Goal: Task Accomplishment & Management: Use online tool/utility

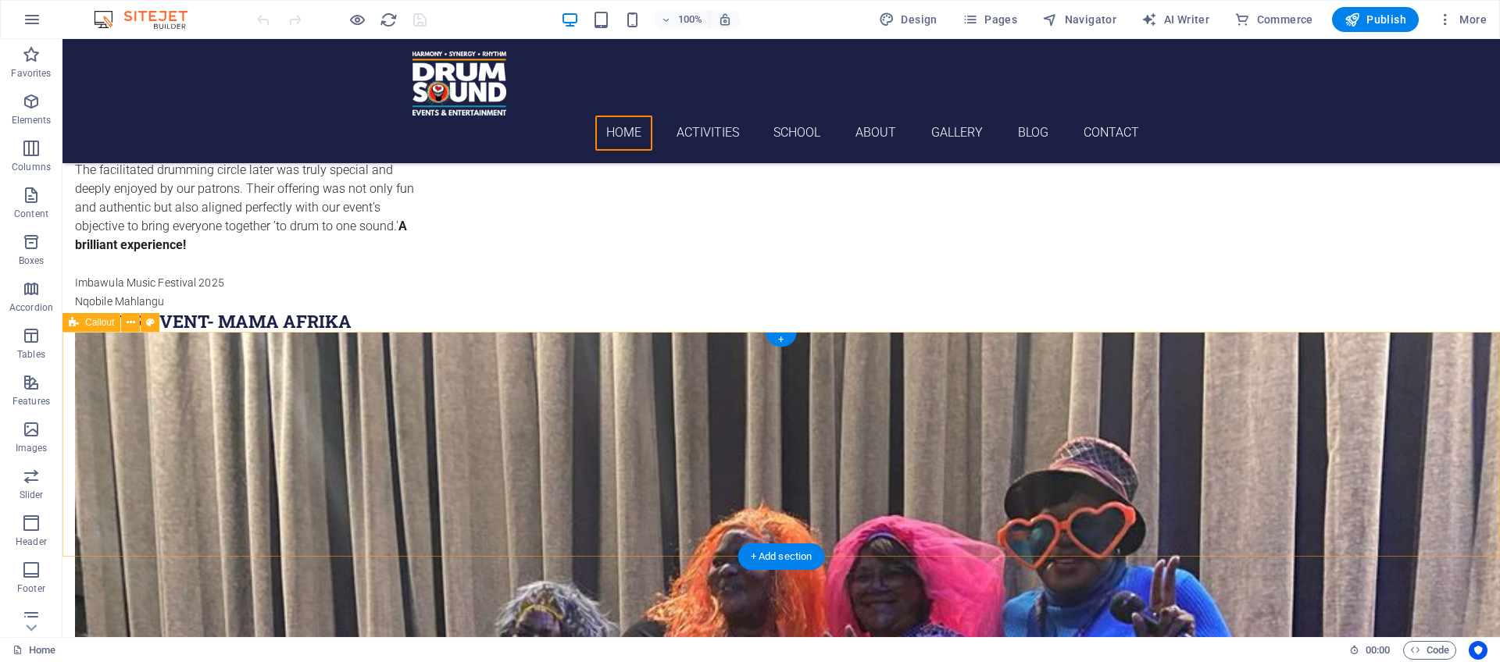
scroll to position [3067, 0]
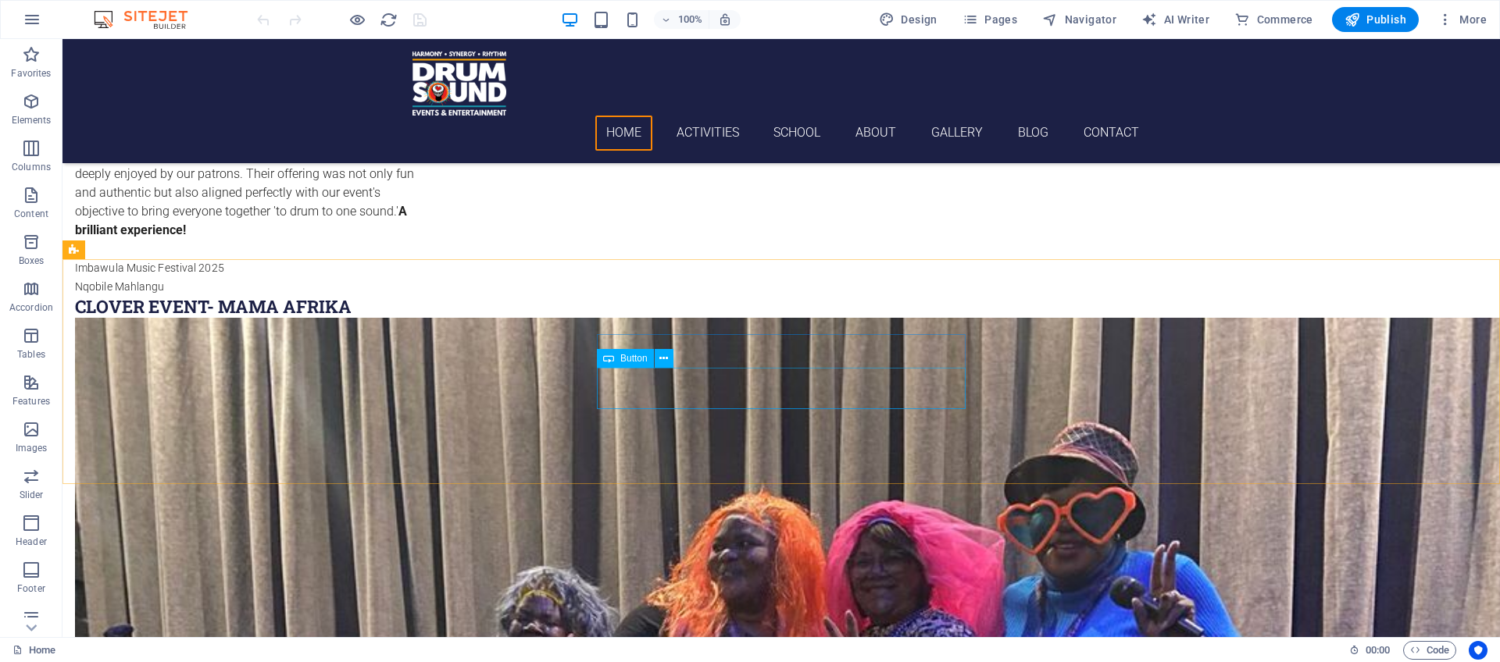
click at [635, 363] on span "Button" at bounding box center [633, 358] width 27 height 9
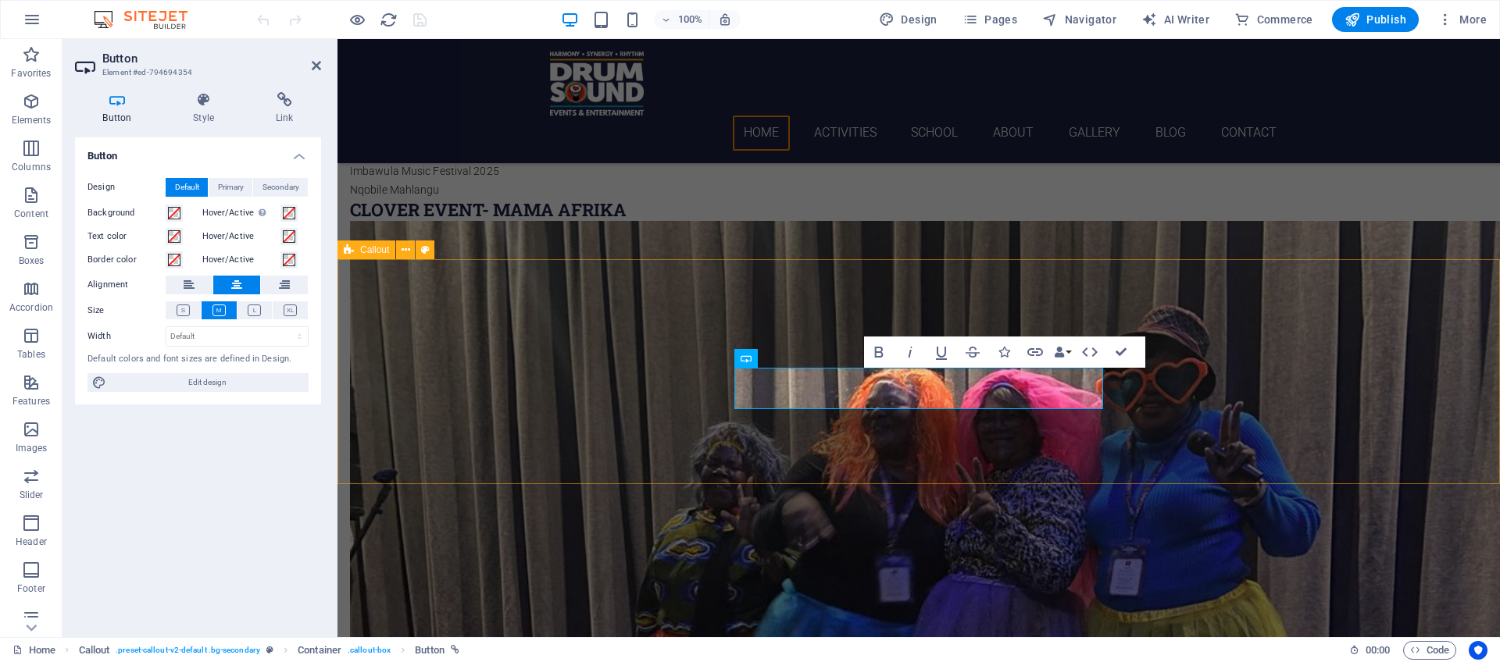
scroll to position [2958, 0]
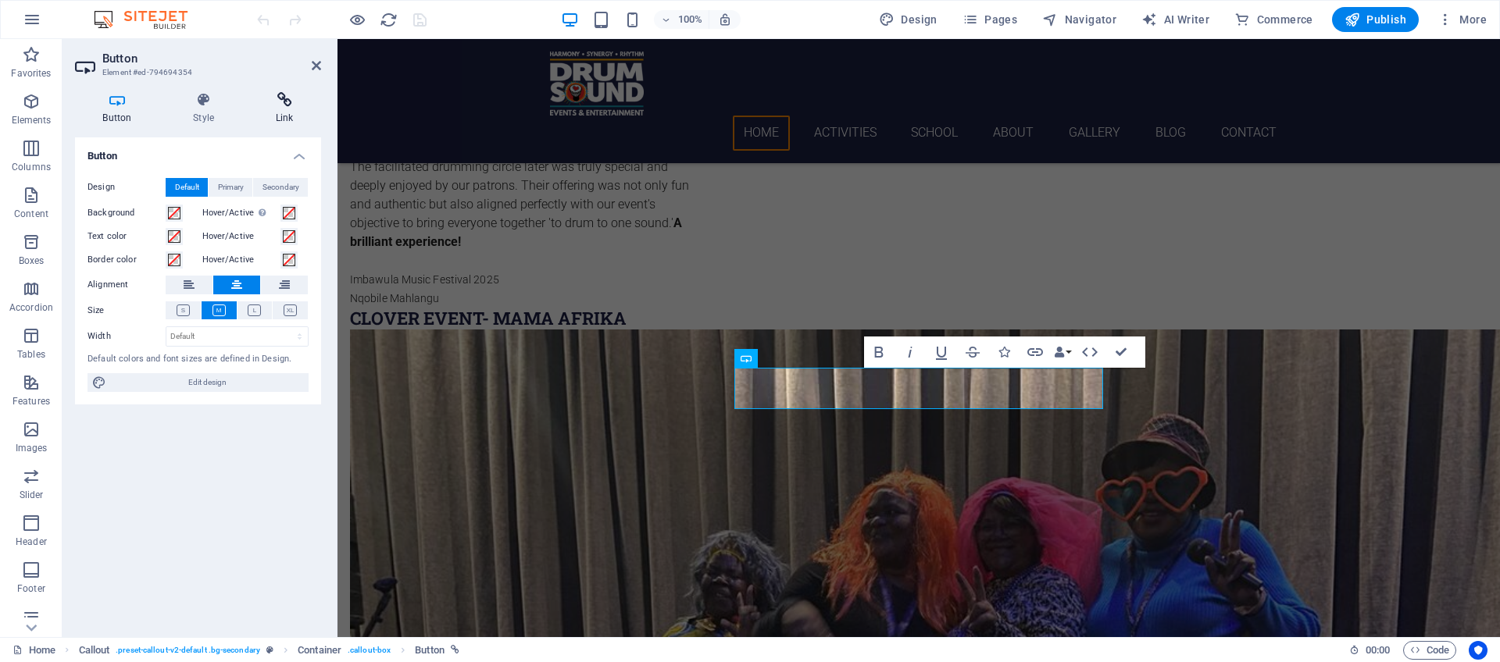
click at [284, 102] on icon at bounding box center [284, 100] width 73 height 16
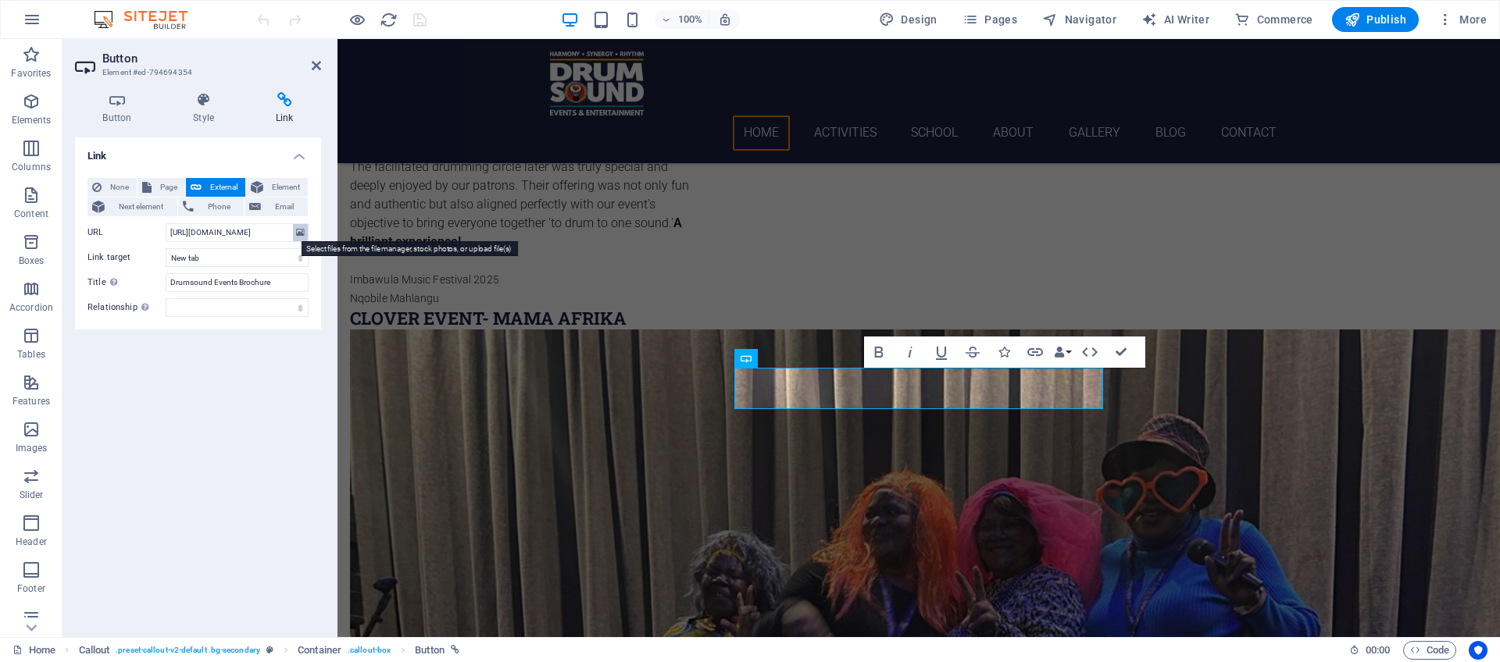
click at [298, 232] on icon at bounding box center [300, 232] width 9 height 17
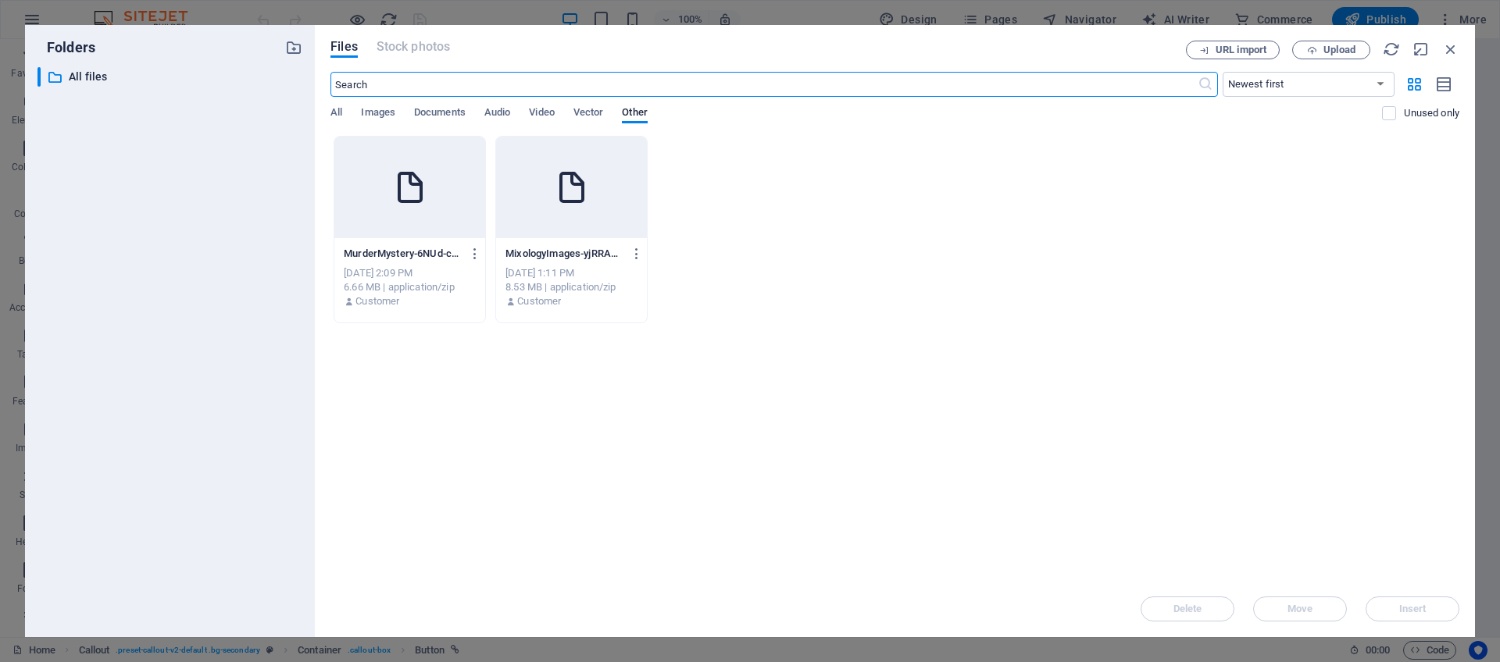
scroll to position [2808, 0]
click at [430, 115] on span "Documents" at bounding box center [440, 114] width 52 height 22
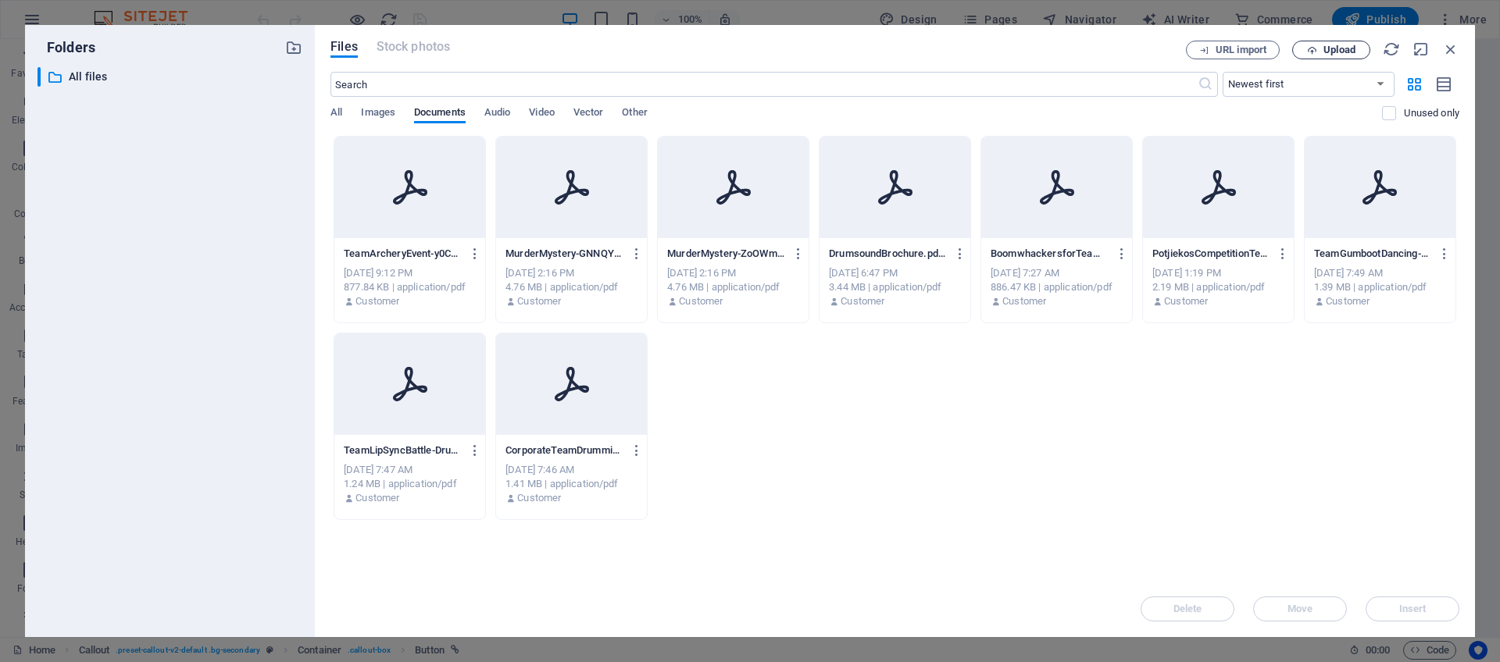
click at [1323, 55] on span "Upload" at bounding box center [1339, 49] width 32 height 9
type input "https://cdn1.site-media.eu/images/document/18887773/DrumsoundEvents-Brochure-H1…"
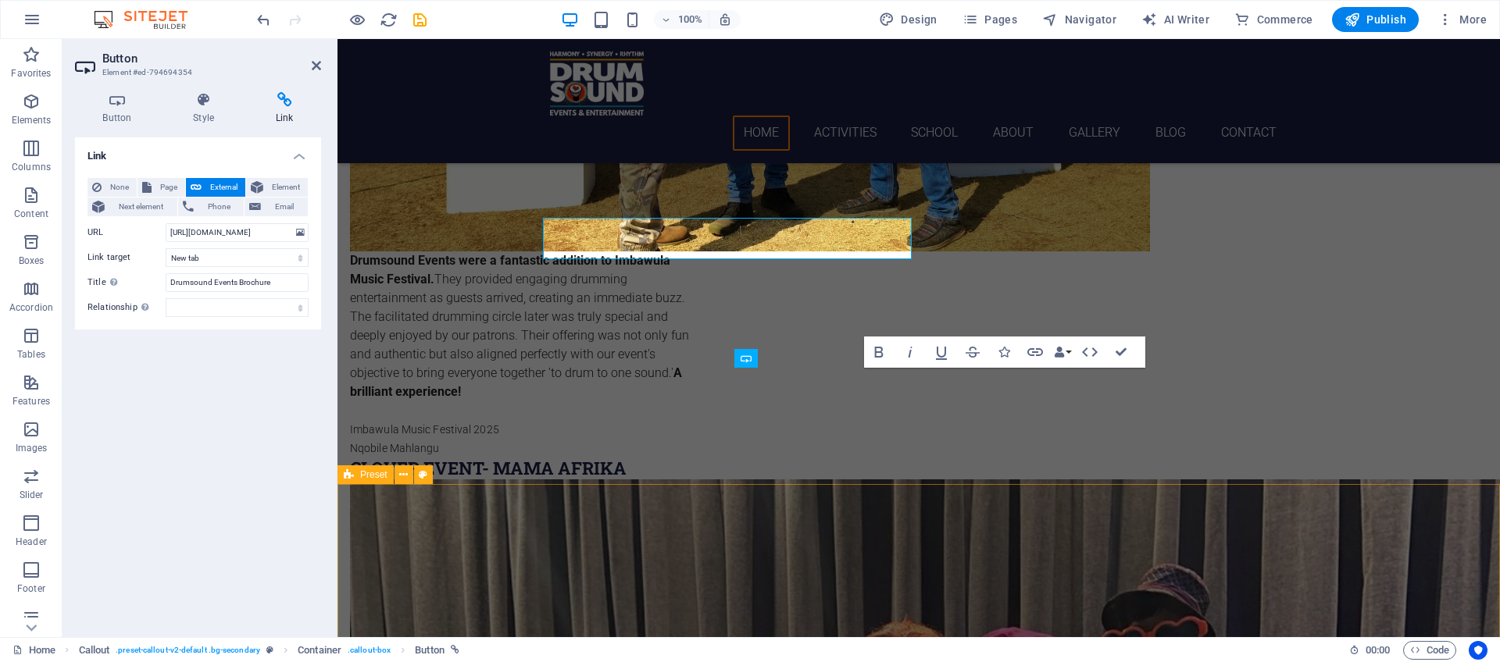
scroll to position [2958, 0]
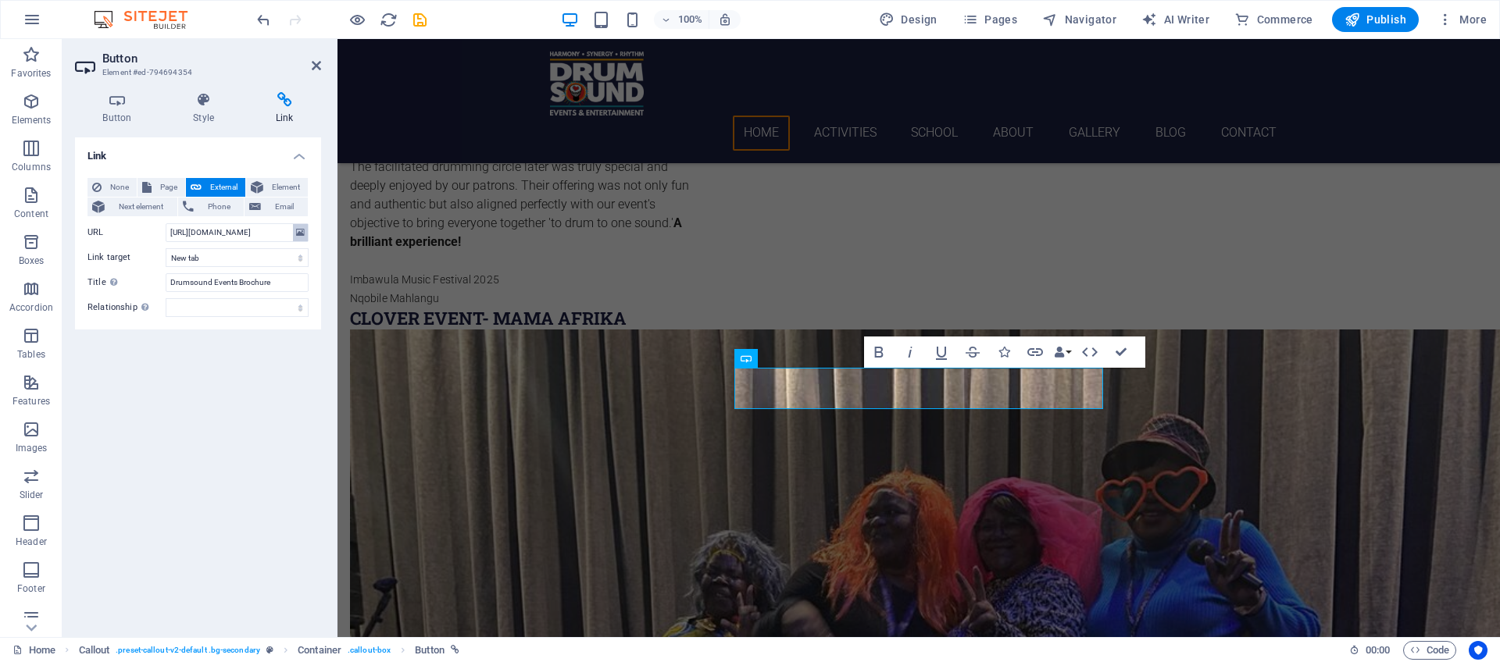
click at [298, 228] on icon at bounding box center [300, 232] width 9 height 17
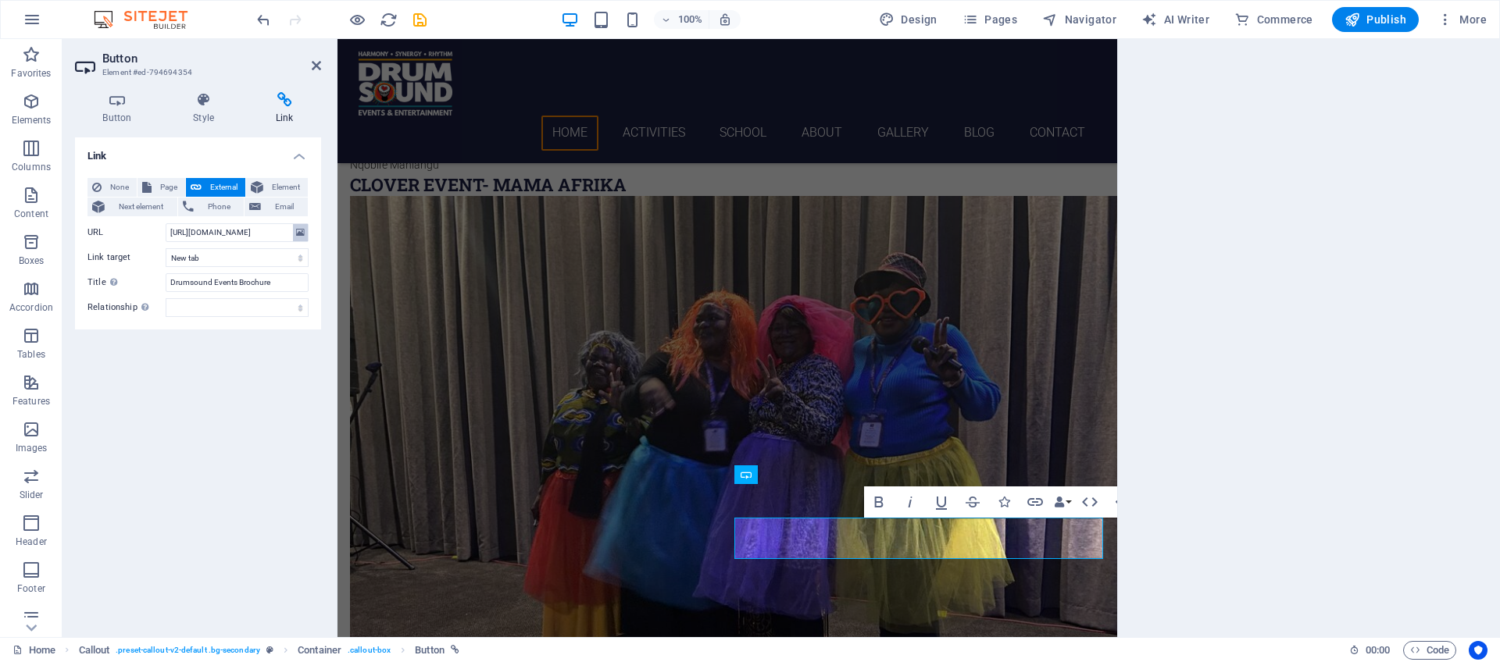
scroll to position [2808, 0]
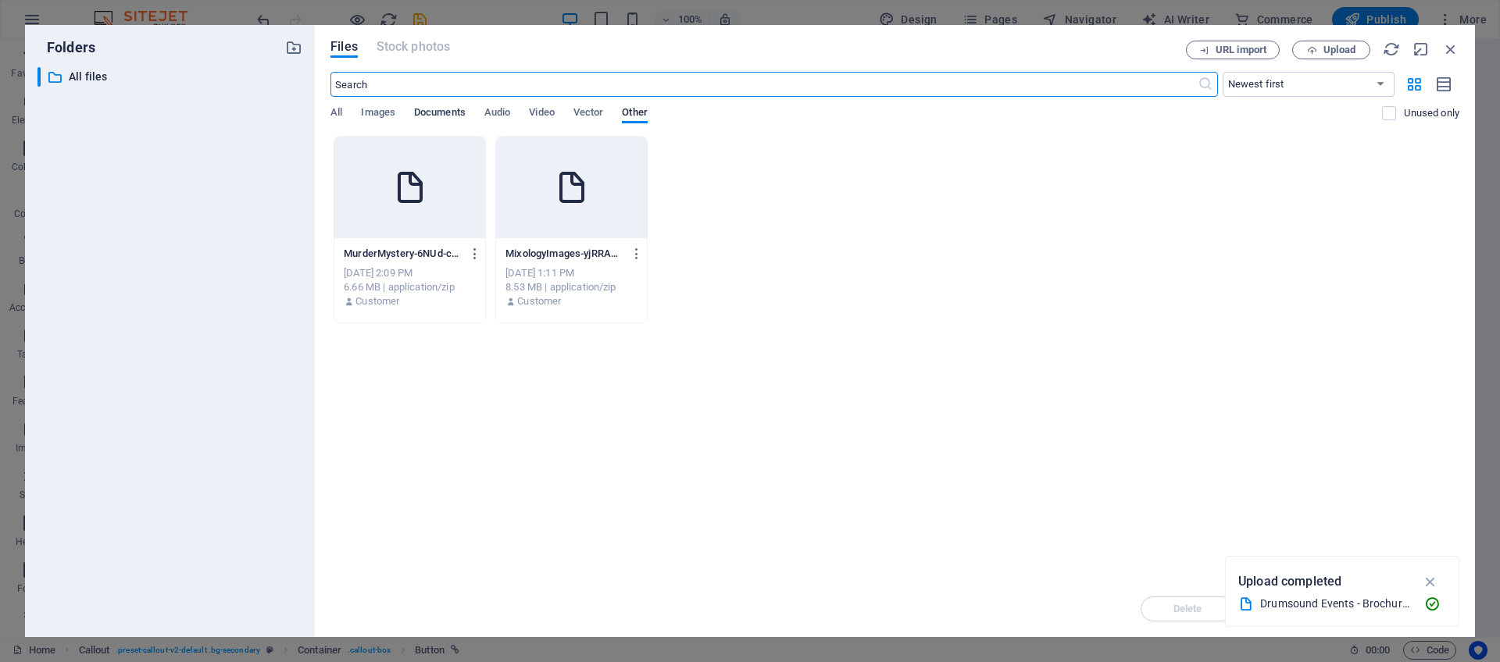
click at [442, 117] on span "Documents" at bounding box center [440, 114] width 52 height 22
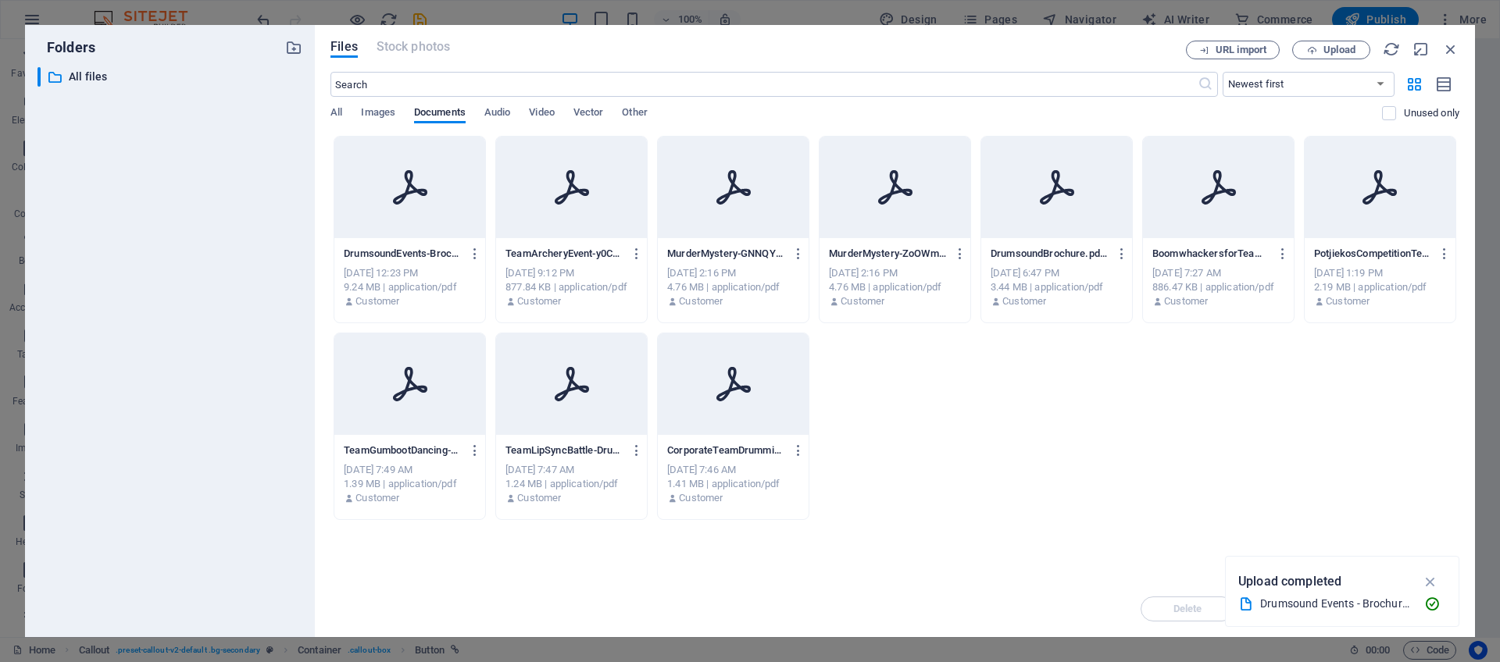
click at [416, 198] on icon at bounding box center [409, 187] width 37 height 37
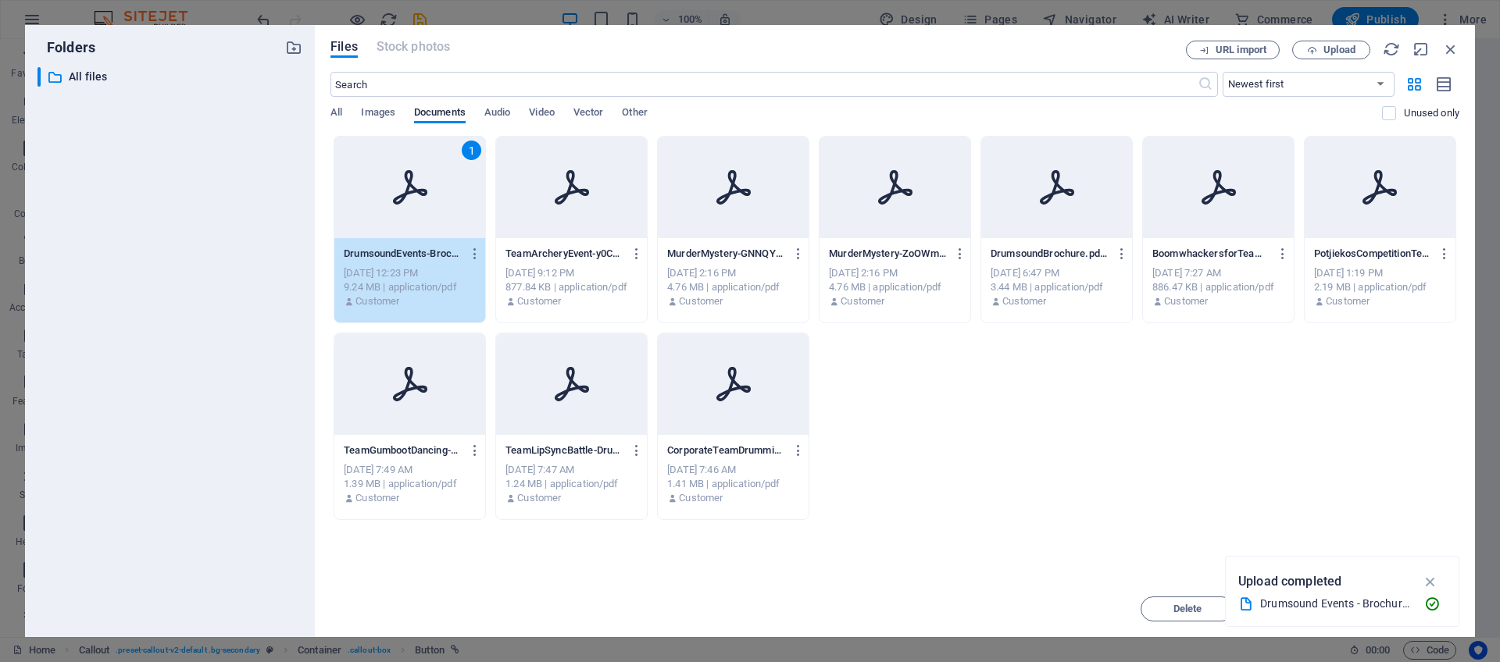
click at [404, 223] on div "1" at bounding box center [409, 188] width 151 height 102
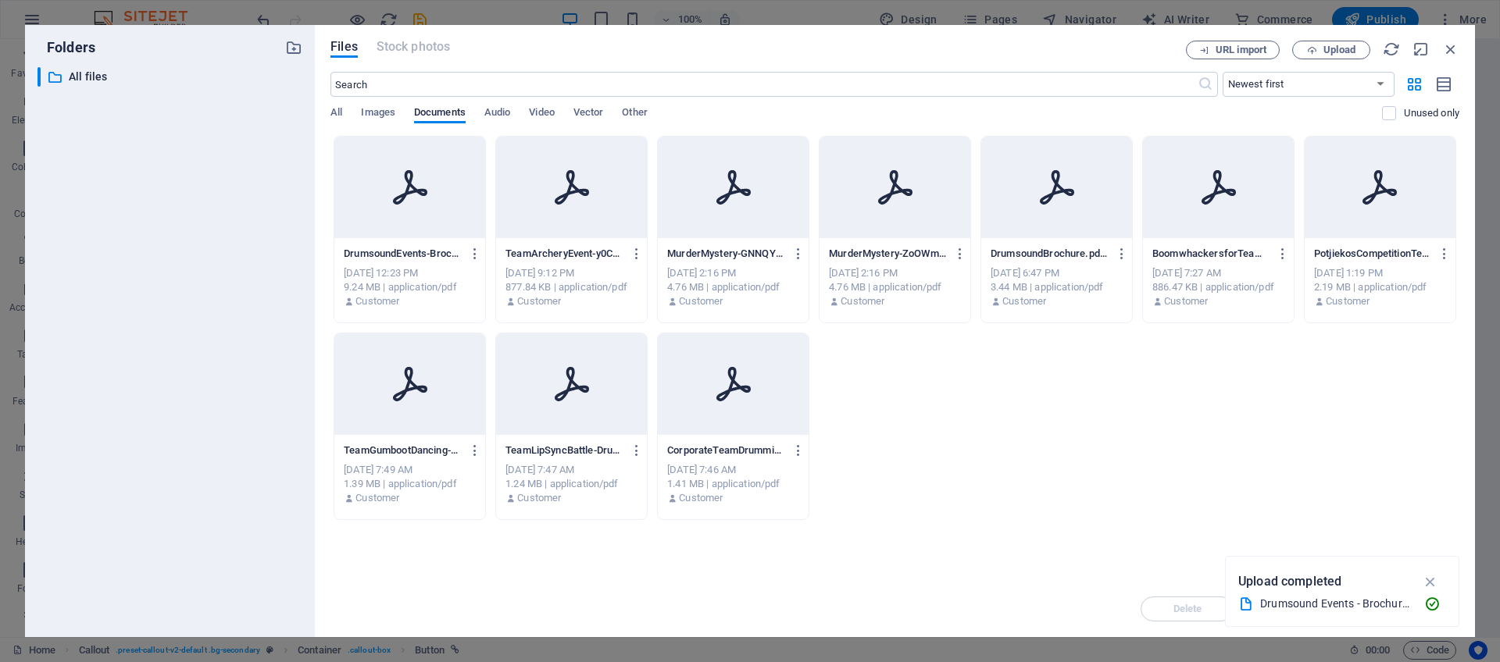
click at [404, 223] on div at bounding box center [409, 188] width 151 height 102
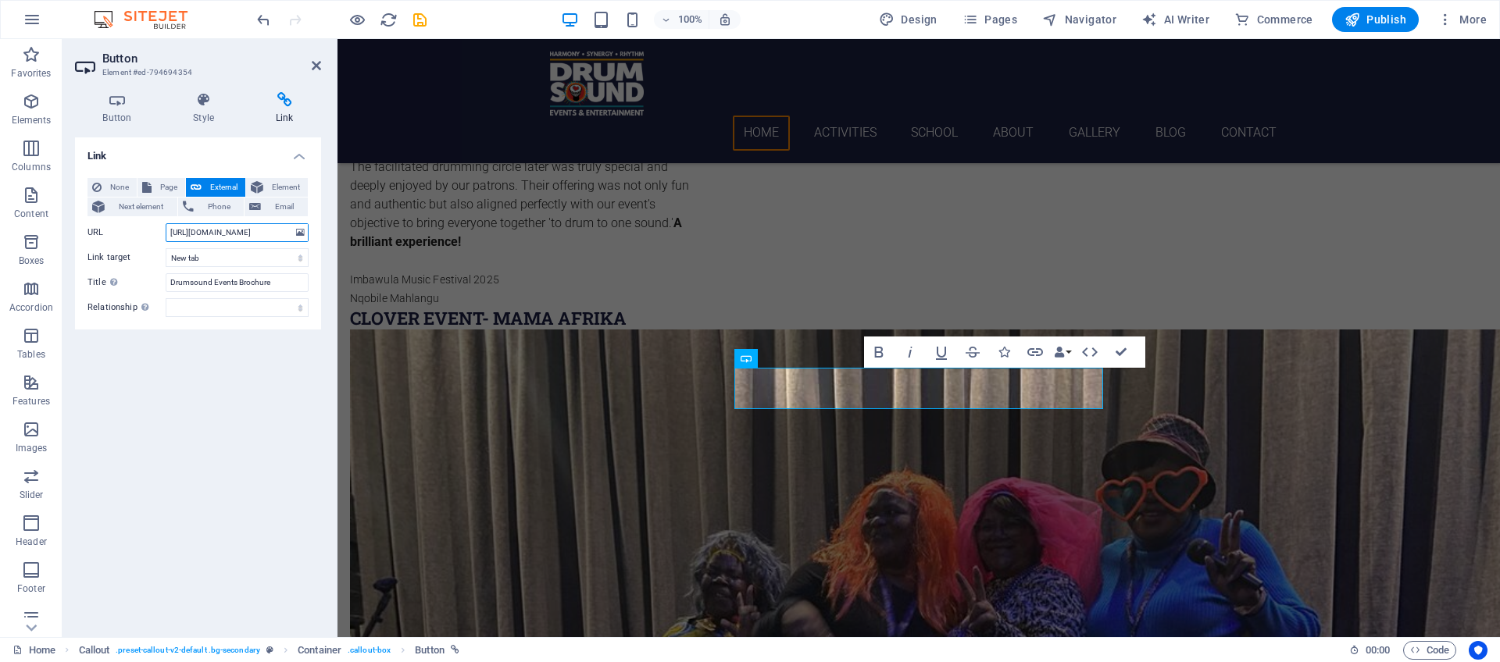
click at [282, 234] on input "https://cdn1.site-media.eu/images/document/18887773/DrumsoundEvents-Brochure-H1…" at bounding box center [237, 232] width 143 height 19
click at [296, 232] on icon at bounding box center [300, 232] width 9 height 17
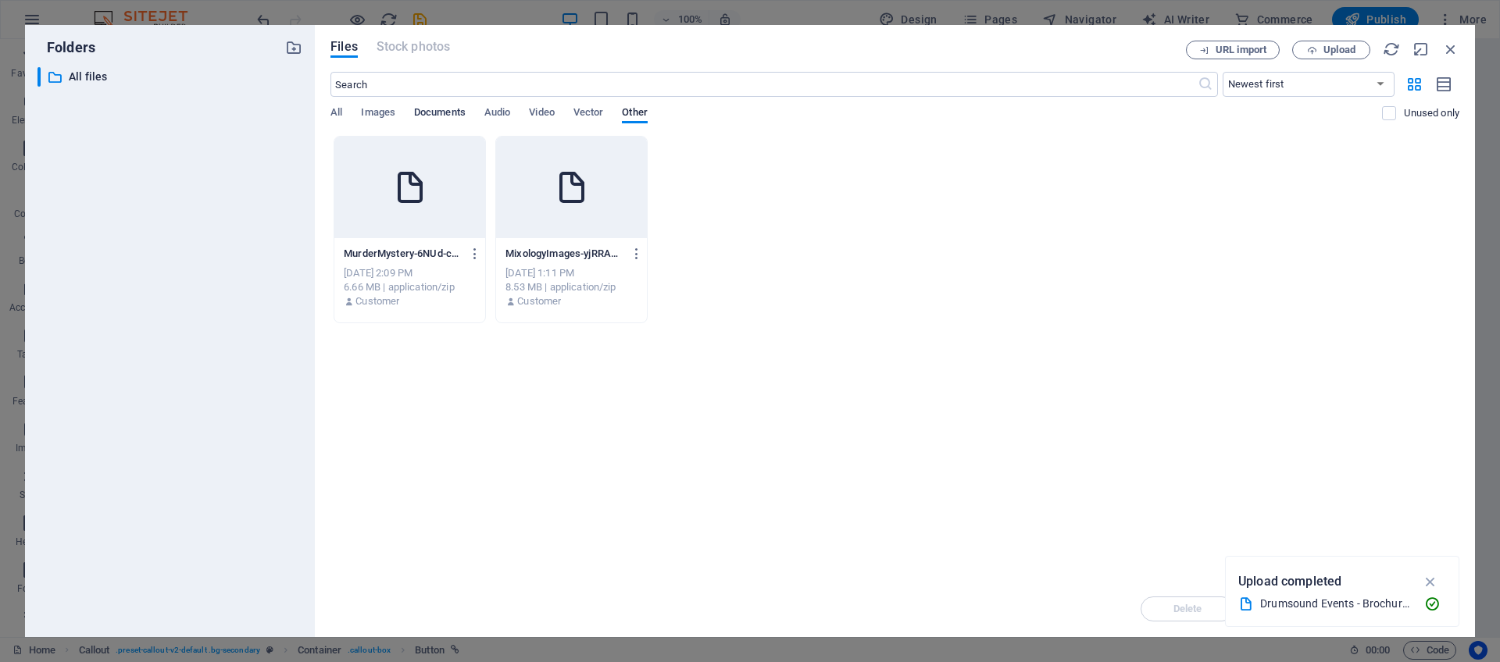
click at [443, 110] on span "Documents" at bounding box center [440, 114] width 52 height 22
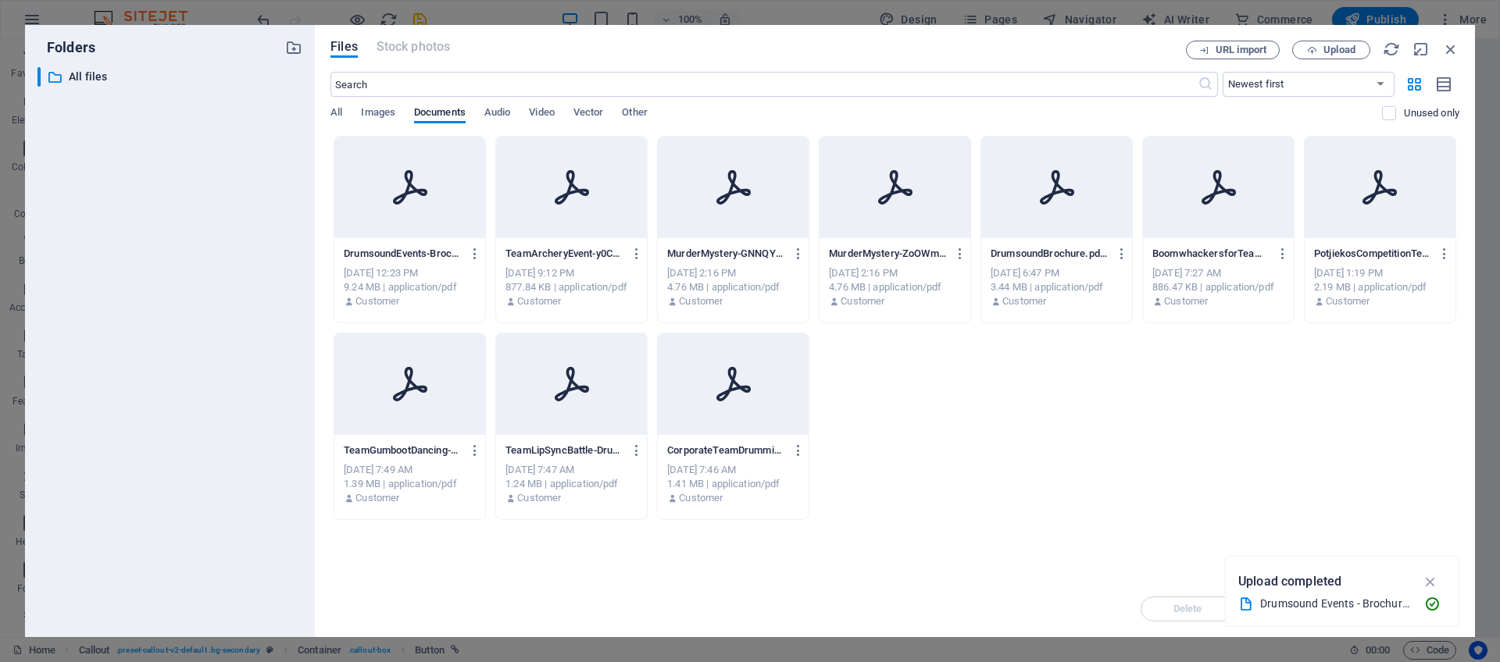
click at [409, 279] on div "[DATE] 12:23 PM" at bounding box center [410, 273] width 132 height 14
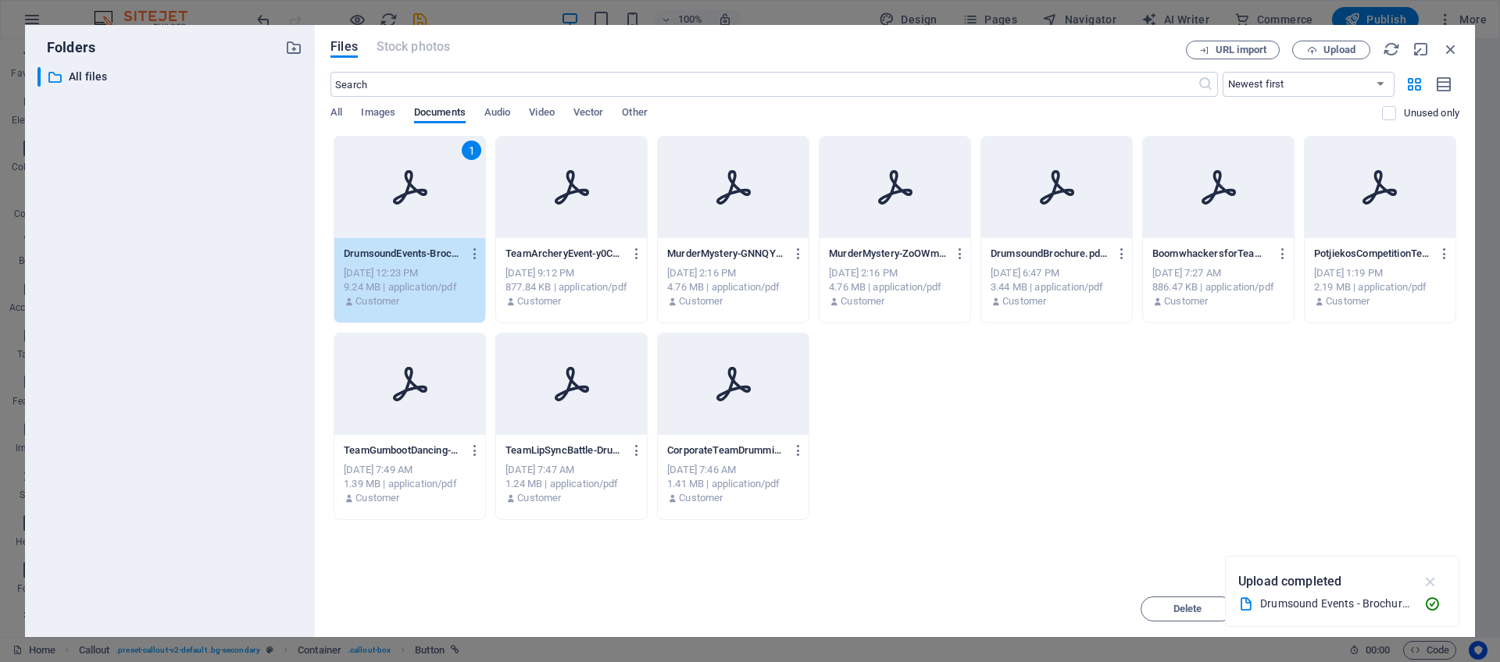
click at [1434, 577] on icon "button" at bounding box center [1431, 581] width 18 height 17
click at [1396, 605] on span "Insert" at bounding box center [1412, 609] width 81 height 9
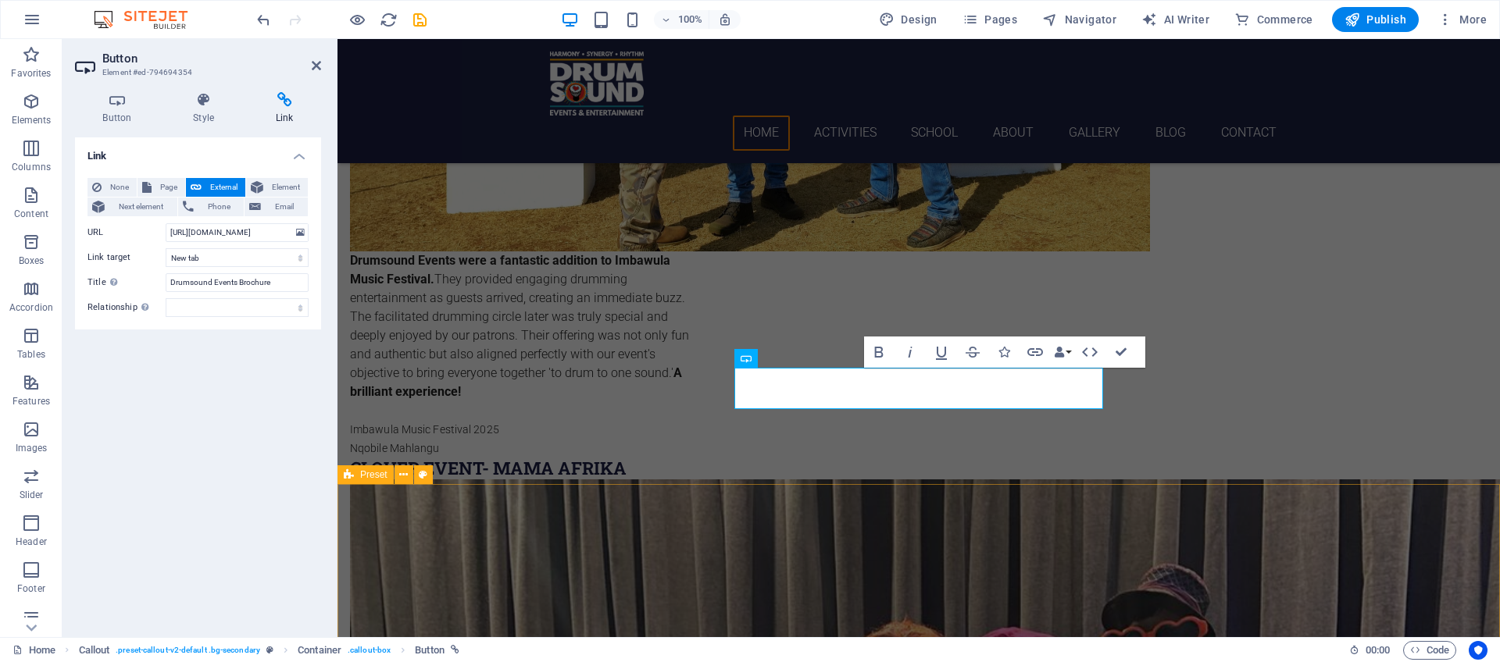
scroll to position [2958, 0]
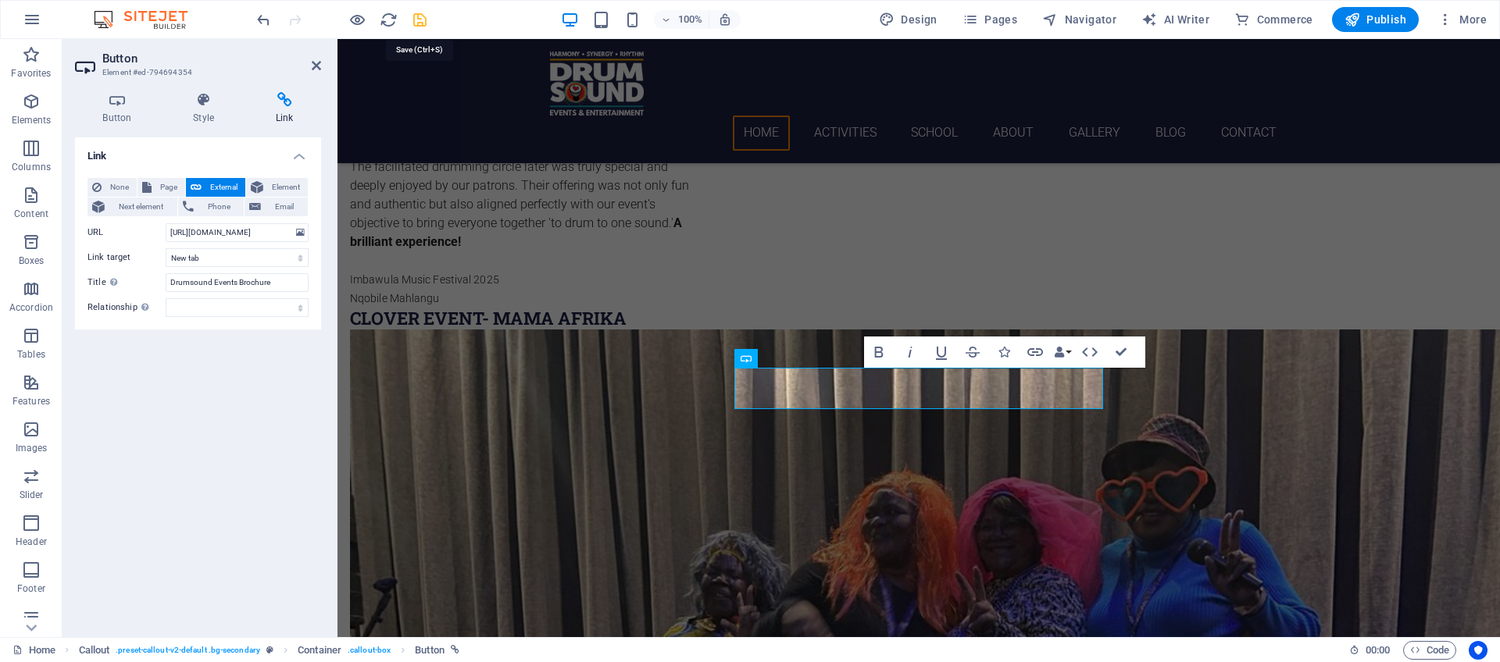
click at [423, 21] on icon "save" at bounding box center [420, 20] width 18 height 18
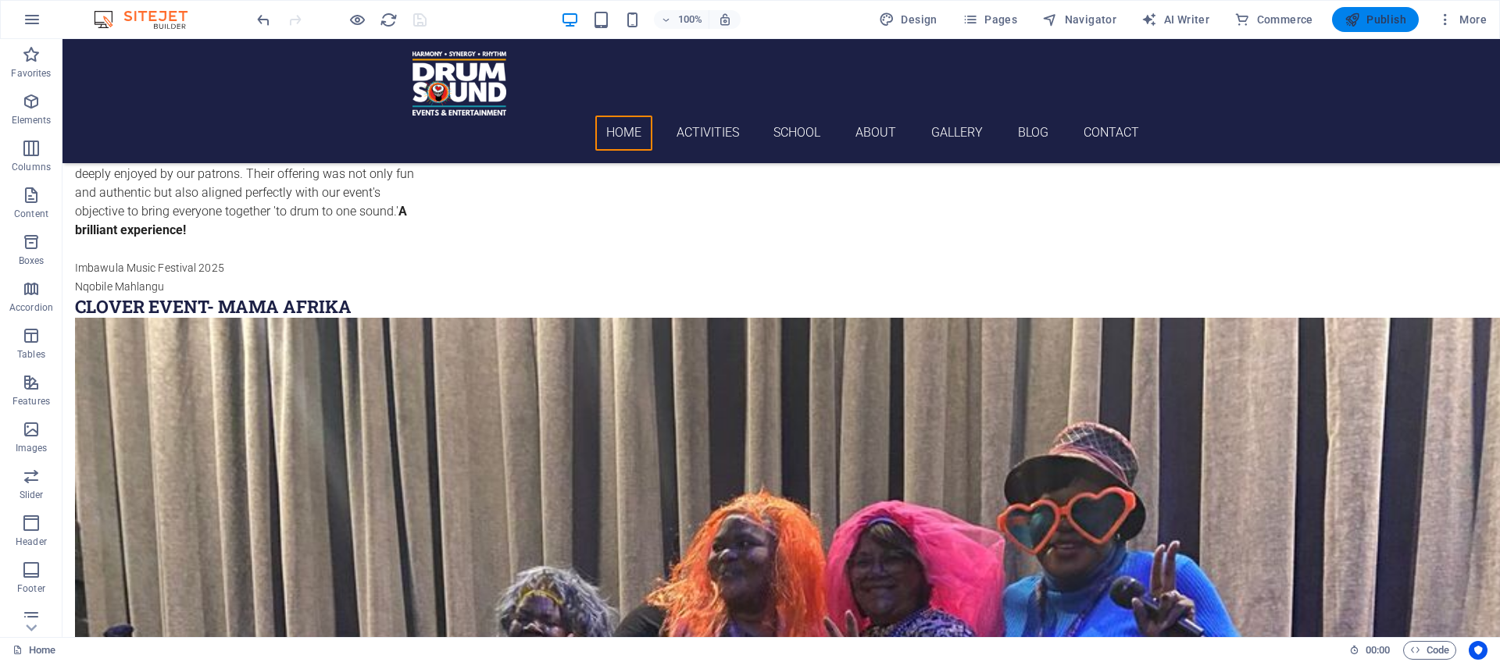
click at [1370, 19] on span "Publish" at bounding box center [1375, 20] width 62 height 16
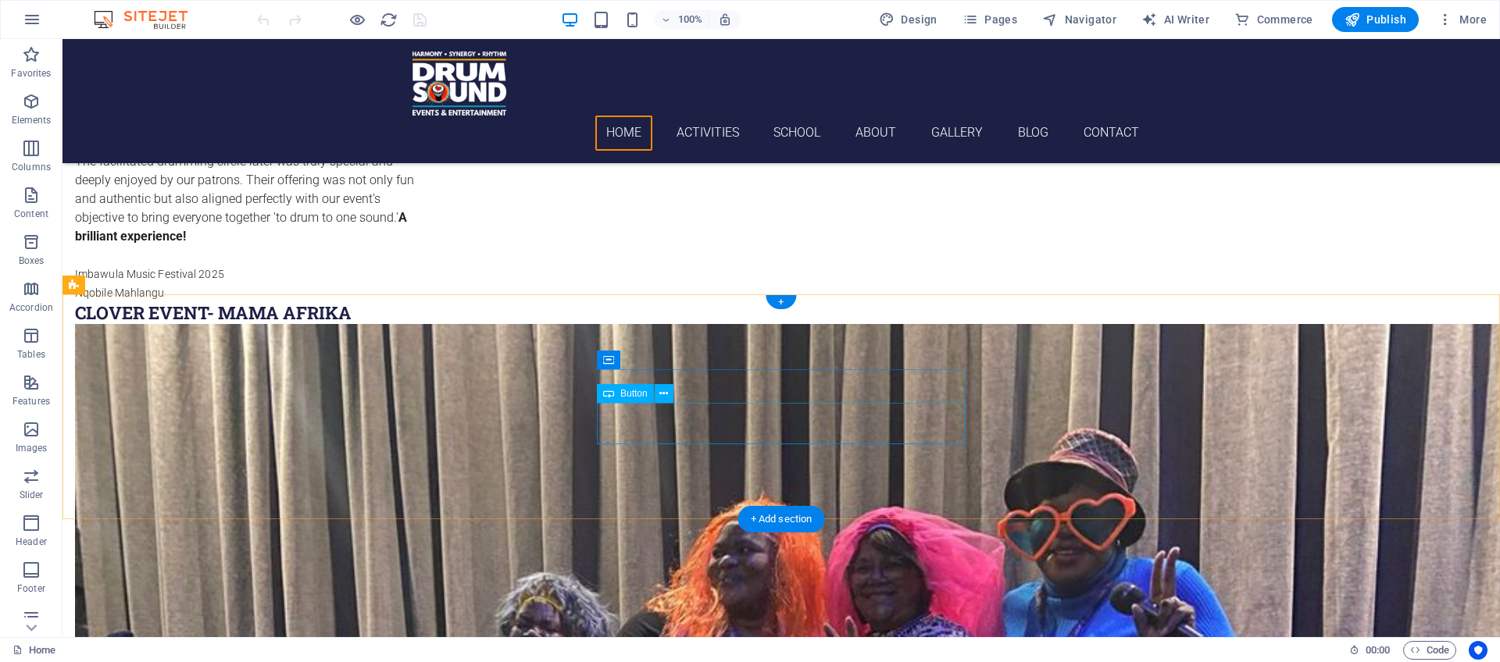
scroll to position [3032, 0]
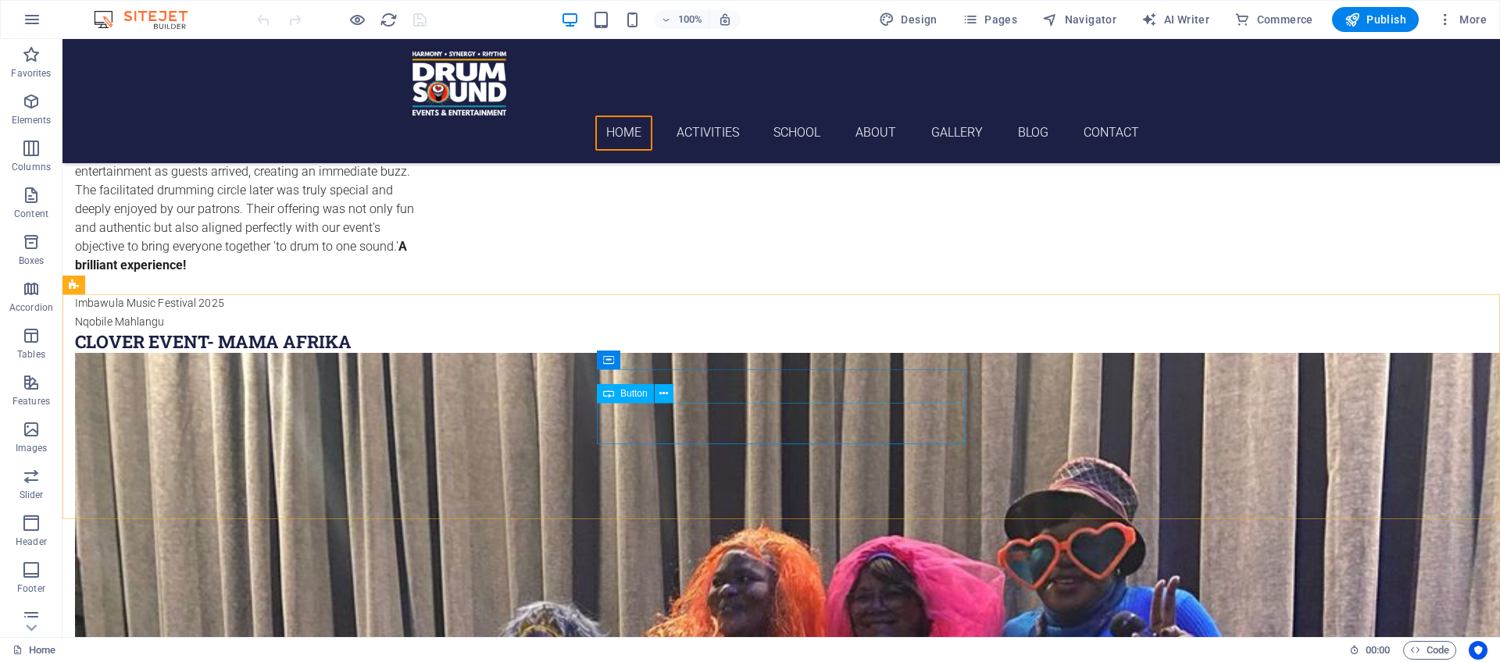
click at [626, 395] on span "Button" at bounding box center [633, 393] width 27 height 9
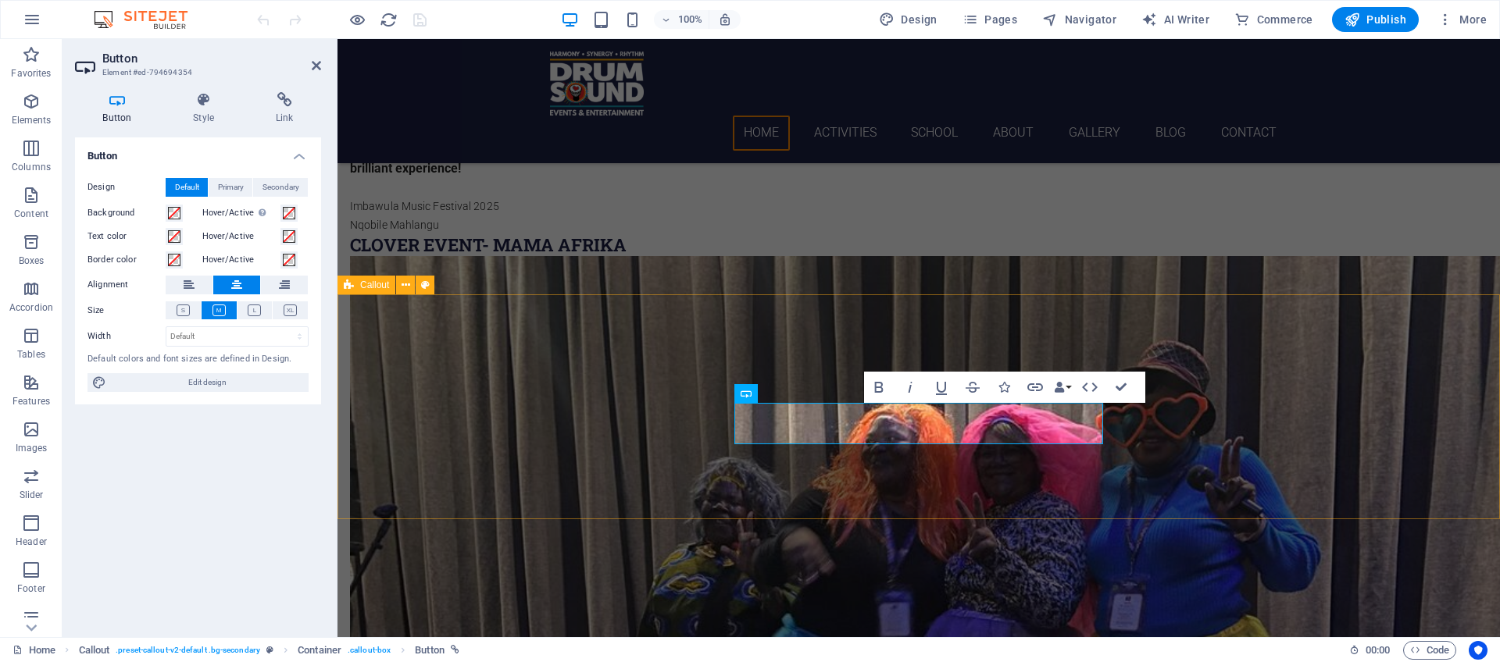
scroll to position [2923, 0]
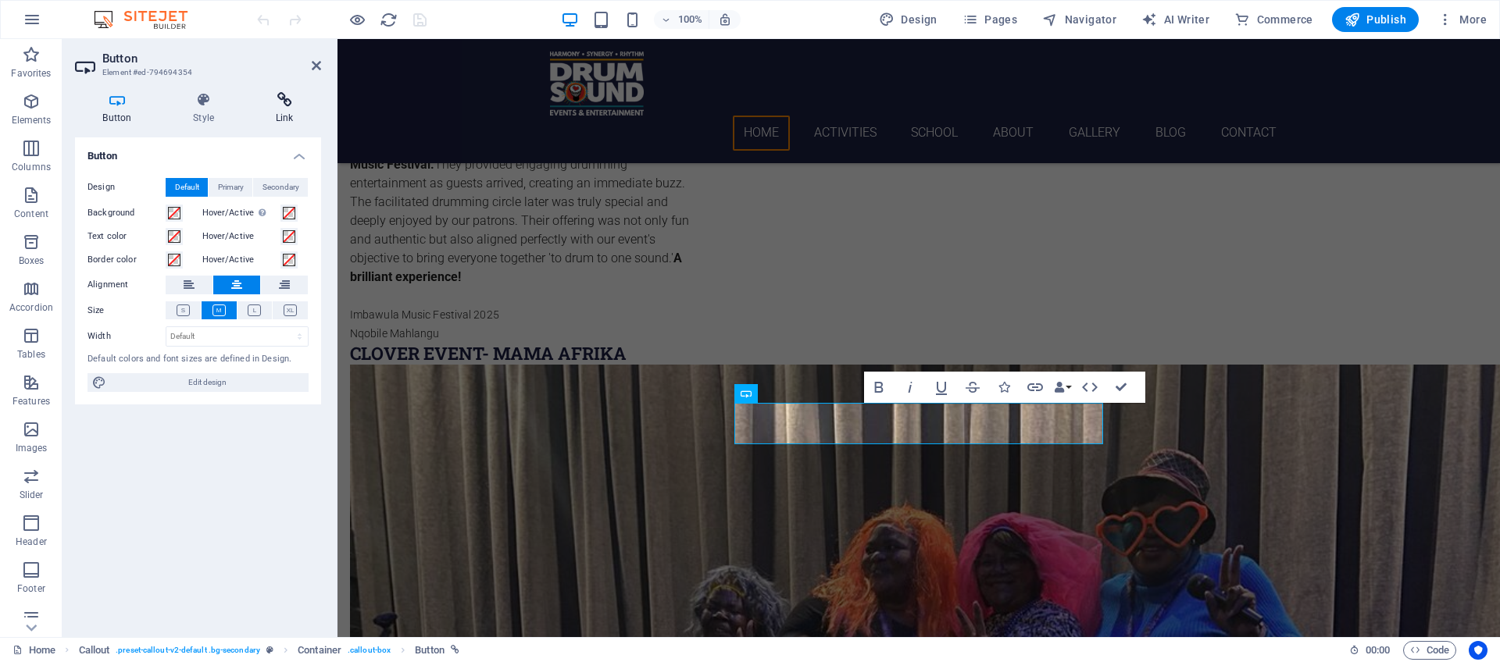
click at [284, 104] on icon at bounding box center [284, 100] width 73 height 16
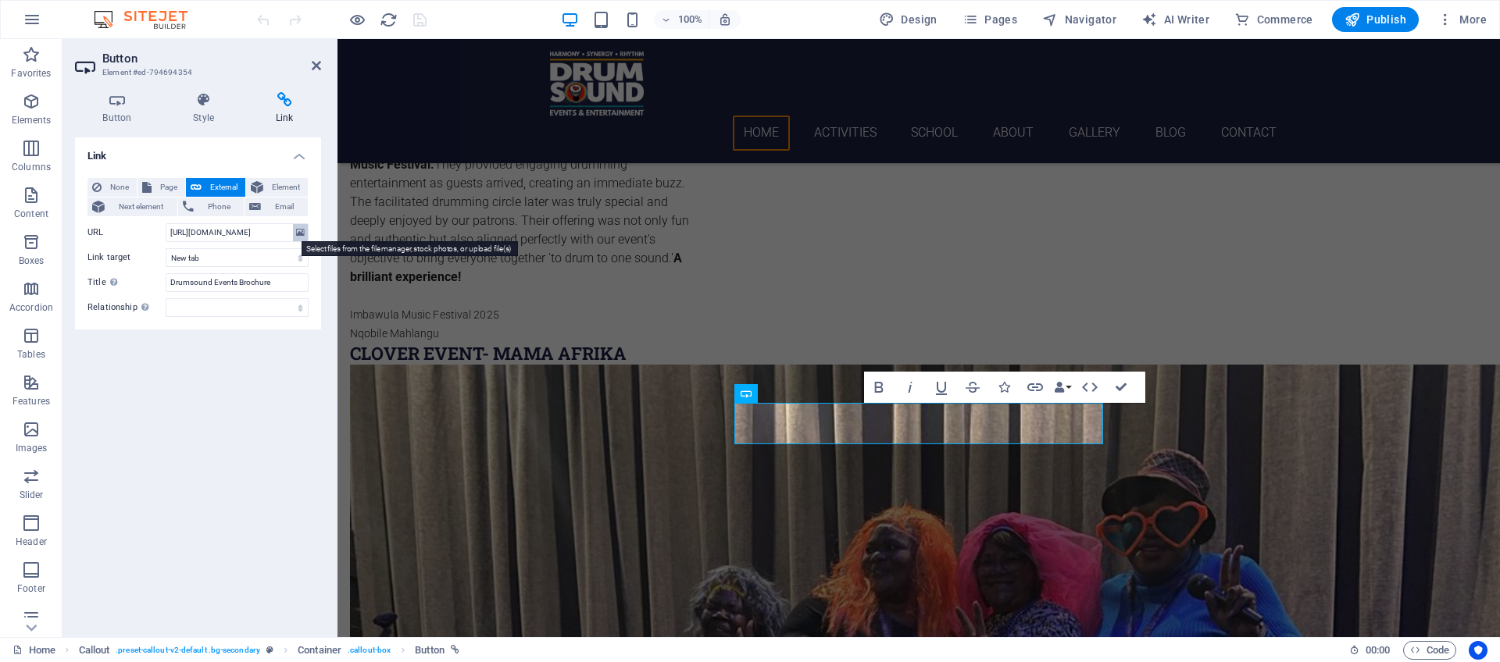
click at [300, 230] on icon at bounding box center [300, 232] width 9 height 17
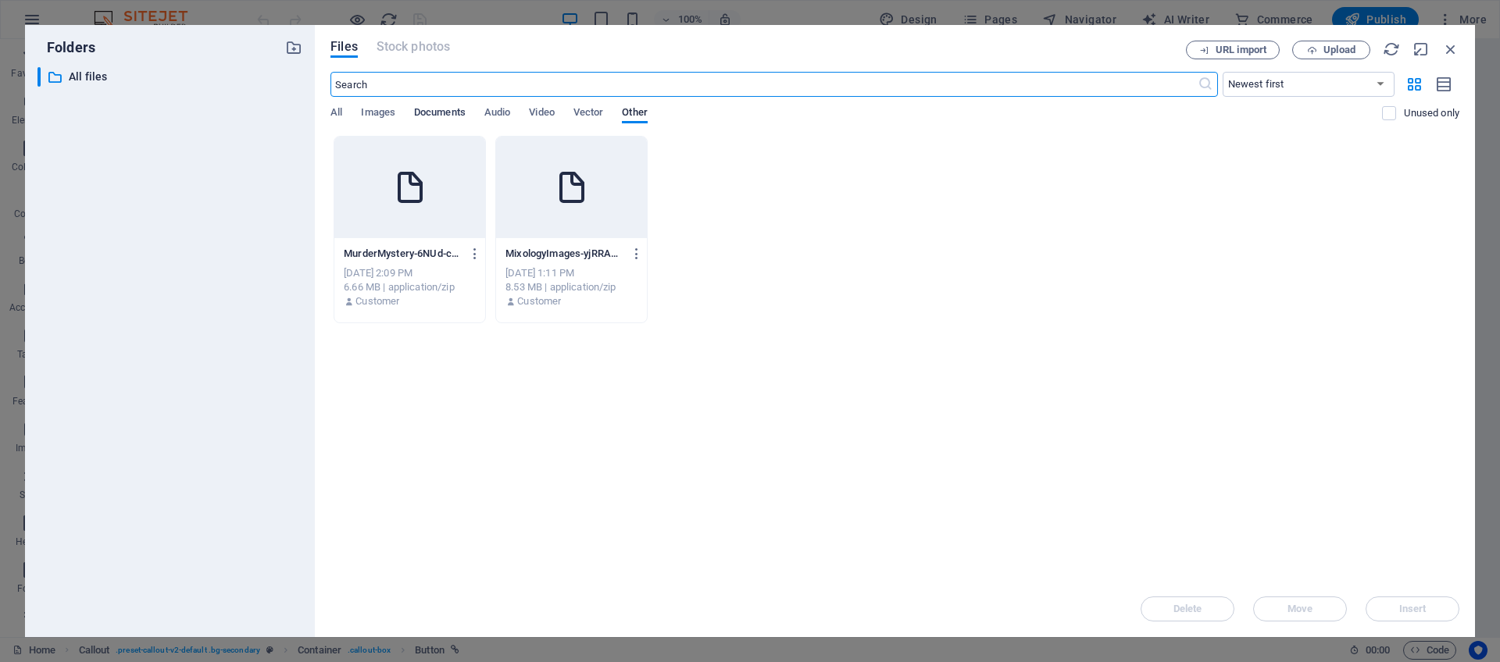
click at [431, 109] on span "Documents" at bounding box center [440, 114] width 52 height 22
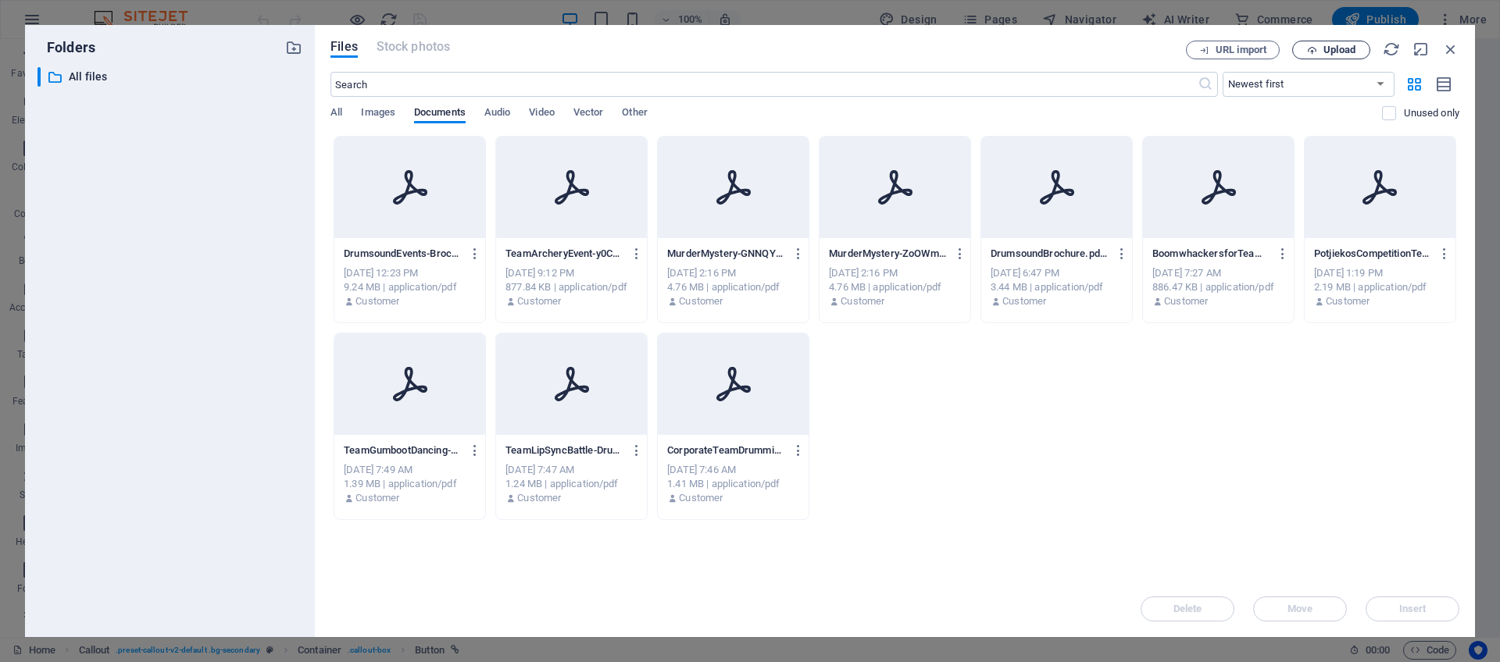
click at [1328, 52] on span "Upload" at bounding box center [1339, 49] width 32 height 9
type input "[URL][DOMAIN_NAME]"
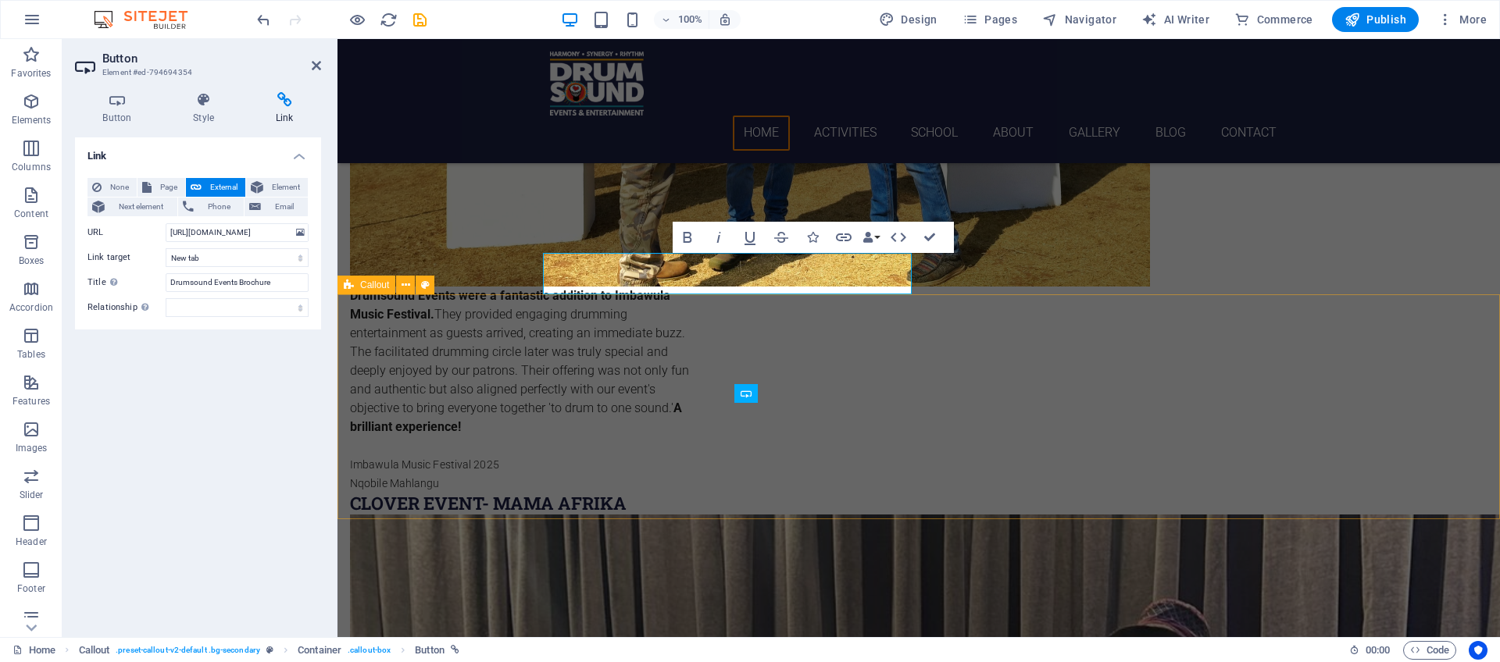
scroll to position [2923, 0]
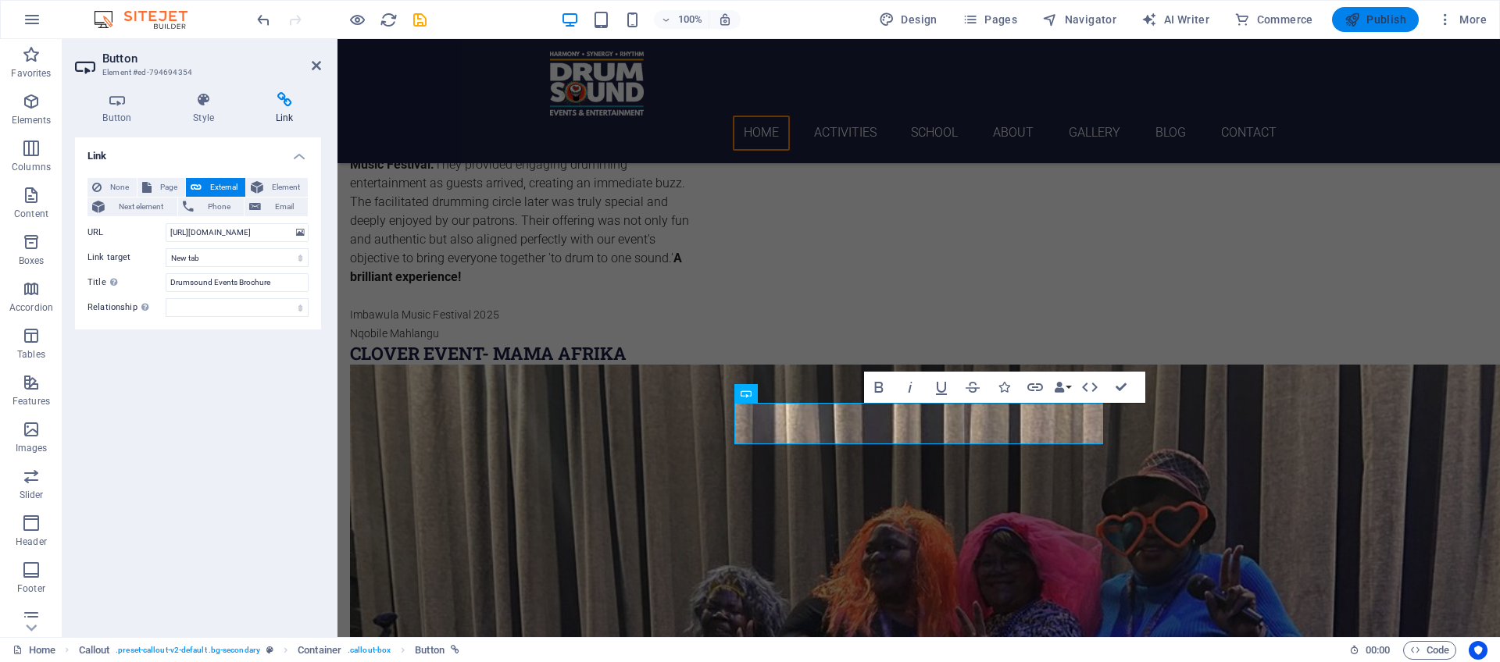
click at [1399, 19] on span "Publish" at bounding box center [1375, 20] width 62 height 16
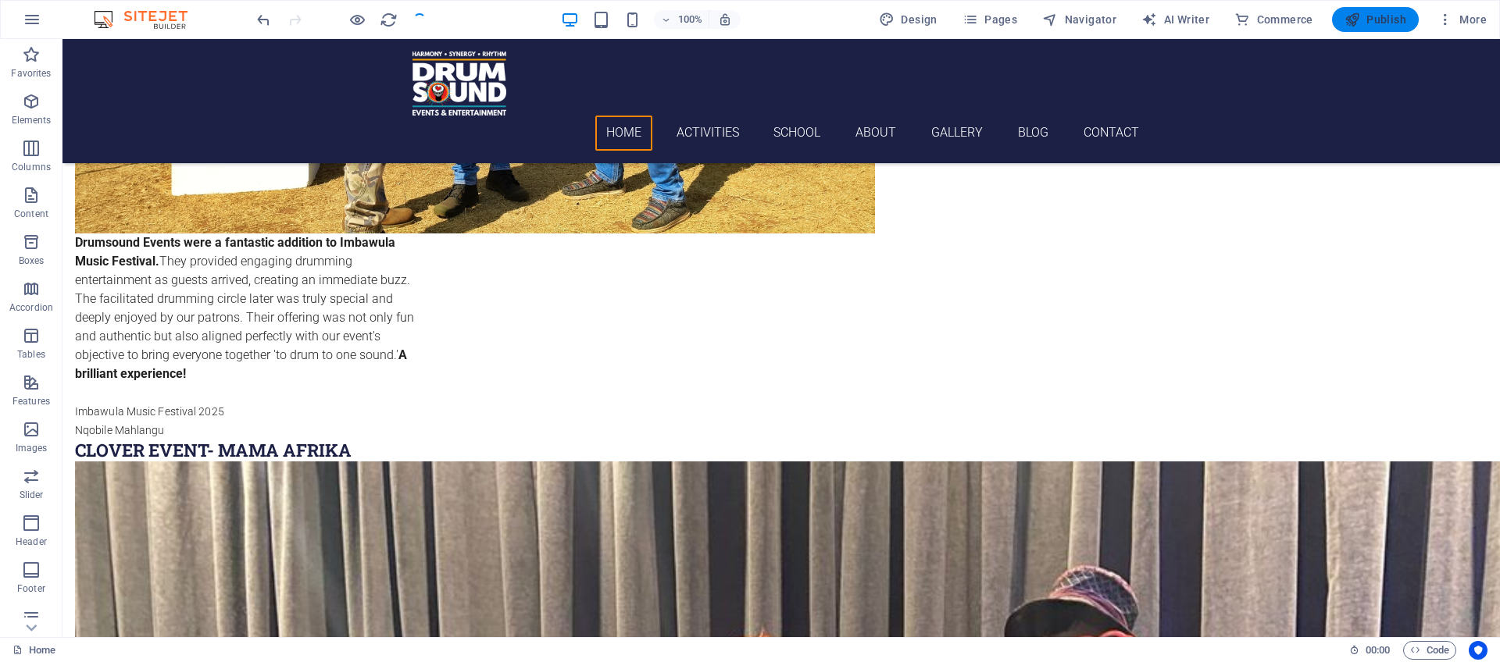
scroll to position [3032, 0]
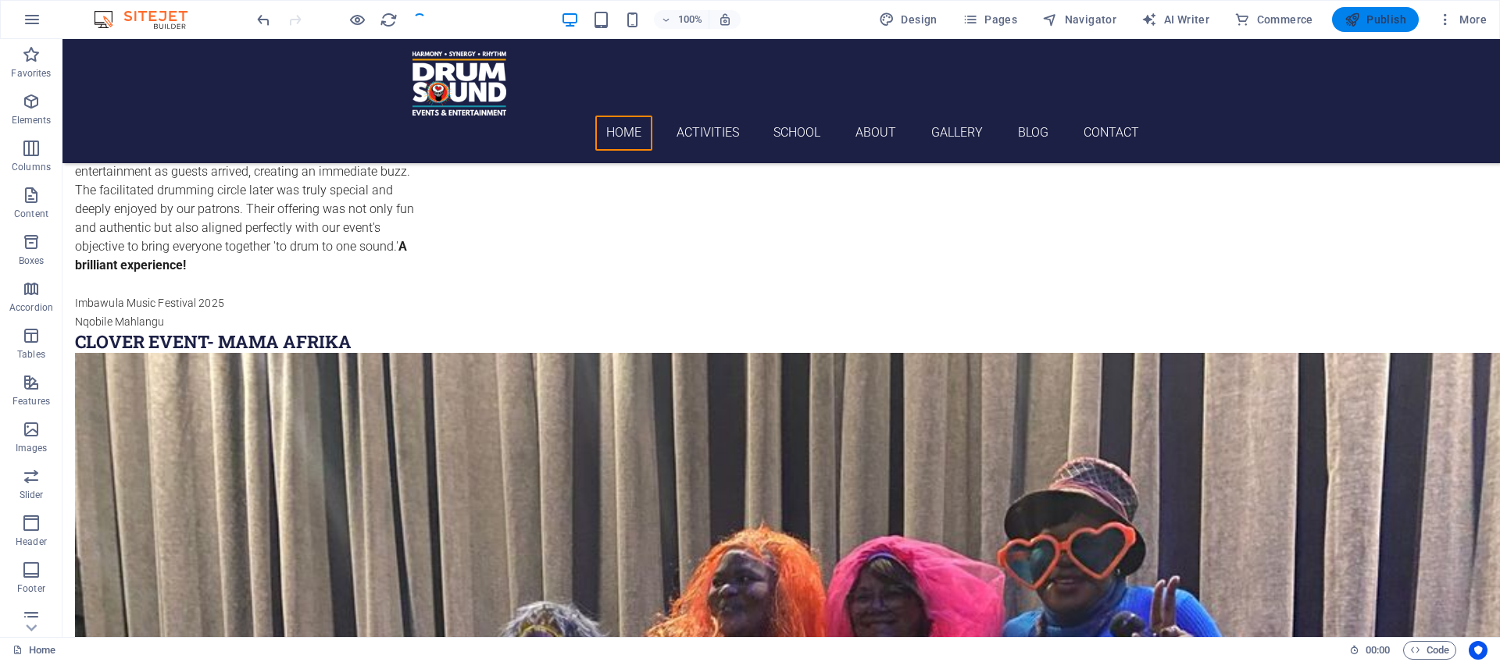
click at [1399, 19] on span "Publish" at bounding box center [1375, 20] width 62 height 16
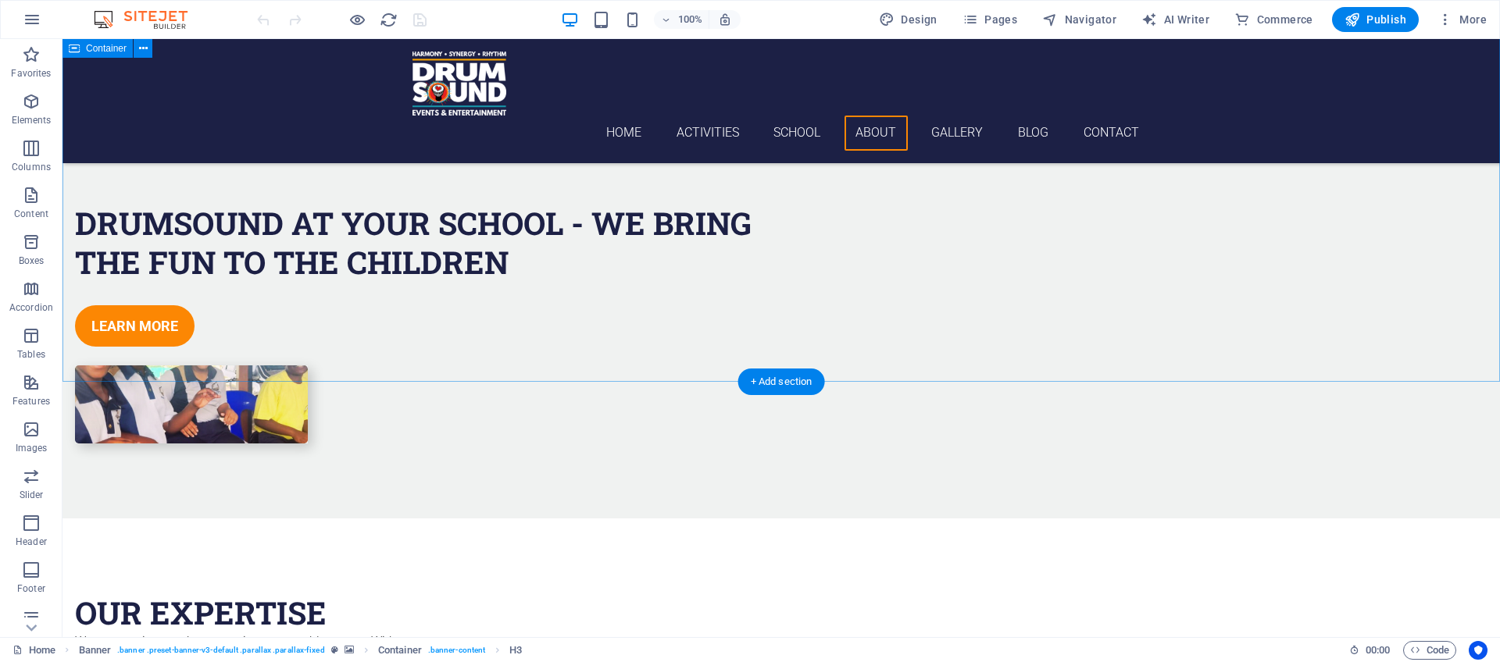
scroll to position [6626, 0]
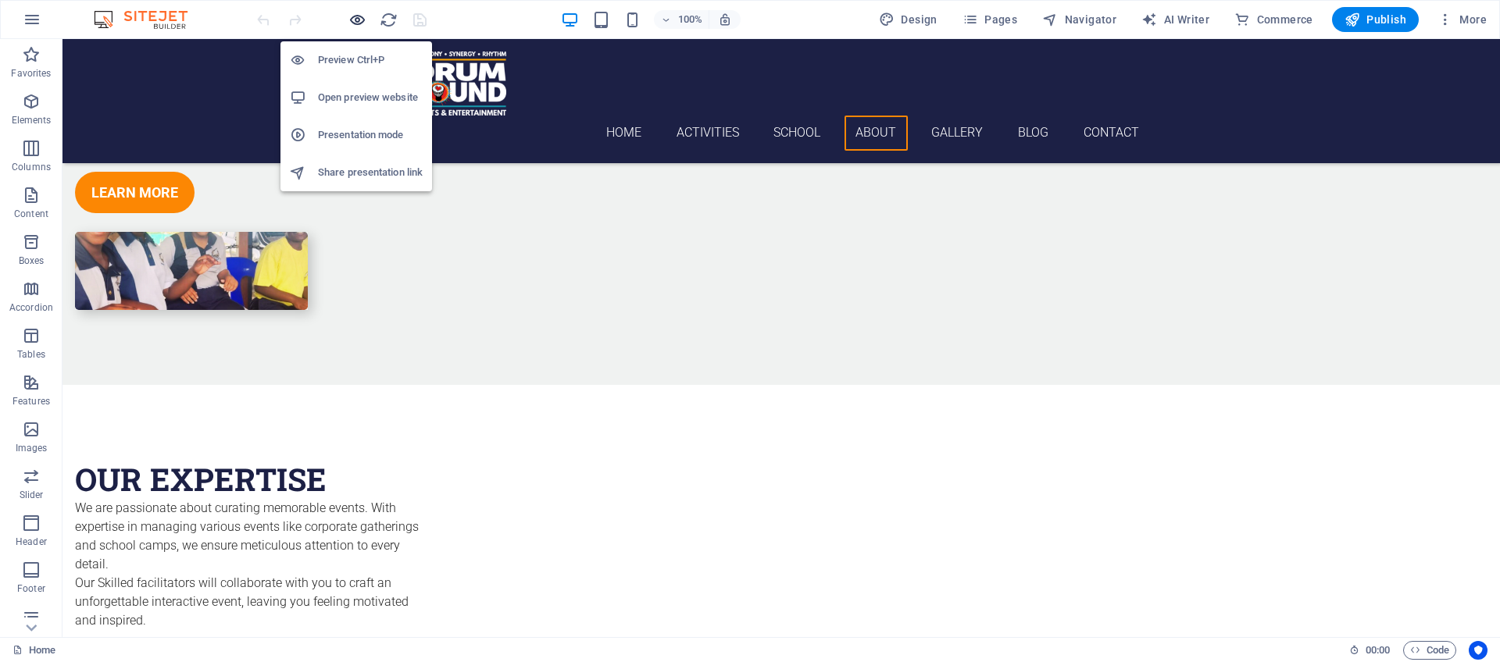
click at [357, 20] on icon "button" at bounding box center [357, 20] width 18 height 18
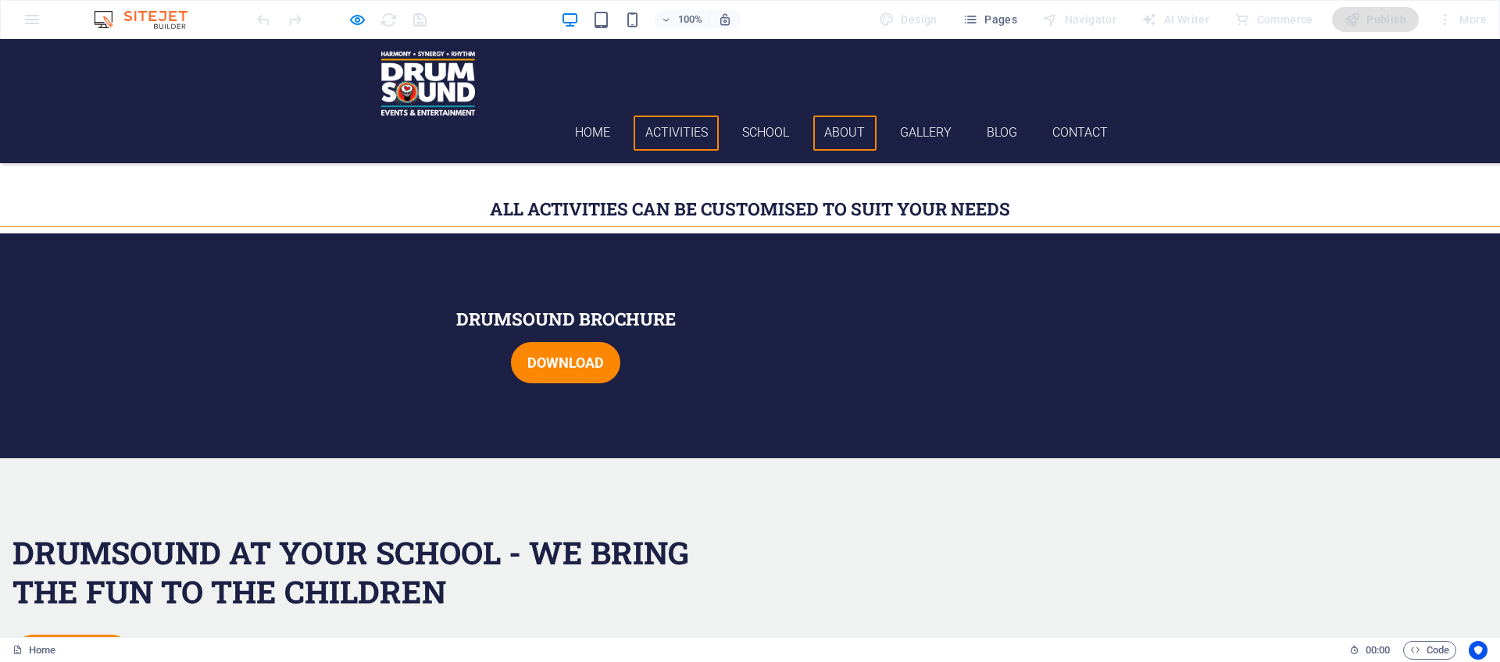
click at [676, 116] on link "Activities" at bounding box center [676, 133] width 85 height 35
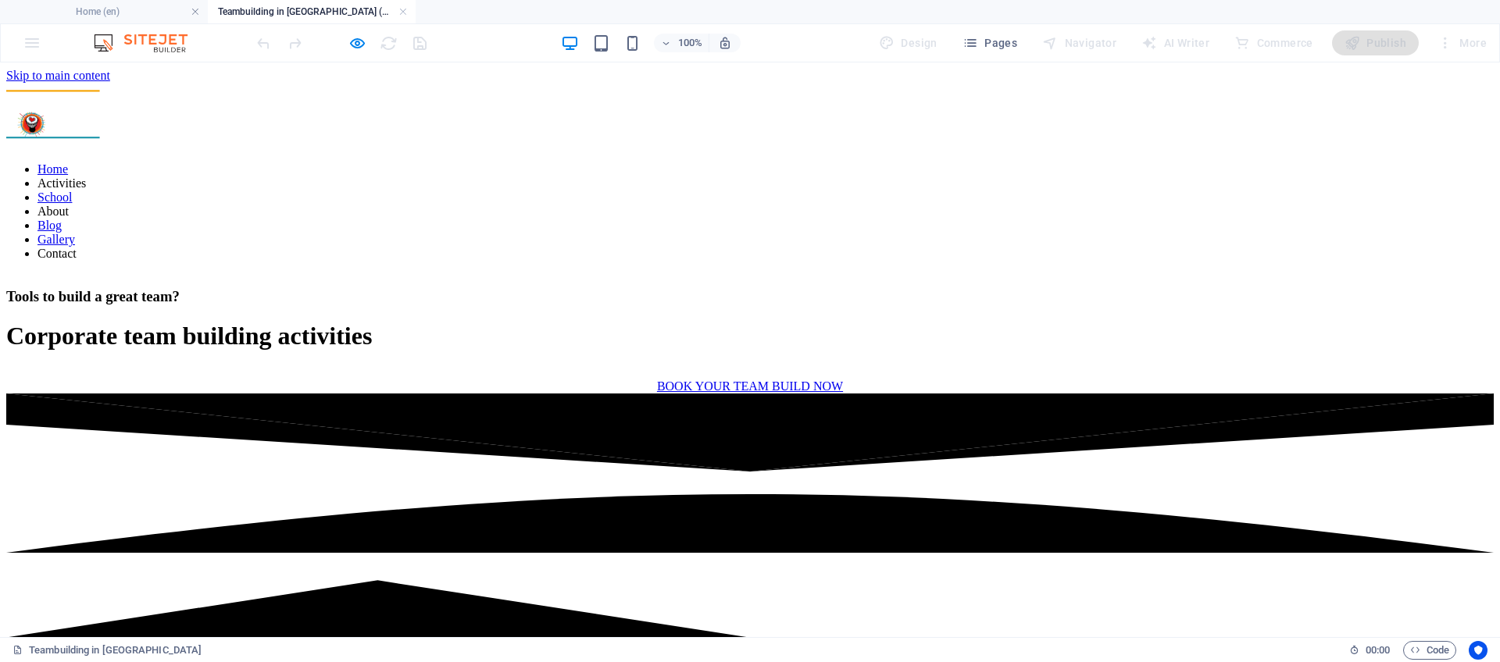
scroll to position [4617, 0]
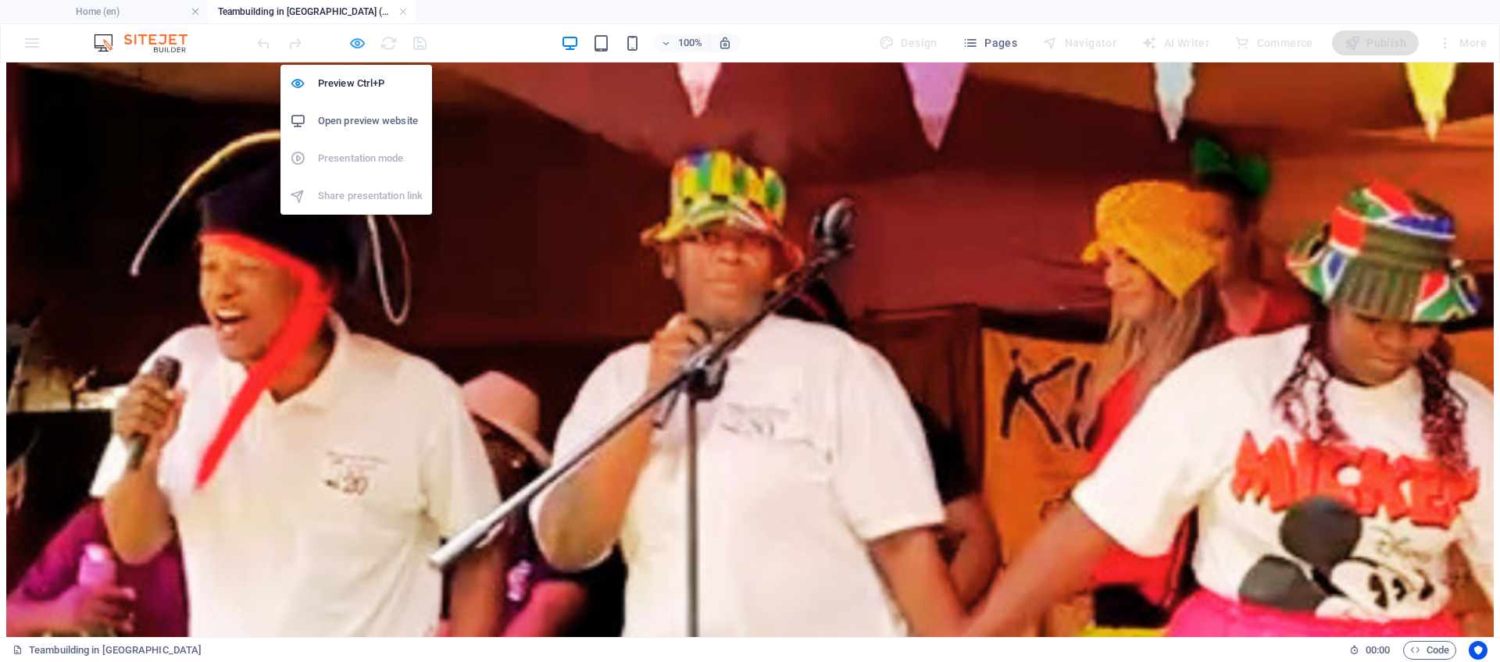
click at [360, 46] on icon "button" at bounding box center [357, 43] width 18 height 18
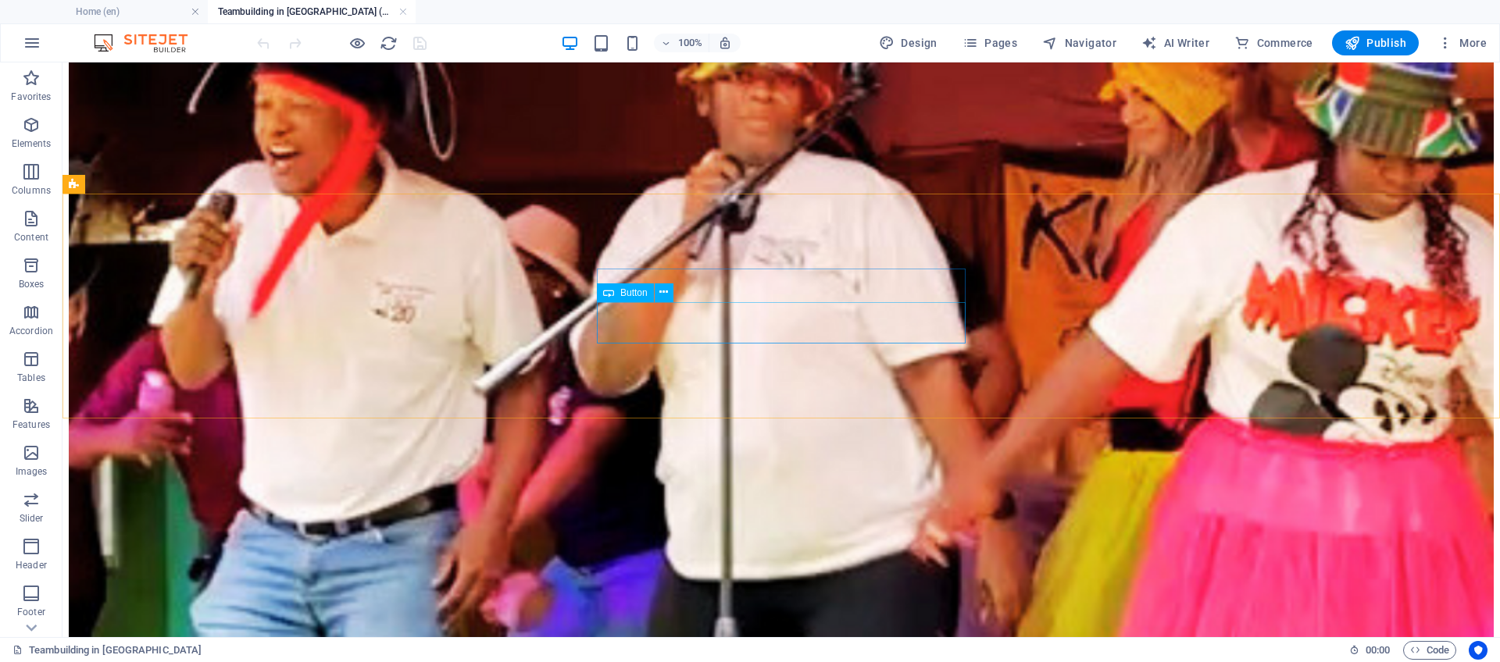
click at [620, 294] on span "Button" at bounding box center [633, 292] width 27 height 9
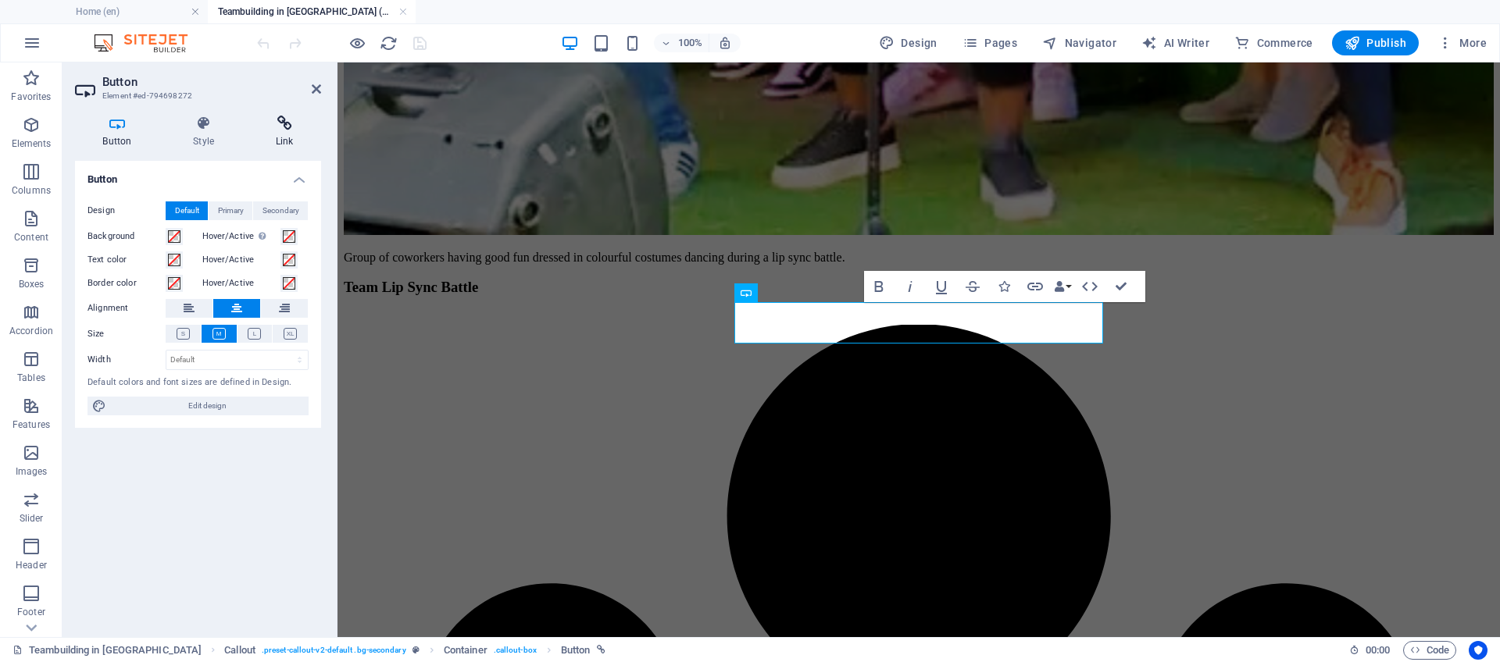
click at [277, 123] on icon at bounding box center [284, 124] width 73 height 16
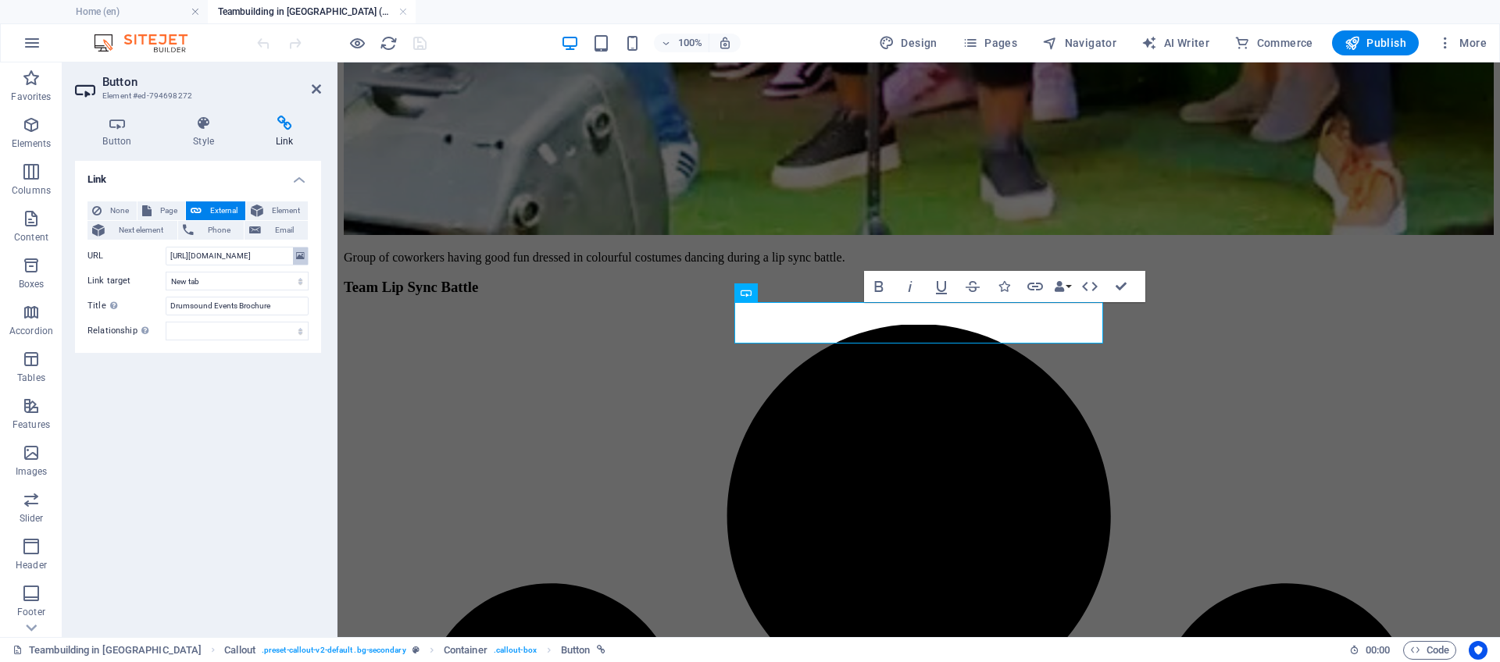
click at [298, 256] on icon at bounding box center [300, 256] width 9 height 17
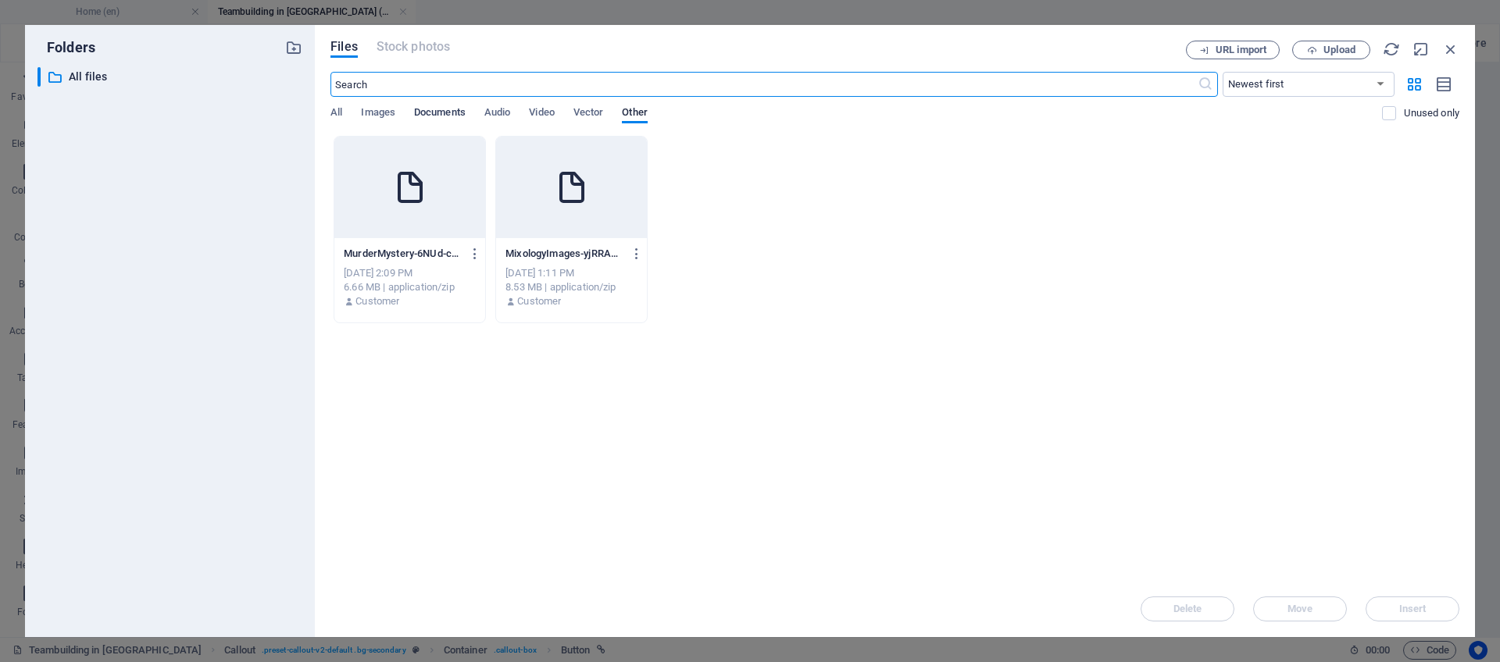
click at [430, 112] on span "Documents" at bounding box center [440, 114] width 52 height 22
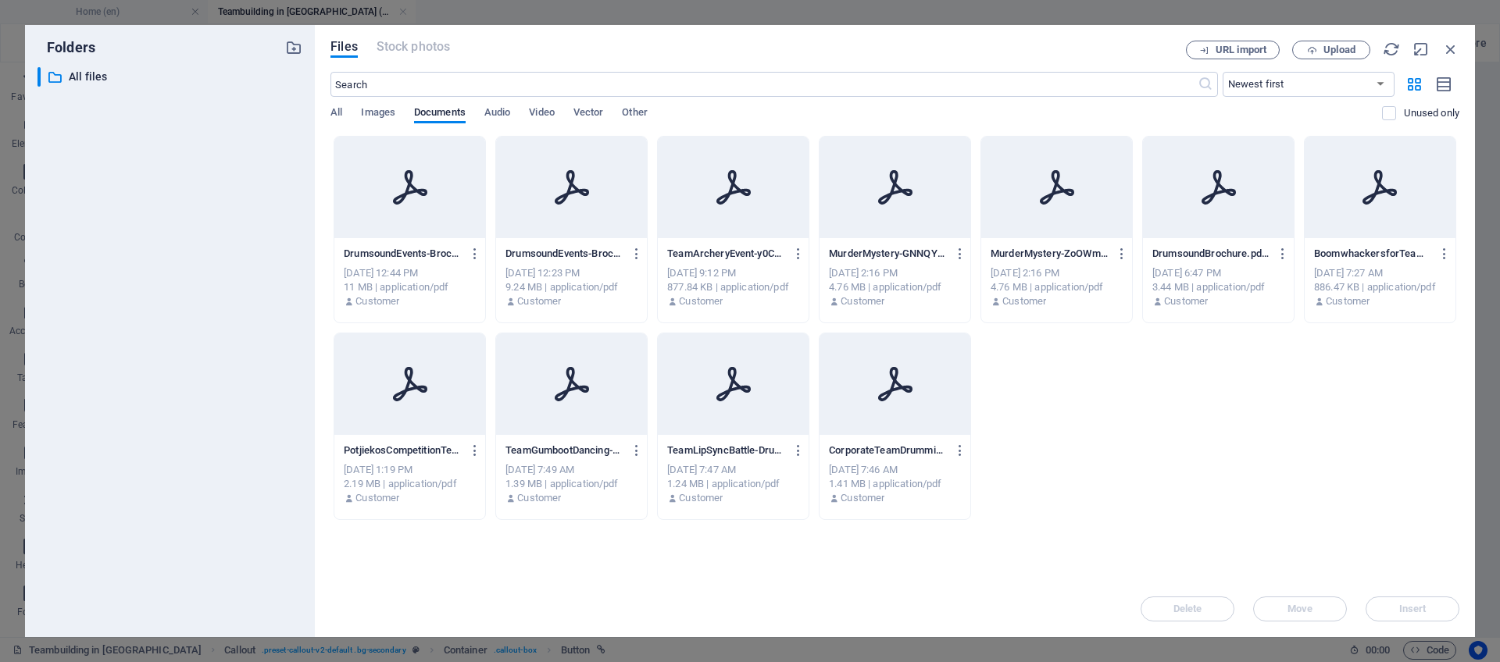
click at [410, 199] on icon at bounding box center [409, 187] width 37 height 37
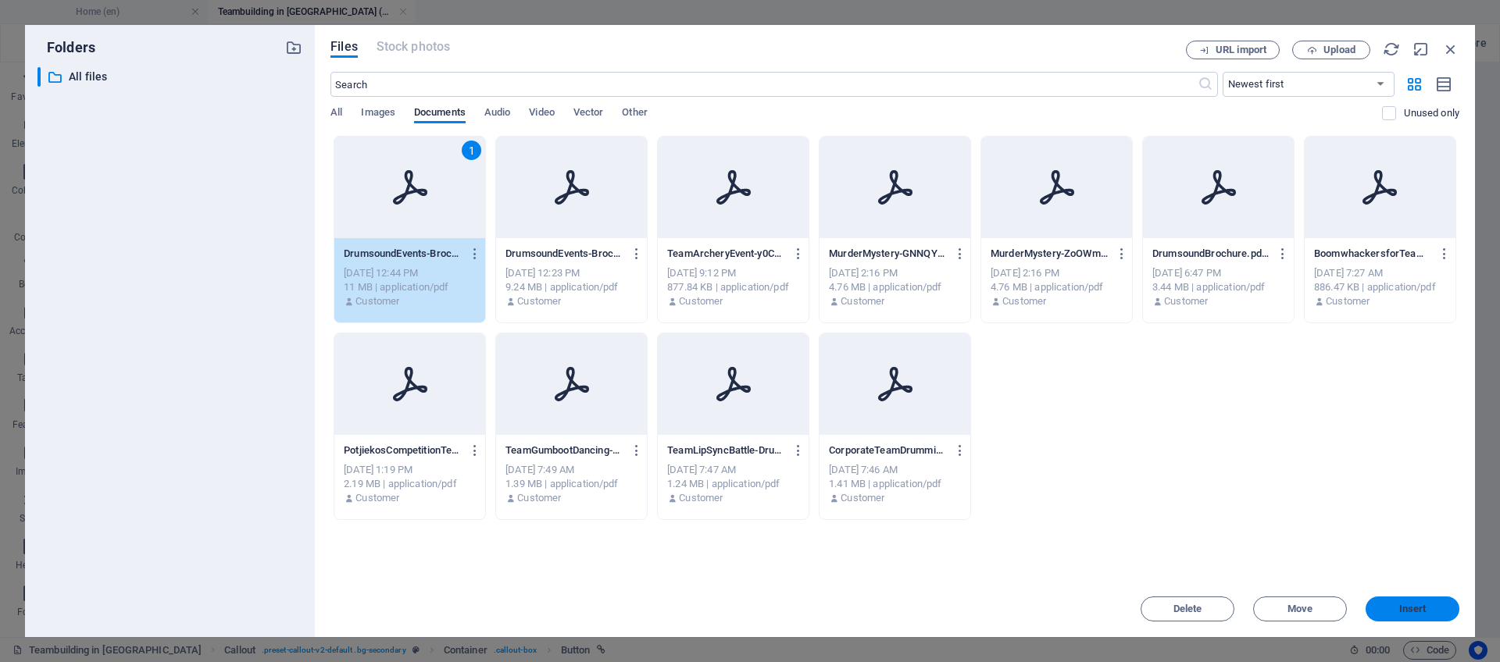
click at [1391, 607] on span "Insert" at bounding box center [1412, 609] width 81 height 9
type input "[URL][DOMAIN_NAME]"
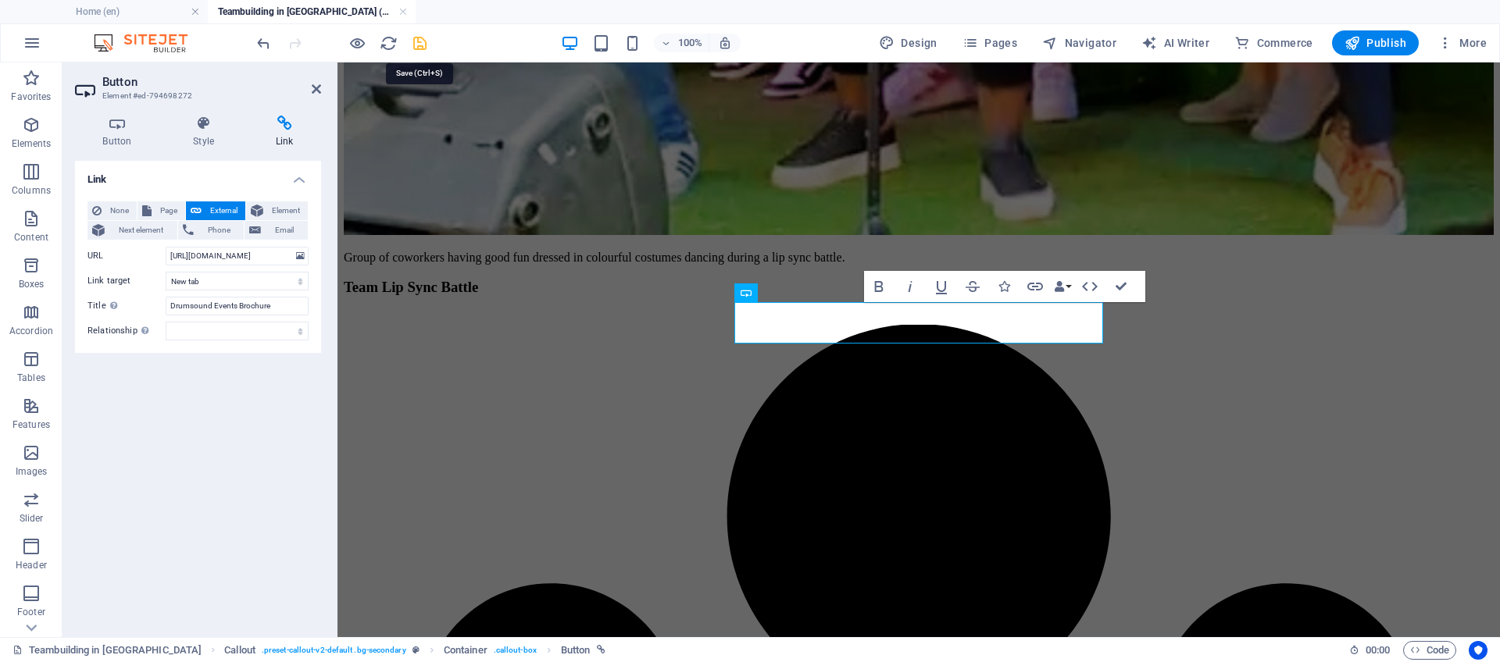
click at [418, 48] on icon "save" at bounding box center [420, 43] width 18 height 18
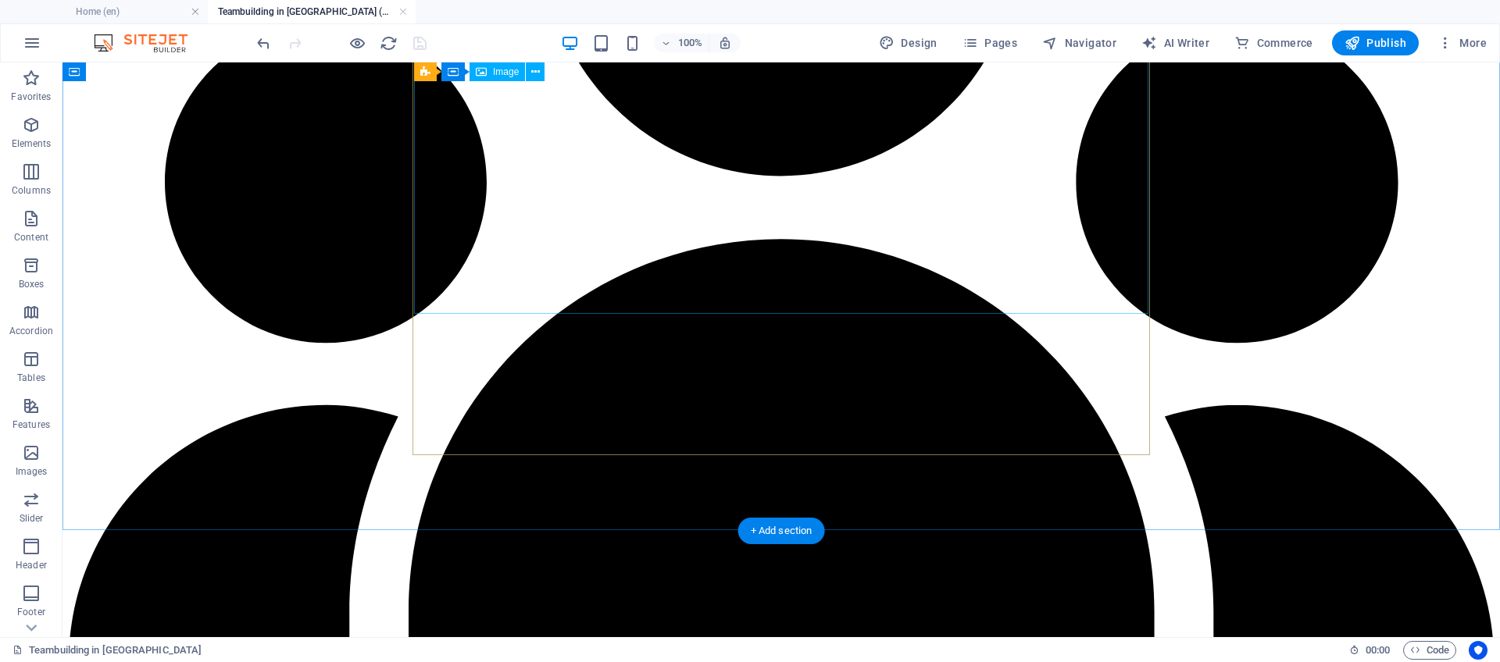
scroll to position [2944, 0]
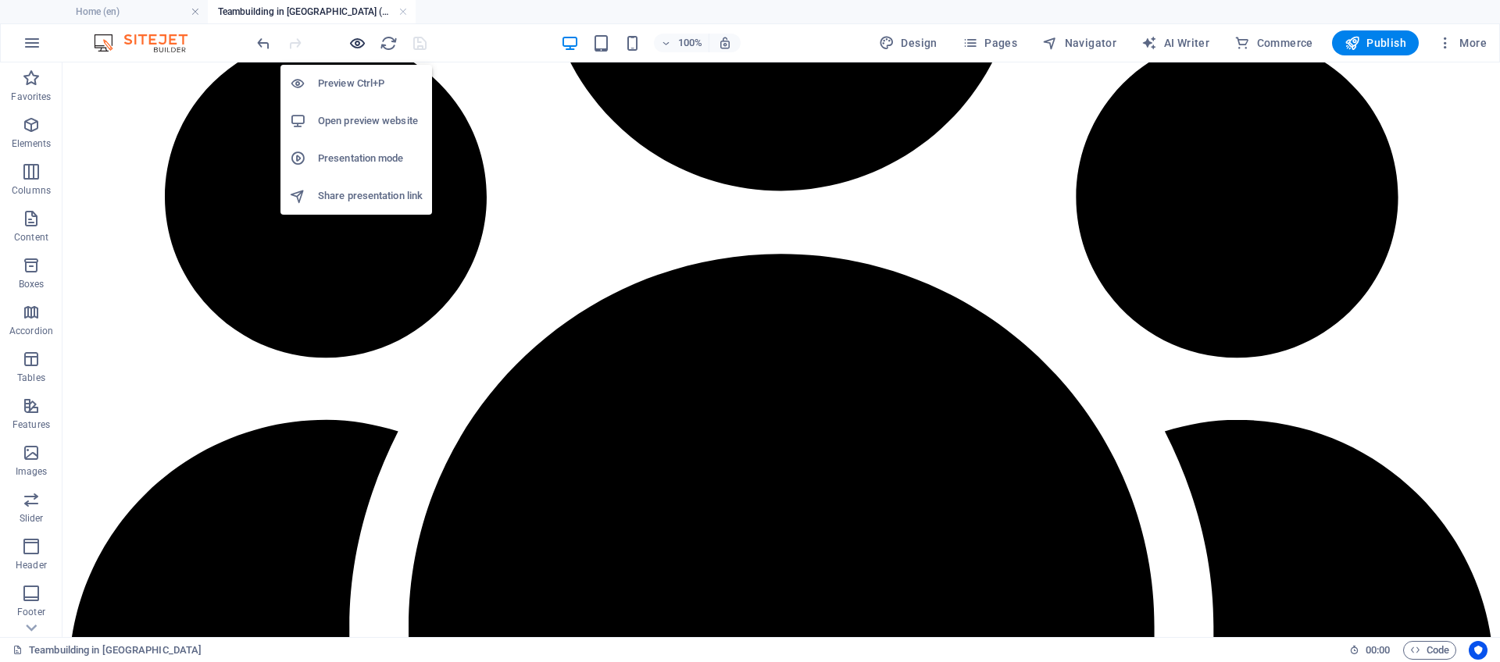
click at [356, 41] on icon "button" at bounding box center [357, 43] width 18 height 18
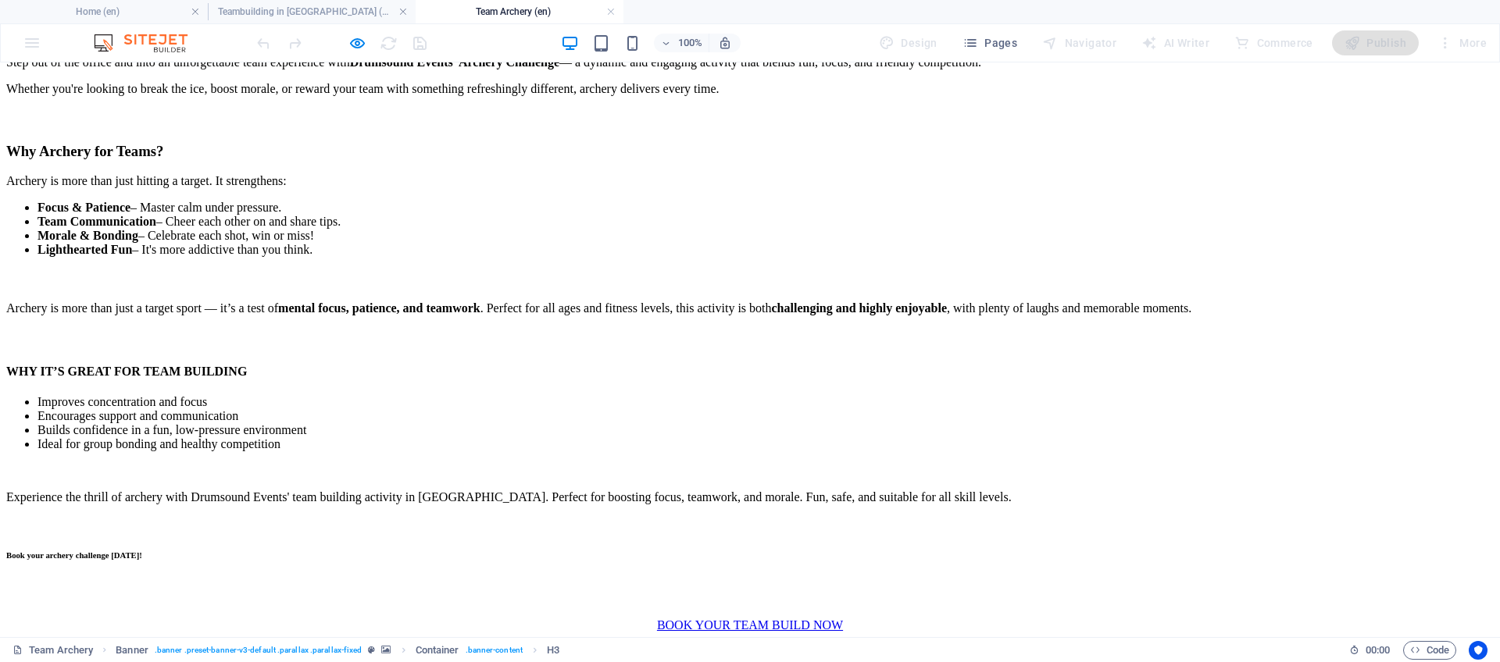
scroll to position [1154, 0]
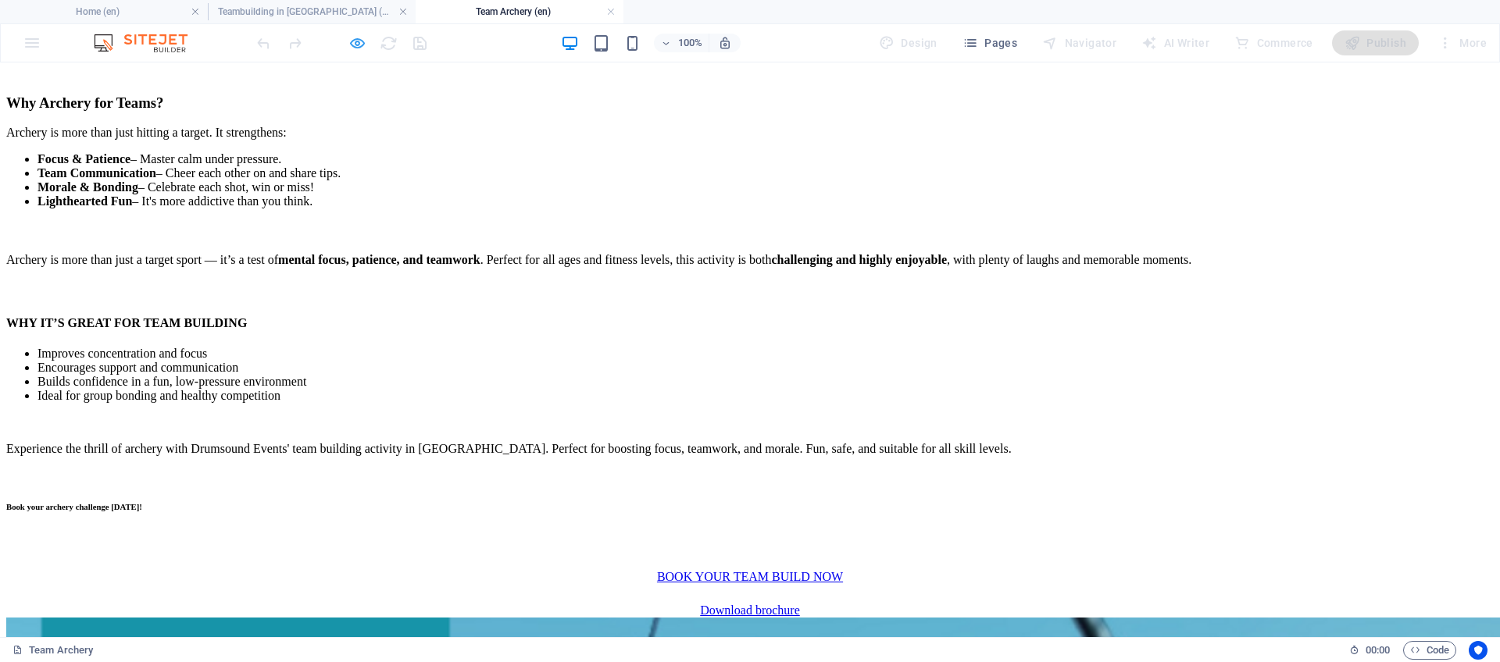
click at [355, 50] on icon "button" at bounding box center [357, 43] width 18 height 18
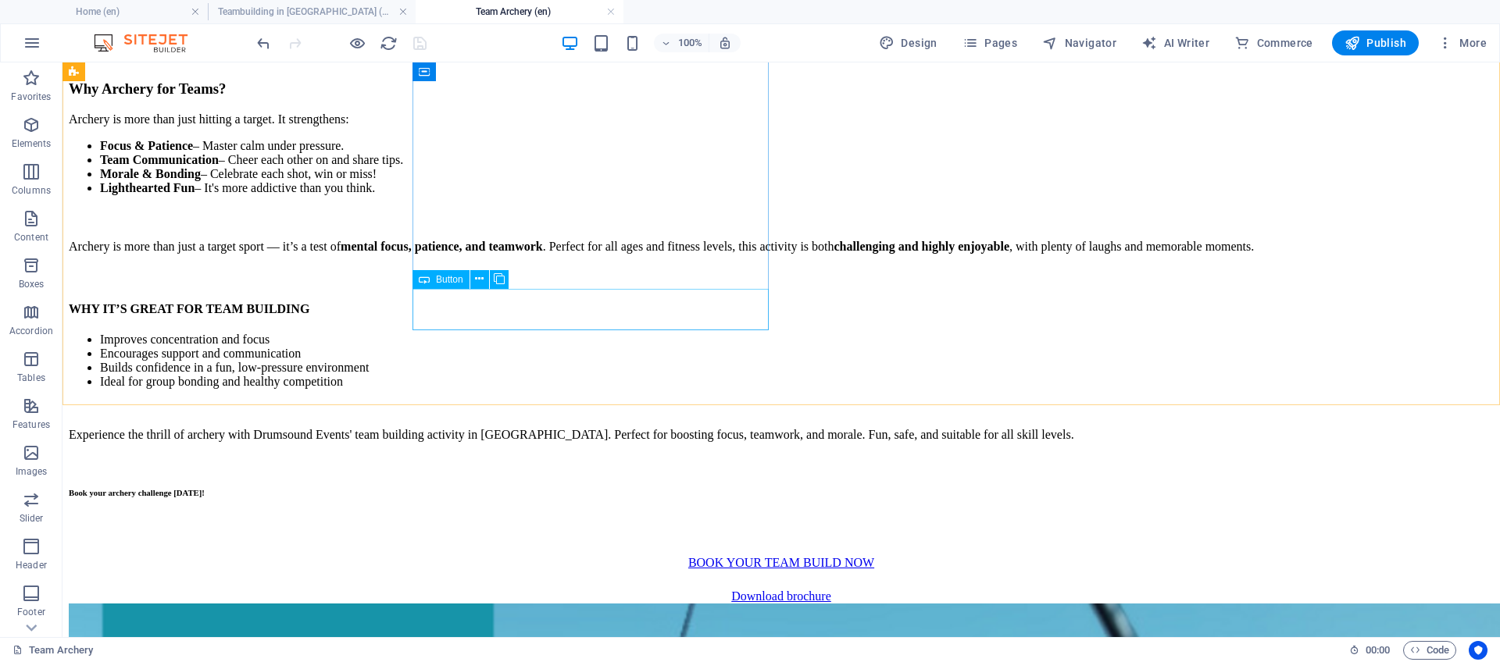
click at [452, 285] on div "Button" at bounding box center [440, 279] width 57 height 19
click at [437, 280] on span "Button" at bounding box center [449, 279] width 27 height 9
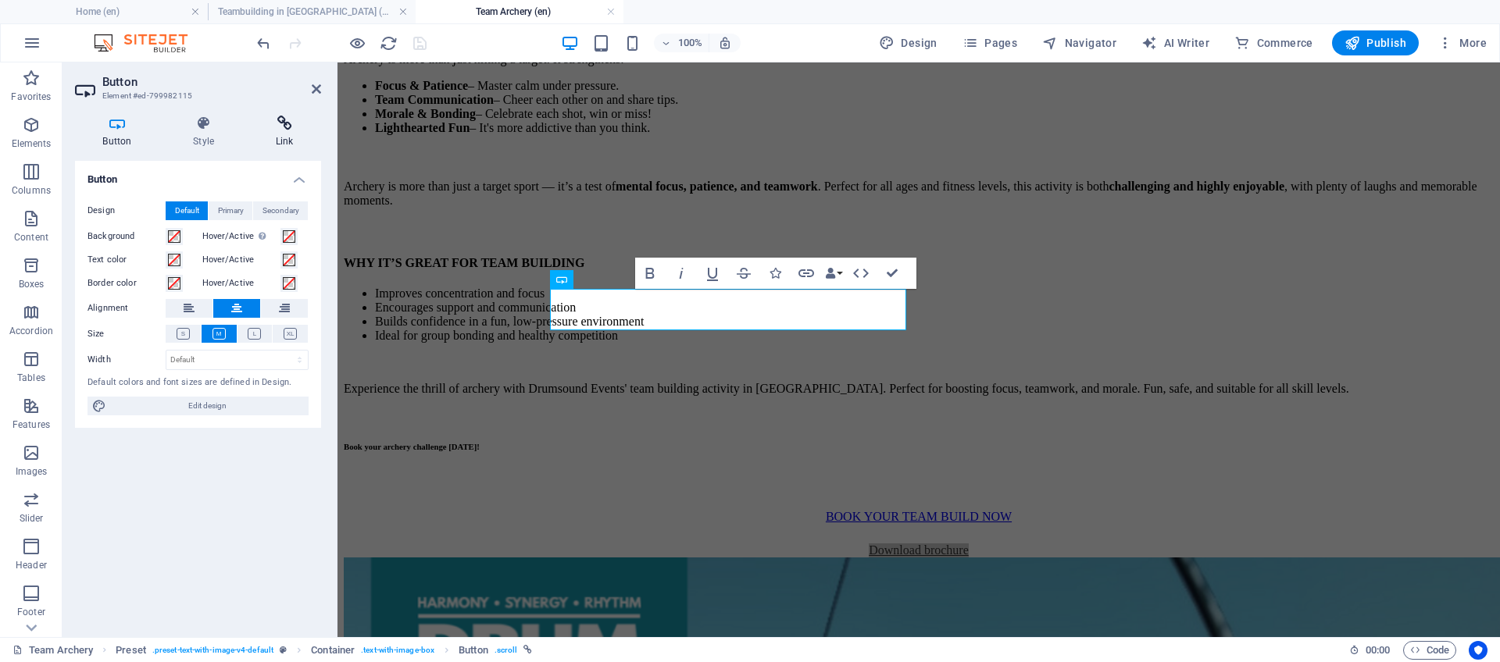
click at [277, 140] on h4 "Link" at bounding box center [284, 132] width 73 height 33
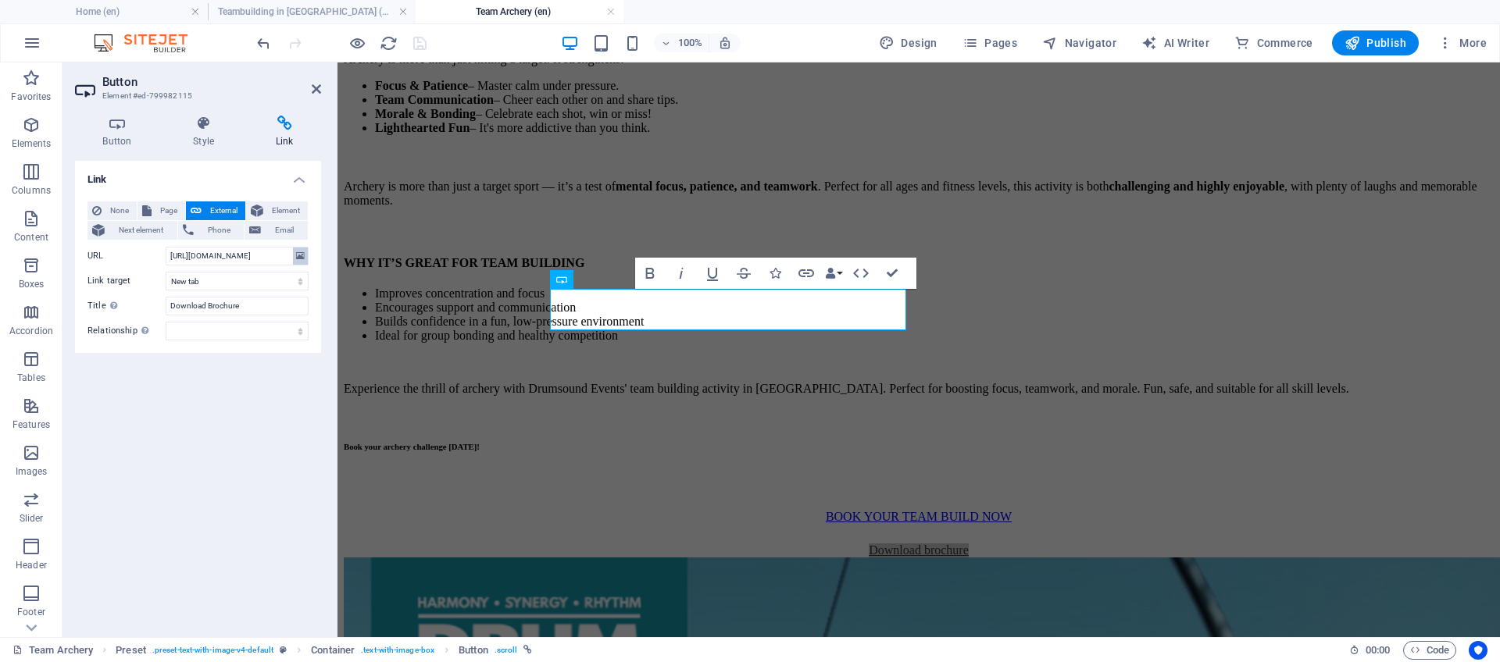
click at [297, 256] on icon at bounding box center [300, 256] width 9 height 17
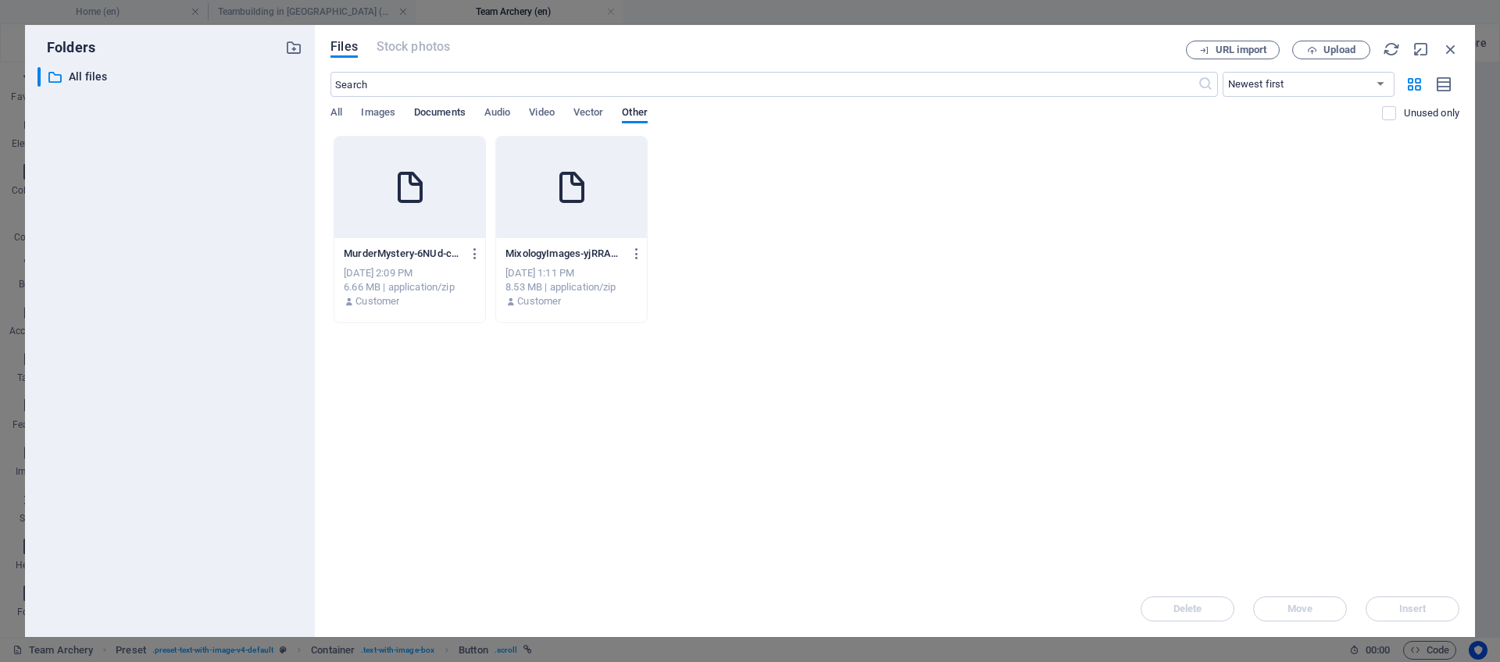
click at [432, 109] on span "Documents" at bounding box center [440, 114] width 52 height 22
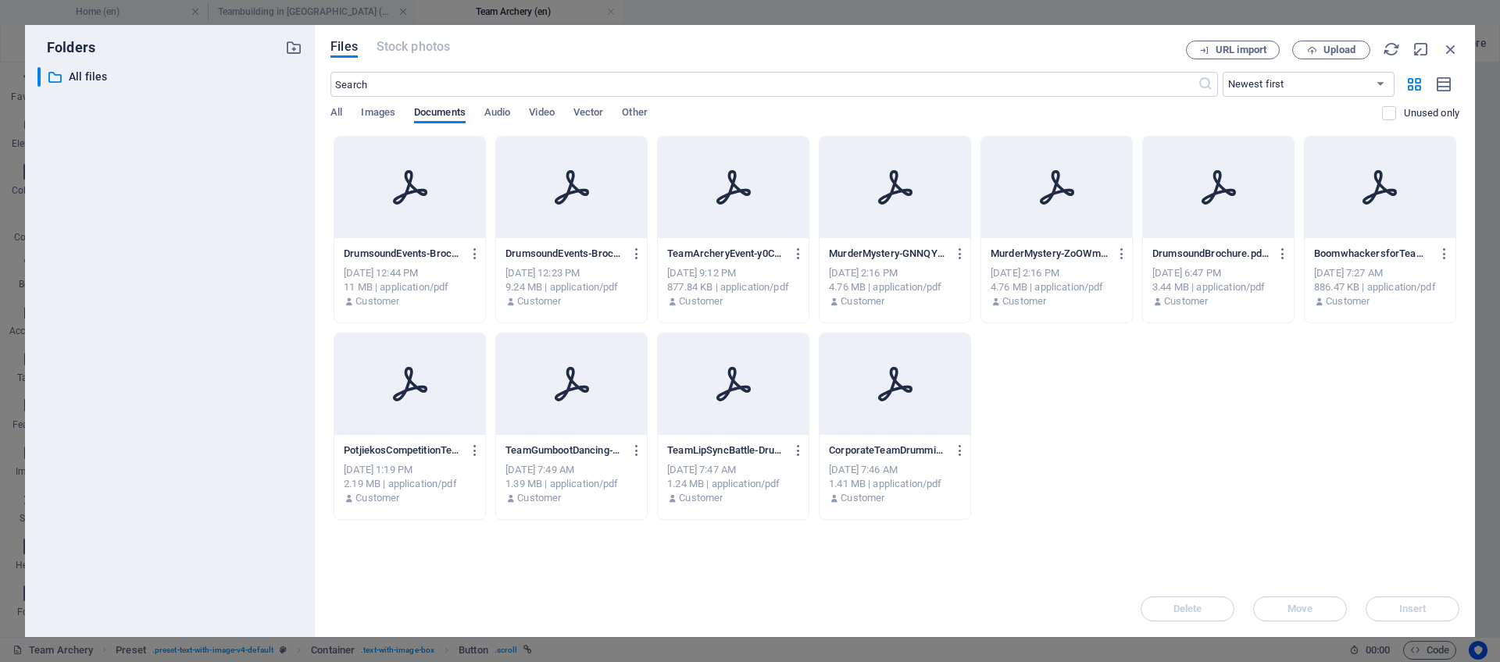
click at [395, 193] on icon at bounding box center [409, 187] width 37 height 37
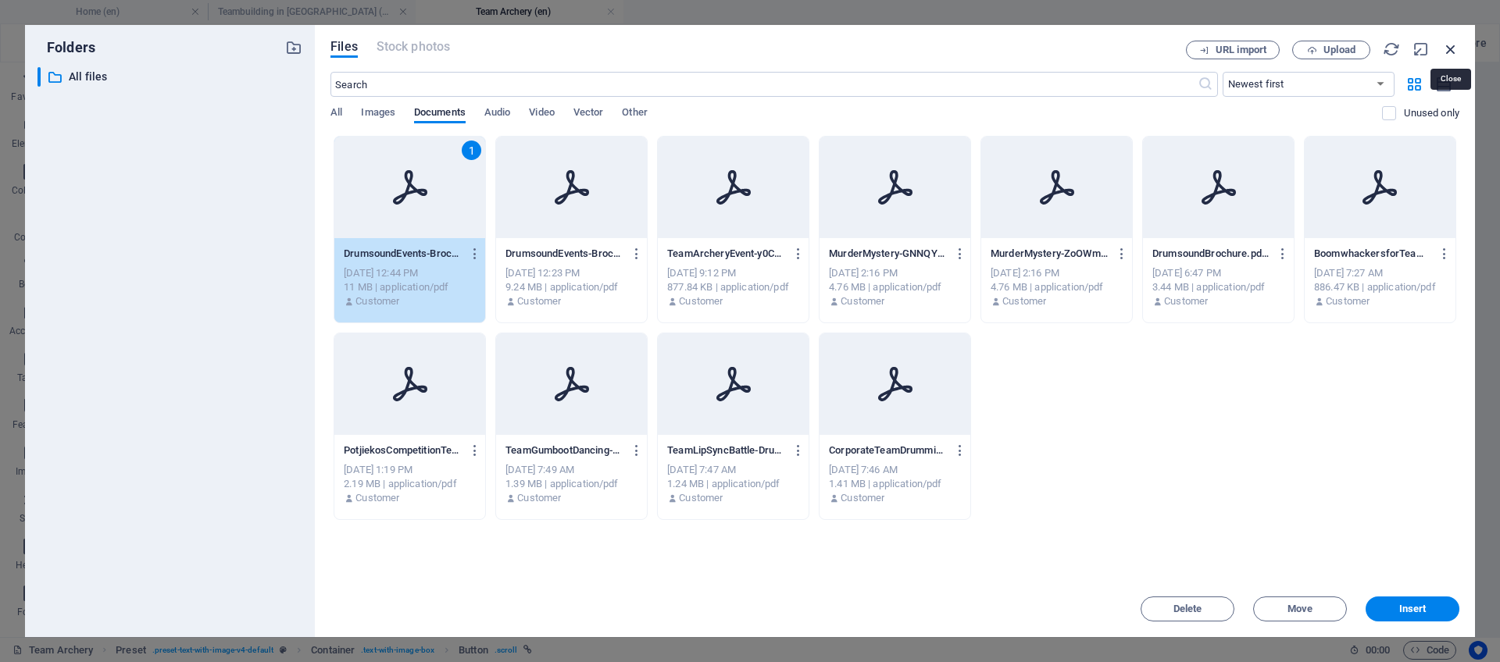
click at [1453, 51] on icon "button" at bounding box center [1450, 49] width 17 height 17
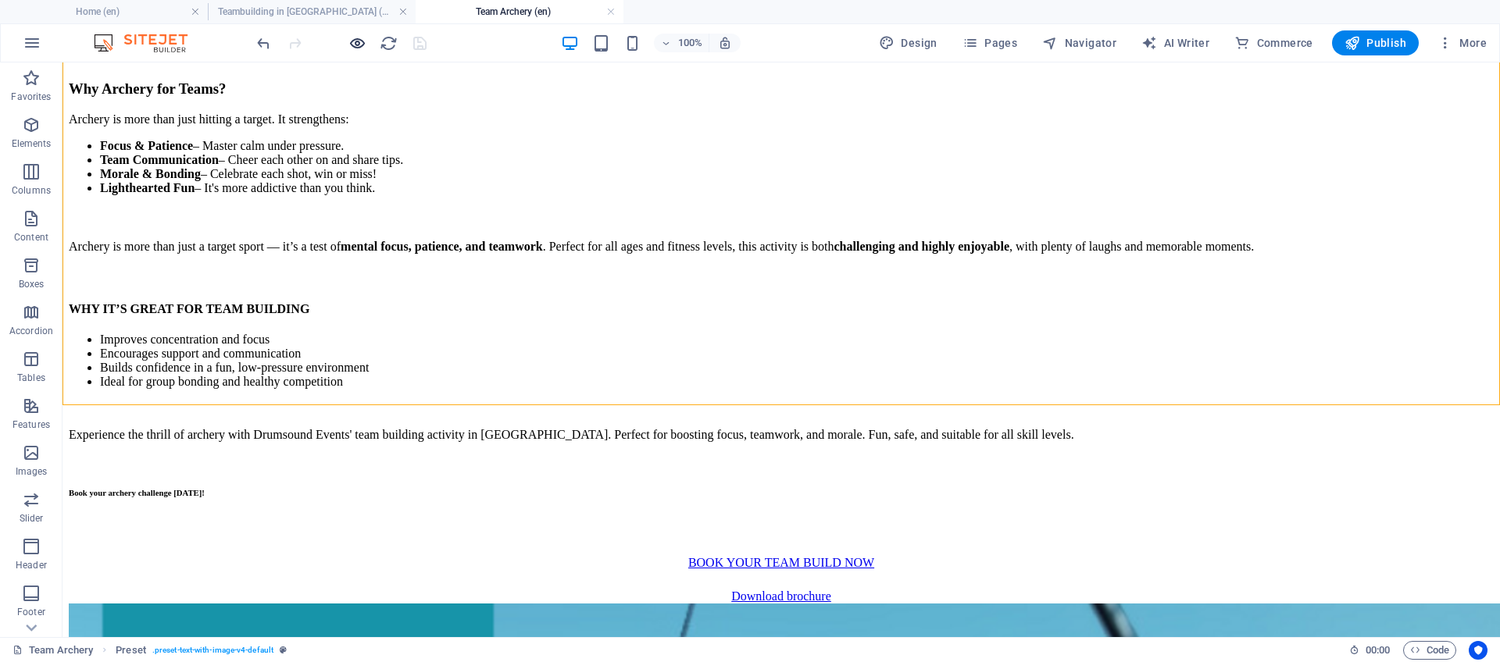
click at [348, 41] on icon "button" at bounding box center [357, 43] width 18 height 18
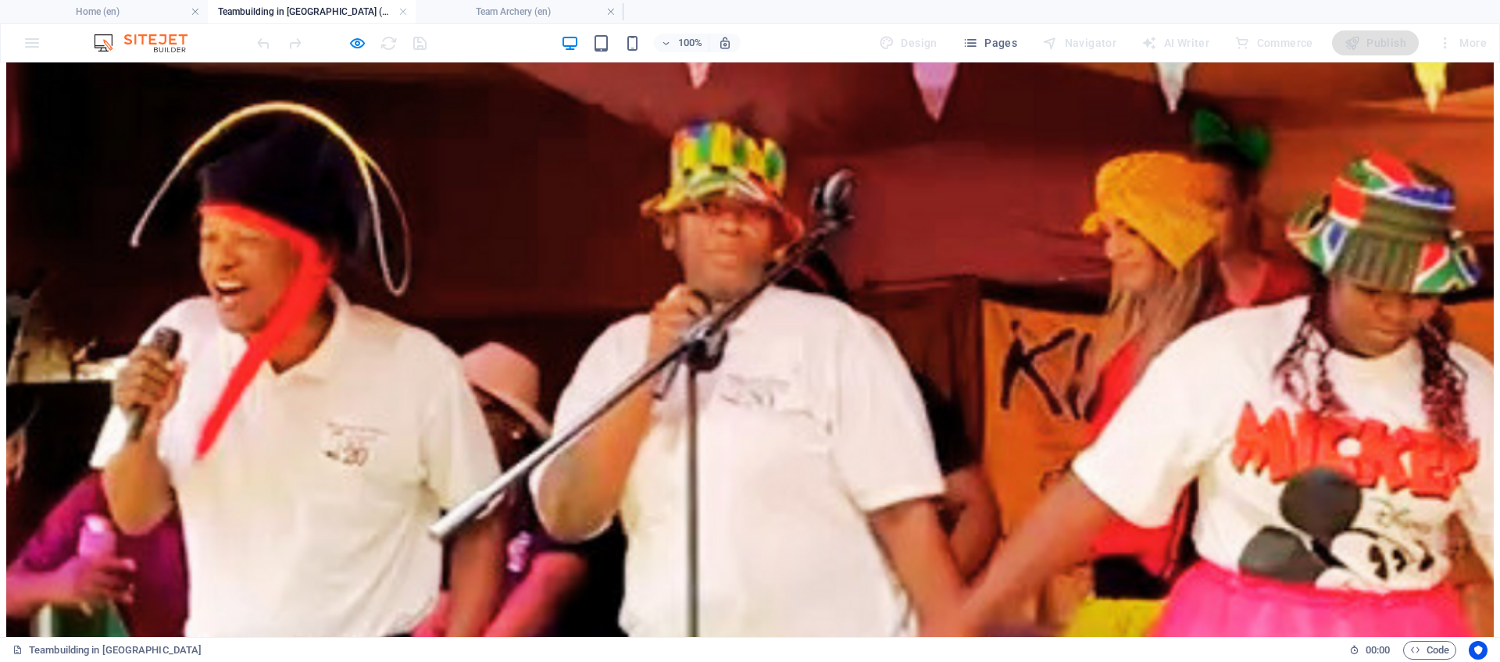
scroll to position [4652, 0]
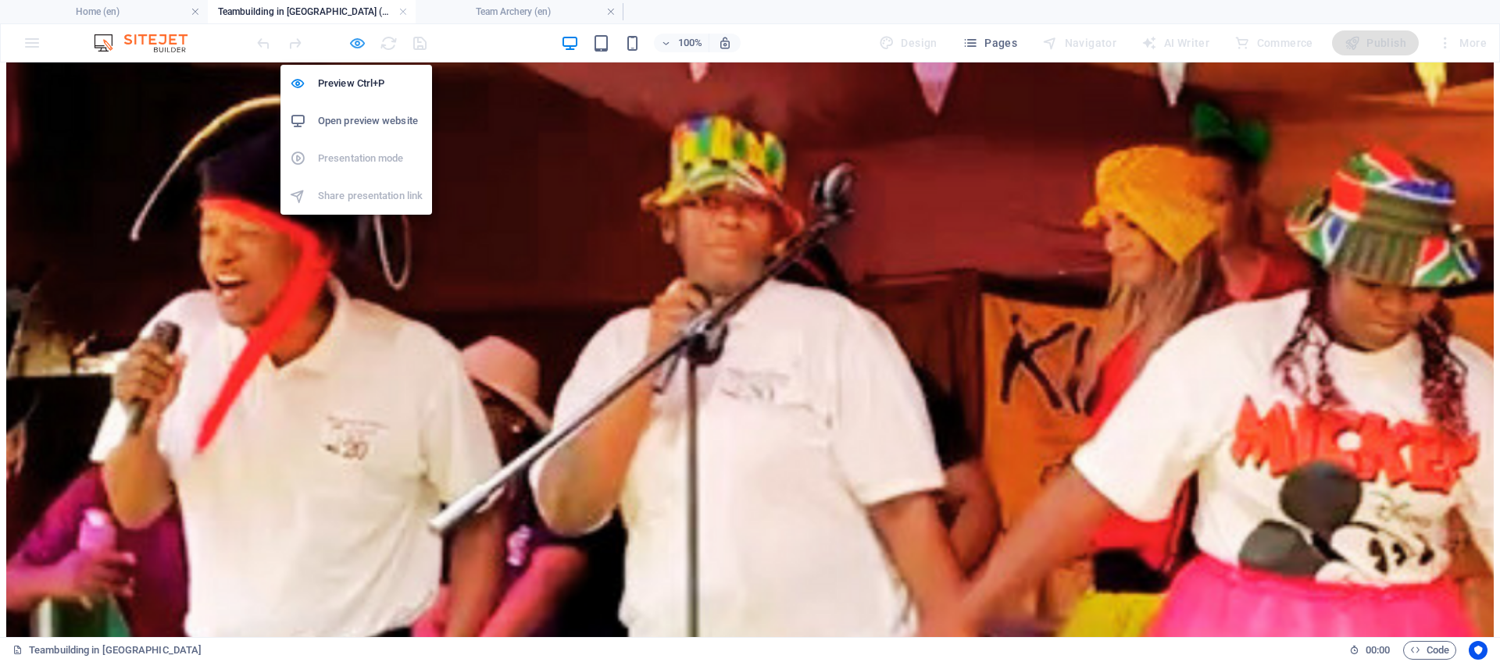
click at [357, 42] on icon "button" at bounding box center [357, 43] width 18 height 18
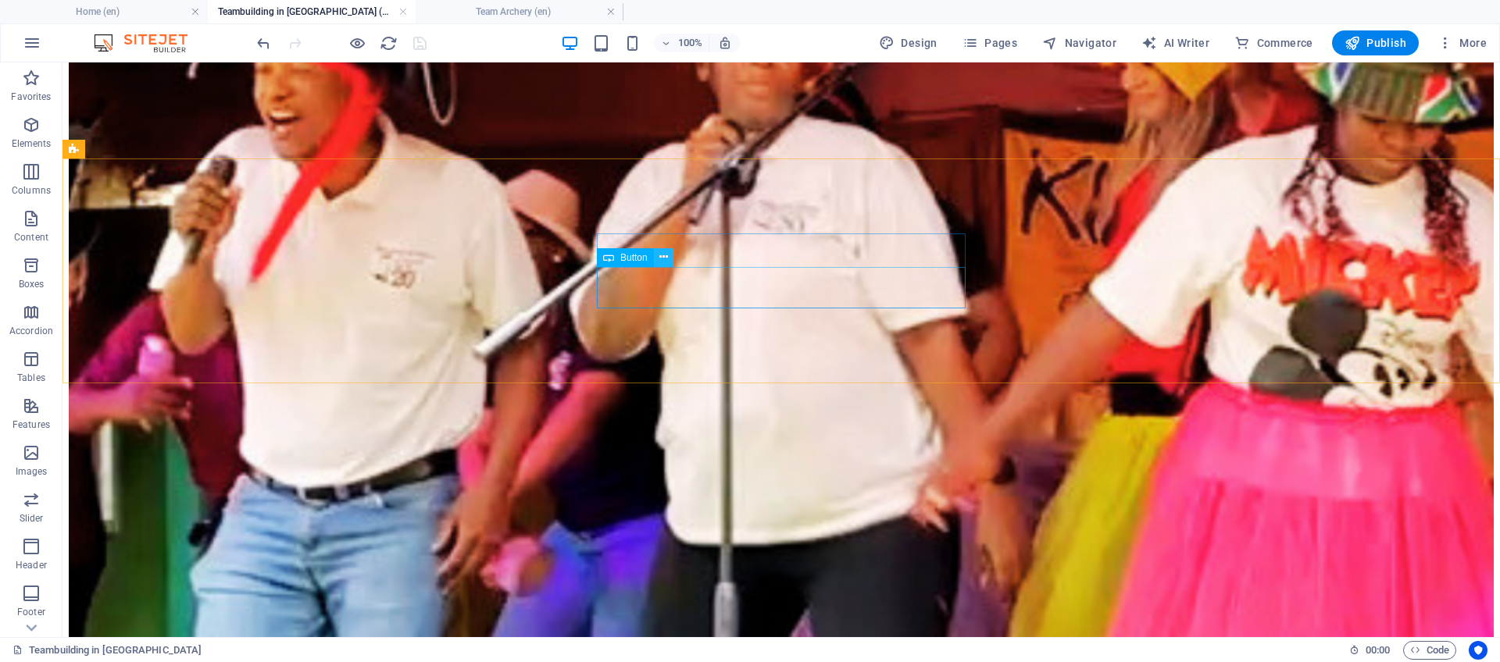
click at [668, 259] on button at bounding box center [664, 257] width 19 height 19
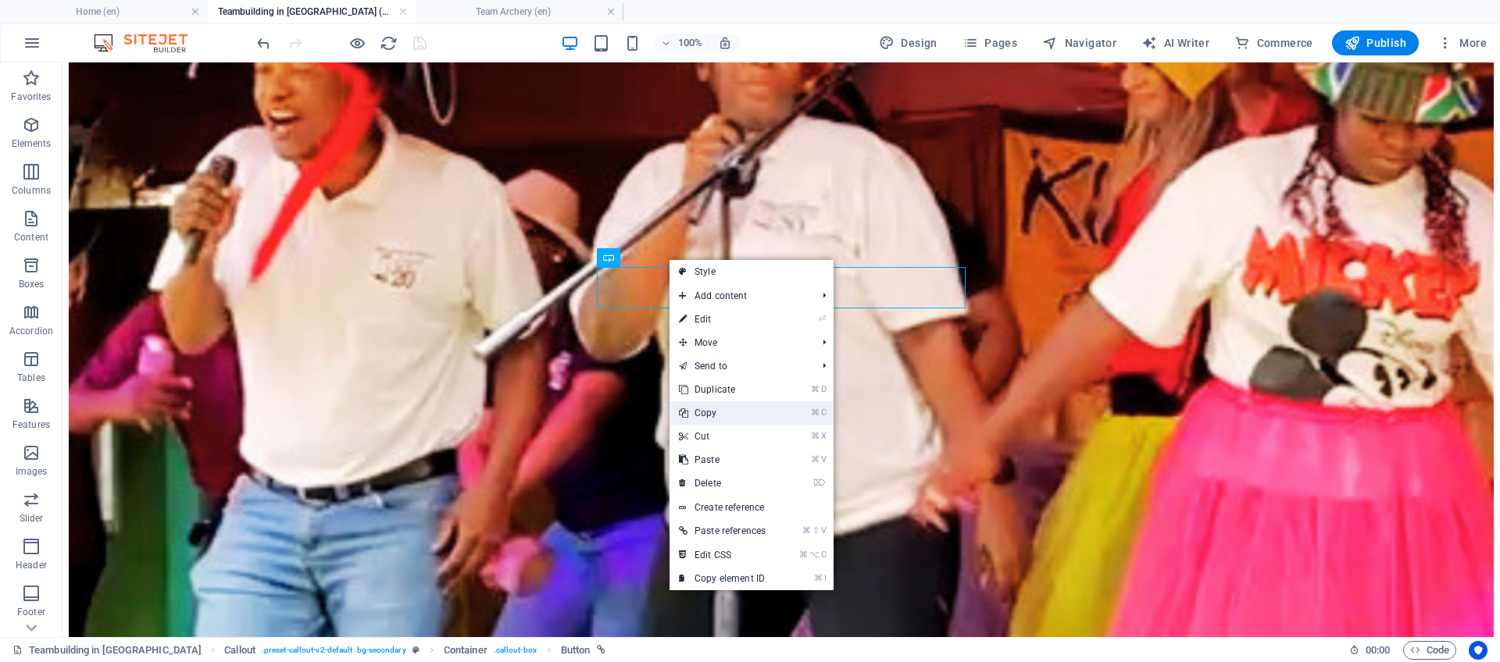
click at [719, 412] on link "⌘ C Copy" at bounding box center [721, 413] width 105 height 23
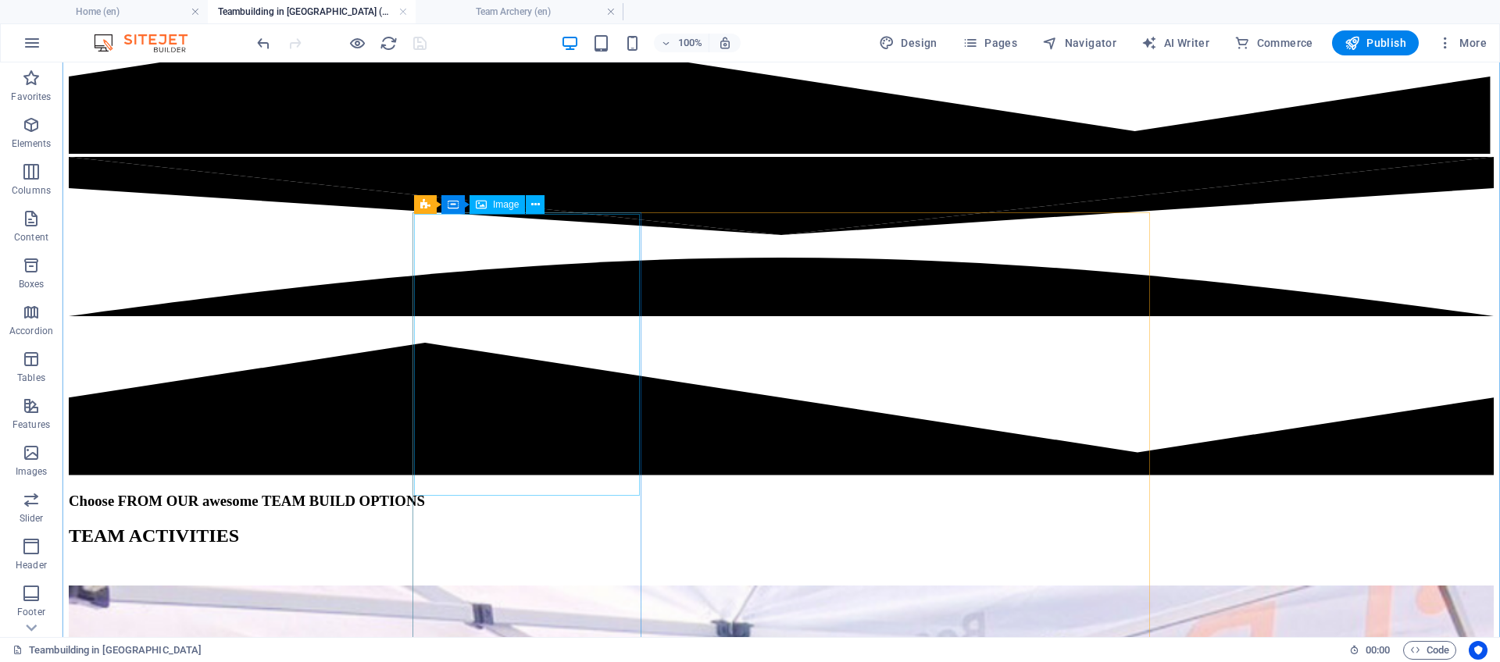
scroll to position [624, 0]
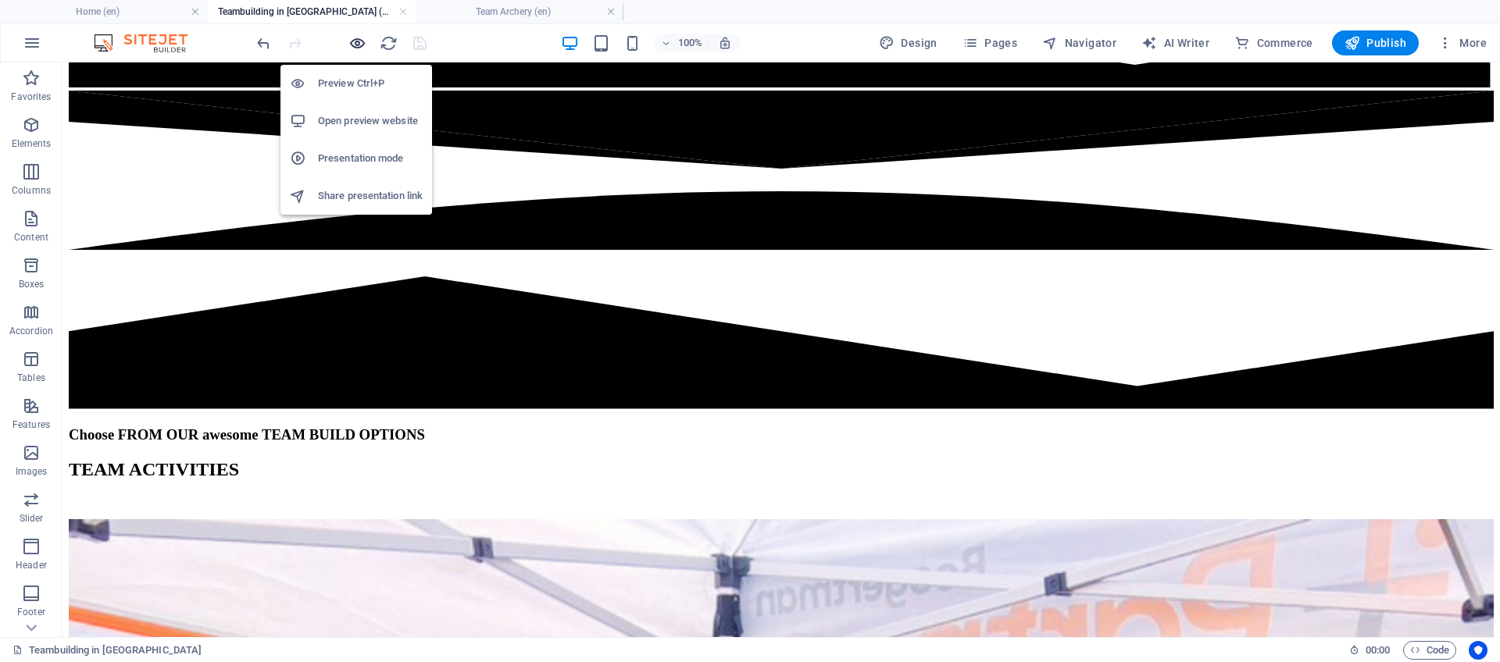
click at [355, 41] on icon "button" at bounding box center [357, 43] width 18 height 18
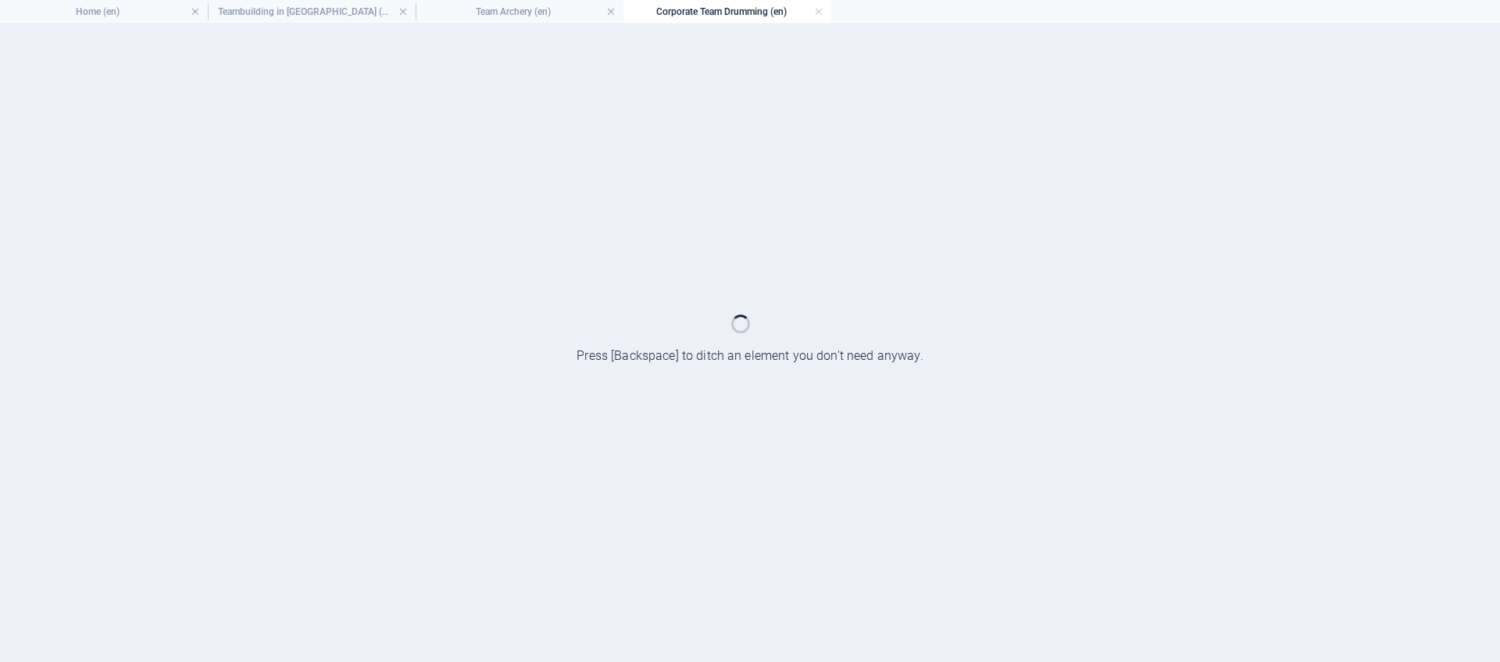
scroll to position [0, 0]
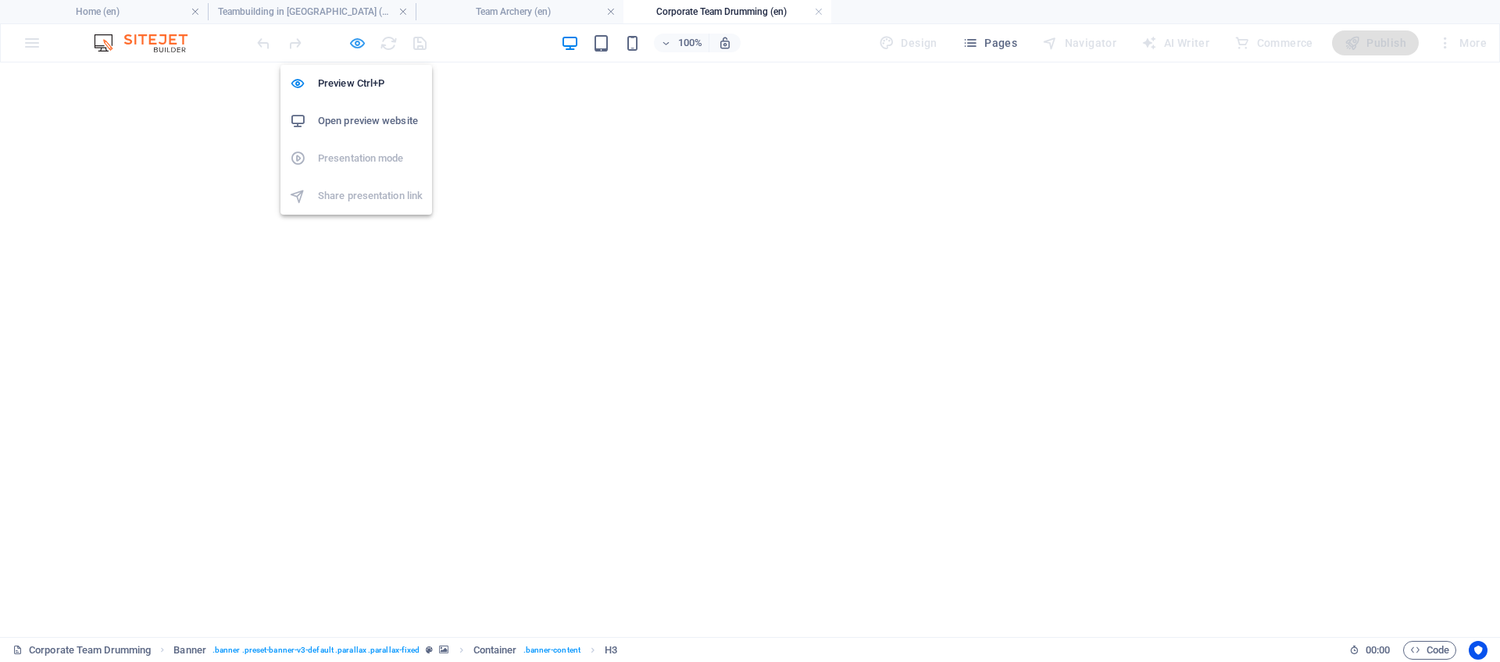
click at [360, 41] on icon "button" at bounding box center [357, 43] width 18 height 18
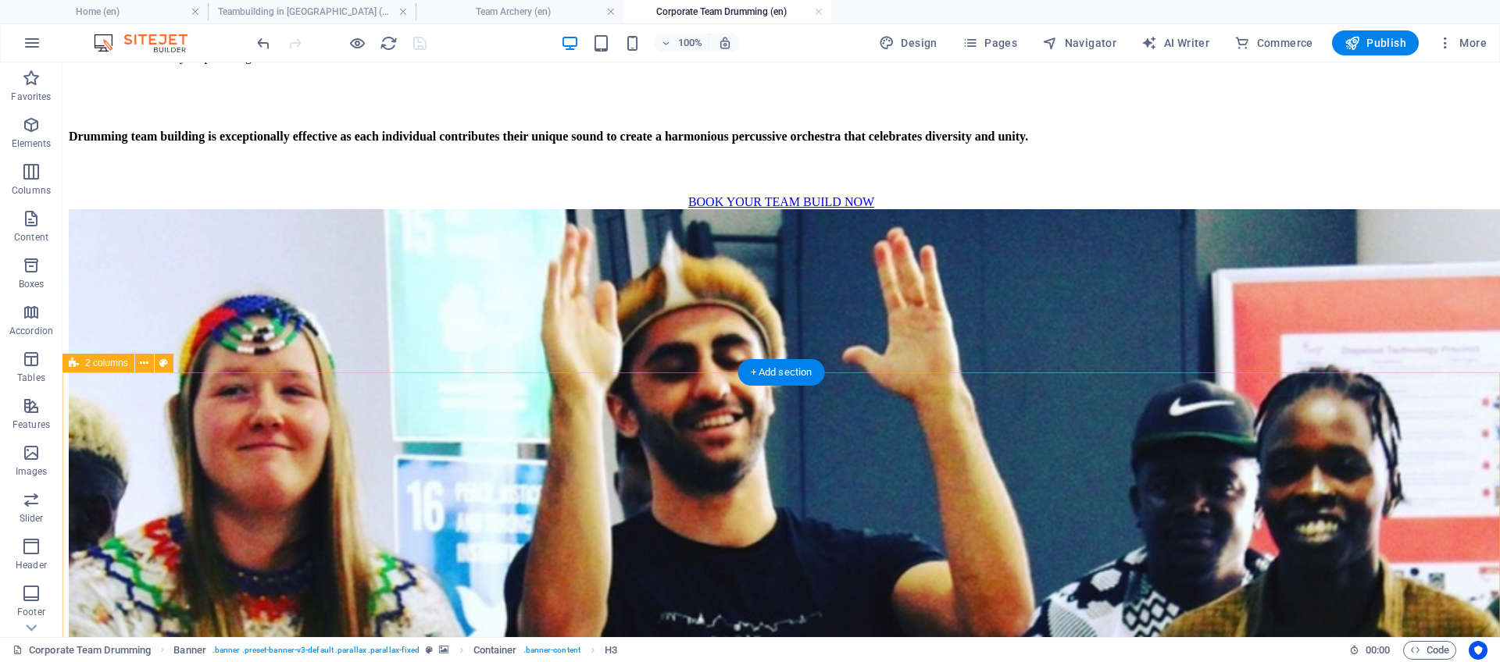
scroll to position [1483, 0]
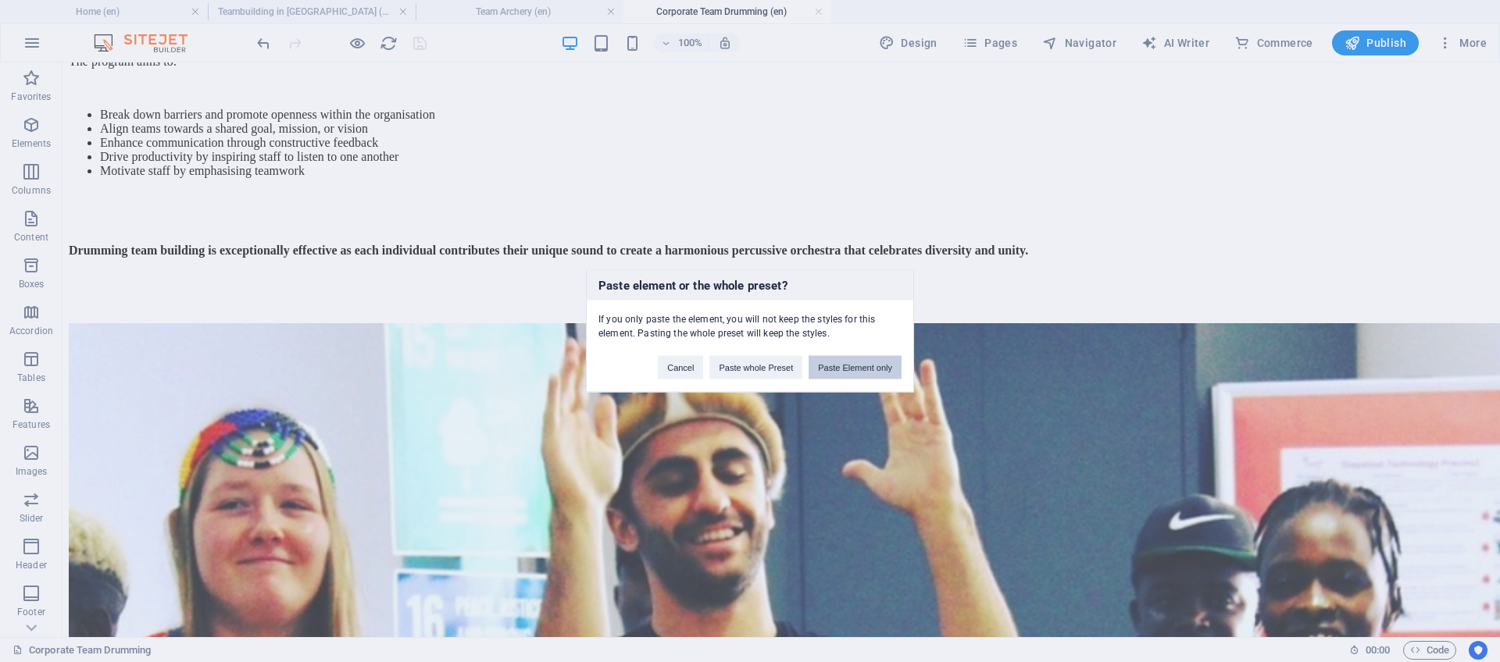
click at [834, 365] on button "Paste Element only" at bounding box center [855, 367] width 93 height 23
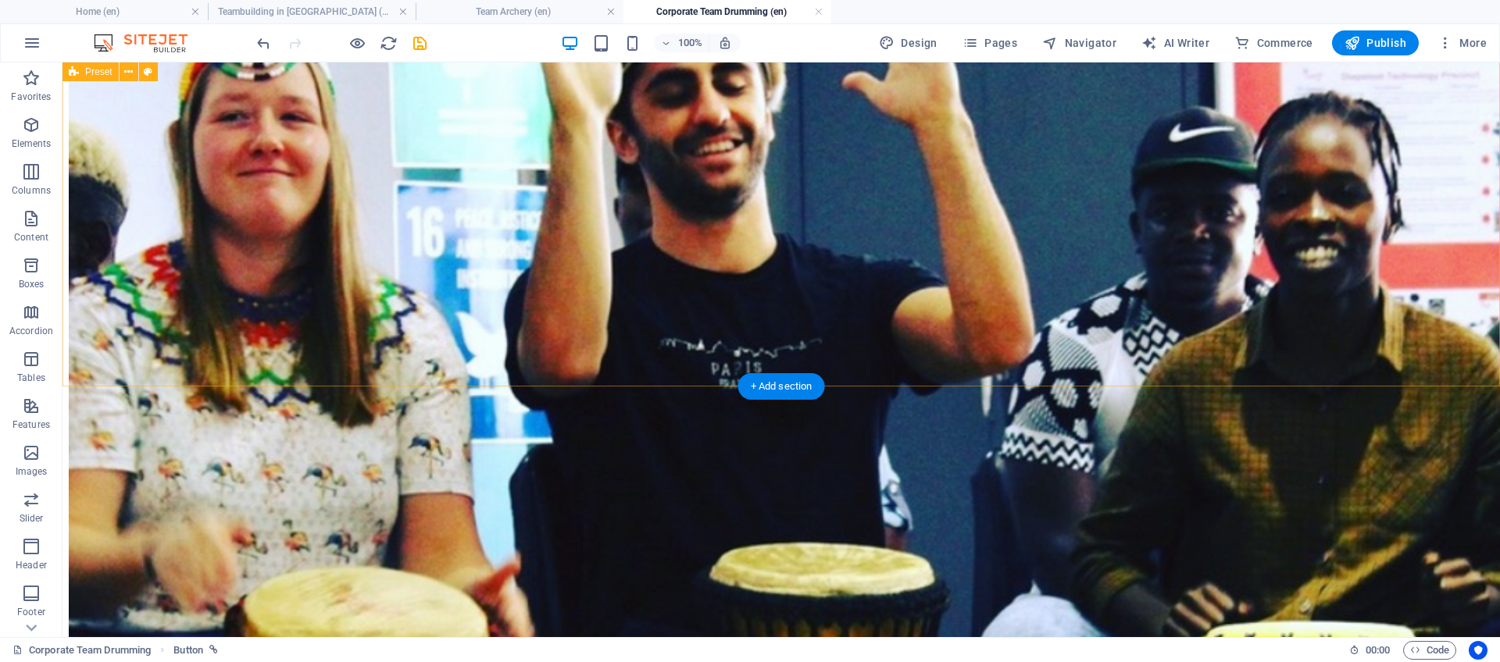
scroll to position [2019, 0]
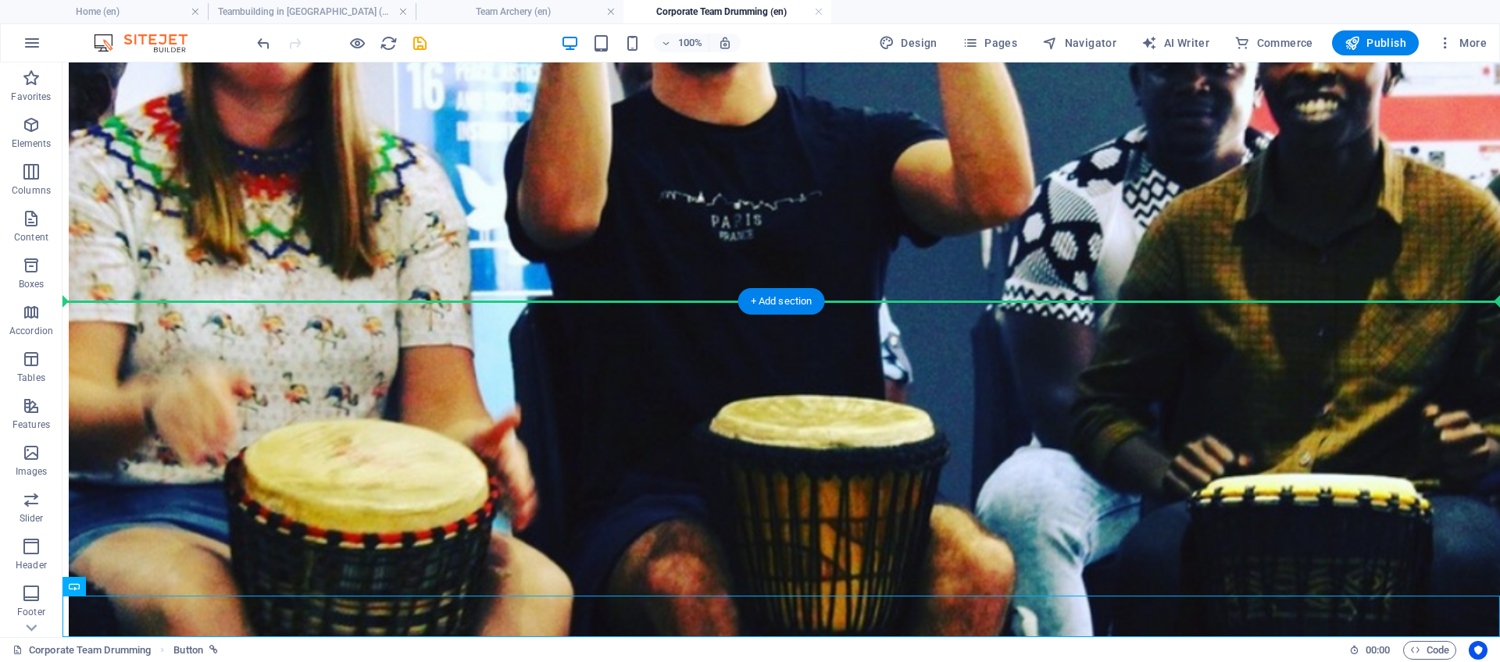
drag, startPoint x: 613, startPoint y: 622, endPoint x: 611, endPoint y: 254, distance: 368.0
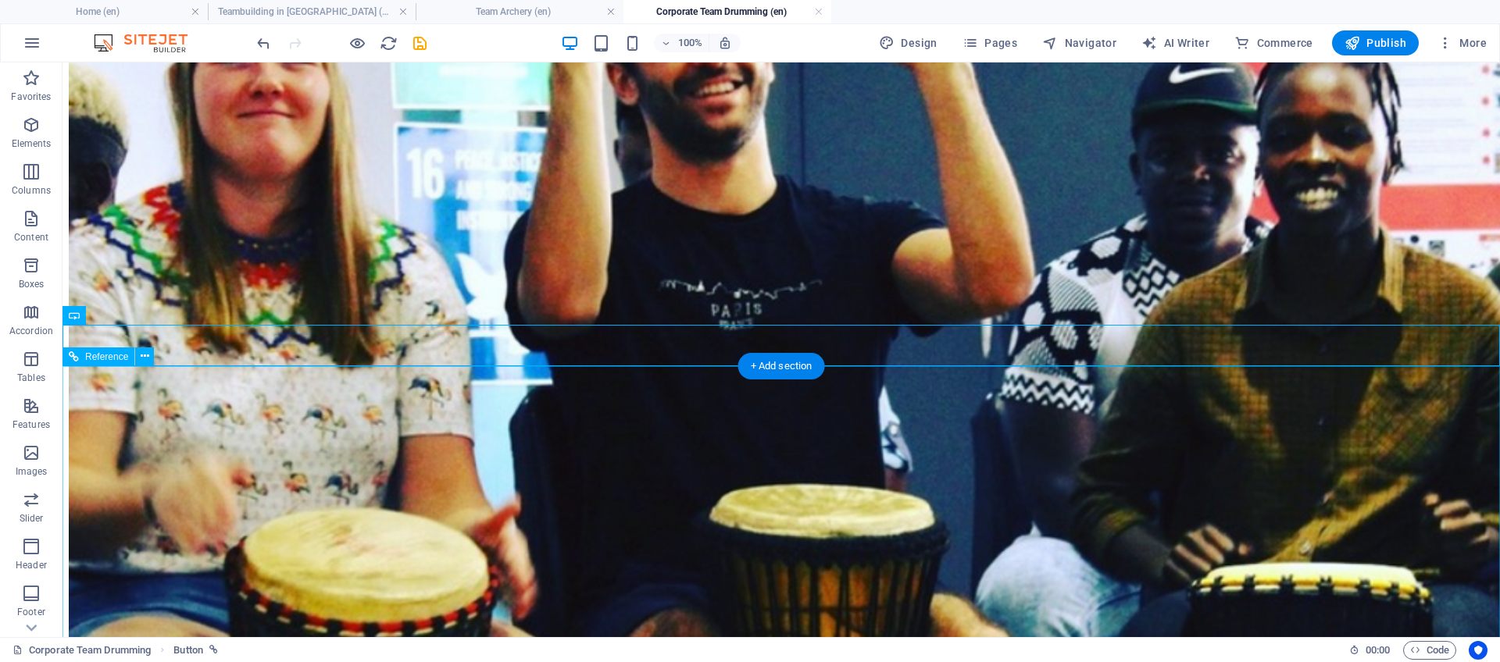
scroll to position [1850, 0]
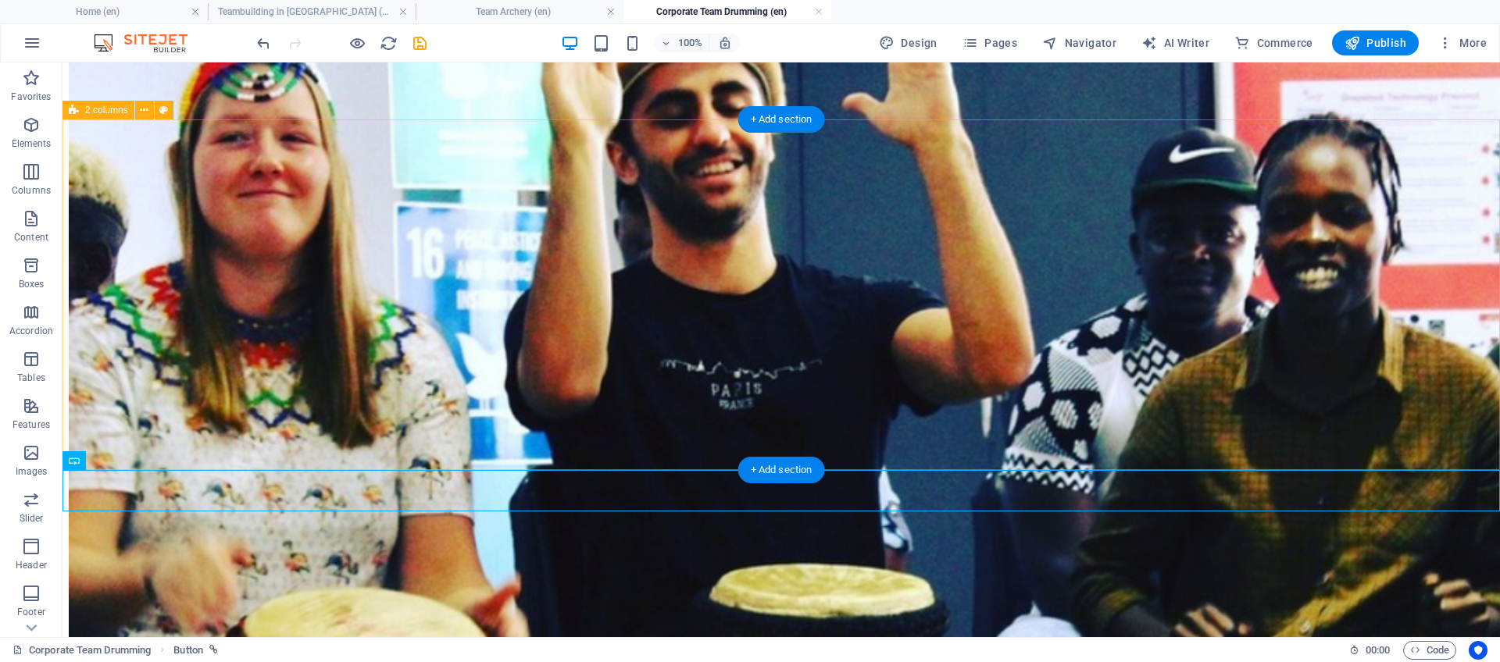
drag, startPoint x: 667, startPoint y: 481, endPoint x: 674, endPoint y: 182, distance: 299.3
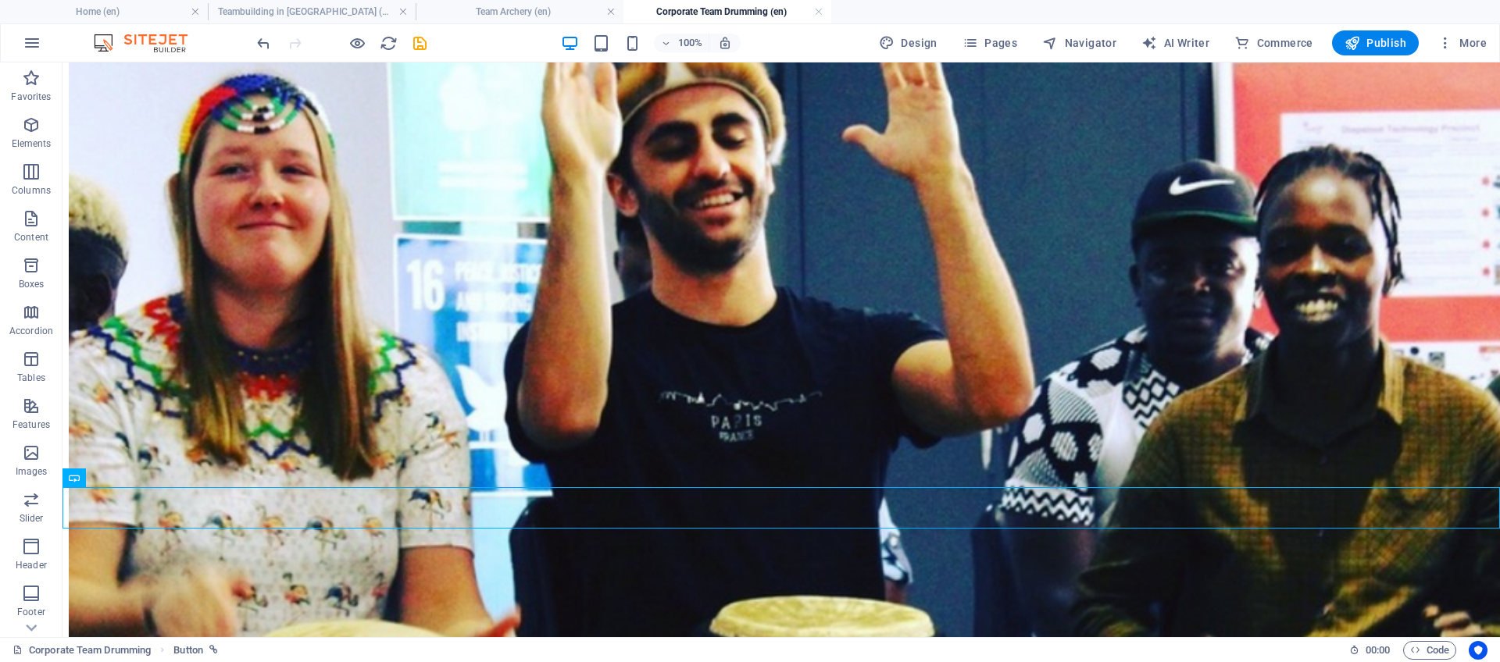
drag, startPoint x: 694, startPoint y: 502, endPoint x: 679, endPoint y: 145, distance: 358.1
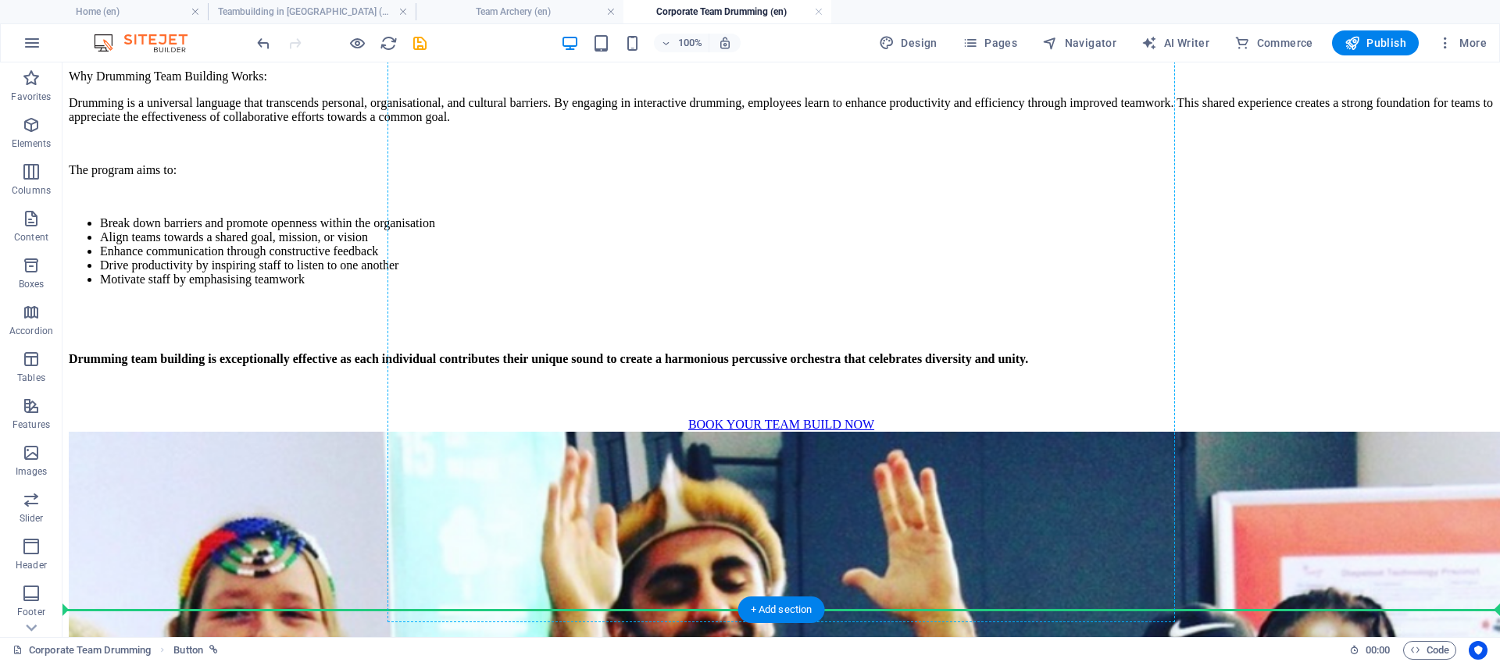
scroll to position [1401, 0]
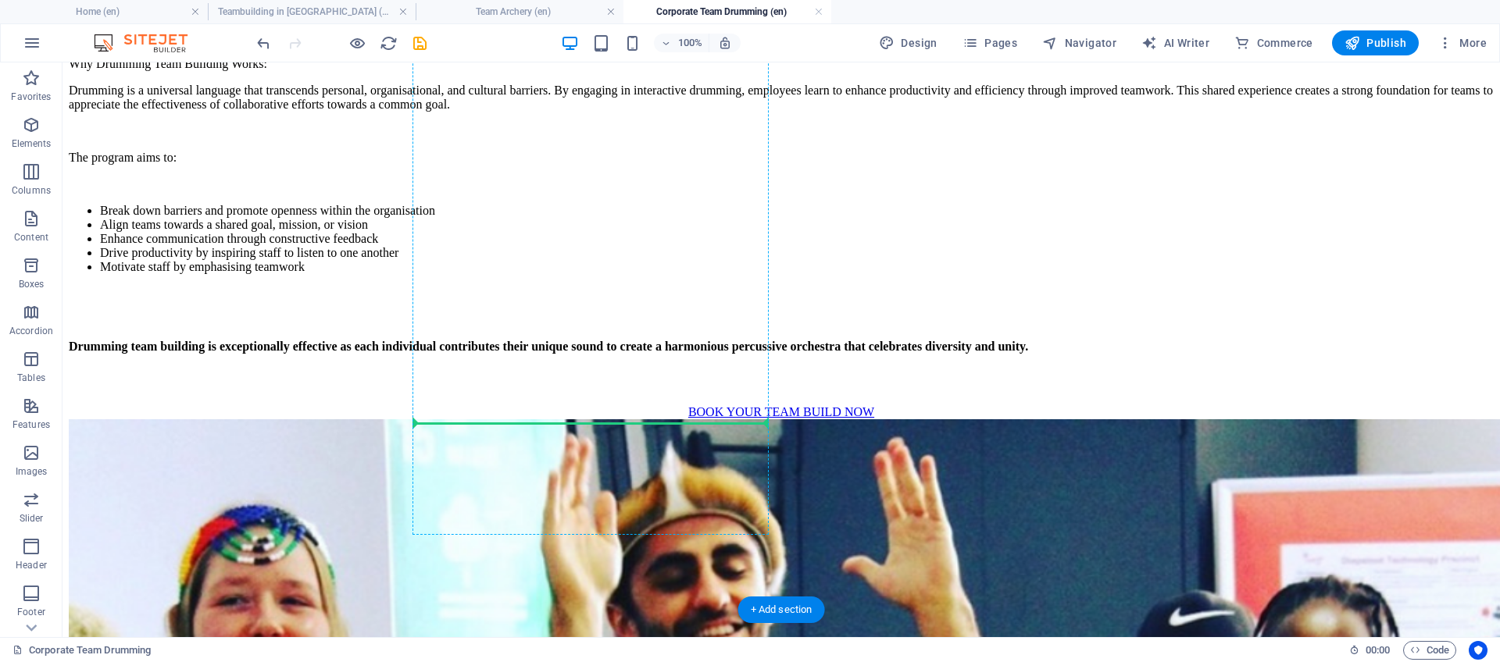
drag, startPoint x: 742, startPoint y: 352, endPoint x: 612, endPoint y: 411, distance: 142.3
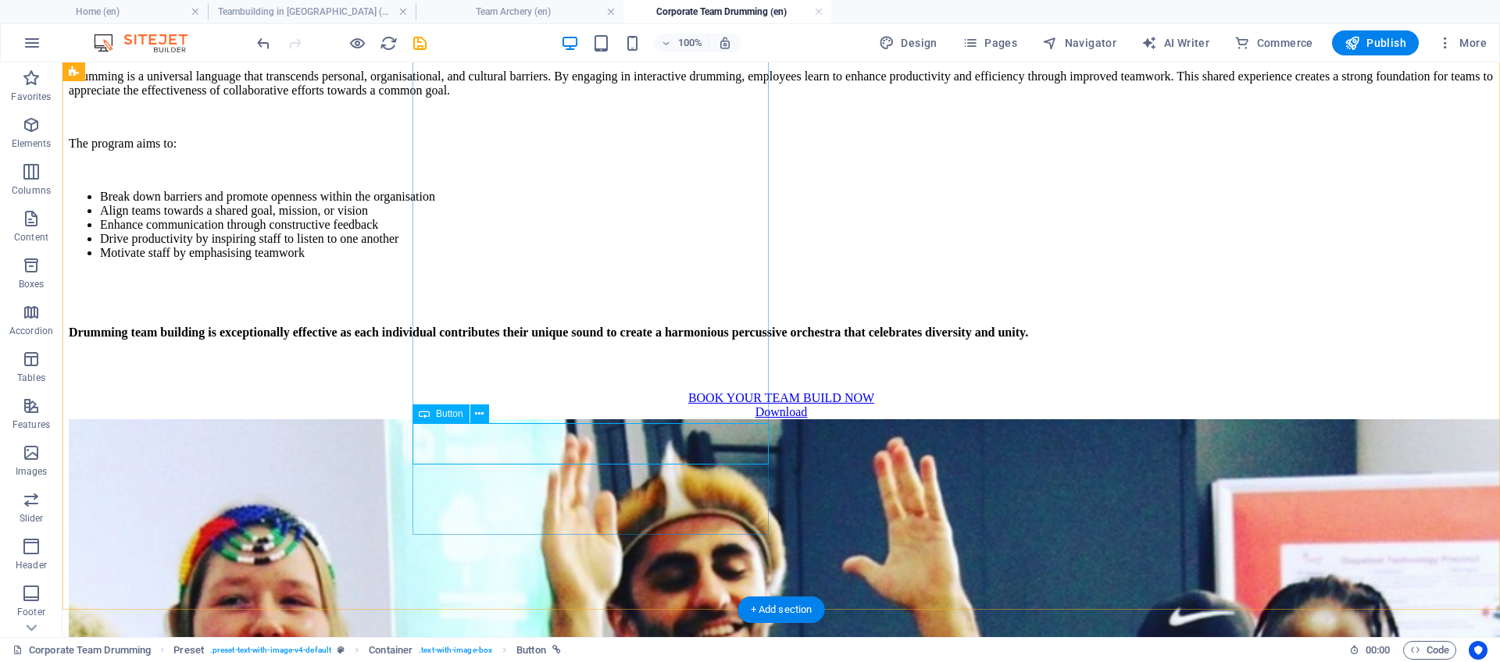
scroll to position [1359, 0]
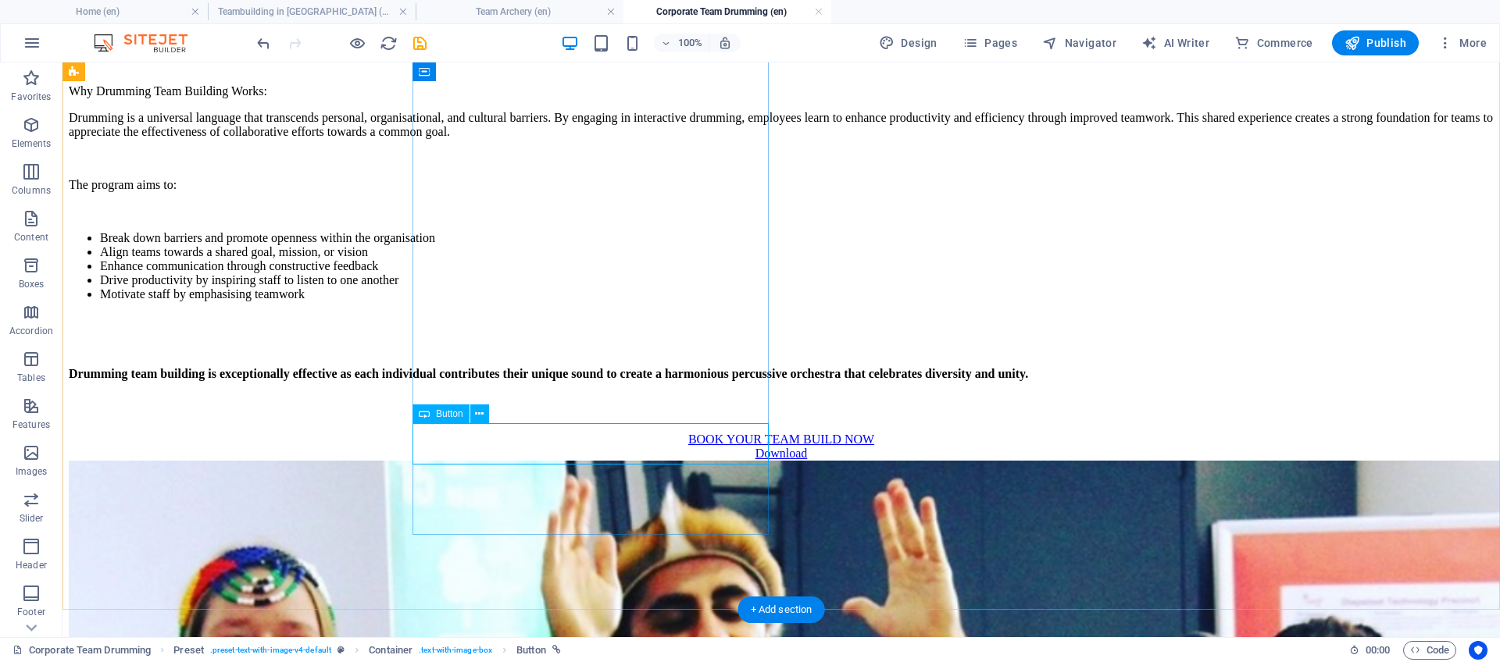
click at [612, 447] on div "Download" at bounding box center [781, 454] width 1425 height 14
click at [448, 416] on span "Button" at bounding box center [449, 413] width 27 height 9
click at [441, 415] on span "Button" at bounding box center [449, 413] width 27 height 9
drag, startPoint x: 441, startPoint y: 415, endPoint x: 137, endPoint y: 270, distance: 337.2
click at [441, 415] on span "Button" at bounding box center [449, 413] width 27 height 9
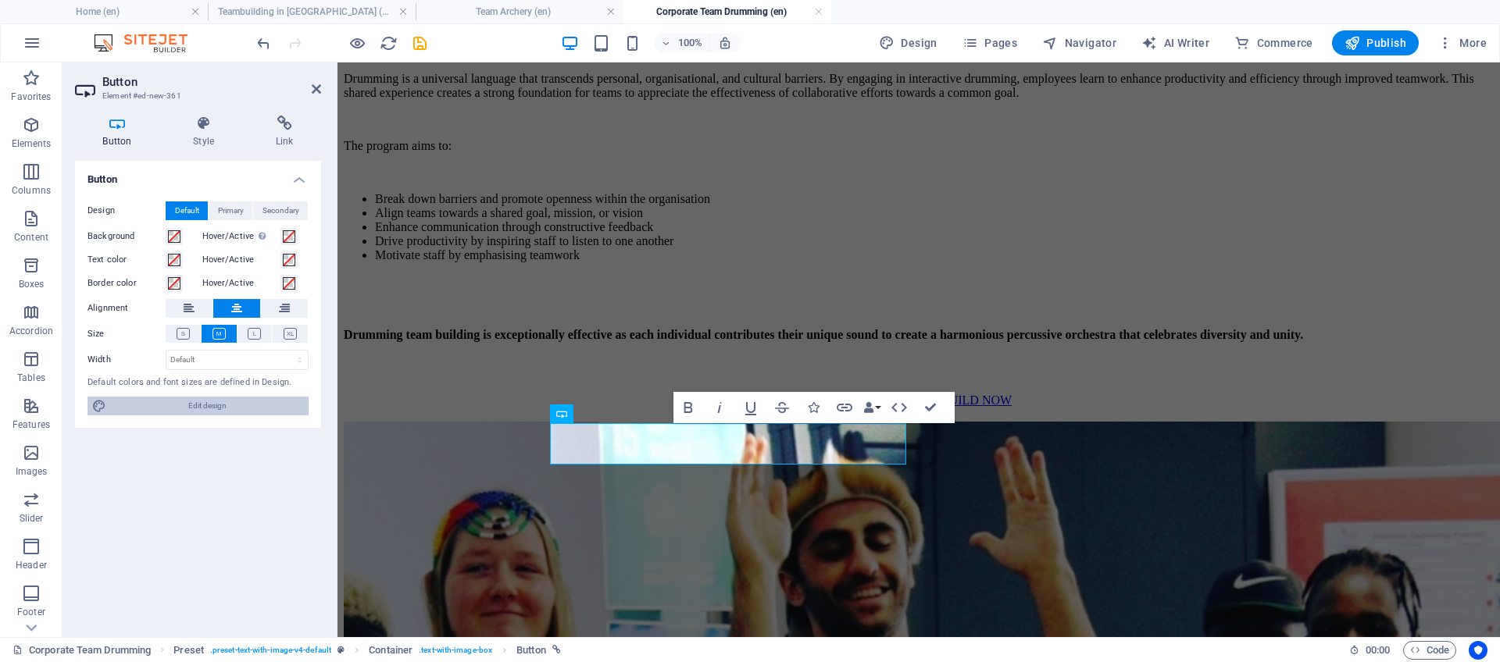
click at [185, 412] on span "Edit design" at bounding box center [207, 406] width 193 height 19
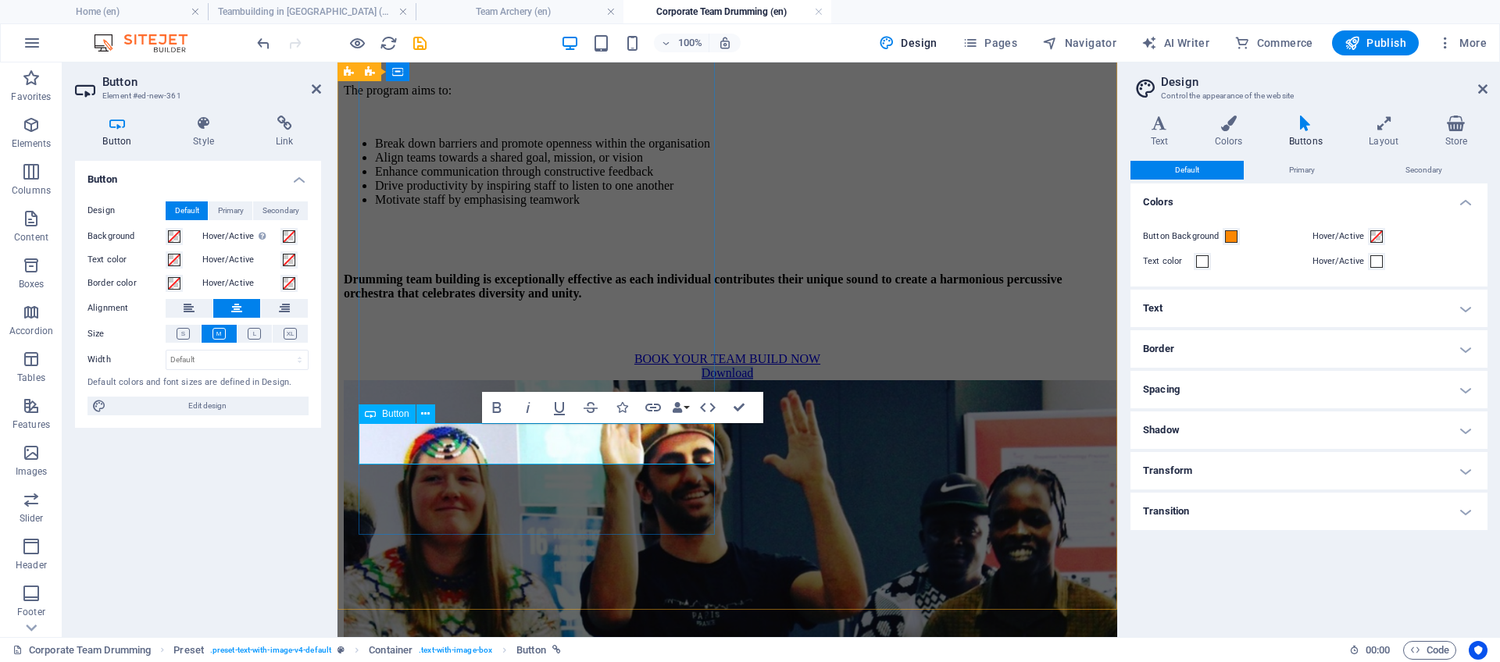
click at [702, 380] on link "Download" at bounding box center [728, 372] width 52 height 13
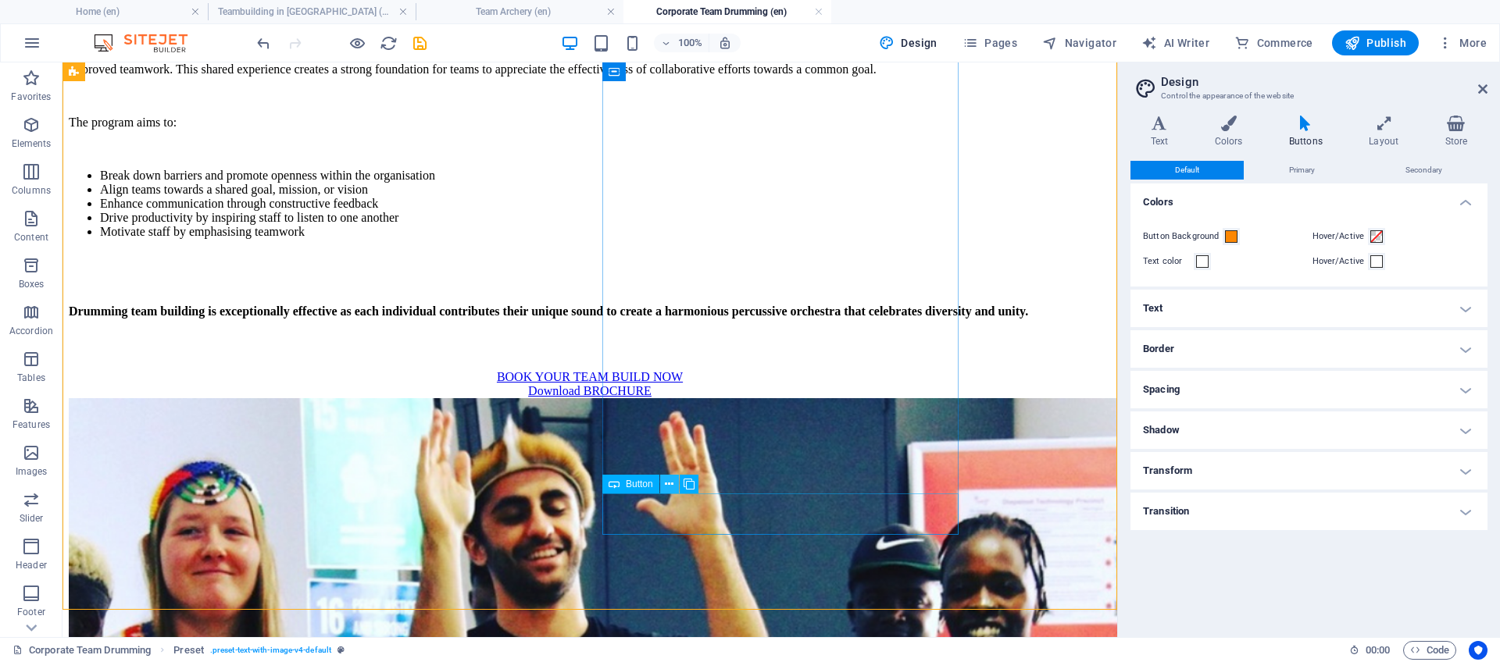
click at [665, 487] on icon at bounding box center [669, 485] width 9 height 16
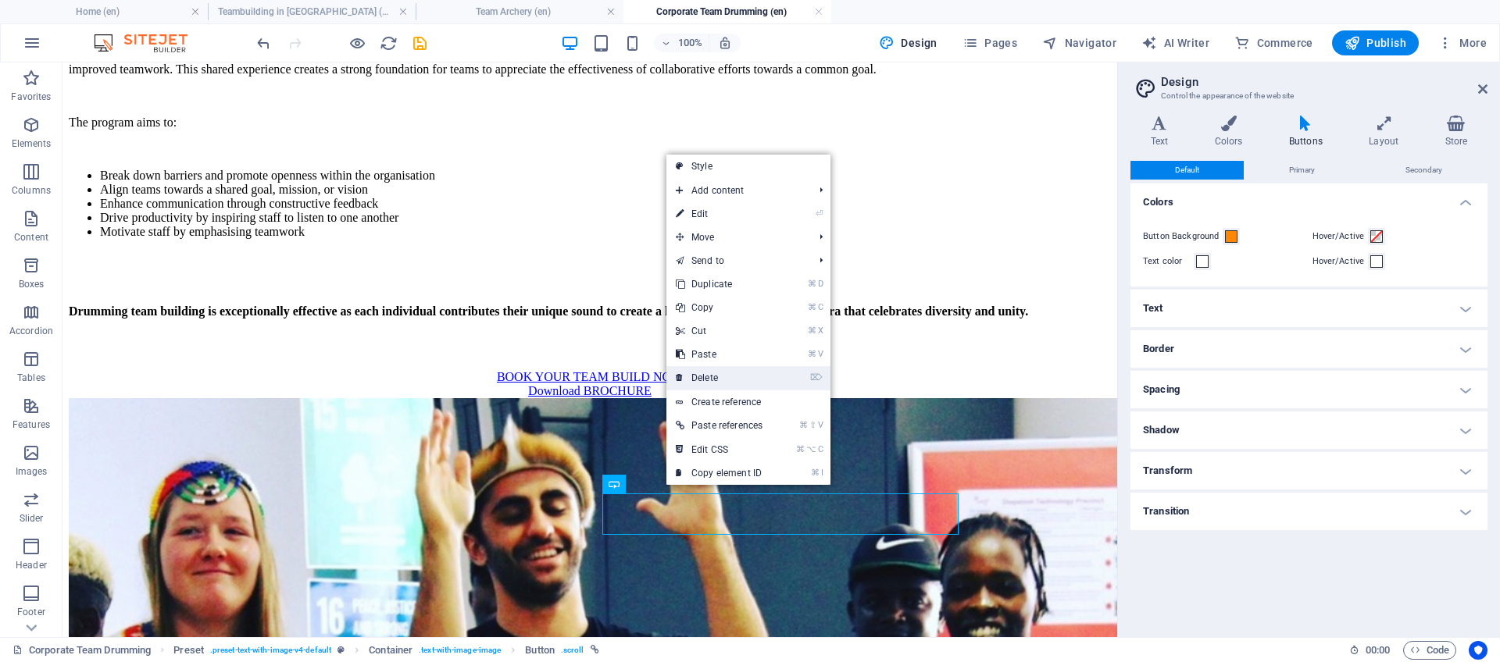
click at [698, 381] on link "⌦ Delete" at bounding box center [718, 377] width 105 height 23
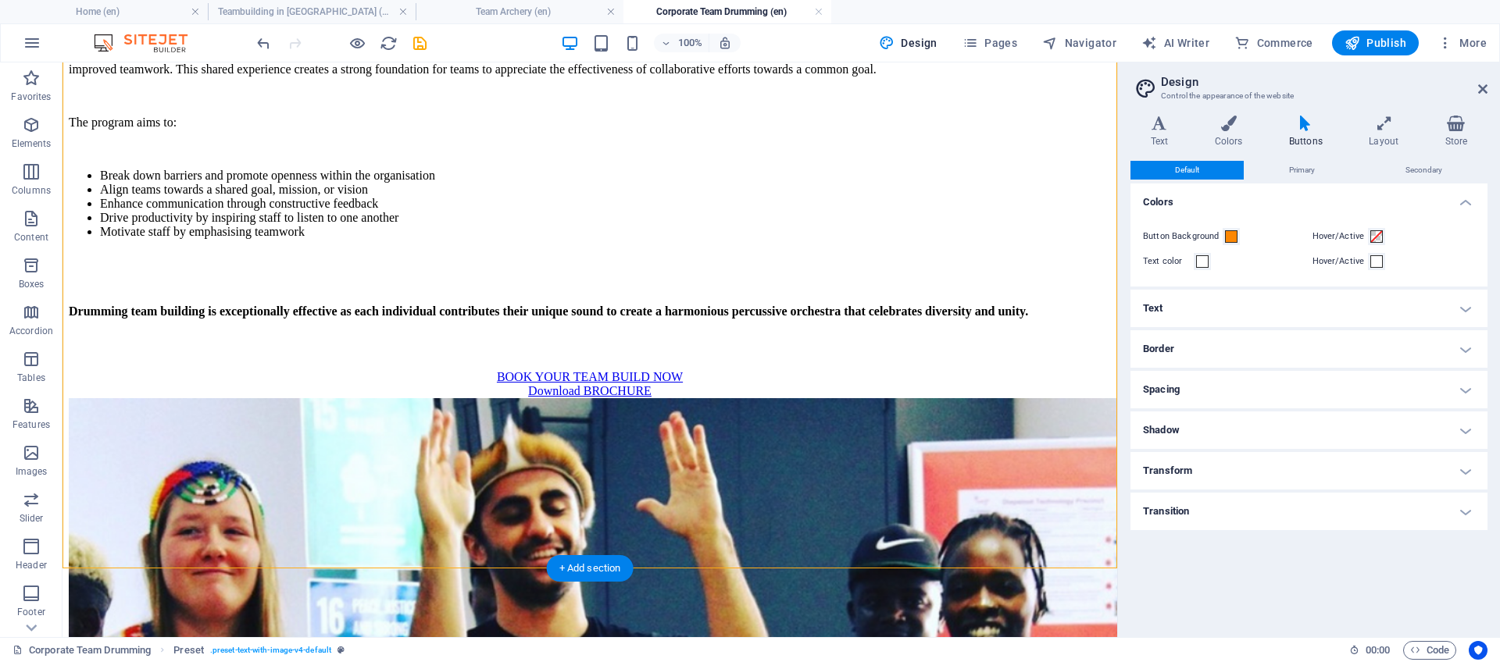
drag, startPoint x: 391, startPoint y: 448, endPoint x: 391, endPoint y: 476, distance: 27.4
click at [391, 398] on div "INTERACTIVE DRUMMING IN [GEOGRAPHIC_DATA]: GRAB A DRUM, FEEL THE RHYTHM, AND EX…" at bounding box center [590, 4] width 1042 height 790
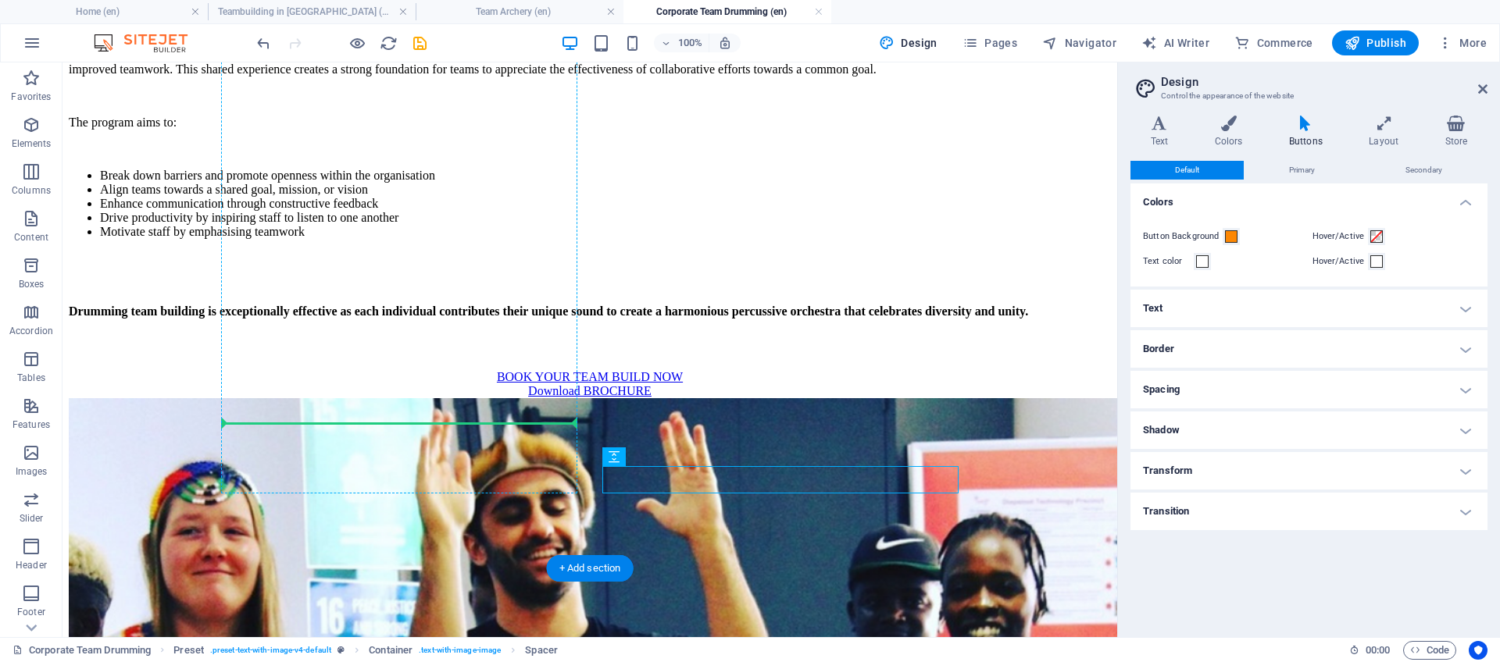
drag, startPoint x: 709, startPoint y: 524, endPoint x: 363, endPoint y: 408, distance: 365.1
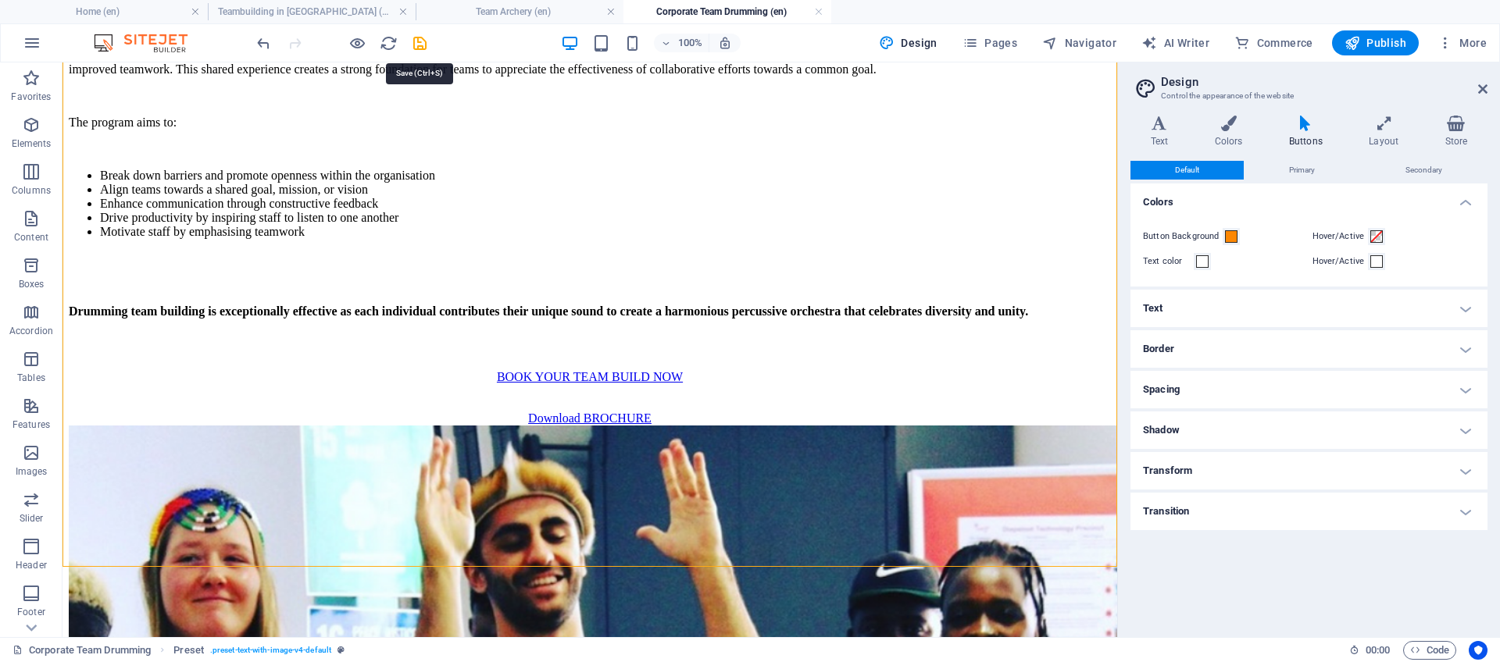
click at [417, 38] on icon "save" at bounding box center [420, 43] width 18 height 18
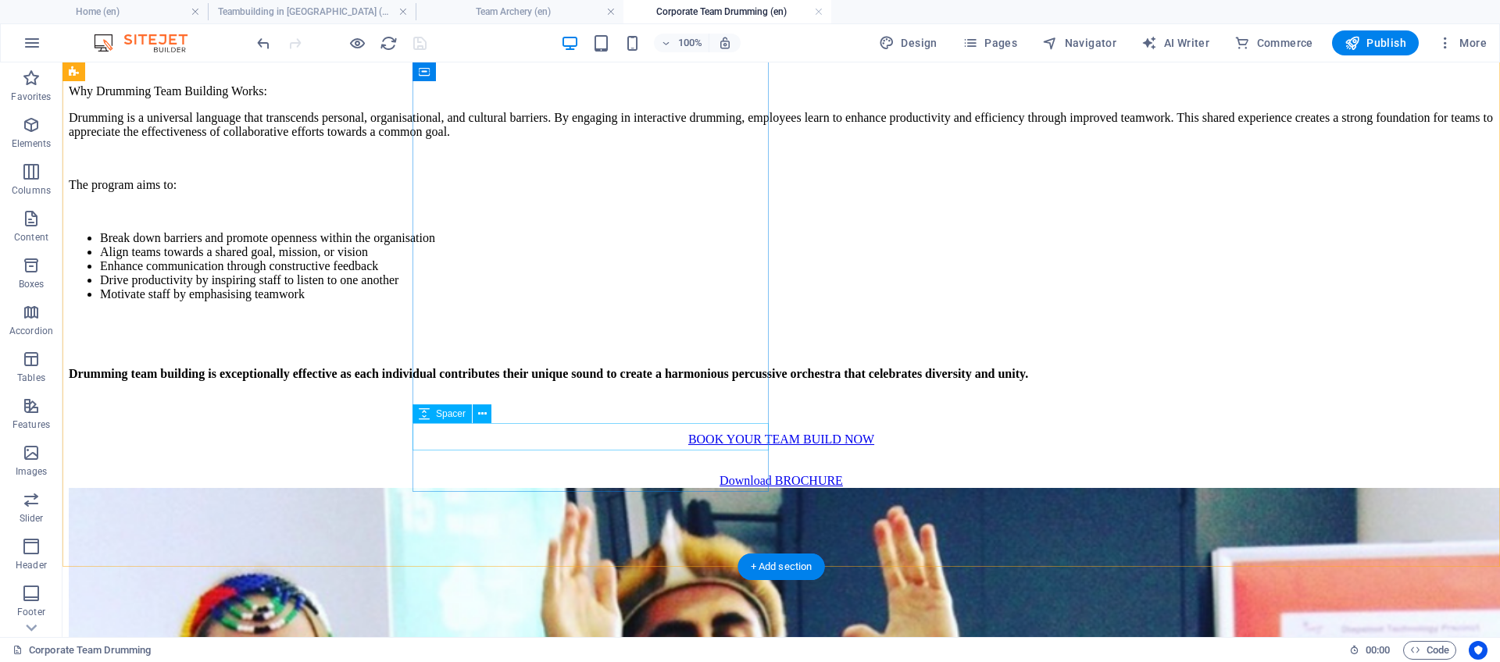
click at [634, 447] on div at bounding box center [781, 460] width 1425 height 27
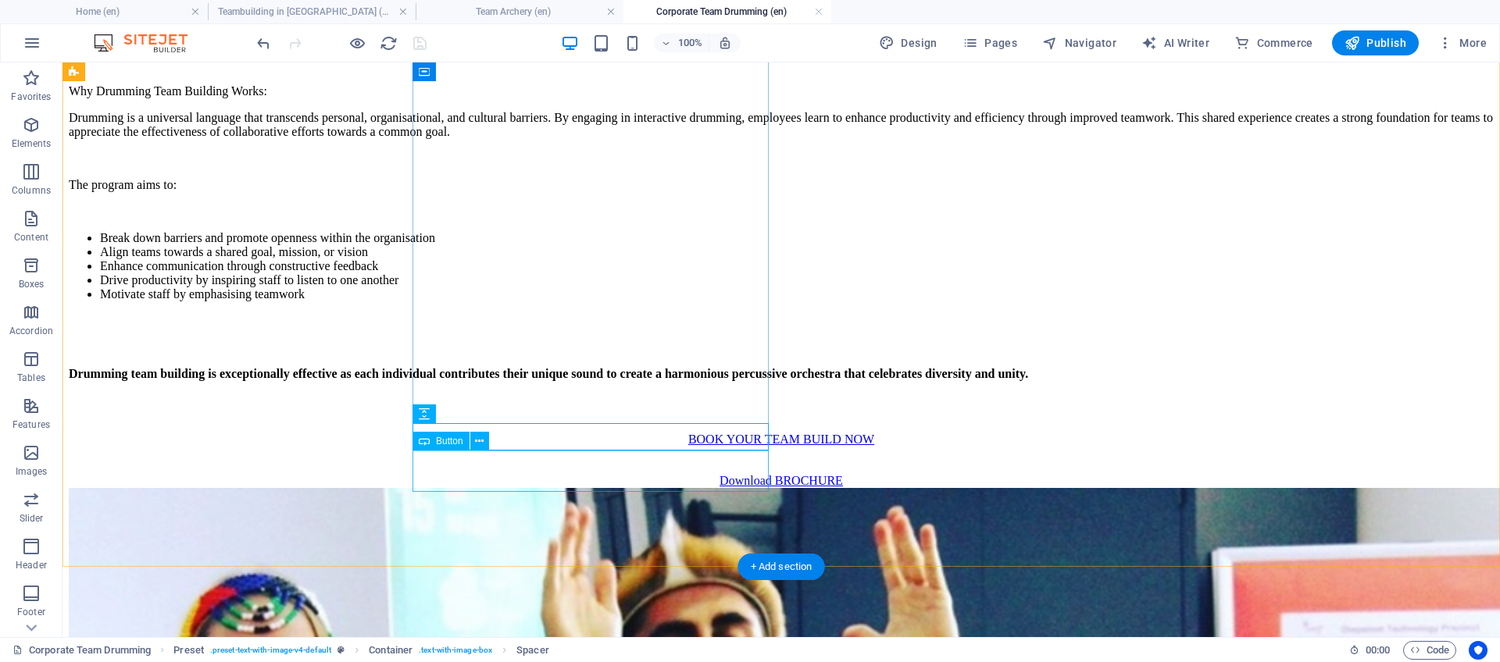
click at [620, 479] on div "Download BROCHURE" at bounding box center [781, 481] width 1425 height 14
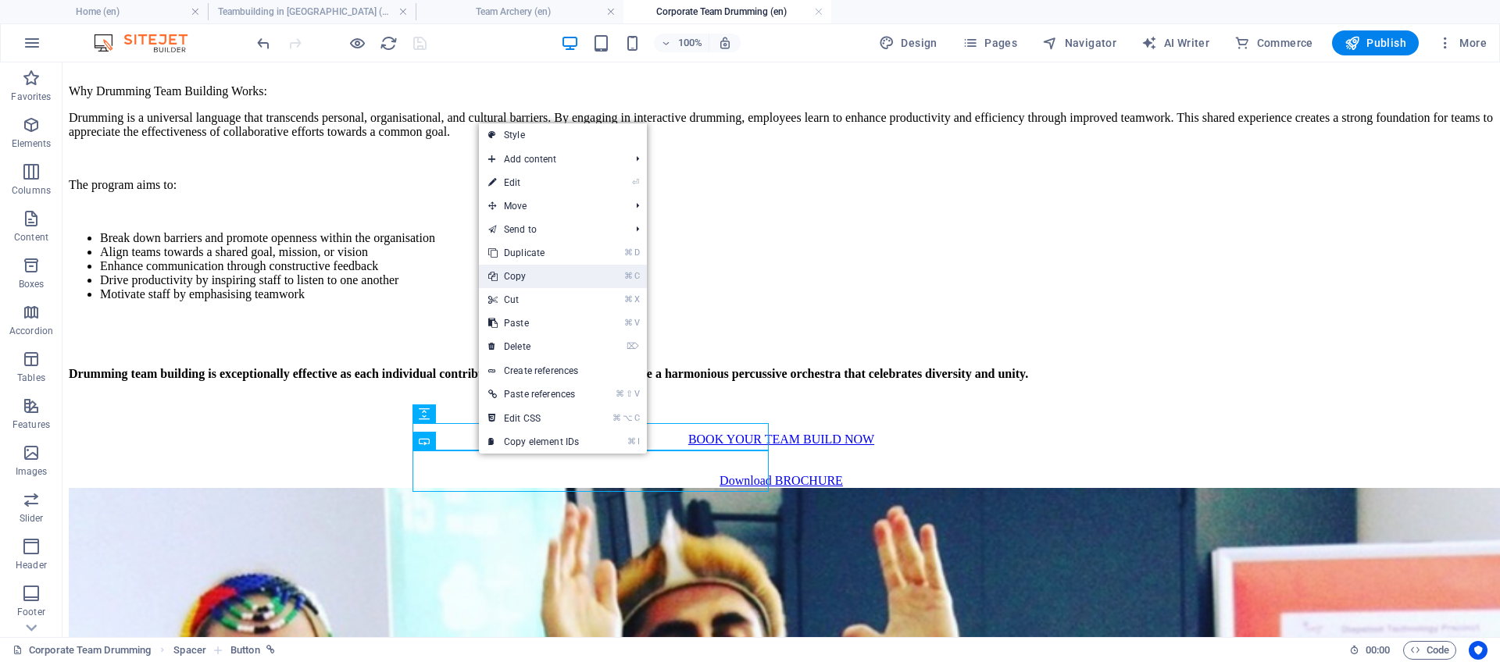
click at [547, 282] on link "⌘ C Copy" at bounding box center [533, 276] width 109 height 23
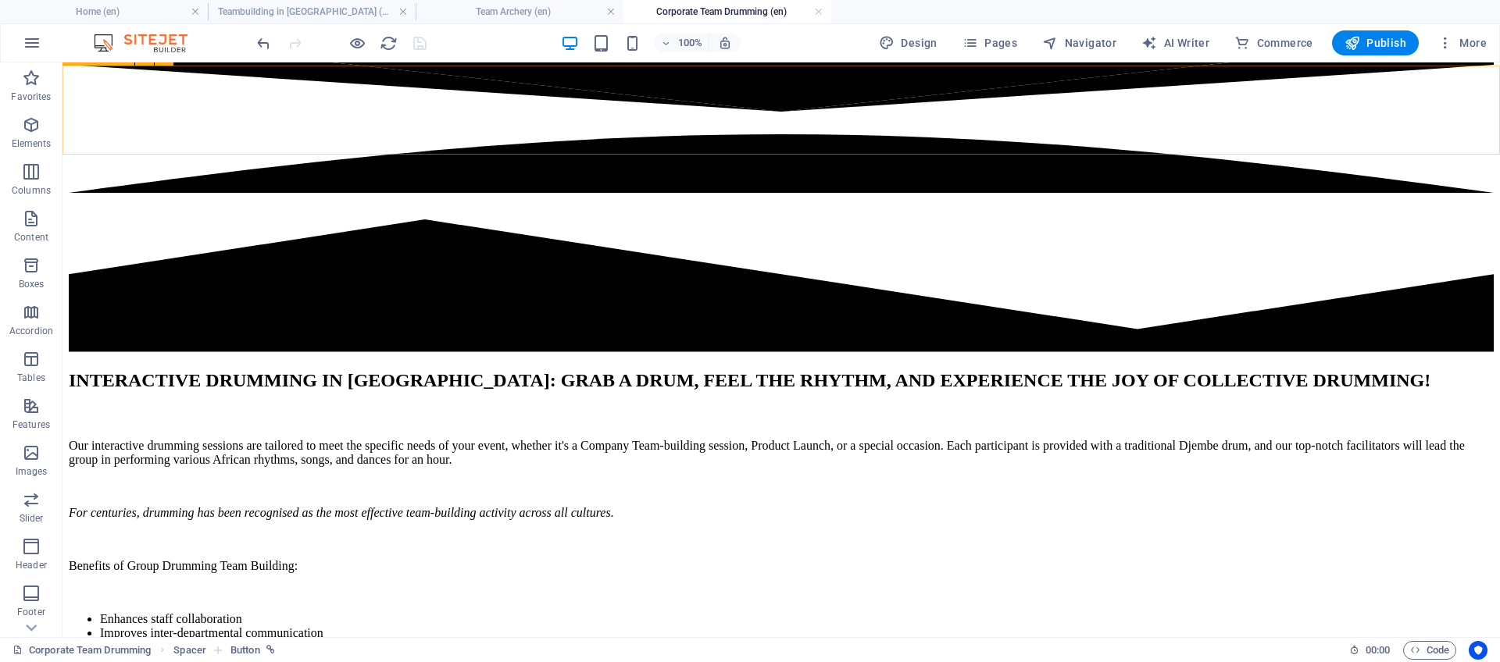
scroll to position [676, 0]
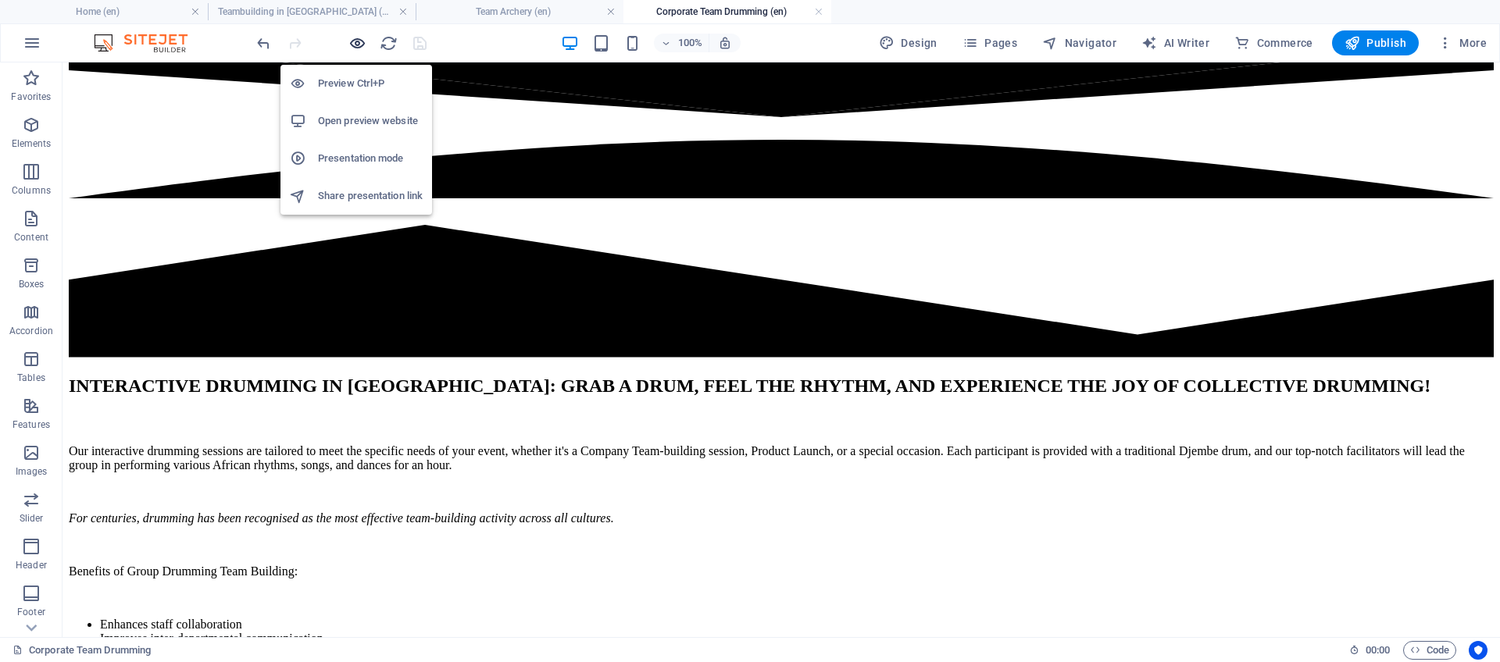
click at [352, 40] on icon "button" at bounding box center [357, 43] width 18 height 18
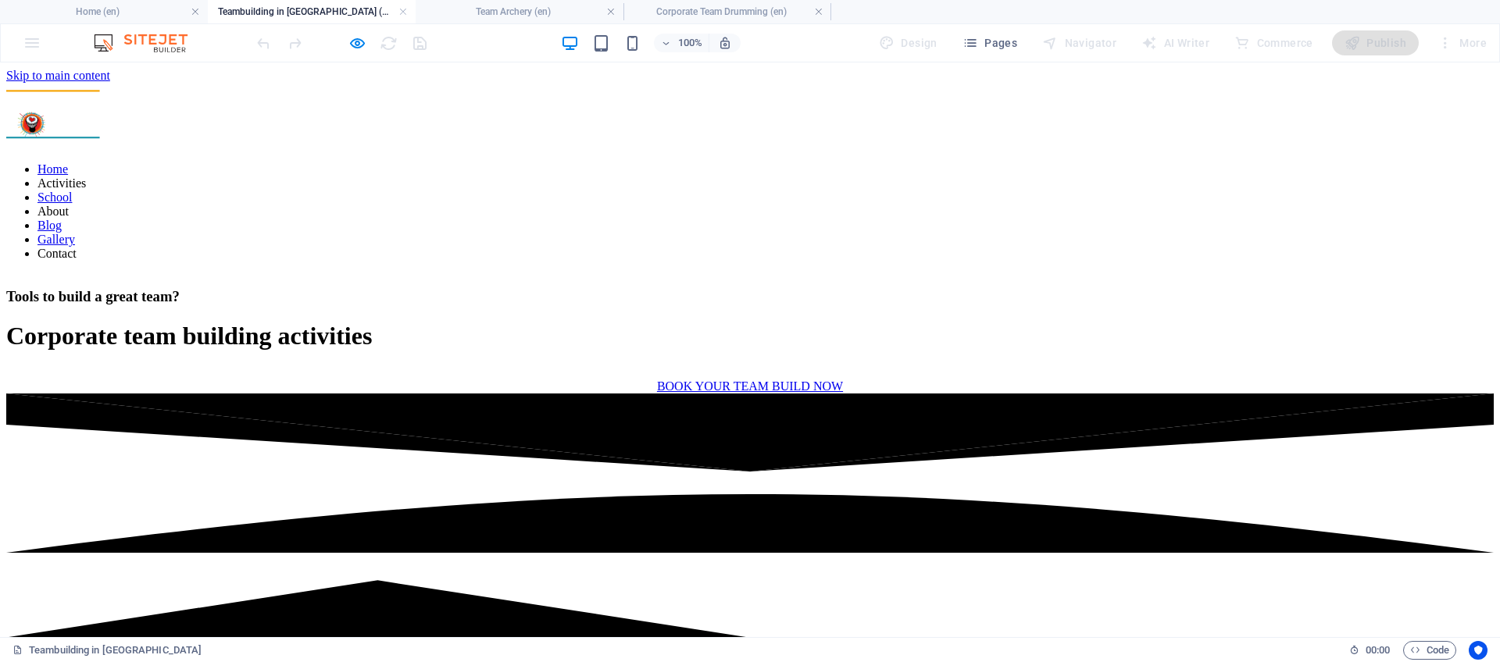
scroll to position [624, 0]
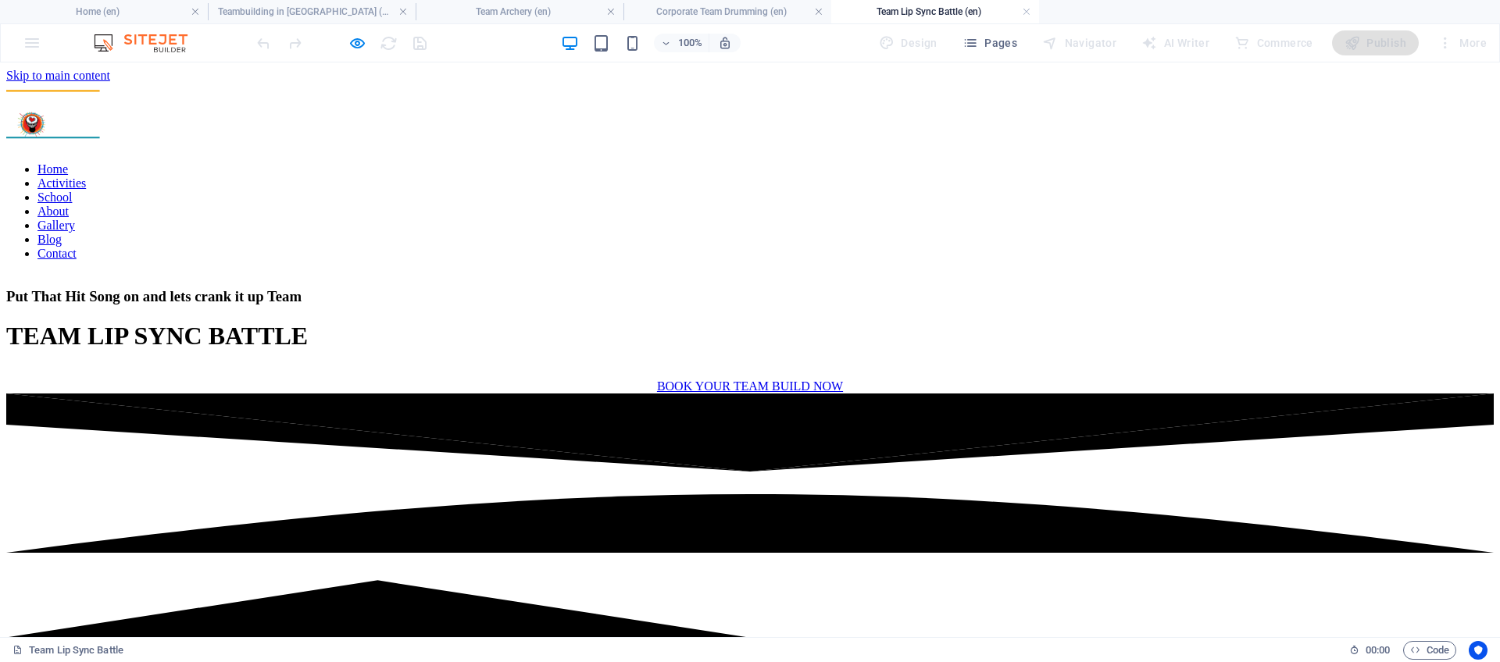
scroll to position [1127, 0]
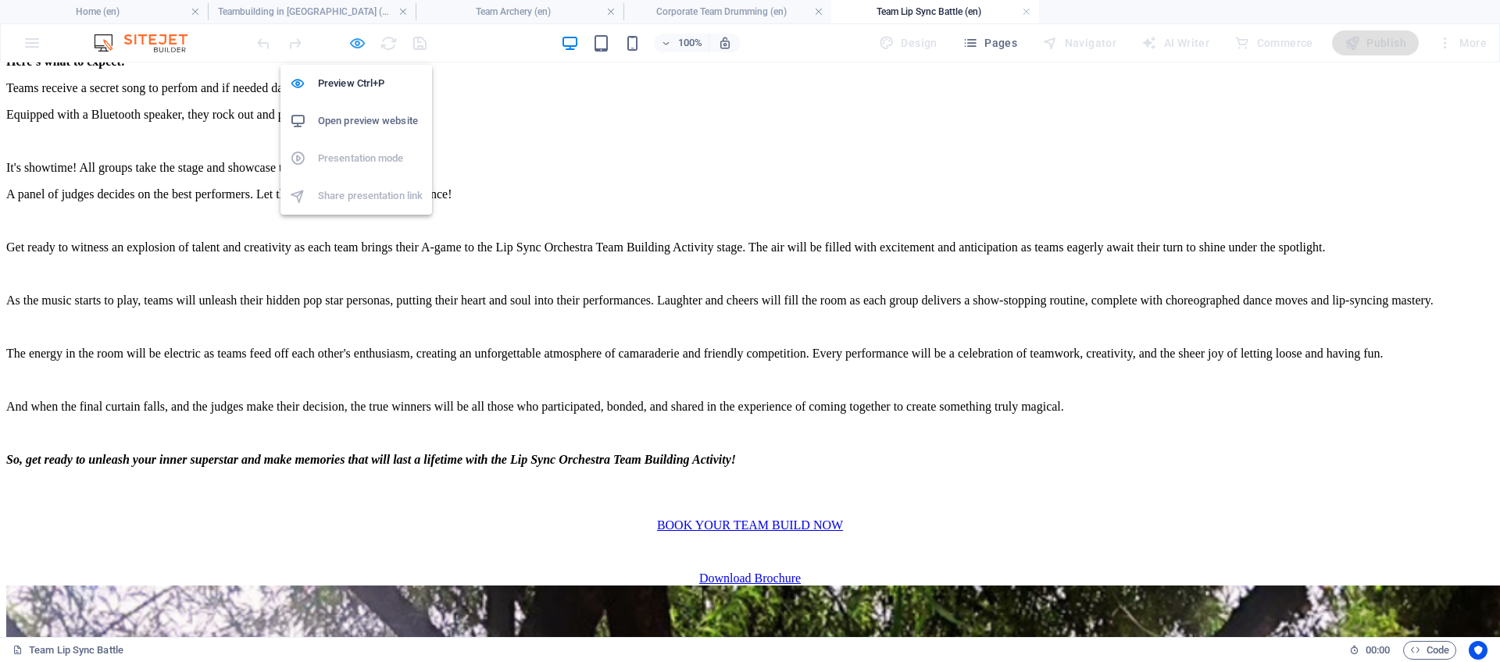
click at [351, 41] on icon "button" at bounding box center [357, 43] width 18 height 18
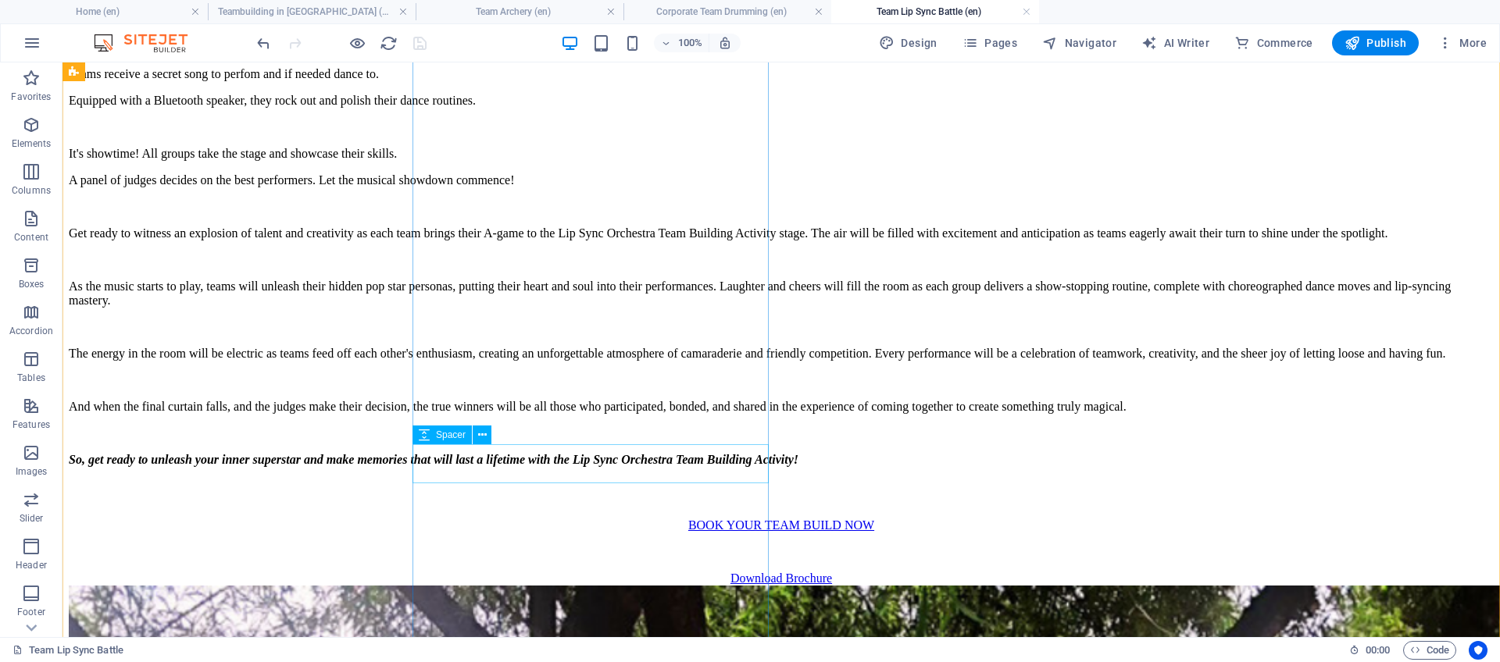
click at [576, 533] on div at bounding box center [781, 552] width 1425 height 39
click at [593, 578] on div "unleash your inner superstar with the Lip Sync Battle Get set to discover your …" at bounding box center [781, 255] width 1425 height 662
click at [484, 436] on icon at bounding box center [482, 435] width 9 height 16
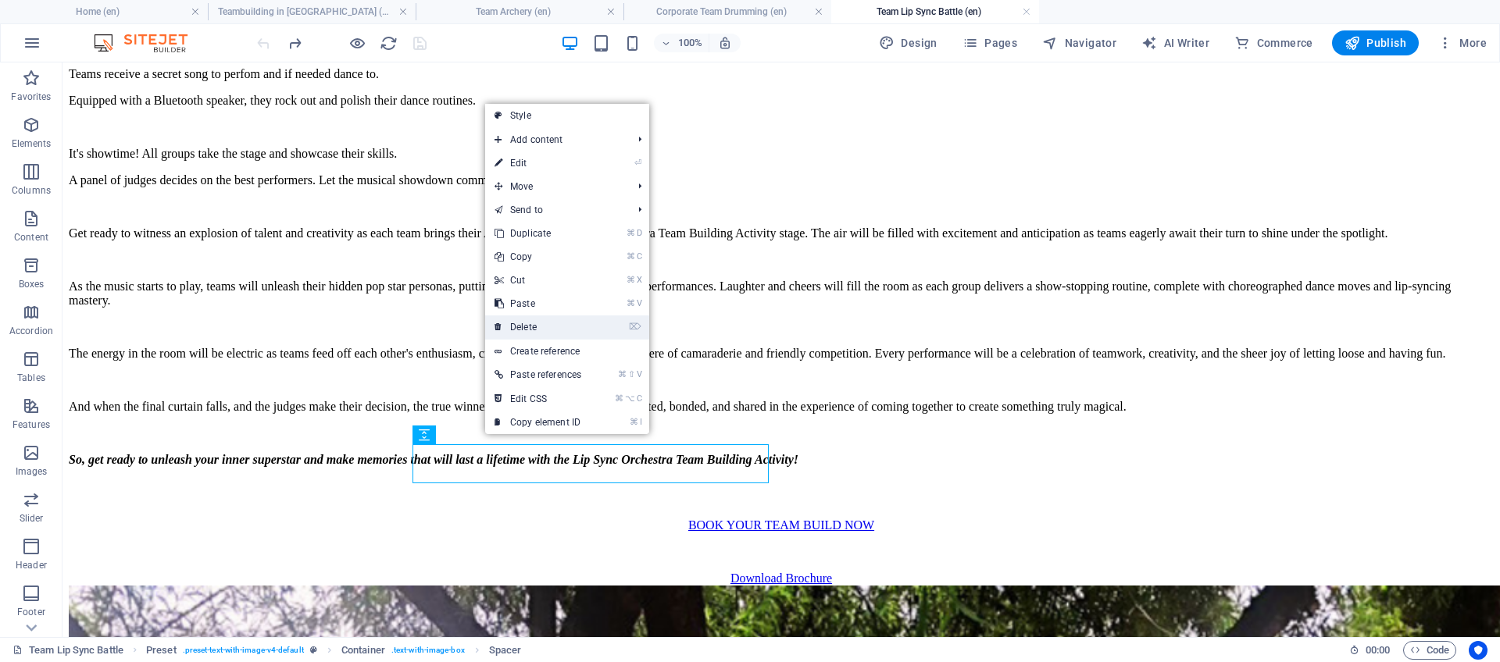
click at [546, 334] on link "⌦ Delete" at bounding box center [537, 327] width 105 height 23
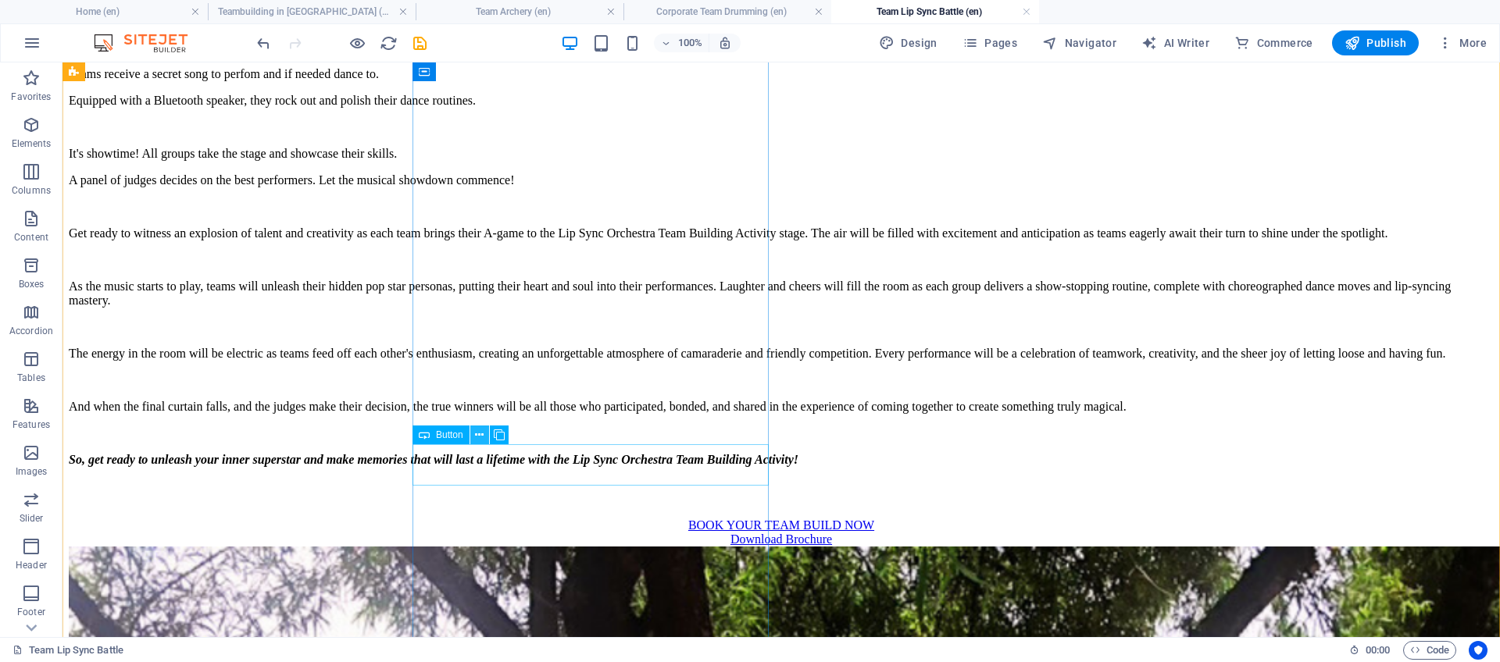
click at [478, 441] on icon at bounding box center [479, 435] width 9 height 16
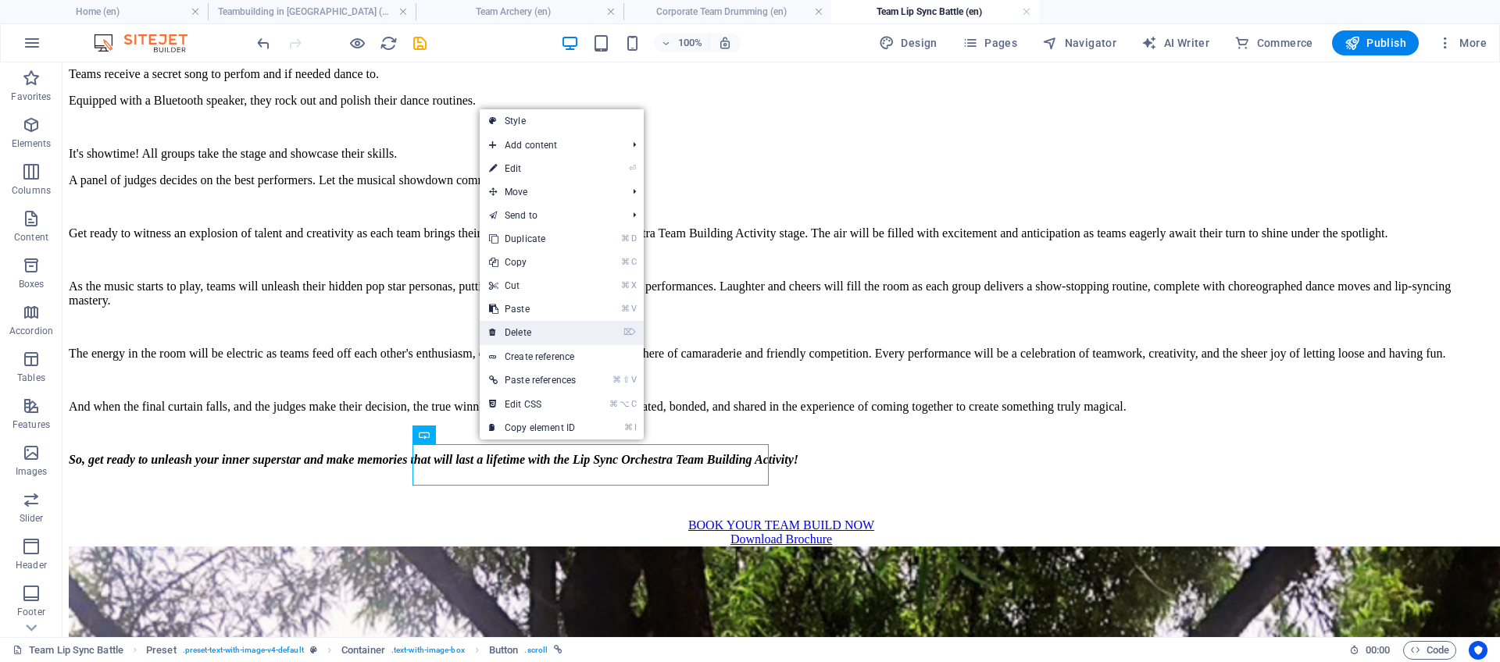
click at [522, 337] on link "⌦ Delete" at bounding box center [532, 332] width 105 height 23
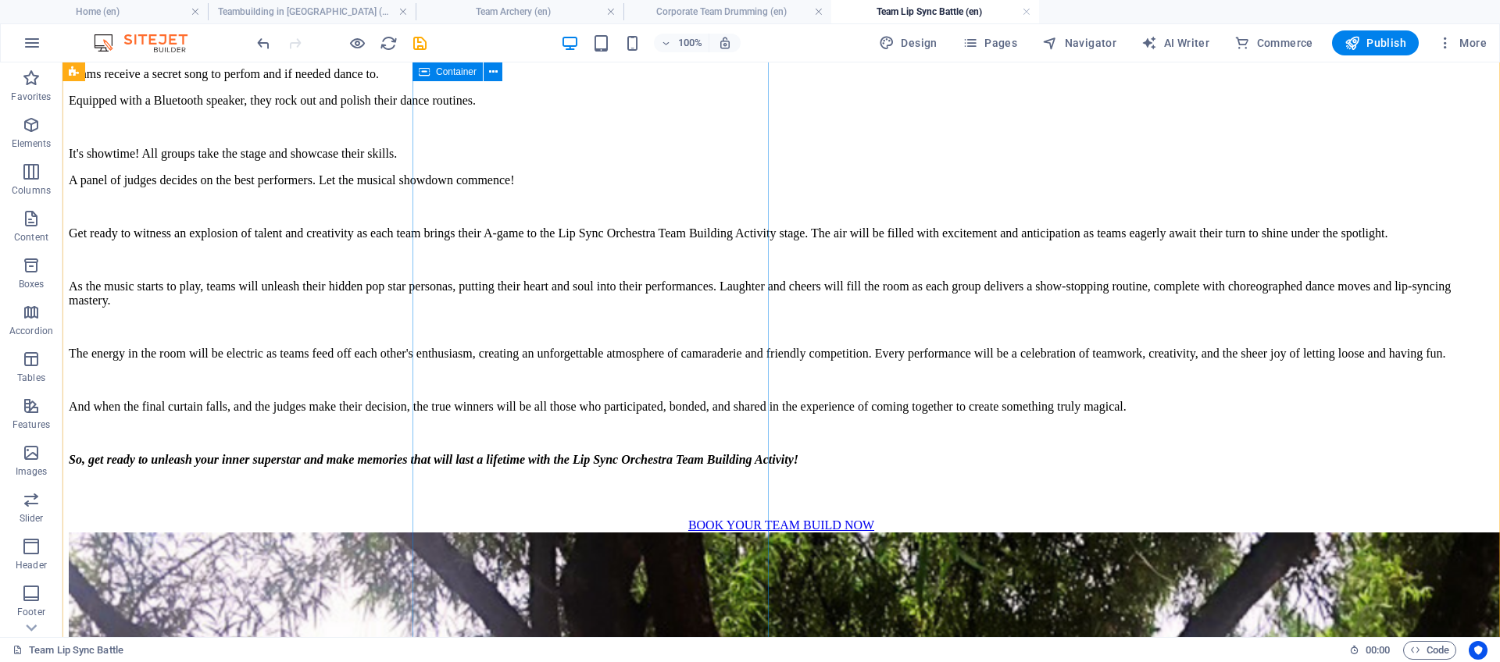
click at [560, 450] on div "unleash your inner superstar with the Lip Sync Battle Get set to discover your …" at bounding box center [781, 228] width 1425 height 609
click at [562, 519] on div "BOOK YOUR TEAM BUILD NOW" at bounding box center [781, 526] width 1425 height 14
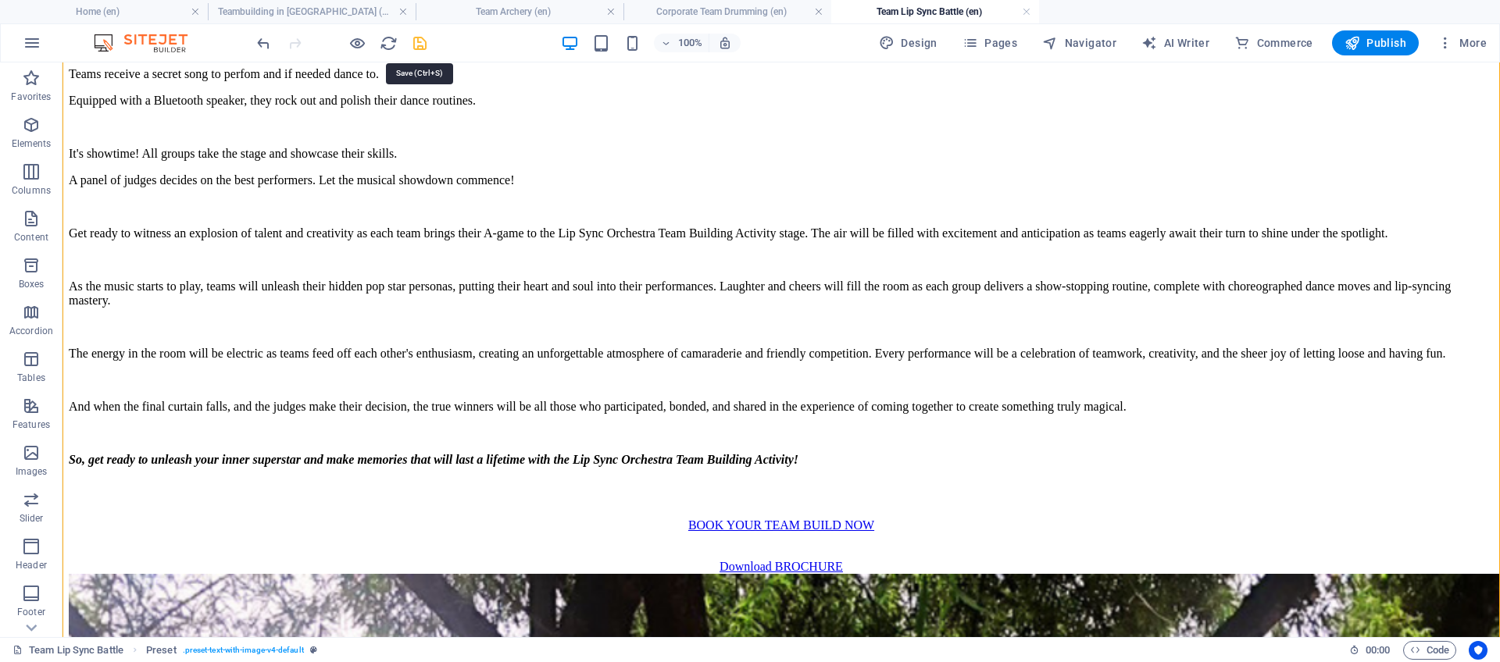
click at [421, 42] on icon "save" at bounding box center [420, 43] width 18 height 18
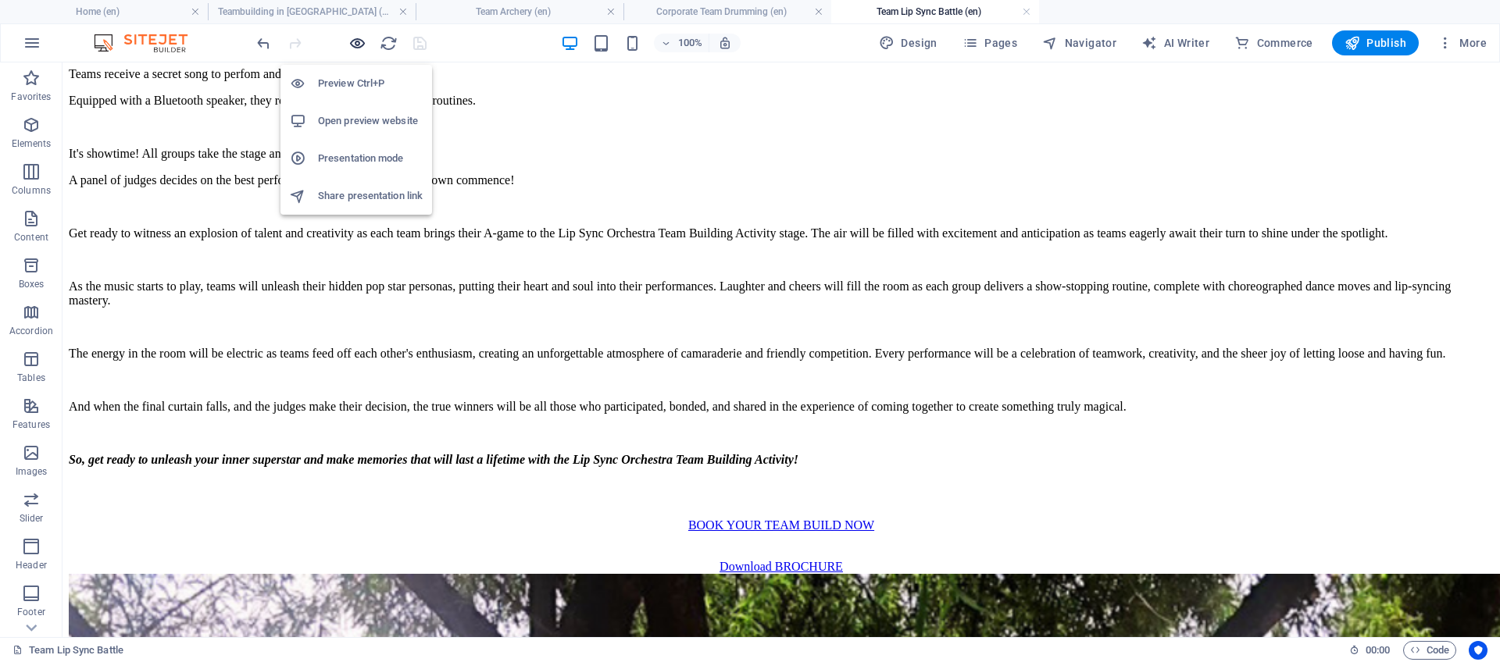
click at [357, 42] on icon "button" at bounding box center [357, 43] width 18 height 18
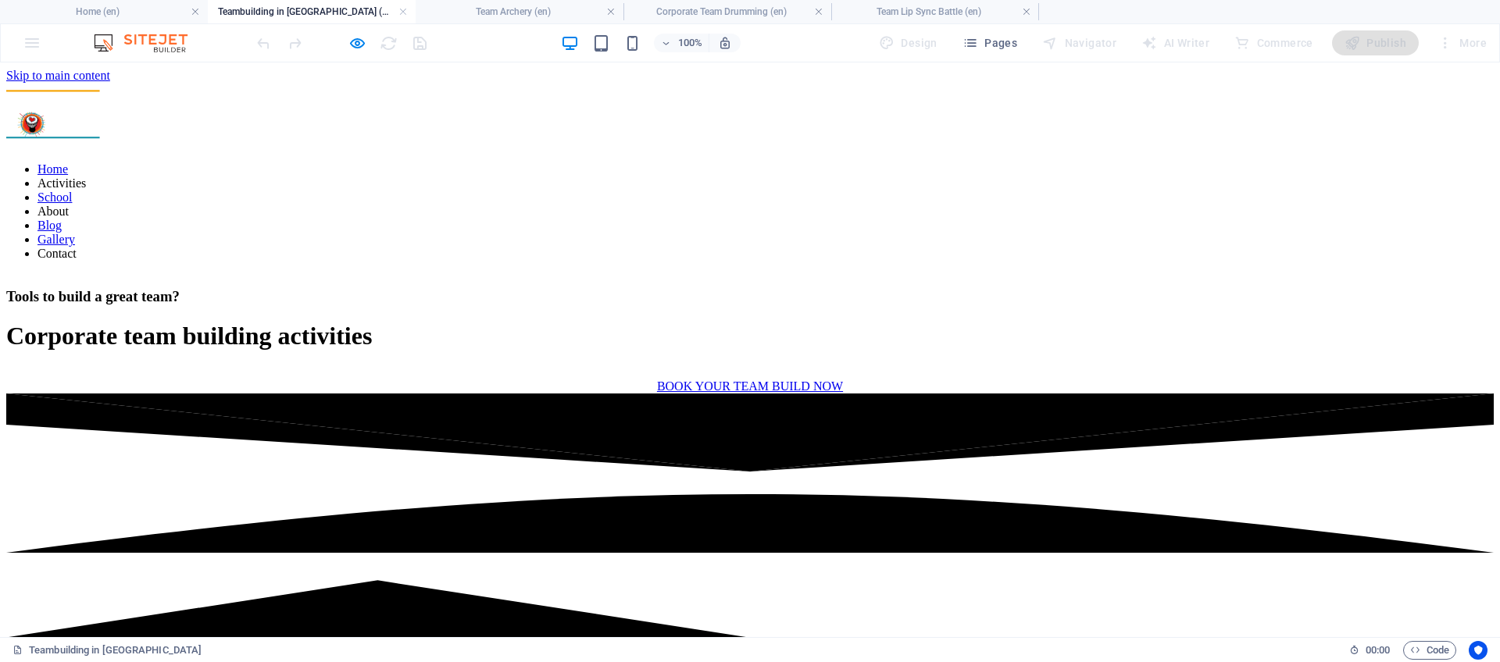
scroll to position [0, 0]
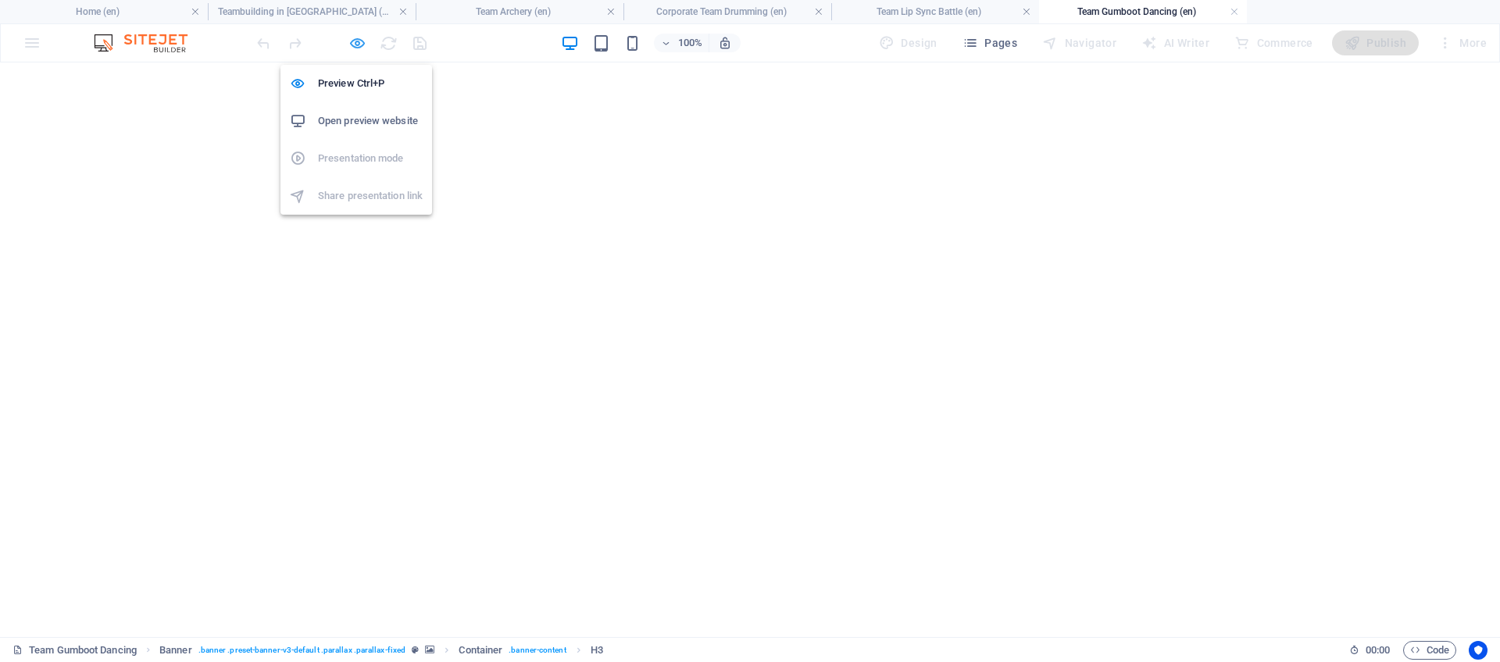
click at [363, 45] on icon "button" at bounding box center [357, 43] width 18 height 18
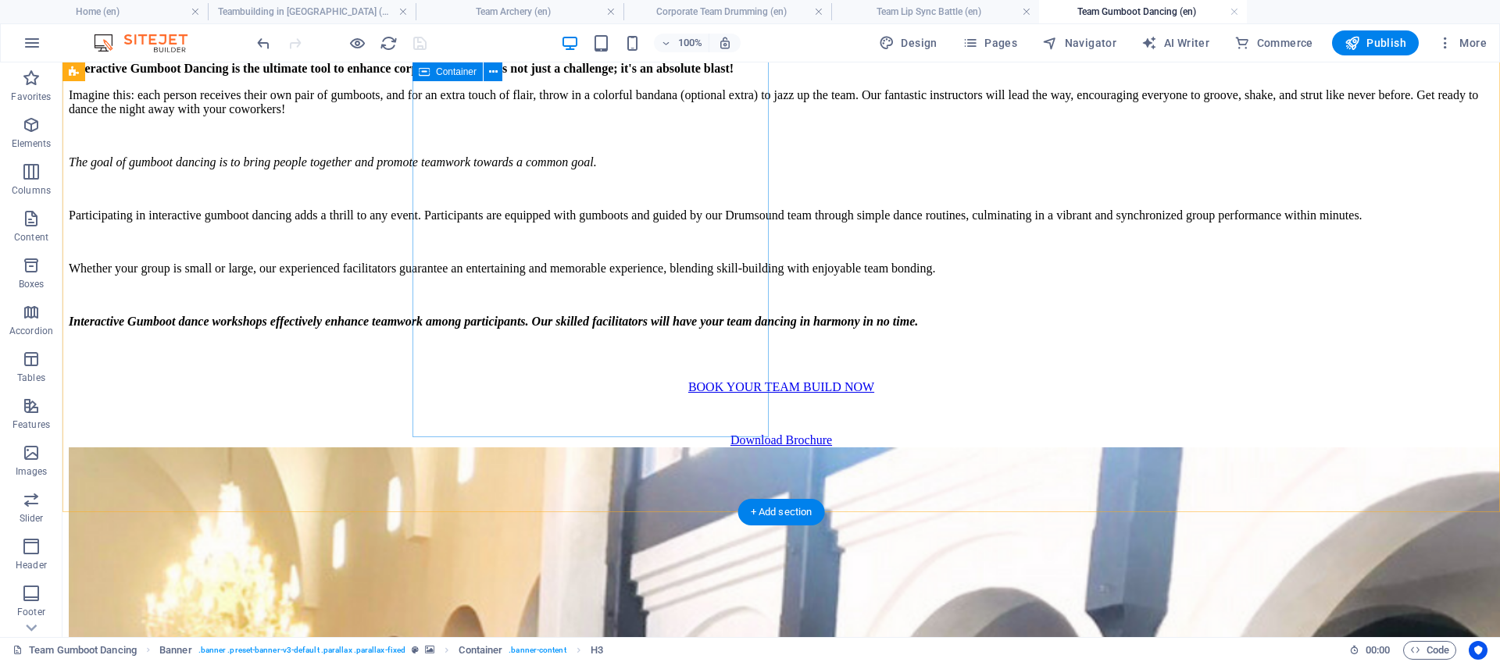
scroll to position [994, 0]
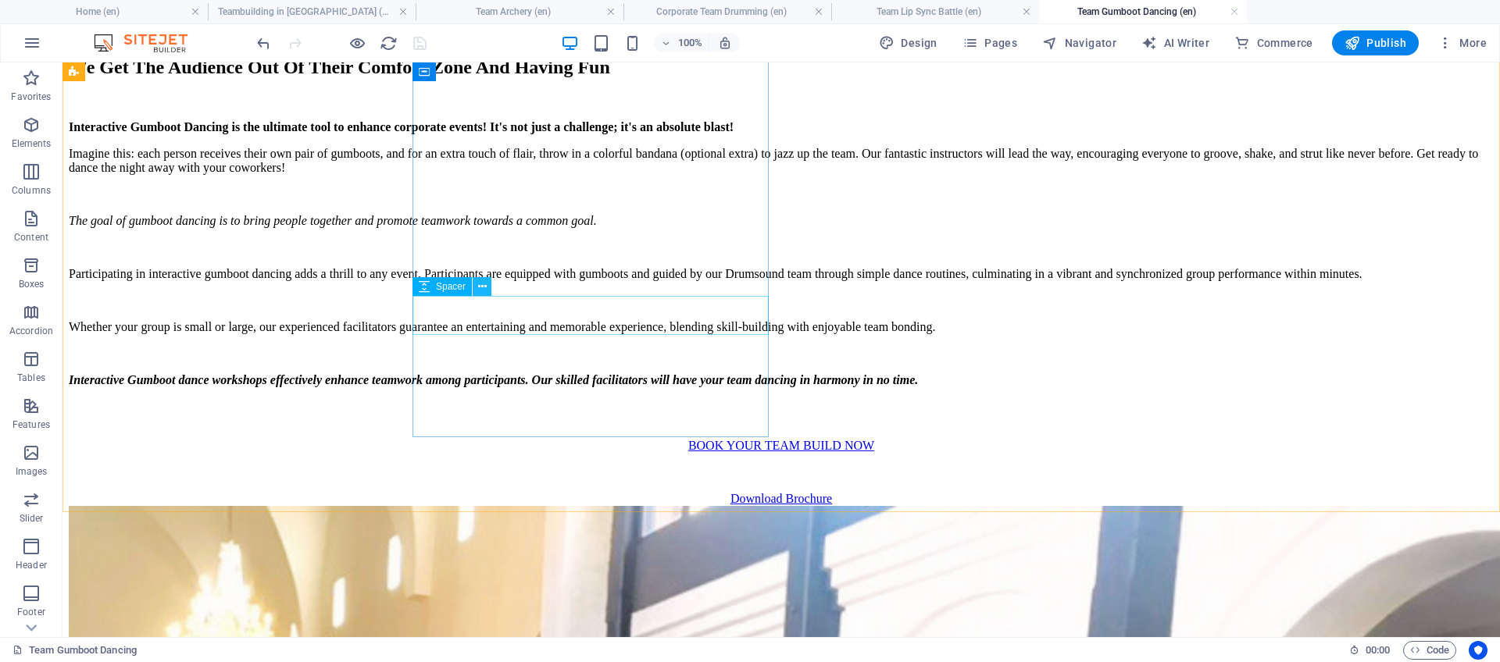
click at [484, 294] on icon at bounding box center [482, 287] width 9 height 16
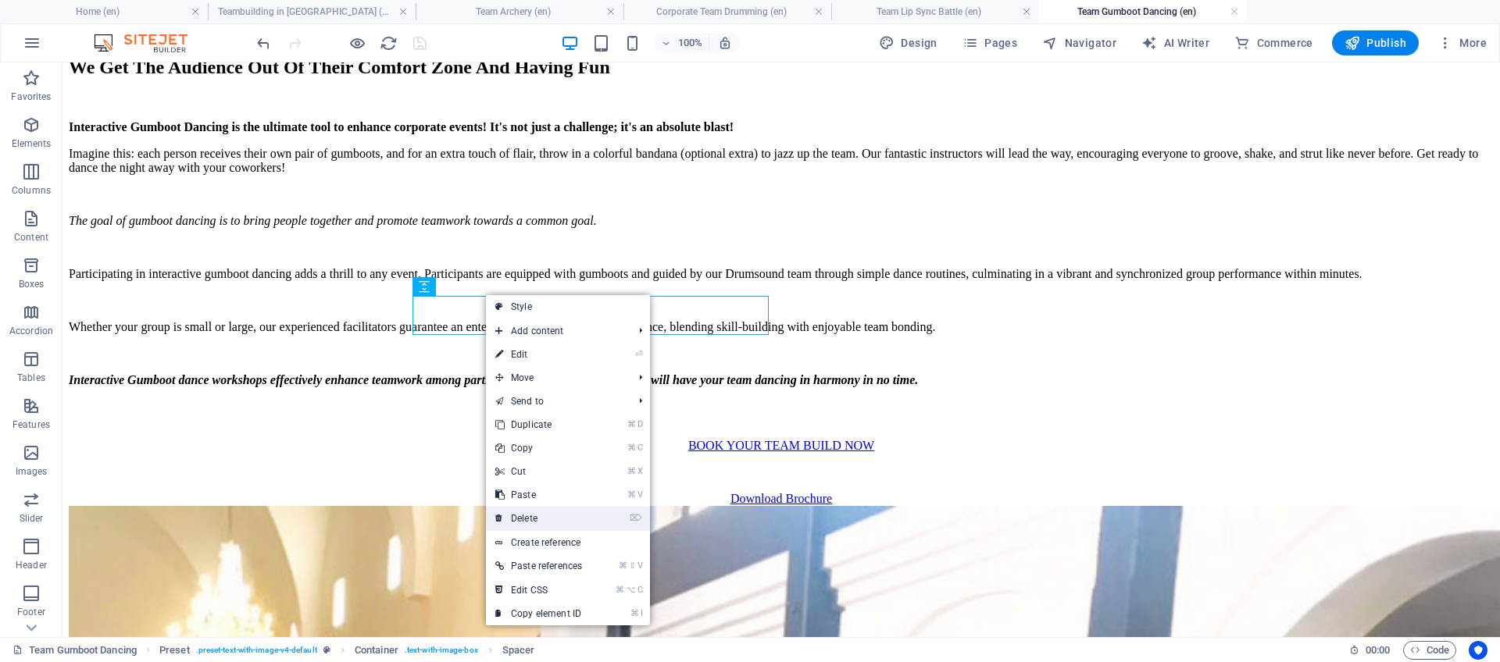
drag, startPoint x: 559, startPoint y: 520, endPoint x: 497, endPoint y: 448, distance: 94.1
click at [559, 520] on link "⌦ Delete" at bounding box center [538, 518] width 105 height 23
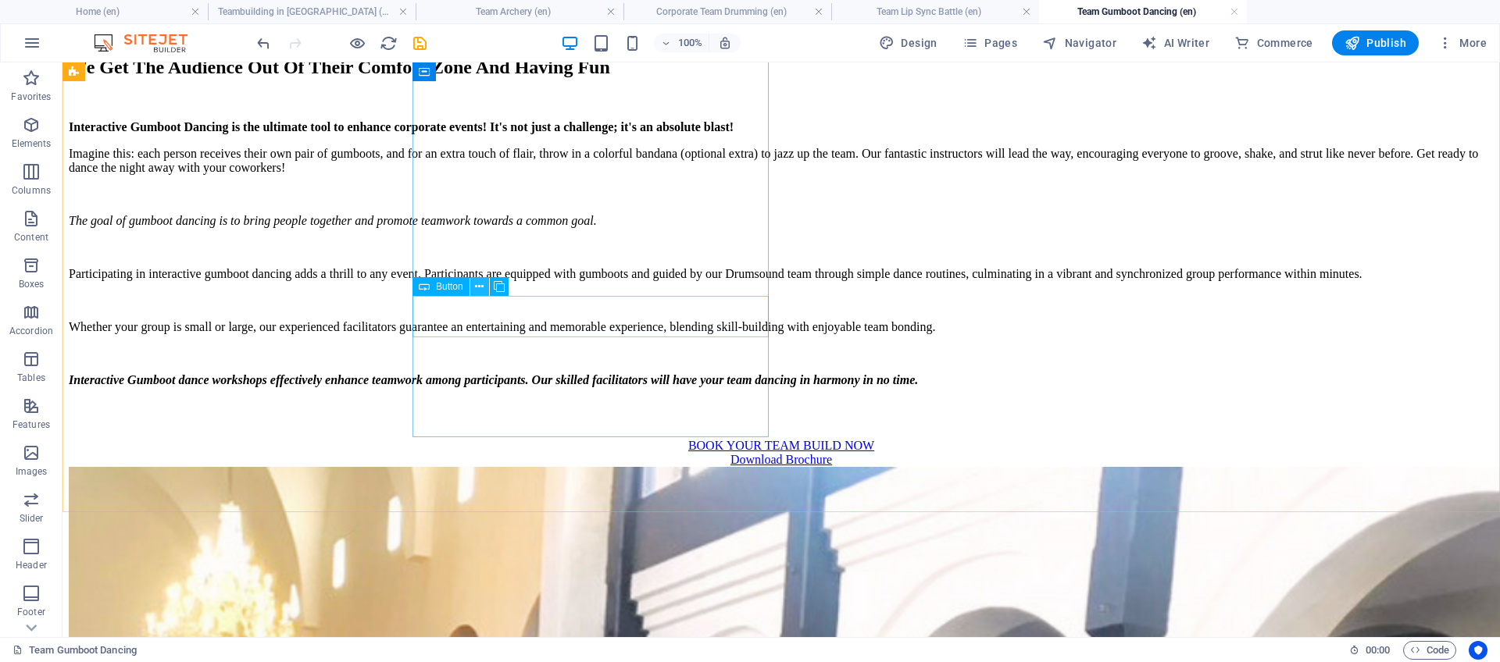
click at [481, 291] on icon at bounding box center [479, 287] width 9 height 16
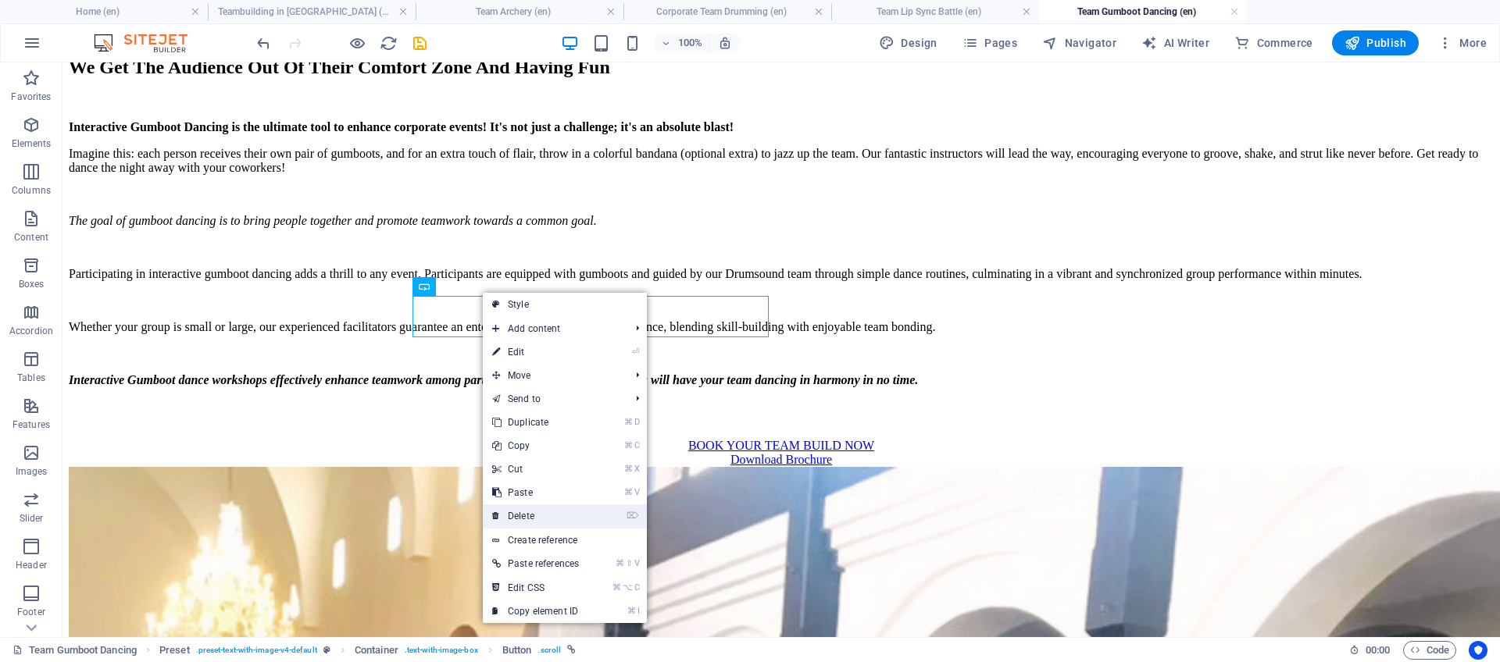
drag, startPoint x: 536, startPoint y: 510, endPoint x: 474, endPoint y: 329, distance: 191.5
click at [536, 510] on link "⌦ Delete" at bounding box center [535, 516] width 105 height 23
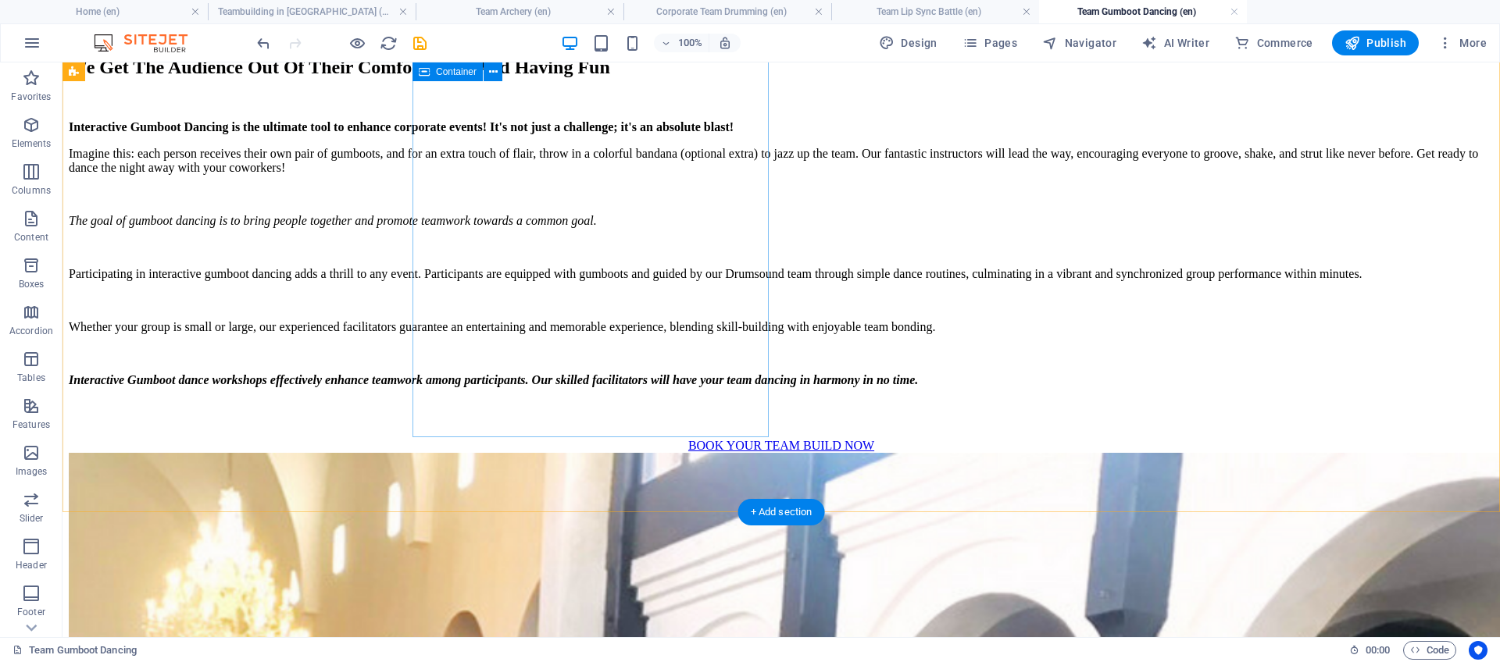
click at [558, 308] on div "We Get The Audience Out Of Their Comfort Zone And Having Fun Interactive Gumboo…" at bounding box center [781, 255] width 1425 height 396
click at [561, 302] on div "We Get The Audience Out Of Their Comfort Zone And Having Fun Interactive Gumboo…" at bounding box center [781, 255] width 1425 height 396
click at [562, 439] on div "BOOK YOUR TEAM BUILD NOW" at bounding box center [781, 446] width 1425 height 14
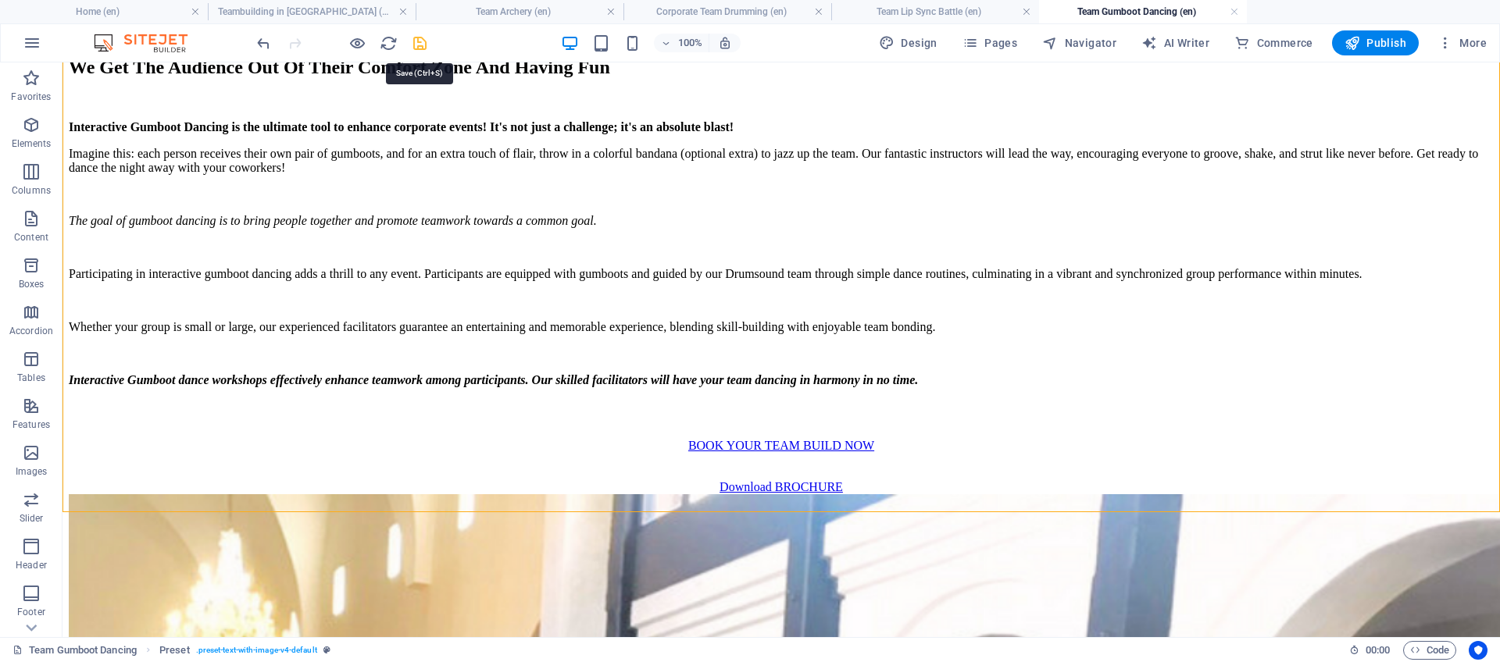
click at [422, 45] on icon "save" at bounding box center [420, 43] width 18 height 18
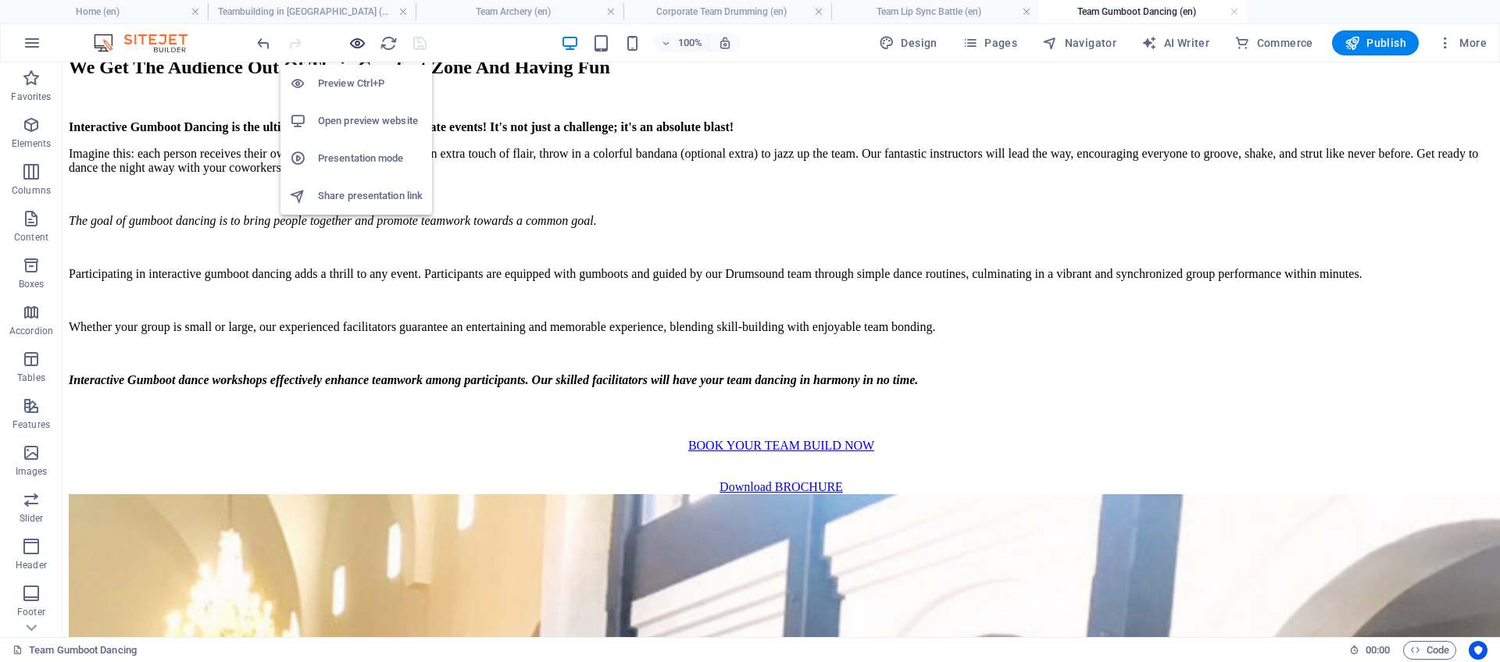
click at [358, 46] on icon "button" at bounding box center [357, 43] width 18 height 18
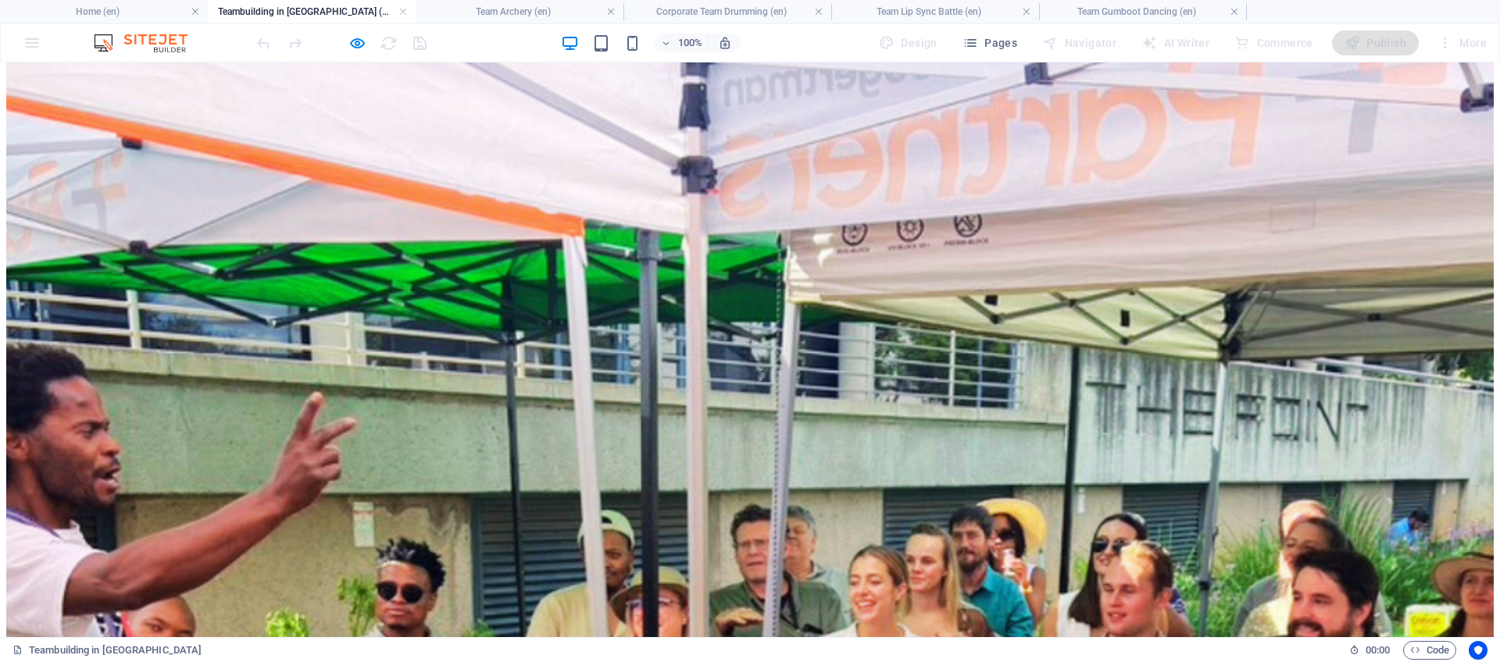
scroll to position [1162, 0]
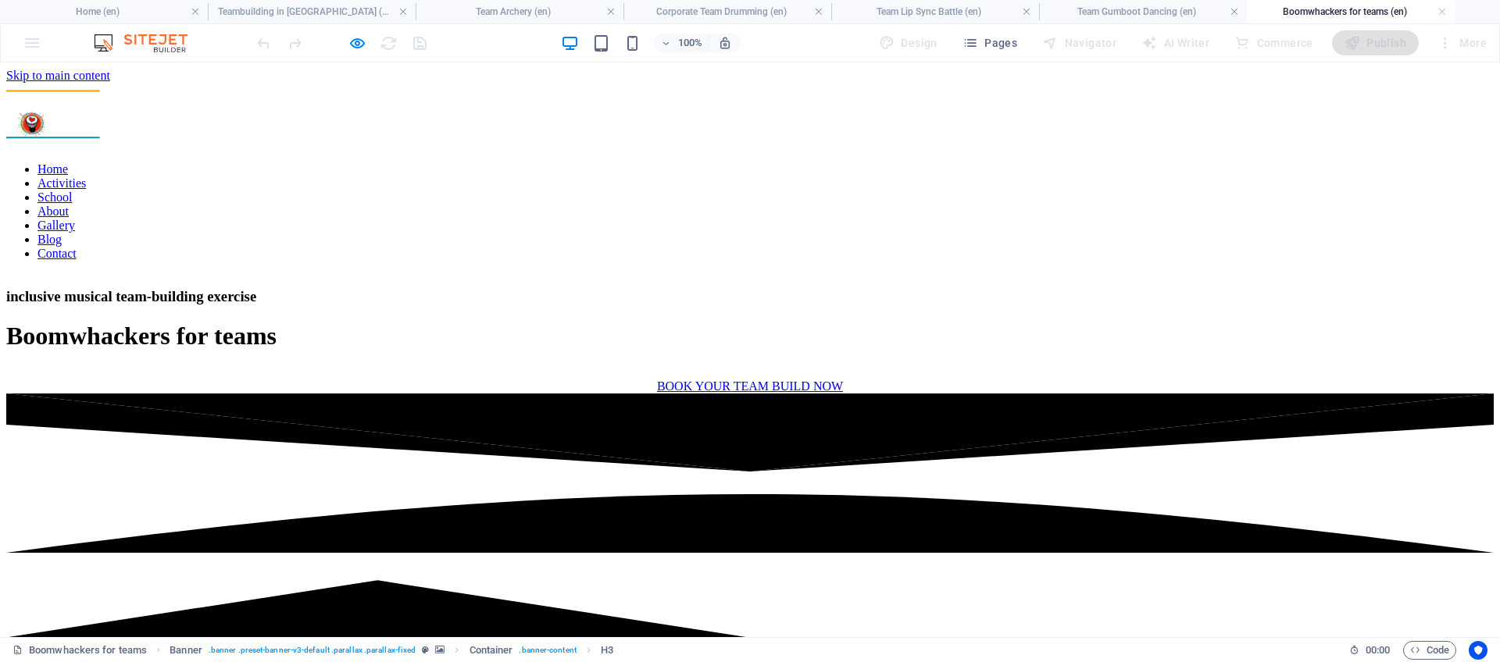
scroll to position [0, 0]
click at [356, 45] on icon "button" at bounding box center [357, 43] width 18 height 18
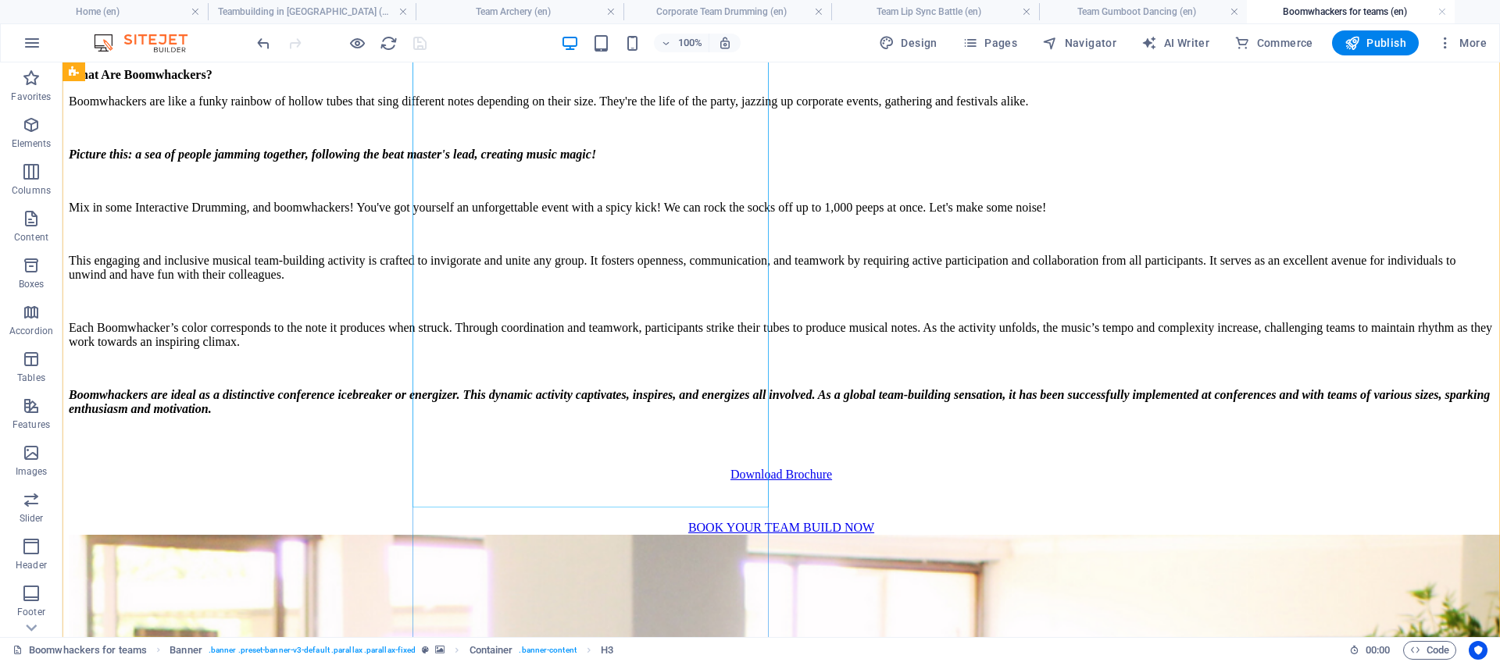
scroll to position [1169, 0]
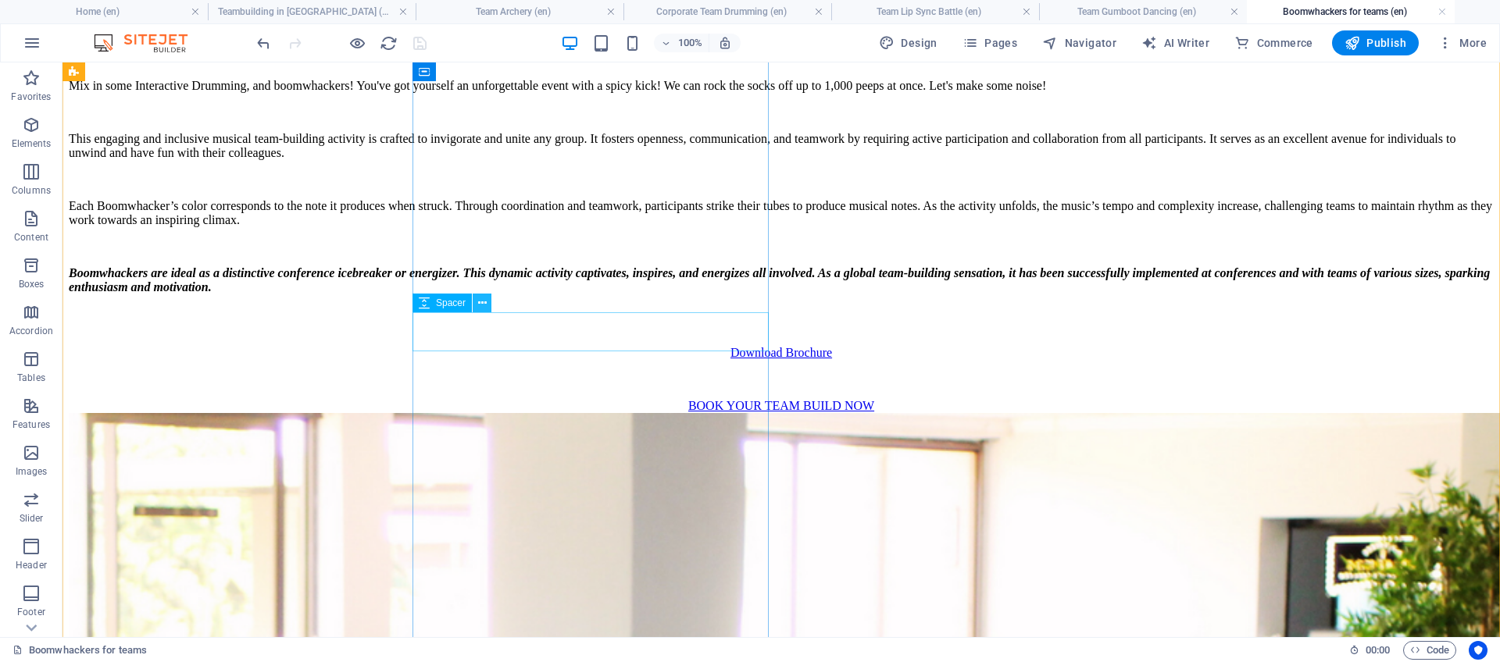
drag, startPoint x: 482, startPoint y: 306, endPoint x: 419, endPoint y: 262, distance: 77.4
click at [482, 306] on icon at bounding box center [482, 303] width 9 height 16
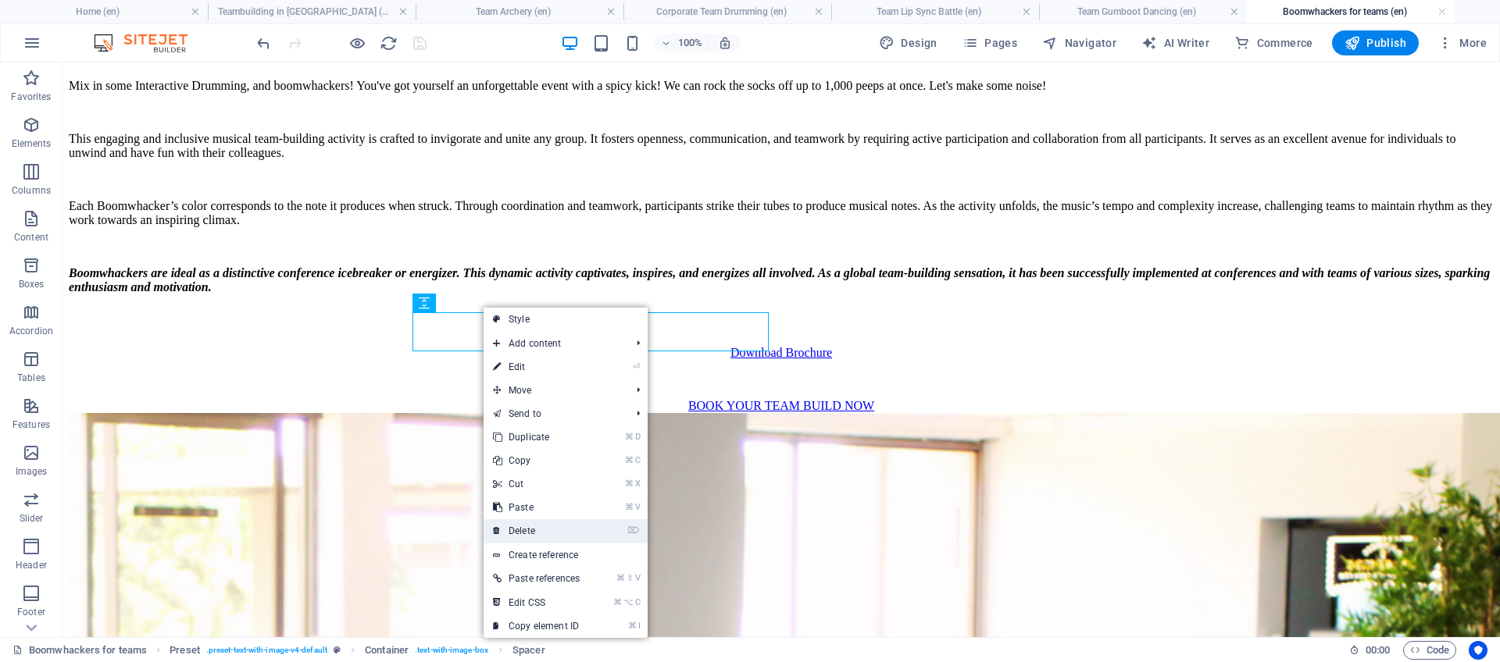
click at [542, 530] on link "⌦ Delete" at bounding box center [536, 531] width 105 height 23
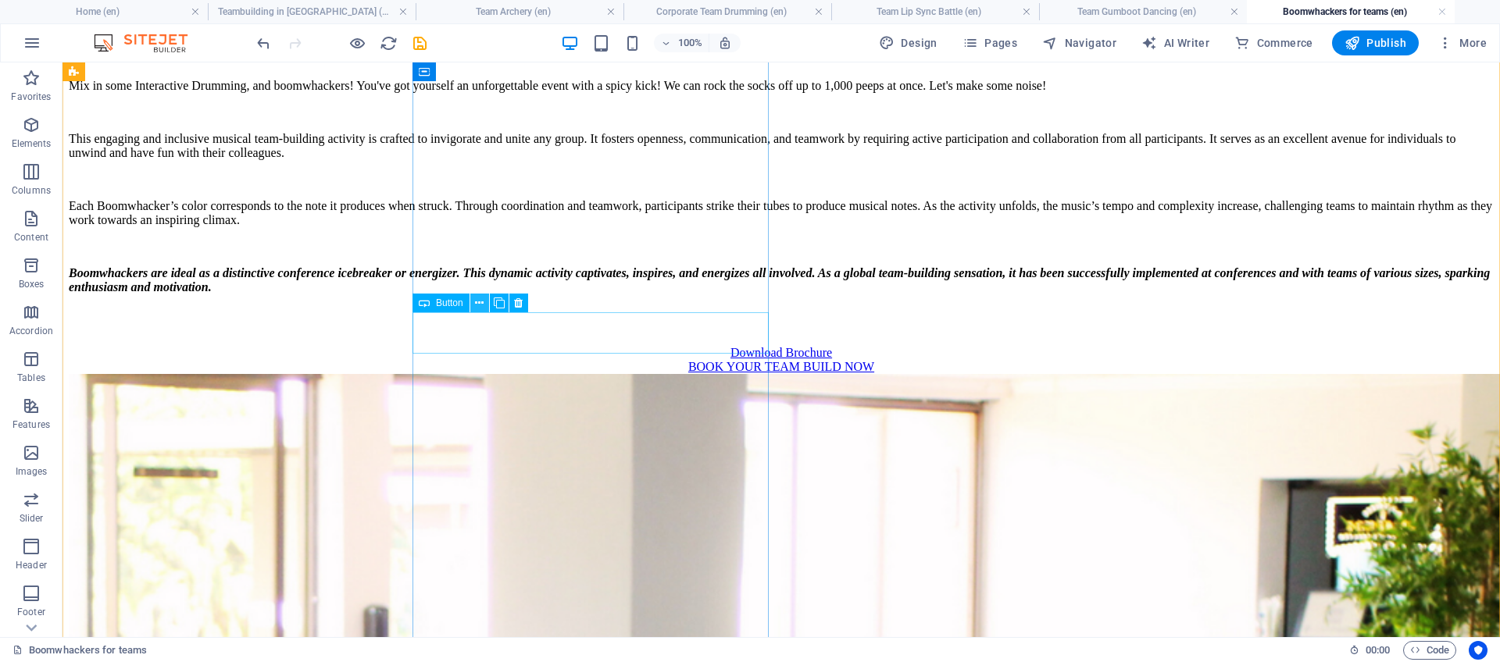
click at [475, 303] on icon at bounding box center [479, 303] width 9 height 16
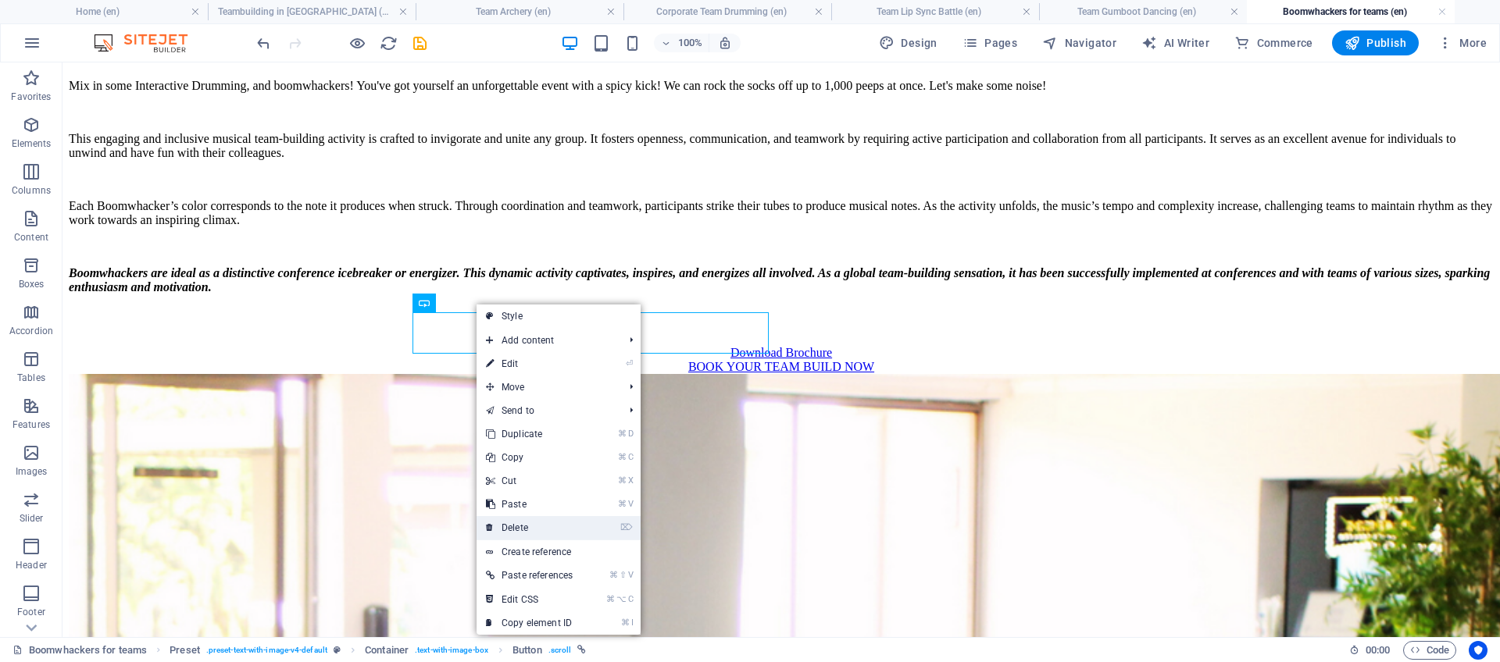
click at [523, 523] on link "⌦ Delete" at bounding box center [529, 527] width 105 height 23
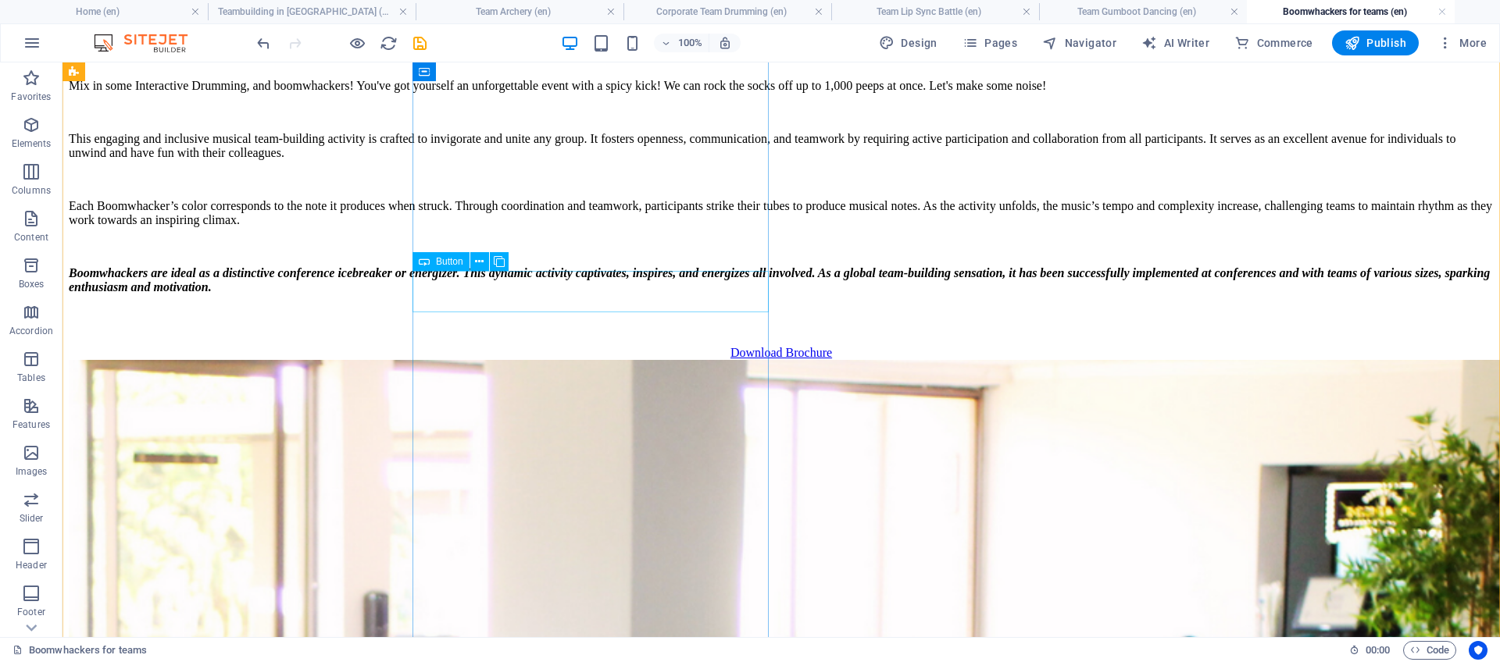
click at [557, 346] on div "Download Brochure" at bounding box center [781, 353] width 1425 height 14
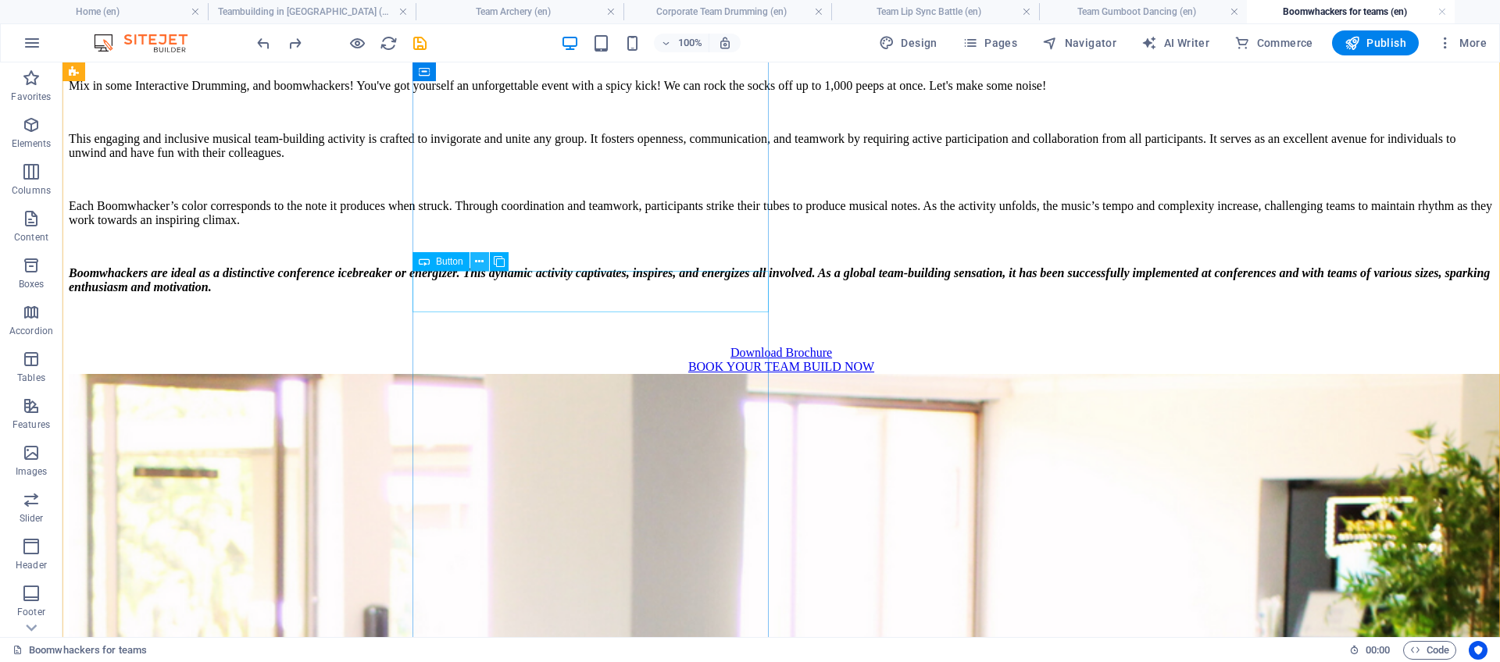
click at [479, 258] on icon at bounding box center [479, 262] width 9 height 16
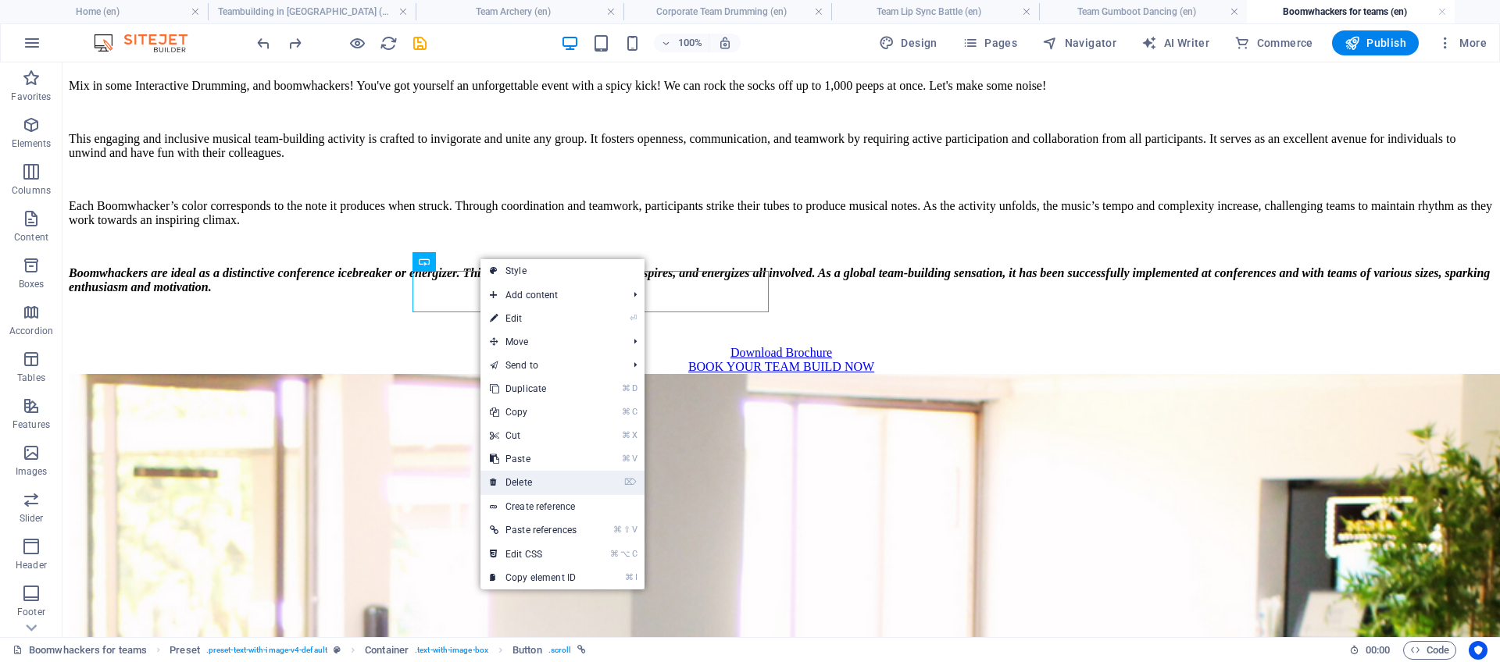
click at [535, 477] on link "⌦ Delete" at bounding box center [532, 482] width 105 height 23
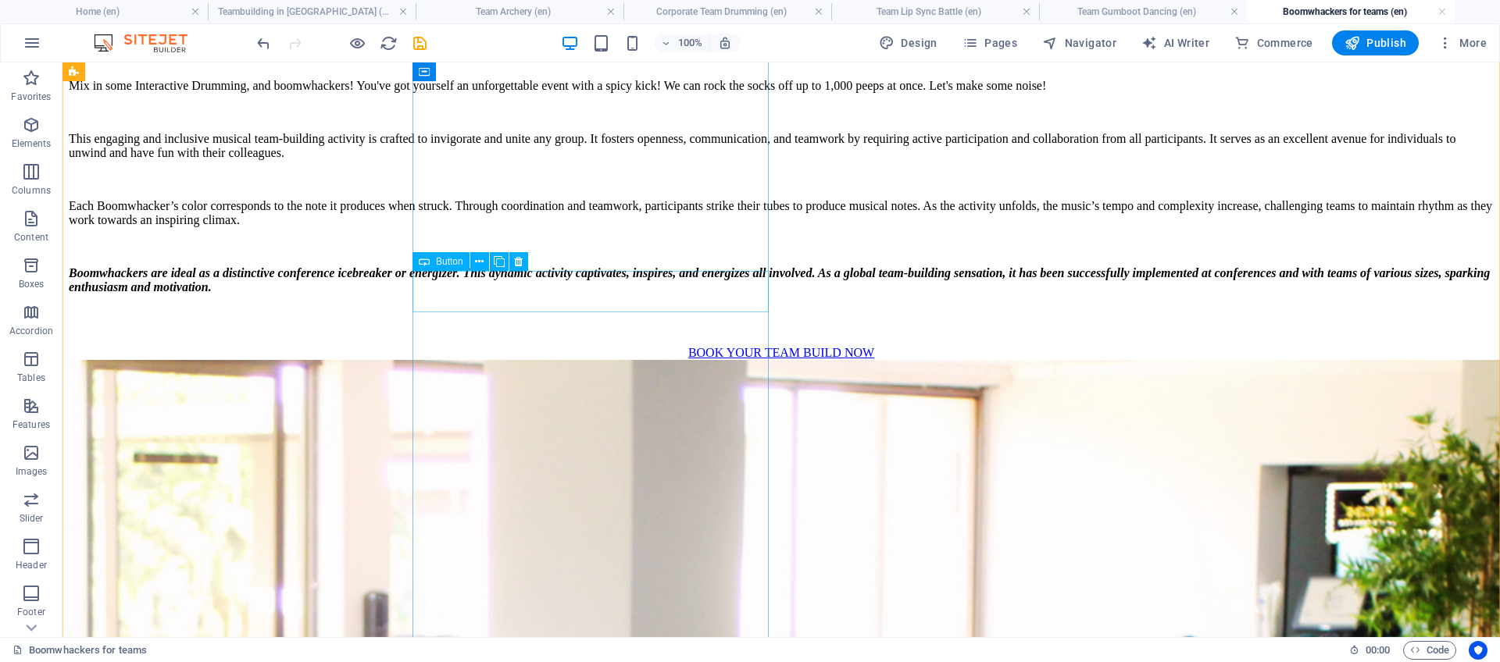
click at [573, 346] on div "BOOK YOUR TEAM BUILD NOW" at bounding box center [781, 353] width 1425 height 14
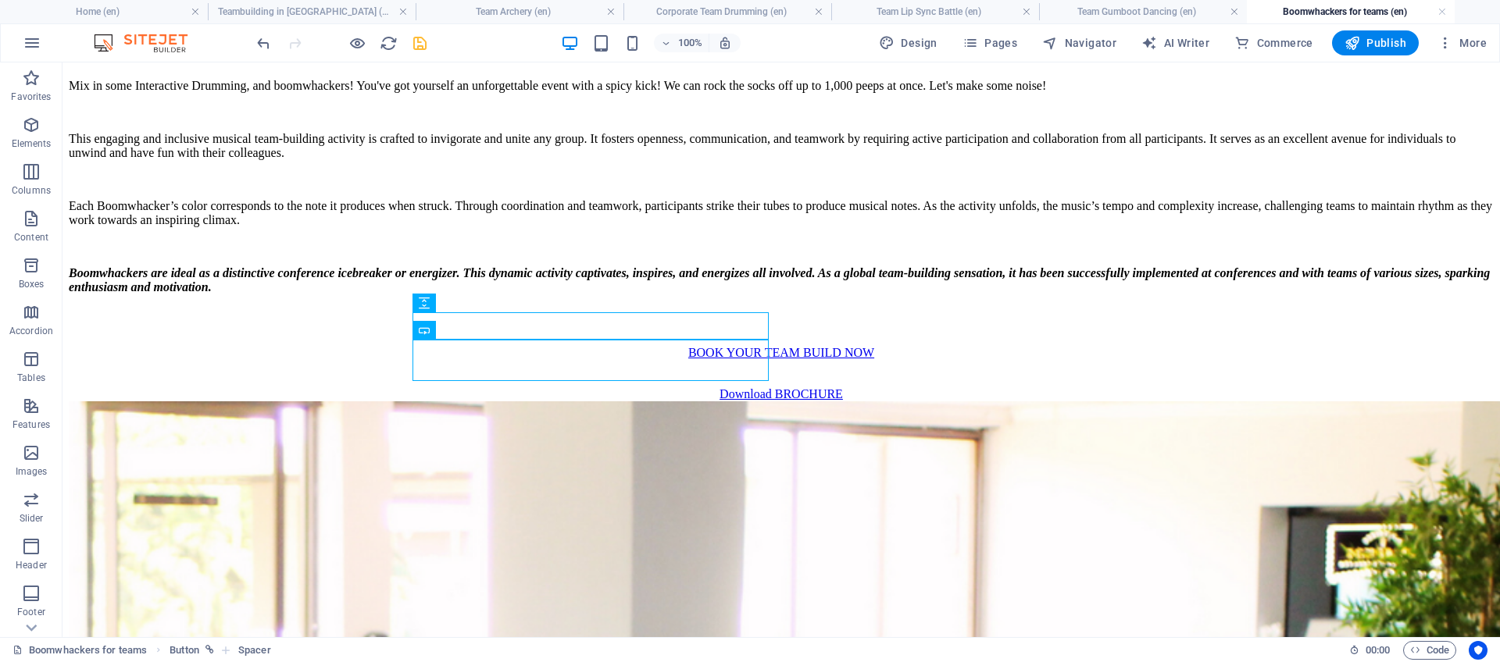
drag, startPoint x: 424, startPoint y: 41, endPoint x: 379, endPoint y: 157, distance: 124.9
click at [424, 41] on icon "save" at bounding box center [420, 43] width 18 height 18
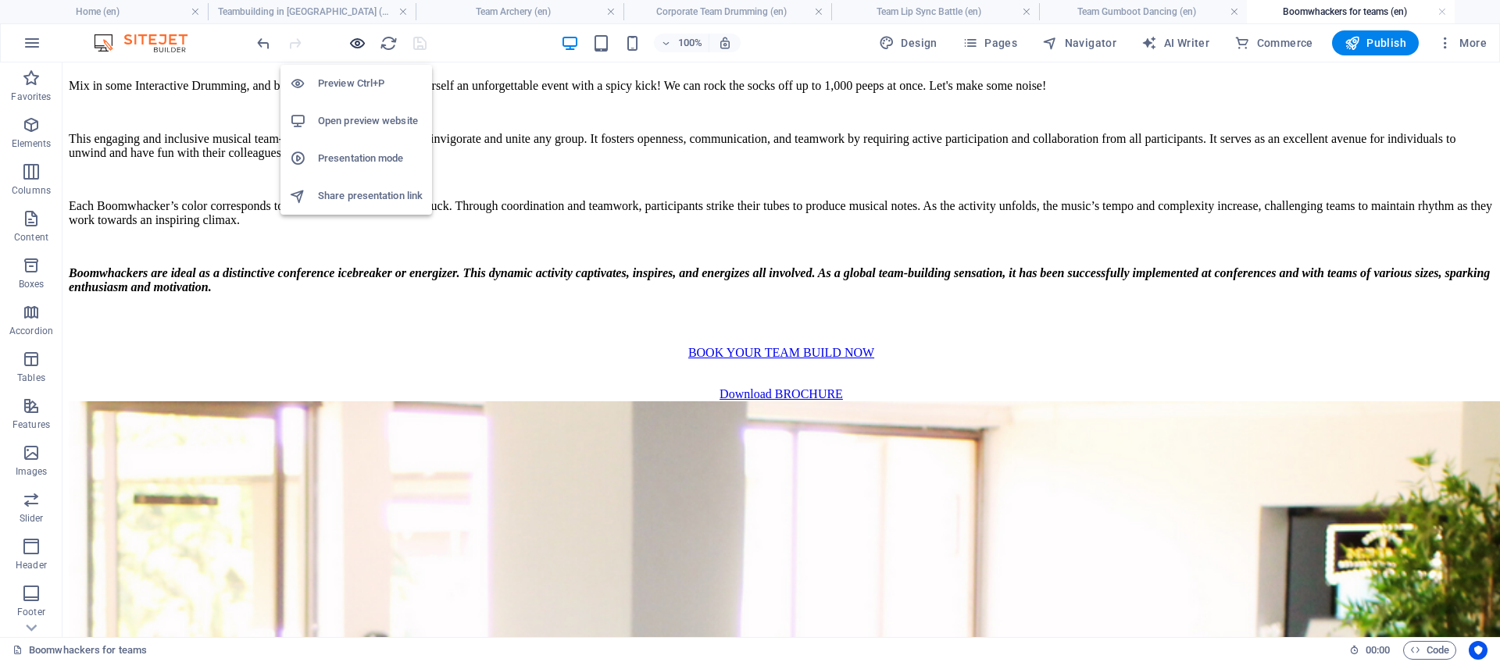
click at [354, 40] on icon "button" at bounding box center [357, 43] width 18 height 18
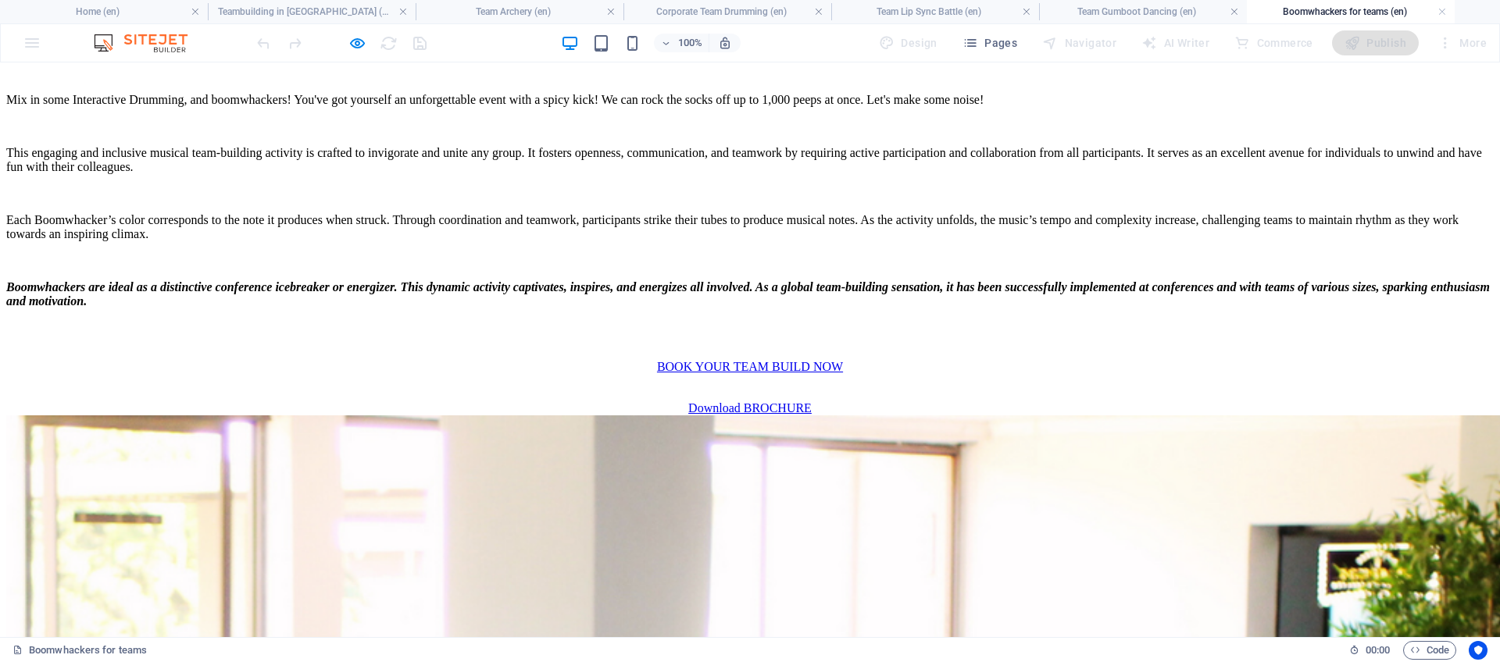
drag, startPoint x: 662, startPoint y: 121, endPoint x: 720, endPoint y: 198, distance: 95.9
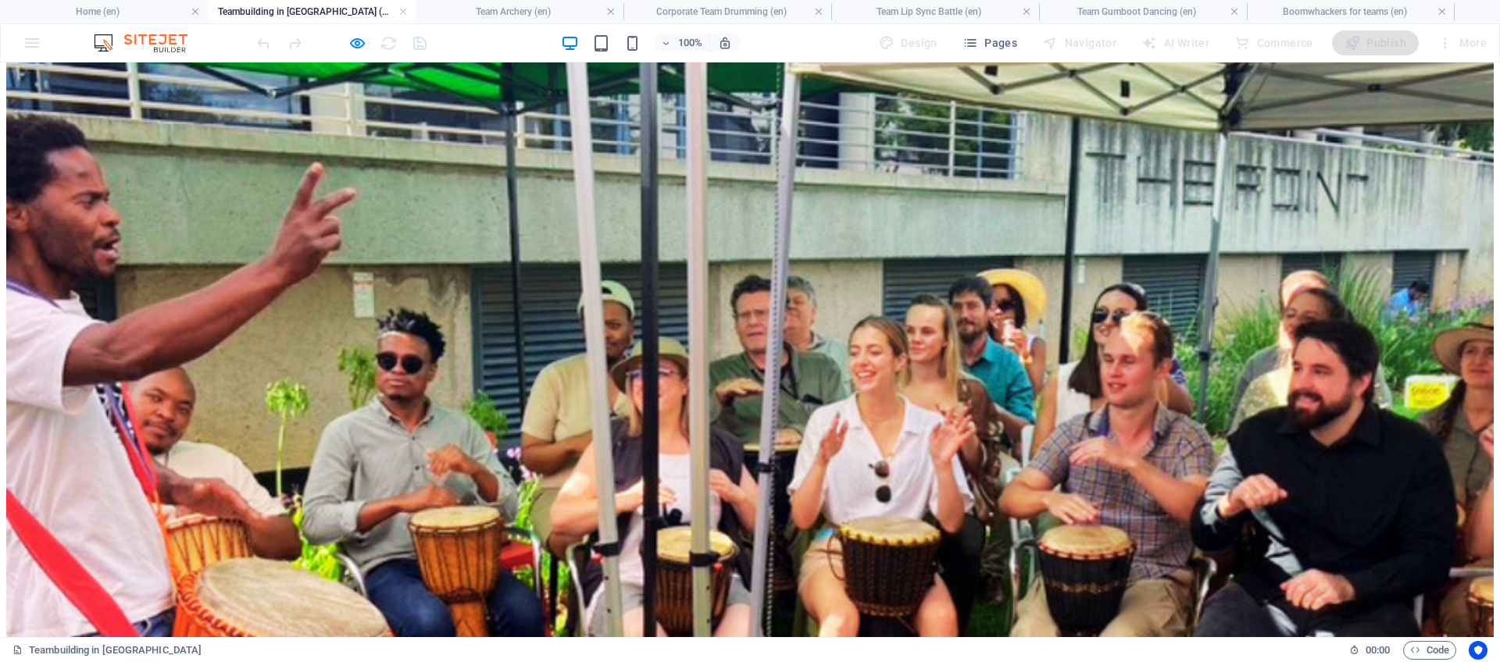
scroll to position [1370, 0]
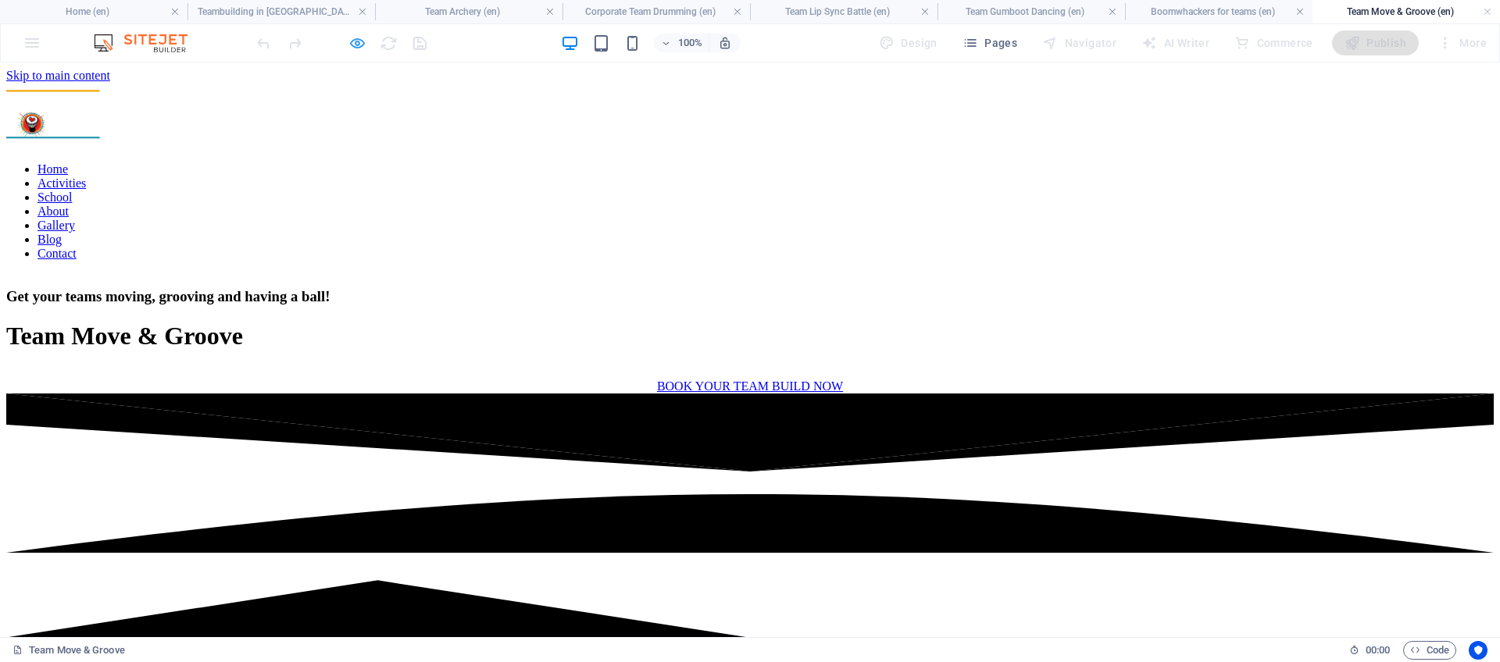
scroll to position [1216, 0]
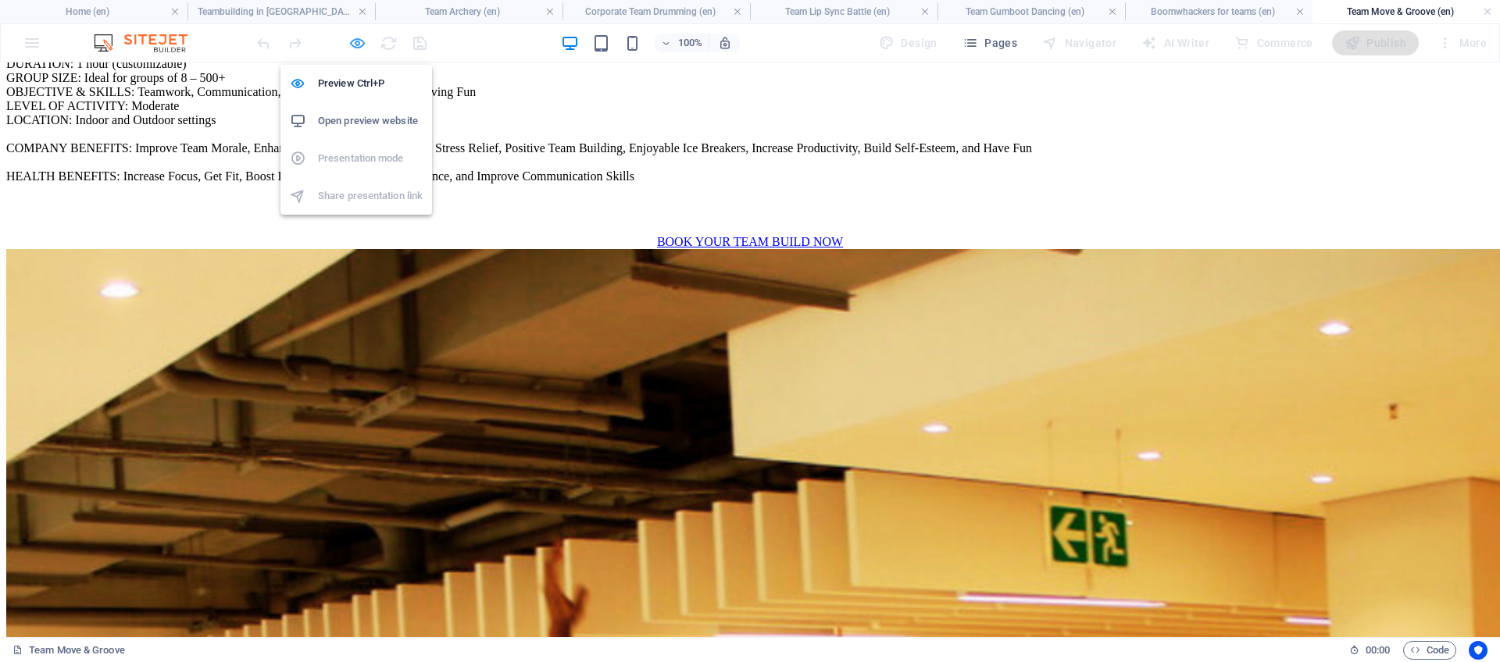
drag, startPoint x: 359, startPoint y: 42, endPoint x: 394, endPoint y: 179, distance: 141.2
click at [359, 42] on icon "button" at bounding box center [357, 43] width 18 height 18
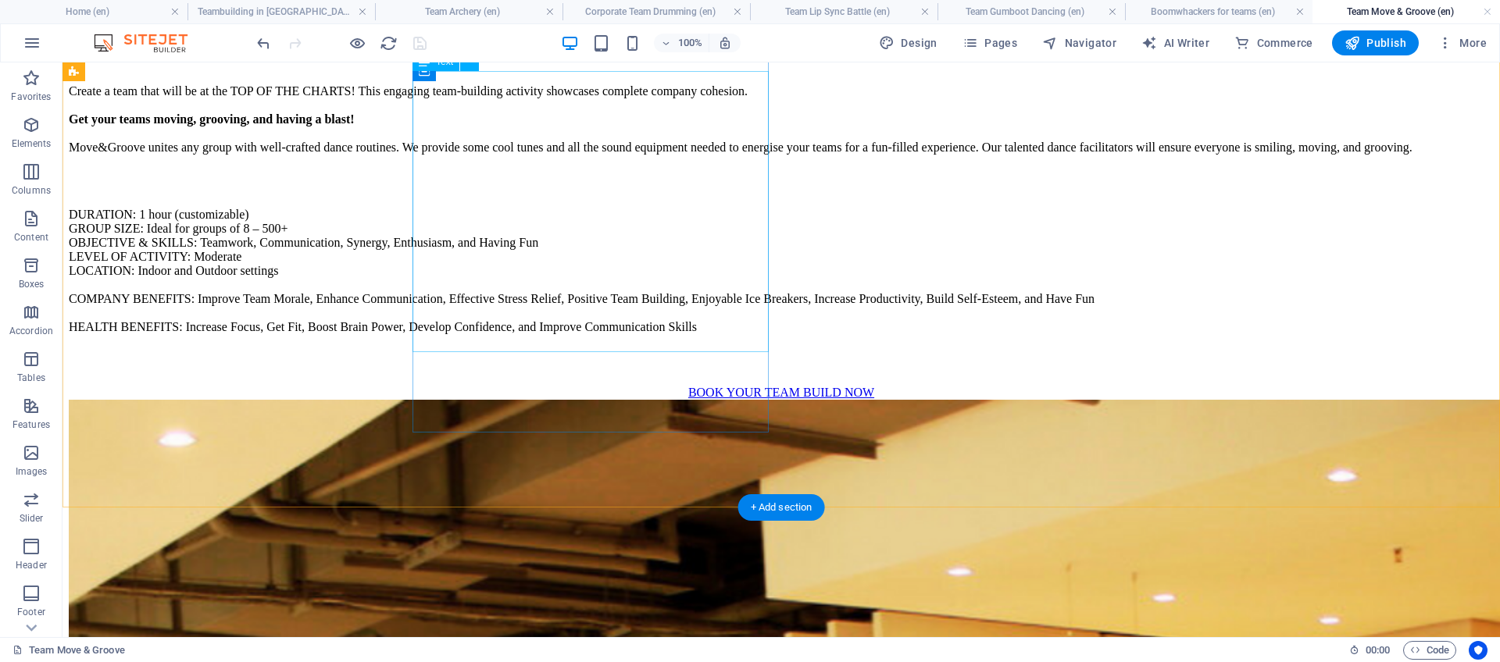
scroll to position [1056, 0]
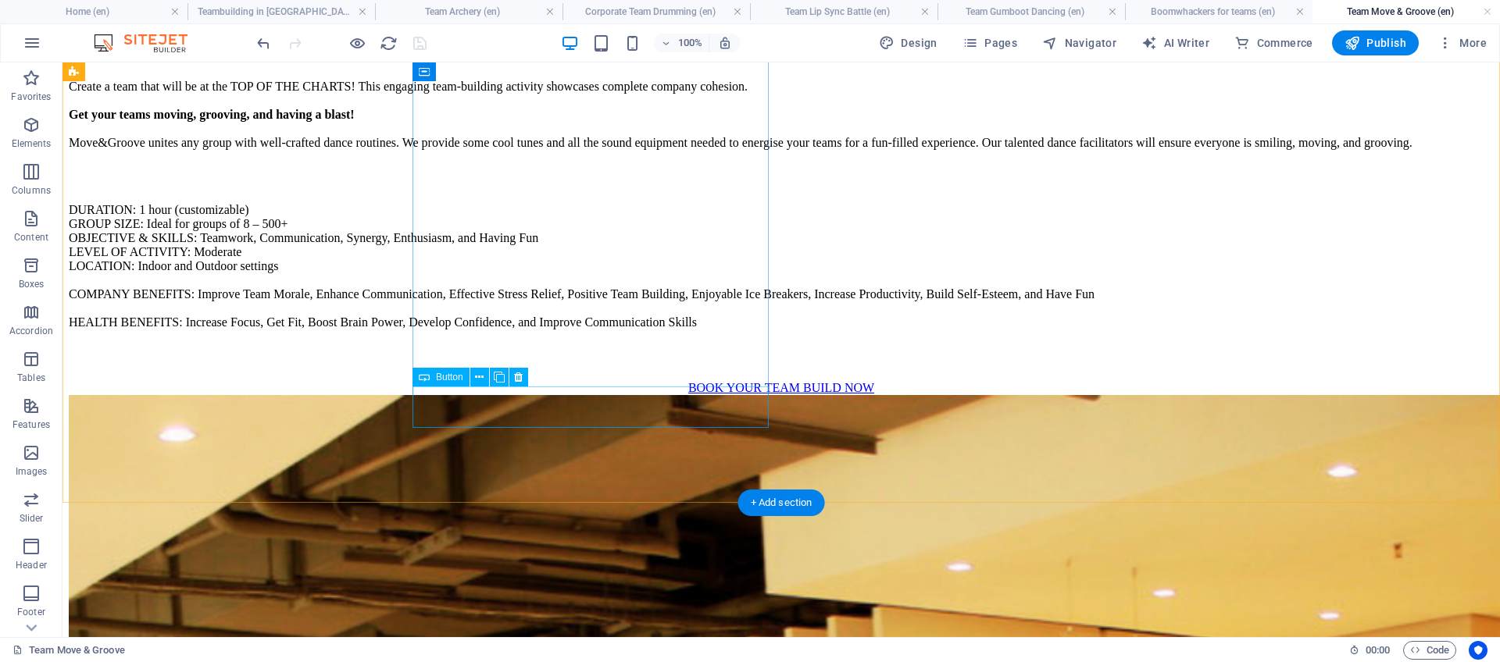
click at [577, 395] on div "BOOK YOUR TEAM BUILD NOW" at bounding box center [781, 388] width 1425 height 14
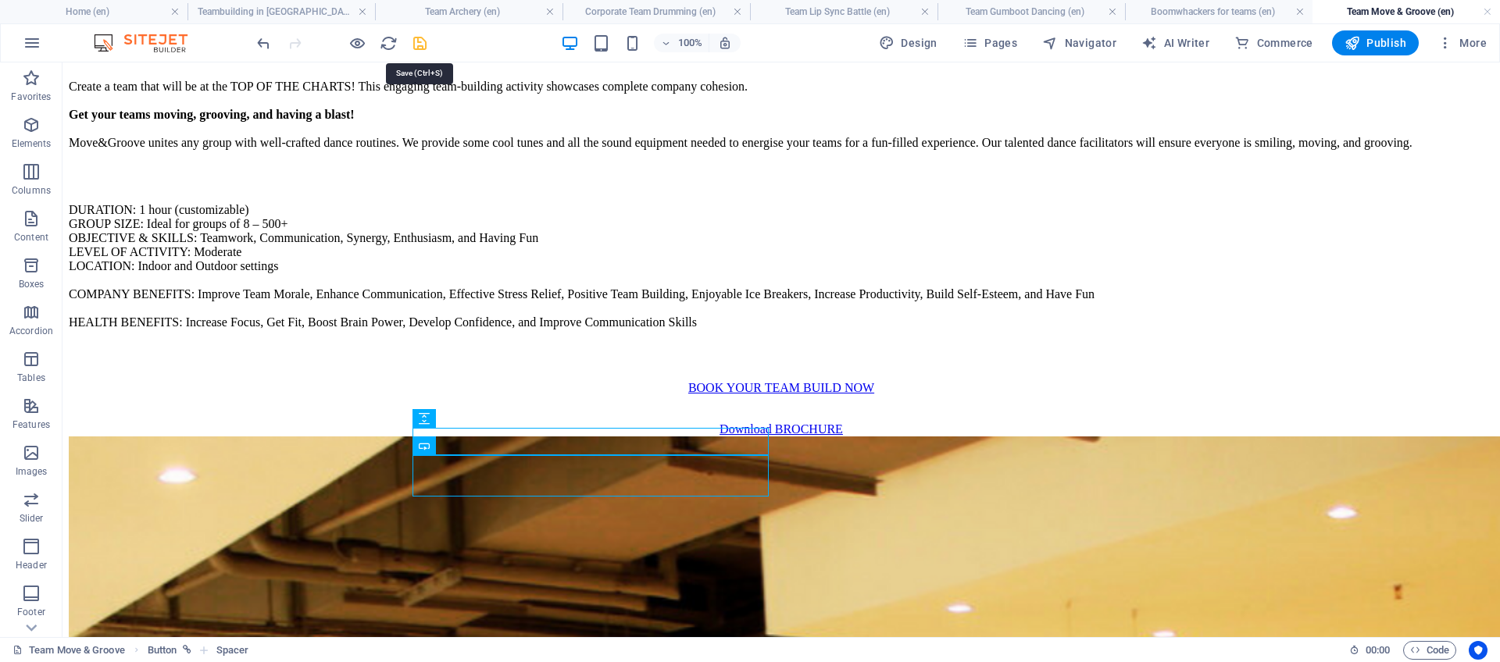
click at [422, 47] on icon "save" at bounding box center [420, 43] width 18 height 18
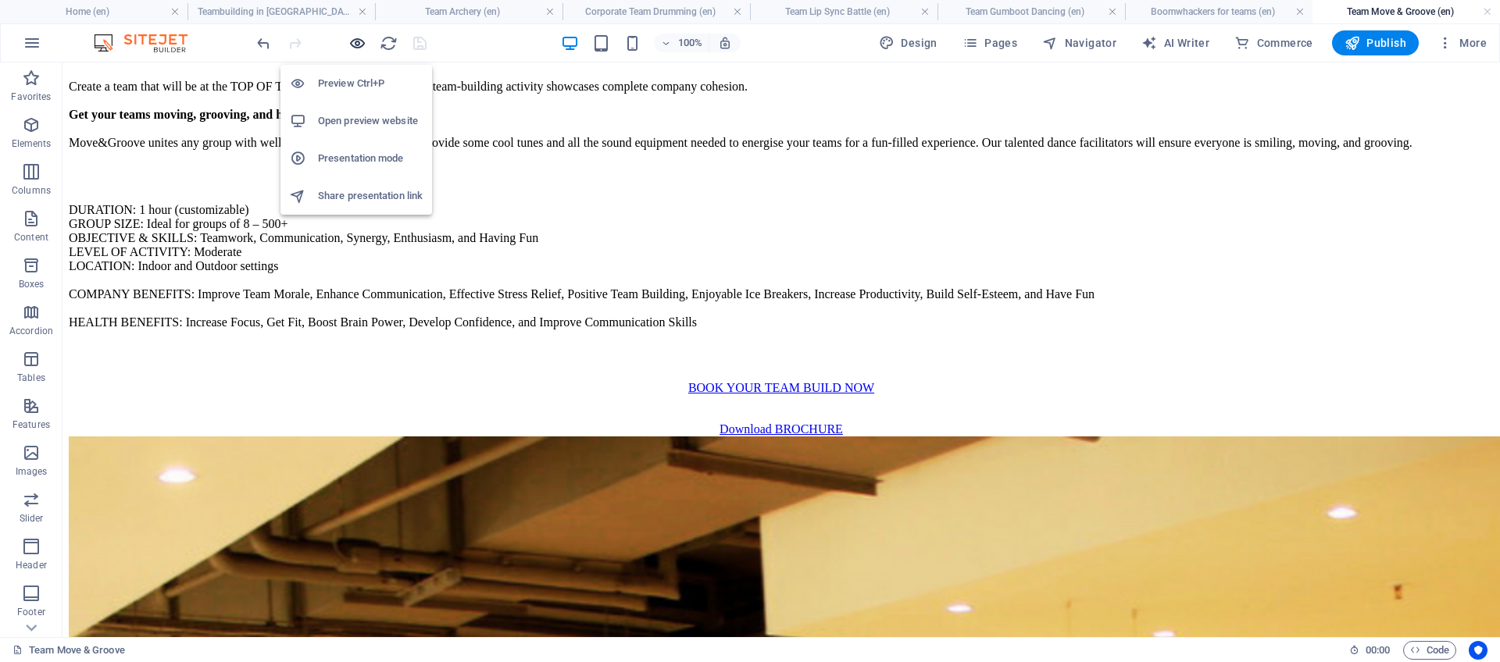
click at [354, 42] on icon "button" at bounding box center [357, 43] width 18 height 18
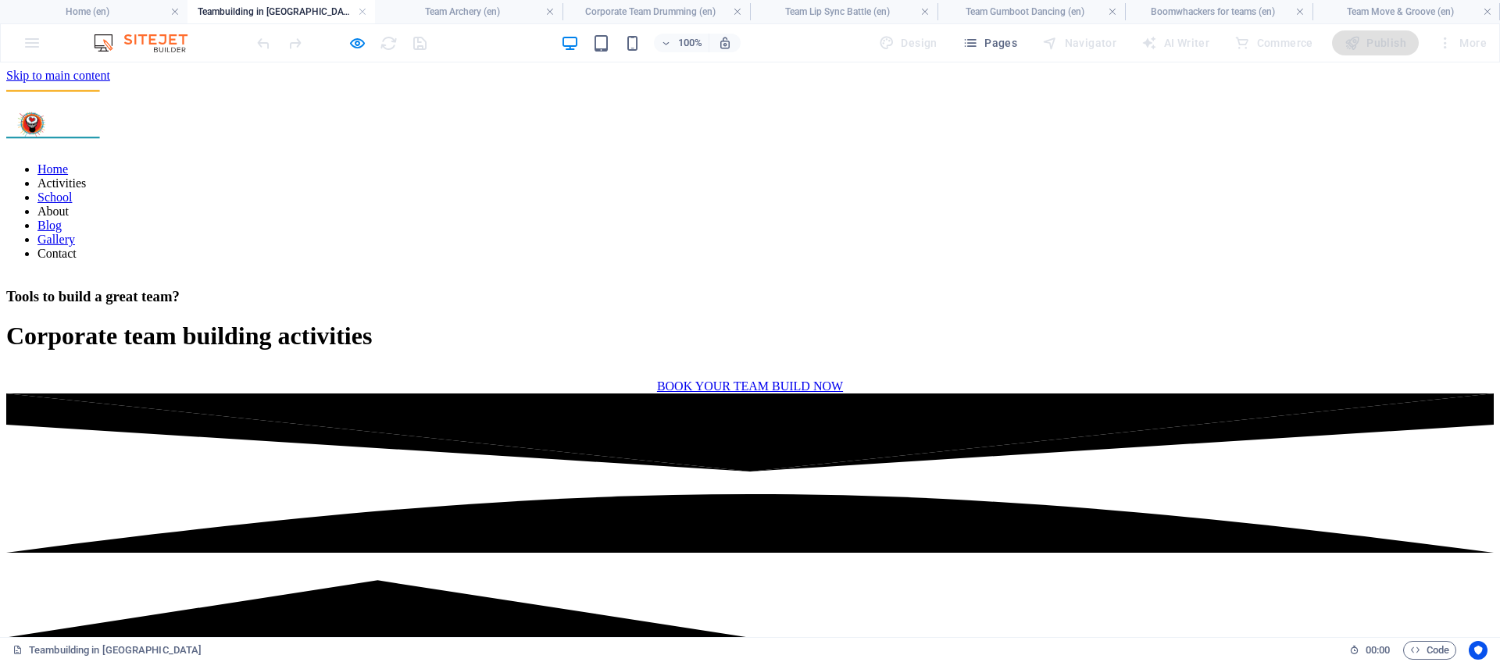
scroll to position [1370, 0]
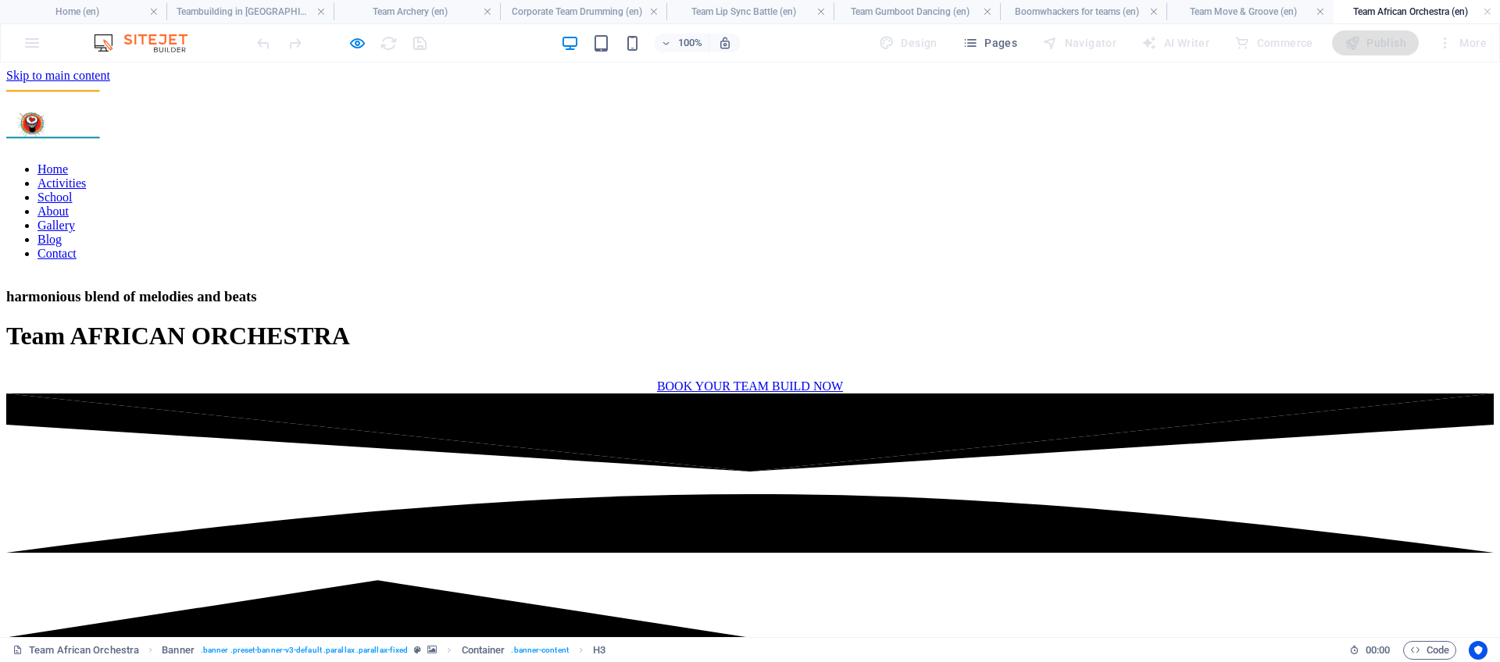
scroll to position [1075, 0]
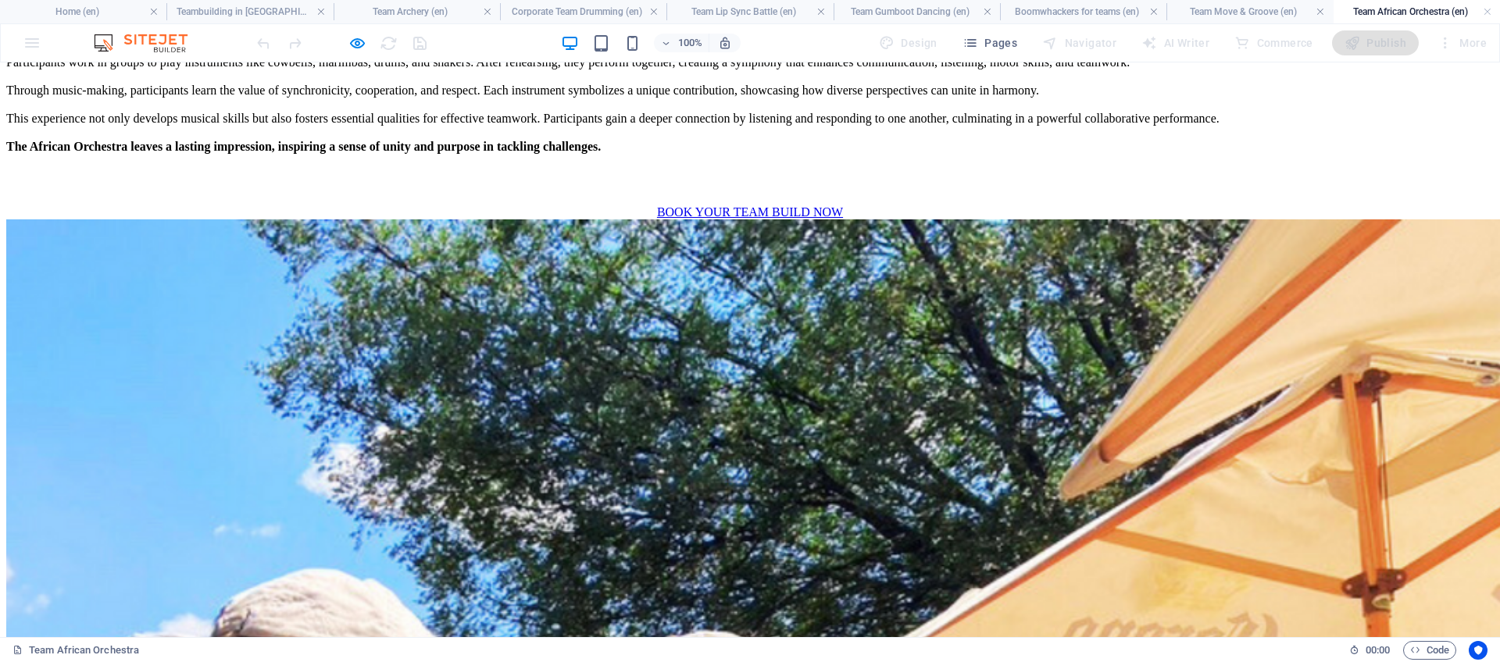
click at [343, 41] on div at bounding box center [341, 42] width 175 height 25
click at [351, 41] on icon "button" at bounding box center [357, 43] width 18 height 18
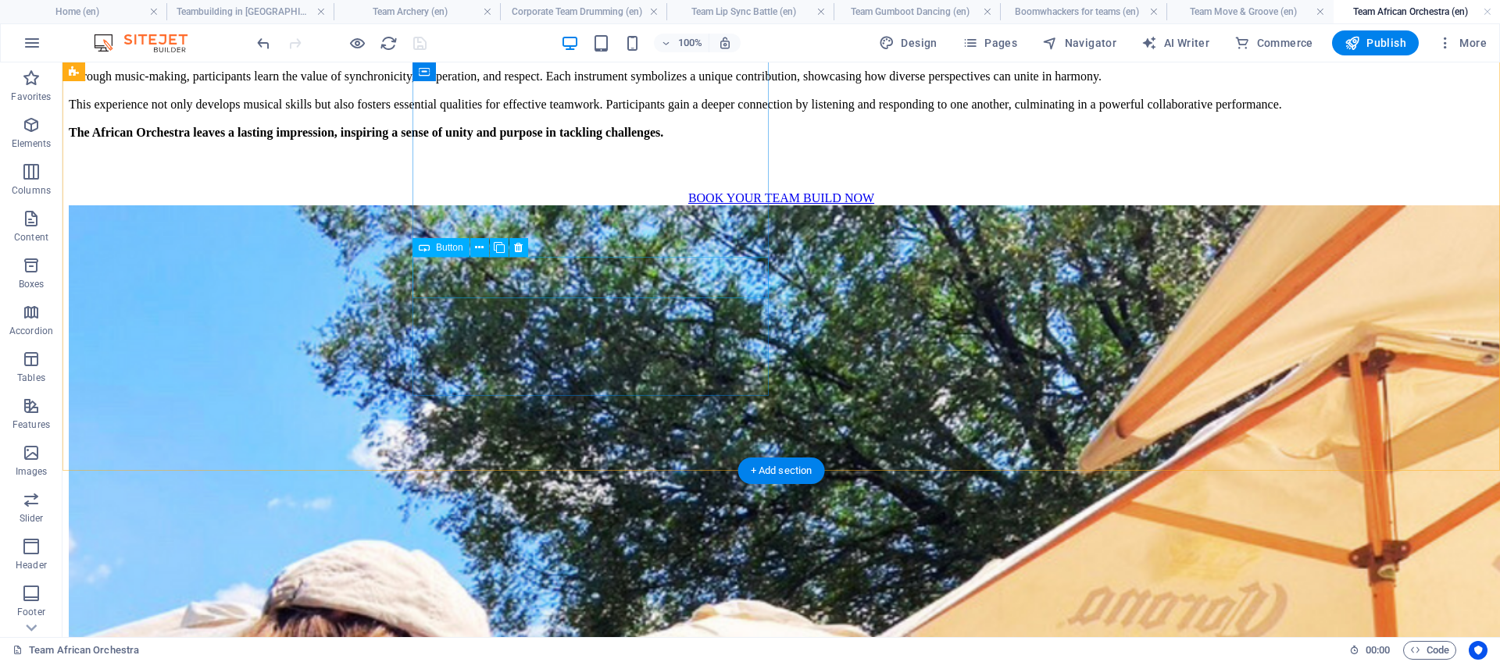
click at [566, 205] on div "BOOK YOUR TEAM BUILD NOW" at bounding box center [781, 198] width 1425 height 14
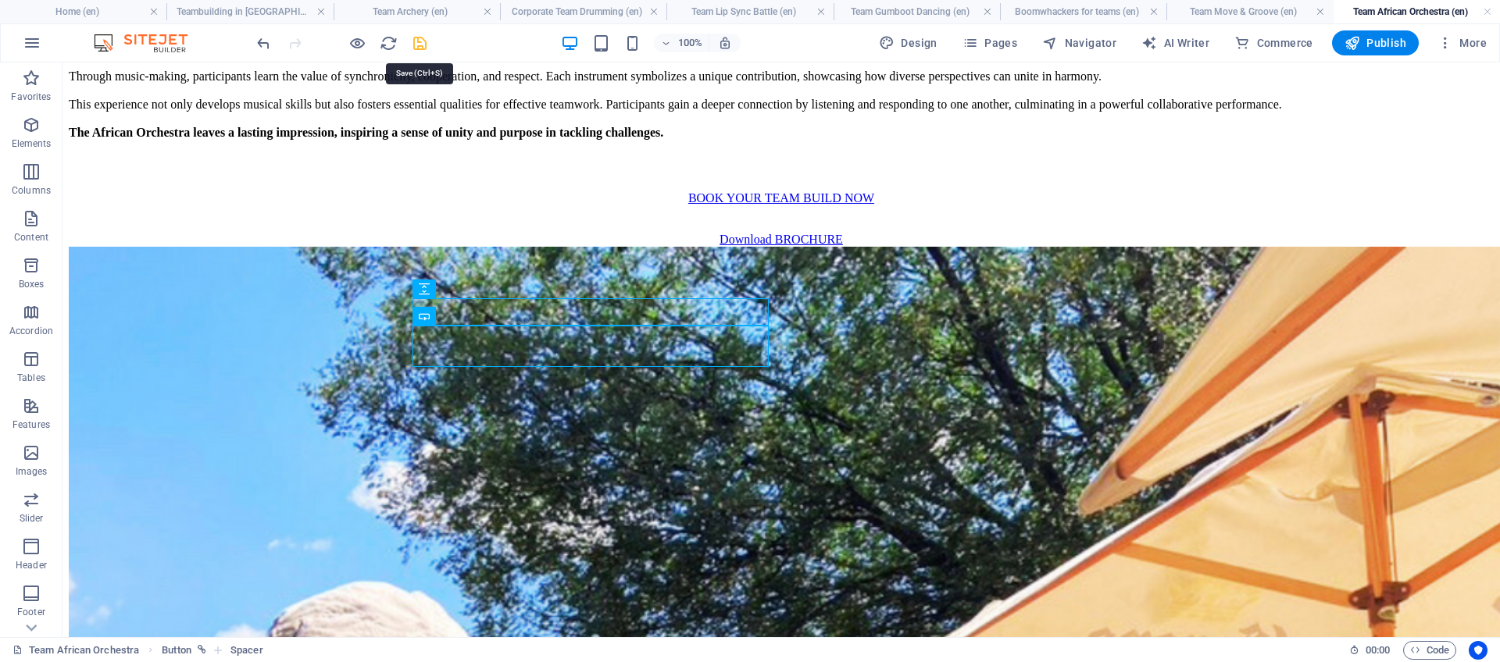
drag, startPoint x: 423, startPoint y: 43, endPoint x: 439, endPoint y: 190, distance: 147.8
click at [423, 43] on icon "save" at bounding box center [420, 43] width 18 height 18
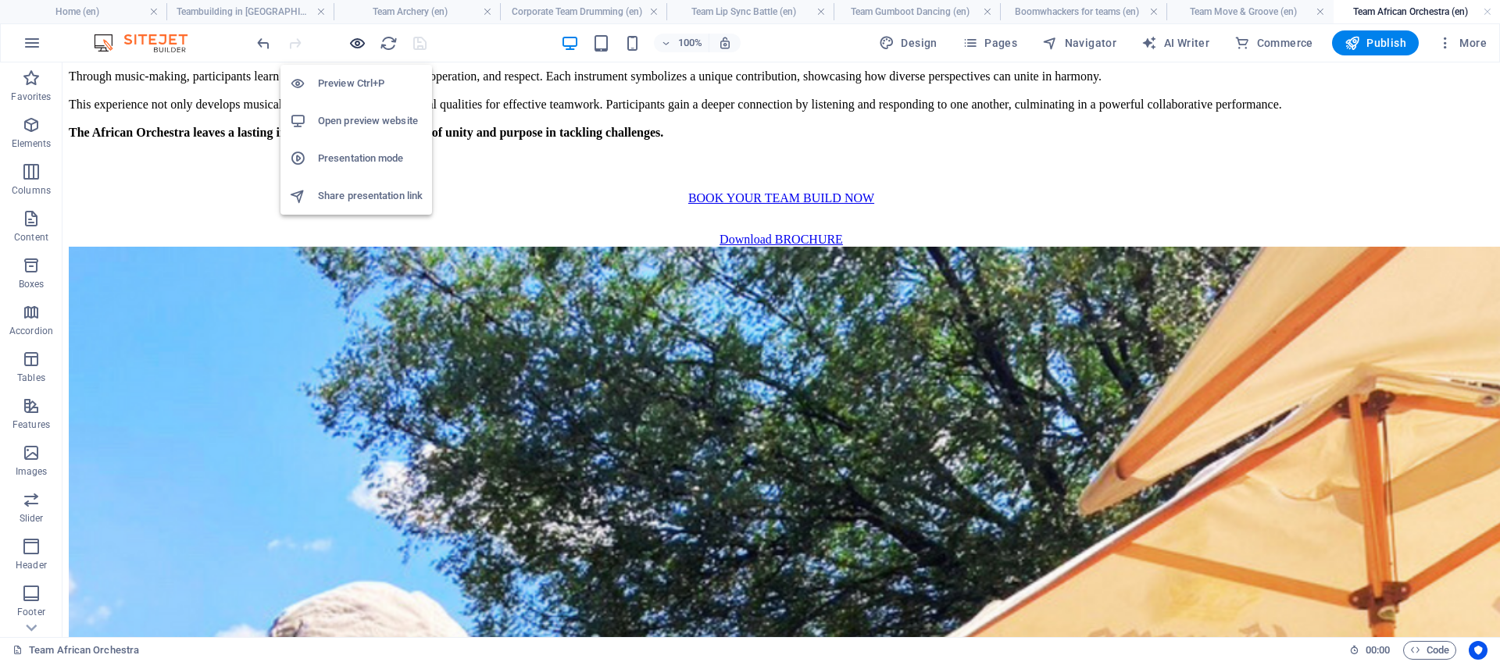
click at [361, 47] on icon "button" at bounding box center [357, 43] width 18 height 18
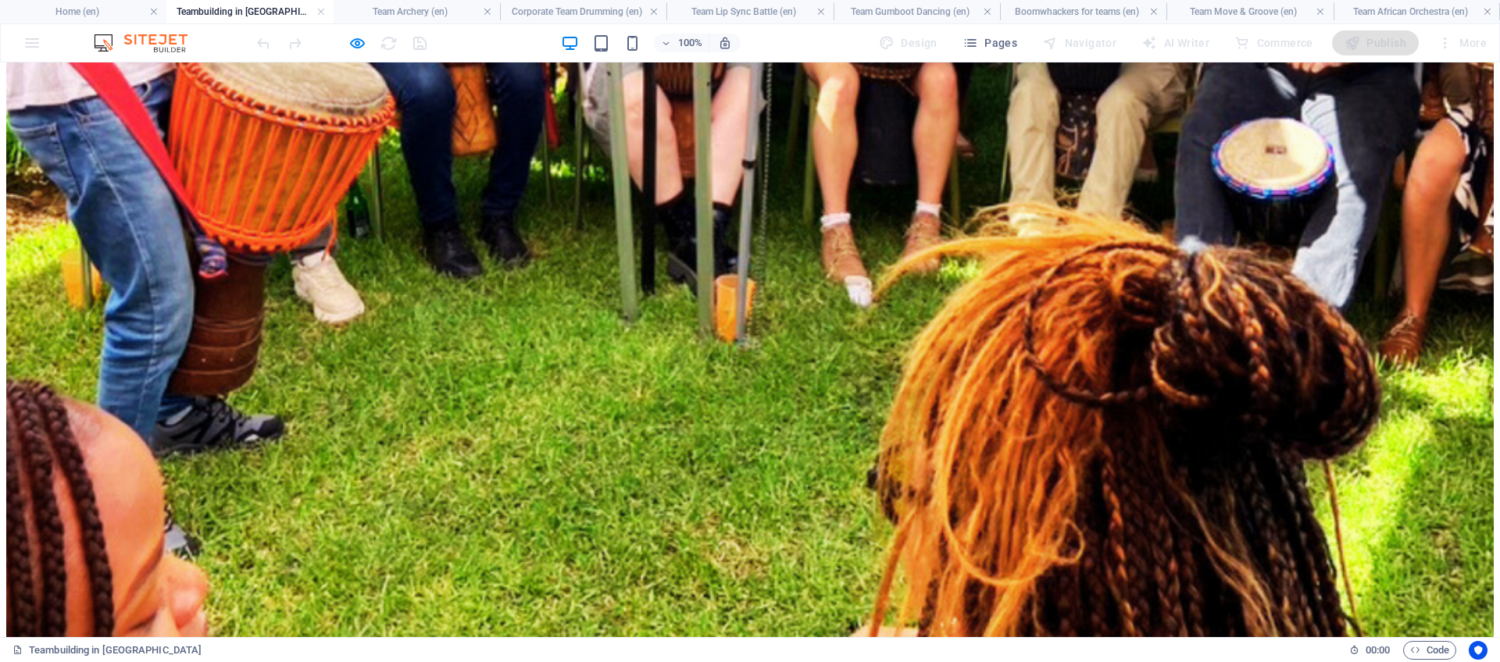
scroll to position [1960, 0]
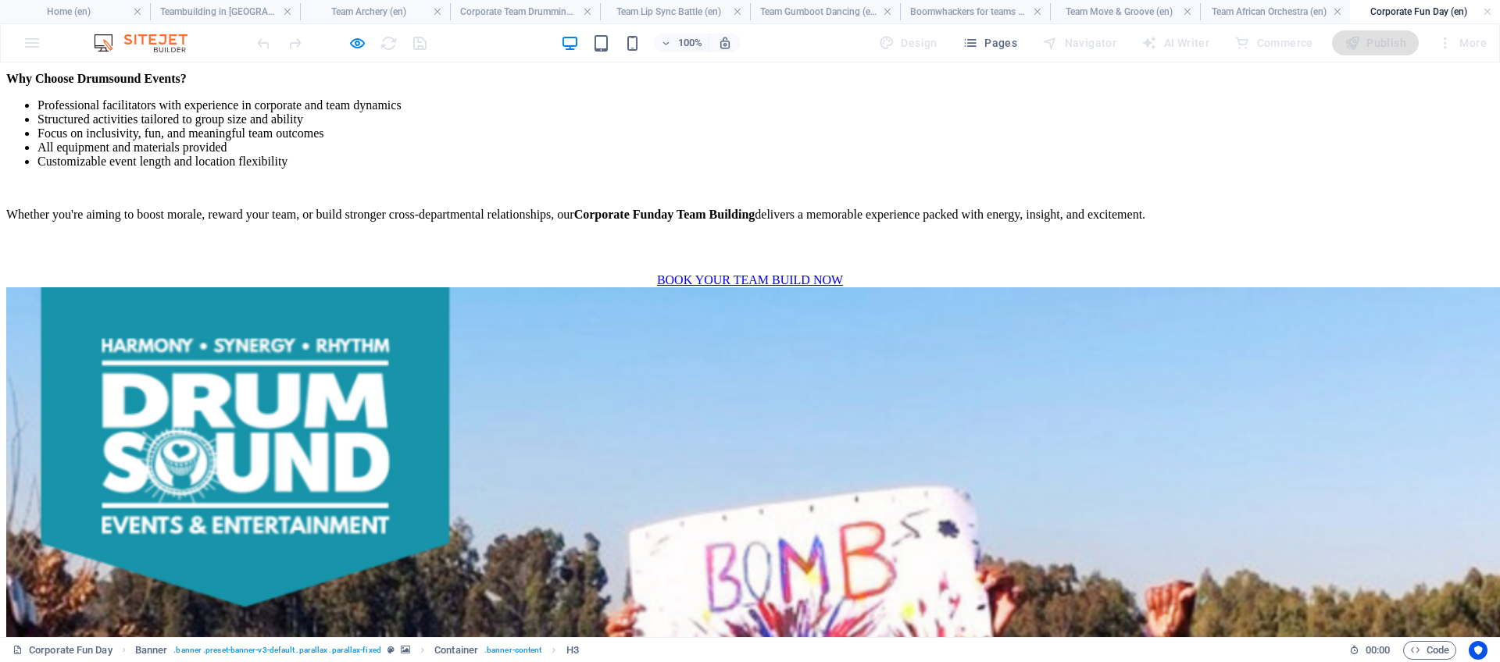
scroll to position [2070, 0]
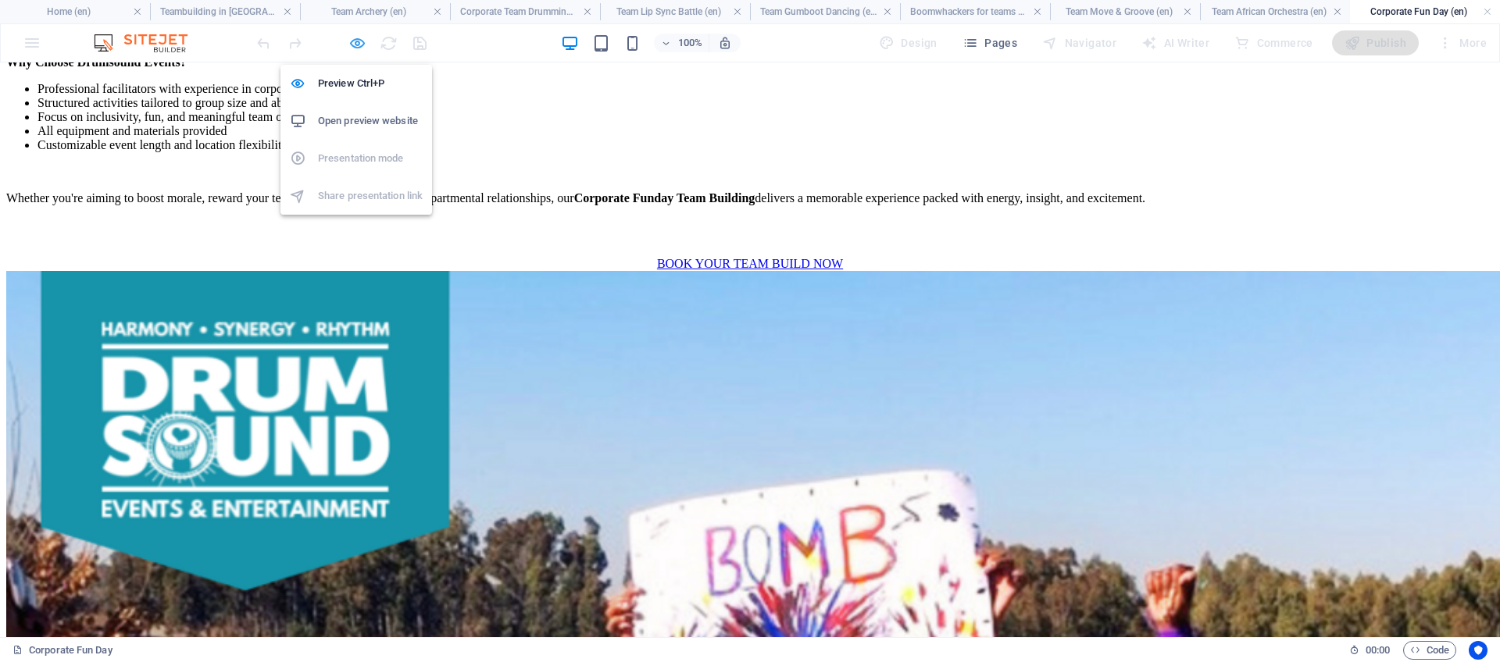
drag, startPoint x: 358, startPoint y: 42, endPoint x: 495, endPoint y: 318, distance: 307.8
click at [358, 42] on icon "button" at bounding box center [357, 43] width 18 height 18
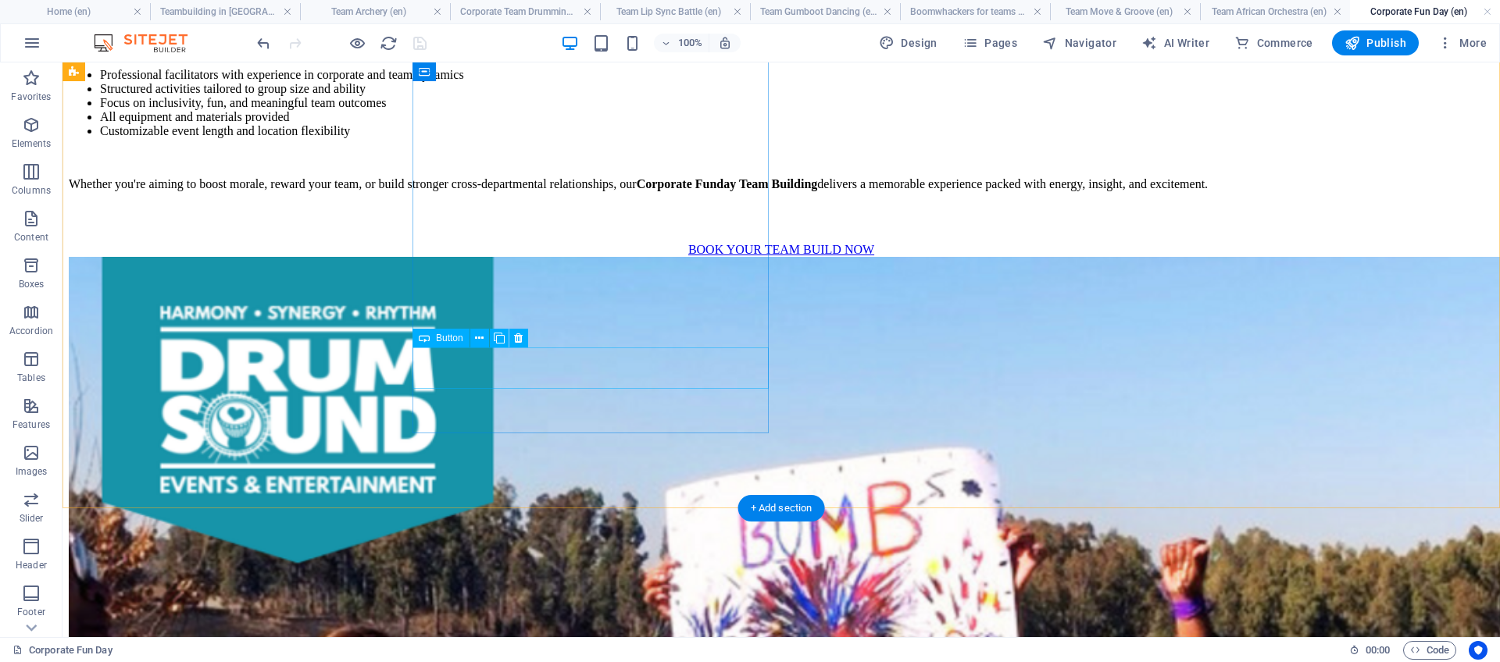
click at [506, 257] on div "BOOK YOUR TEAM BUILD NOW" at bounding box center [781, 250] width 1425 height 14
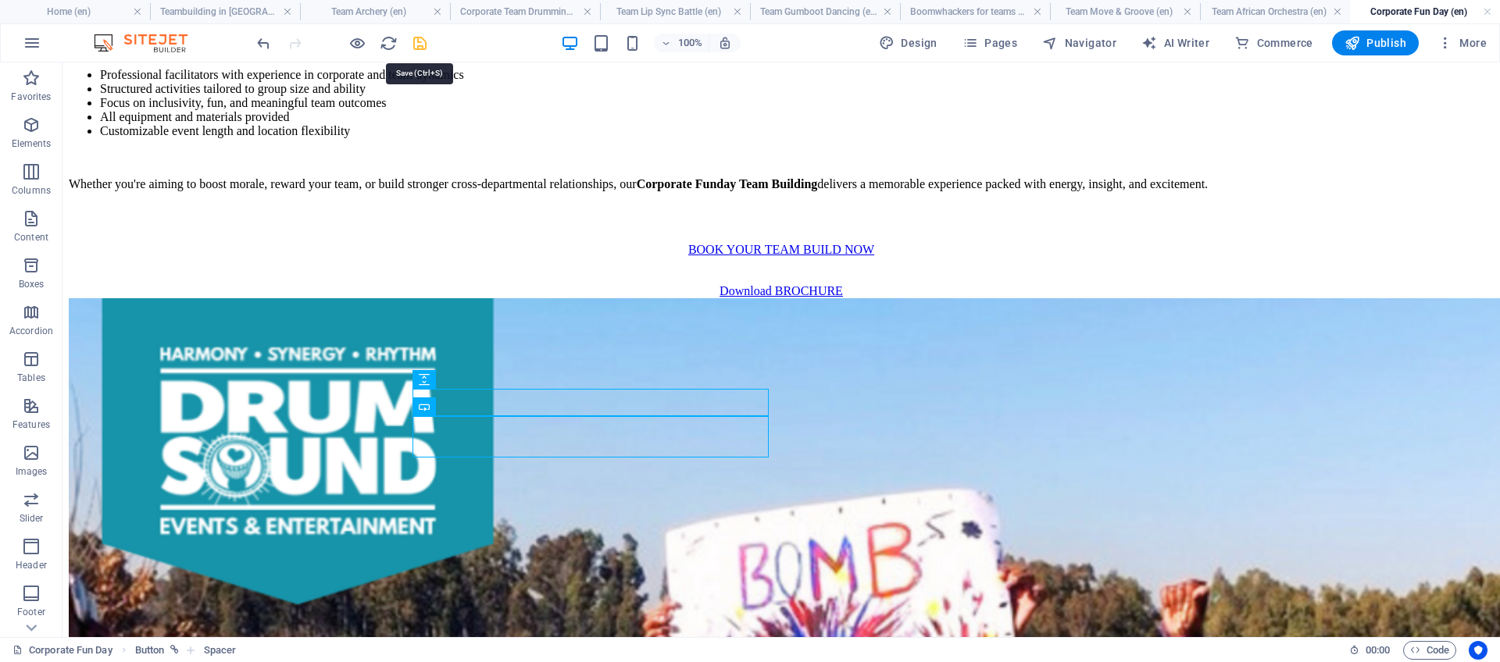
drag, startPoint x: 533, startPoint y: 123, endPoint x: 425, endPoint y: 44, distance: 134.1
click at [425, 44] on icon "save" at bounding box center [420, 43] width 18 height 18
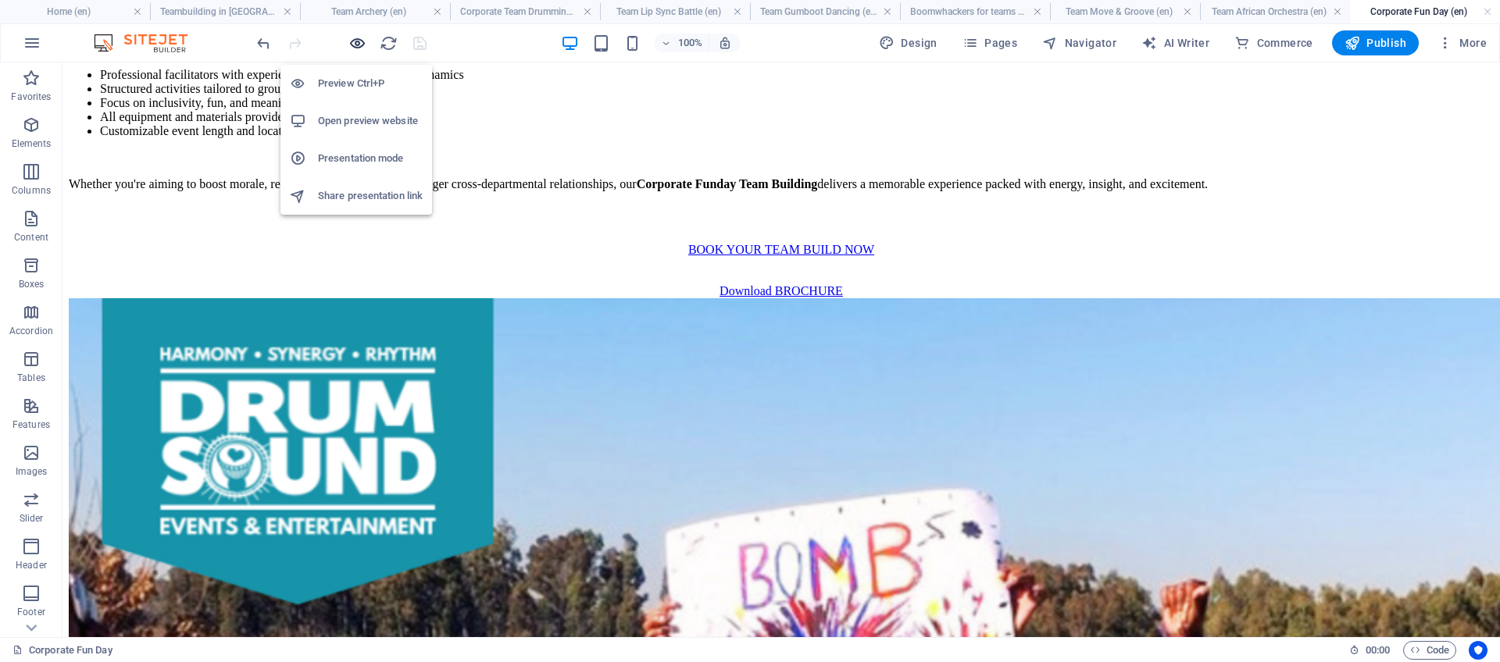
click at [365, 42] on icon "button" at bounding box center [357, 43] width 18 height 18
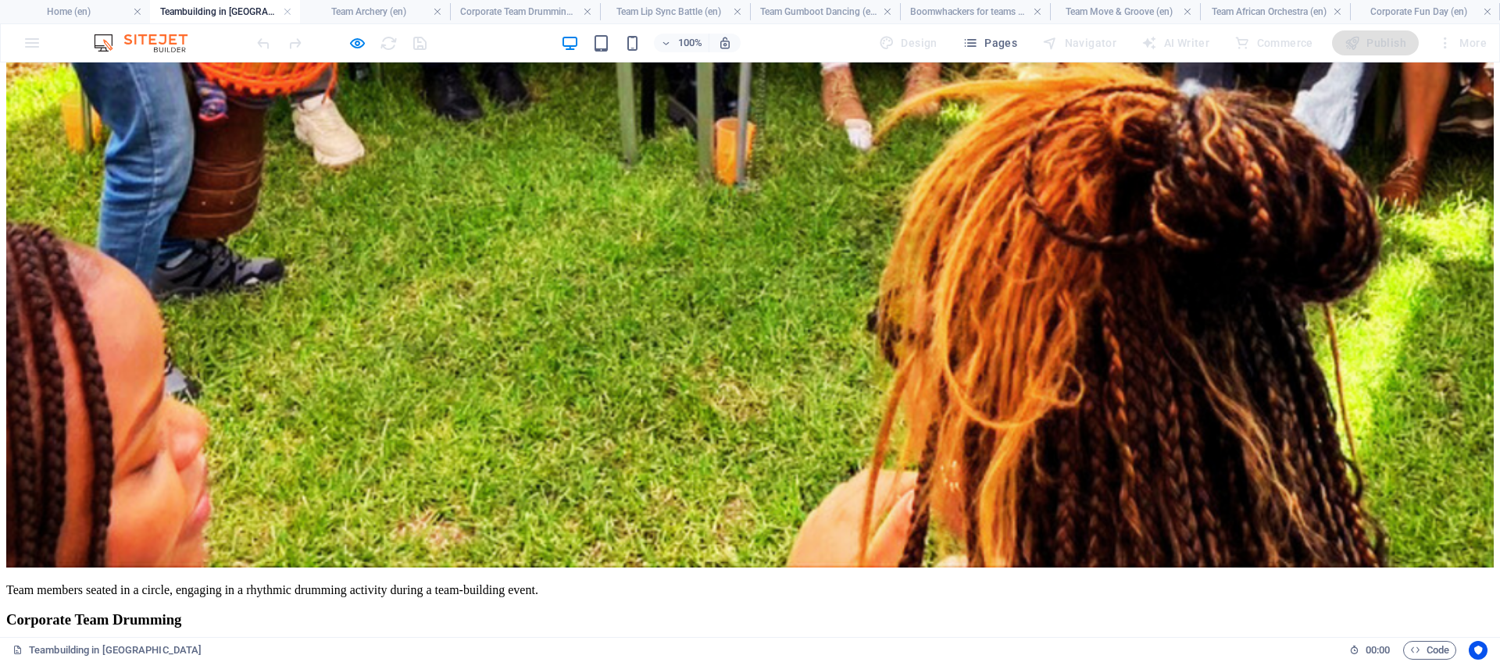
scroll to position [2083, 0]
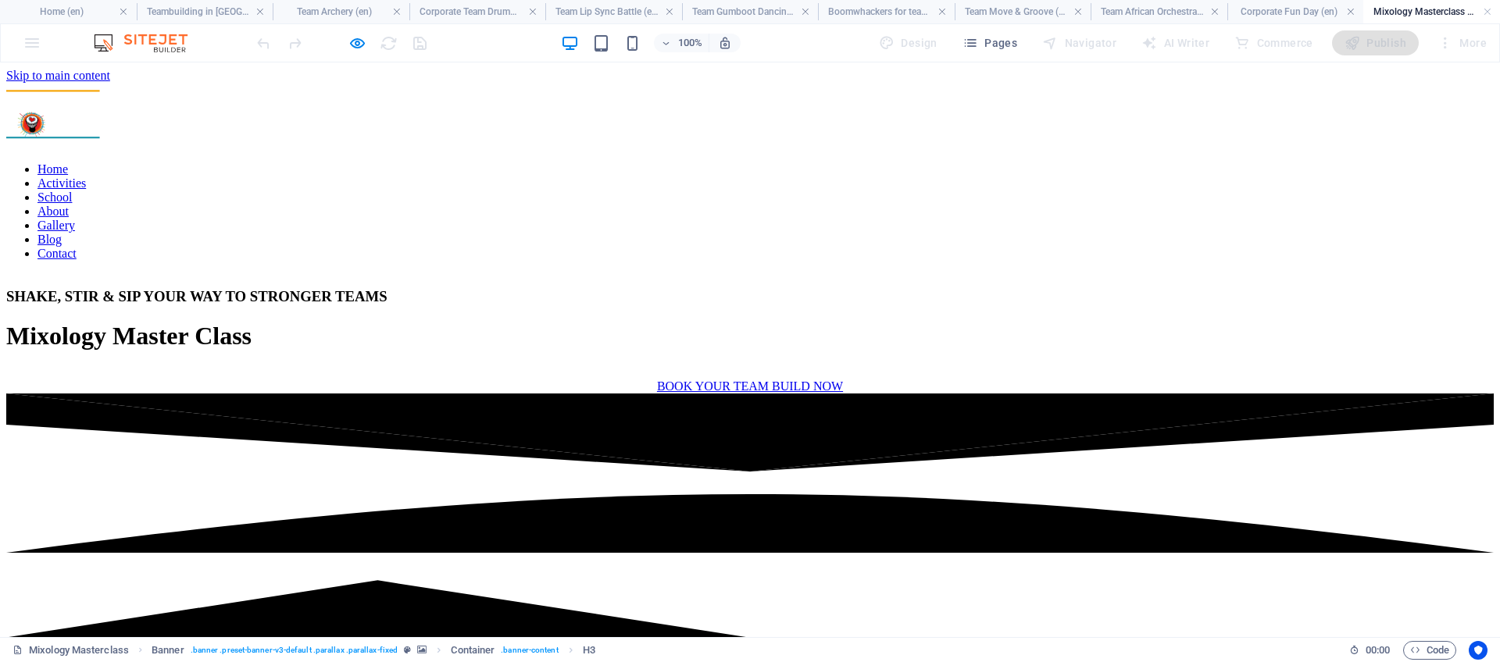
scroll to position [1546, 0]
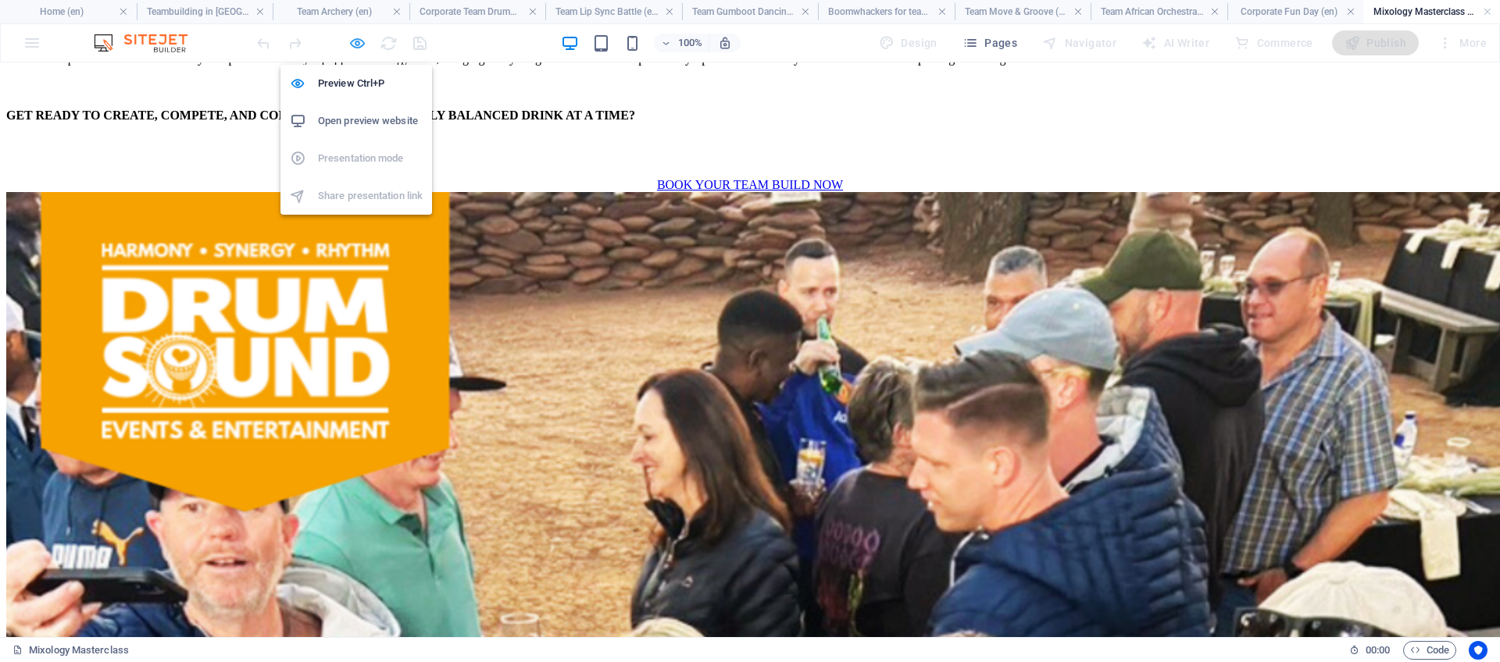
click at [354, 45] on icon "button" at bounding box center [357, 43] width 18 height 18
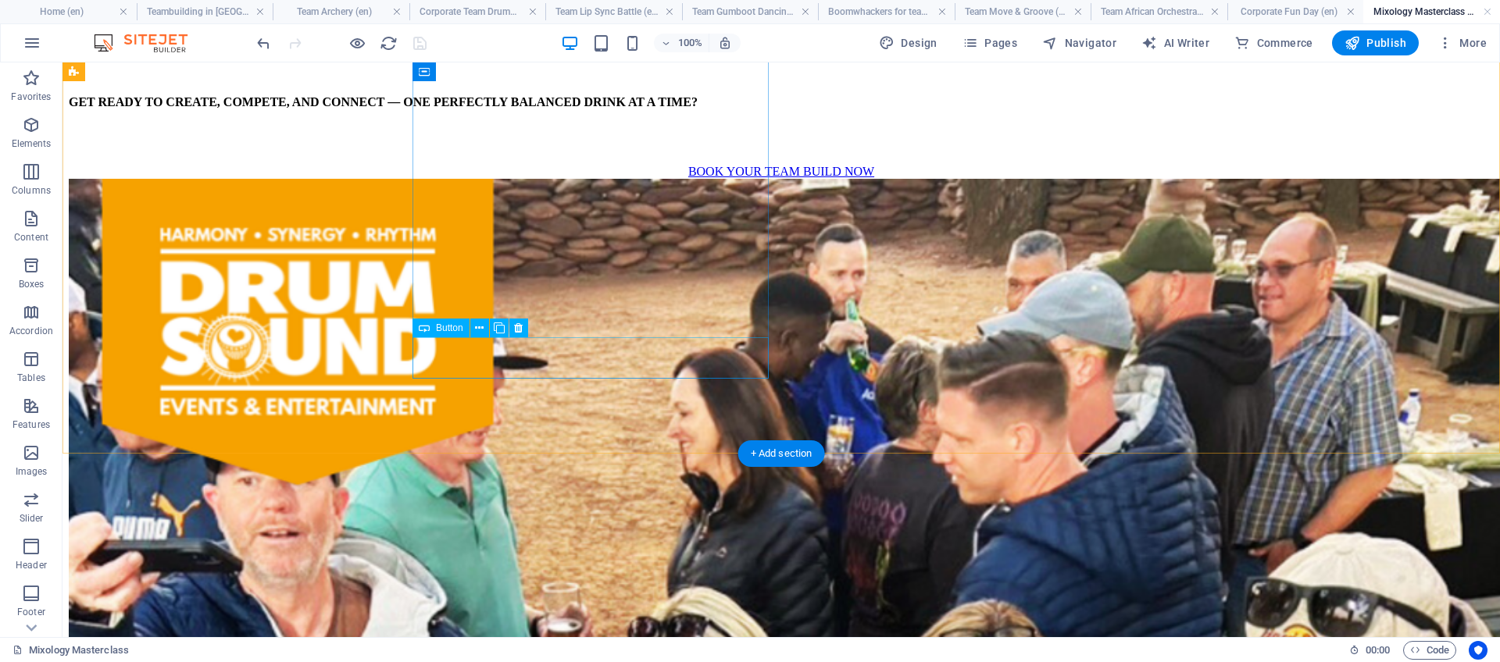
click at [537, 179] on div "BOOK YOUR TEAM BUILD NOW" at bounding box center [781, 172] width 1425 height 14
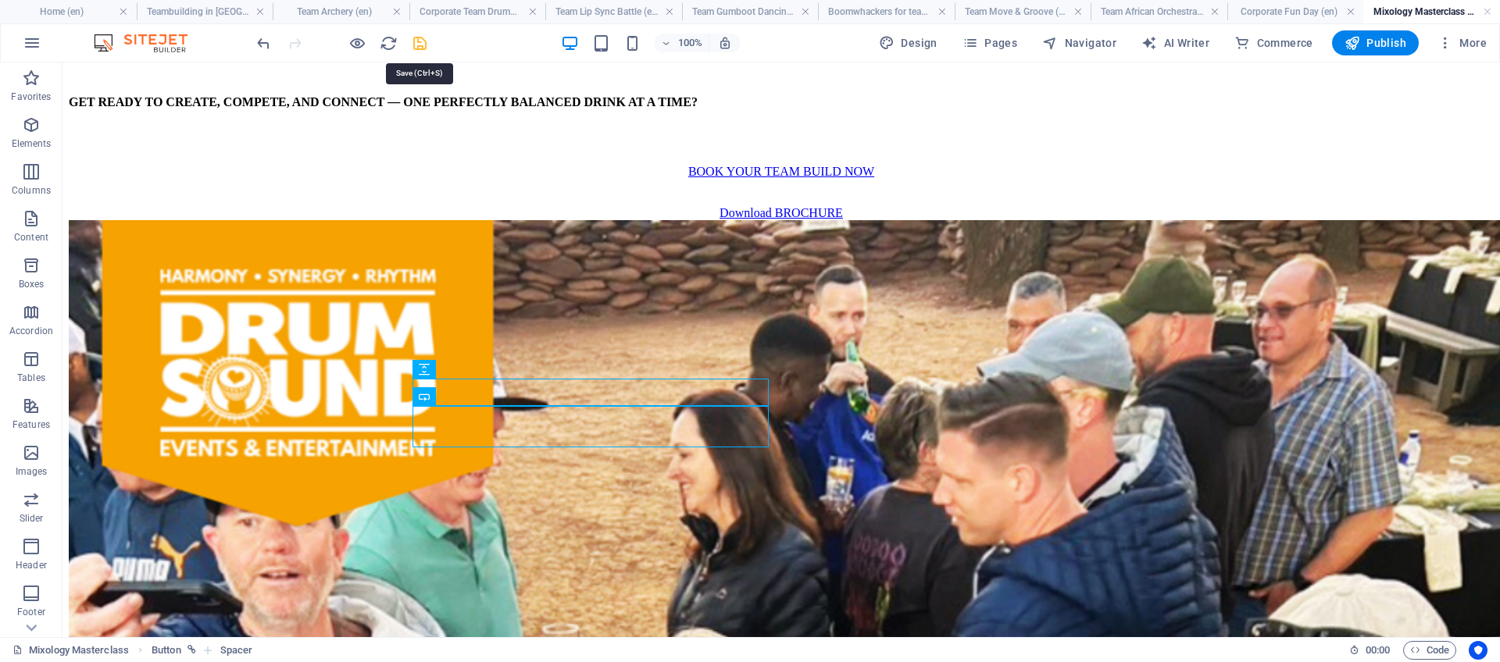
drag, startPoint x: 421, startPoint y: 43, endPoint x: 309, endPoint y: 167, distance: 167.6
click at [421, 43] on icon "save" at bounding box center [420, 43] width 18 height 18
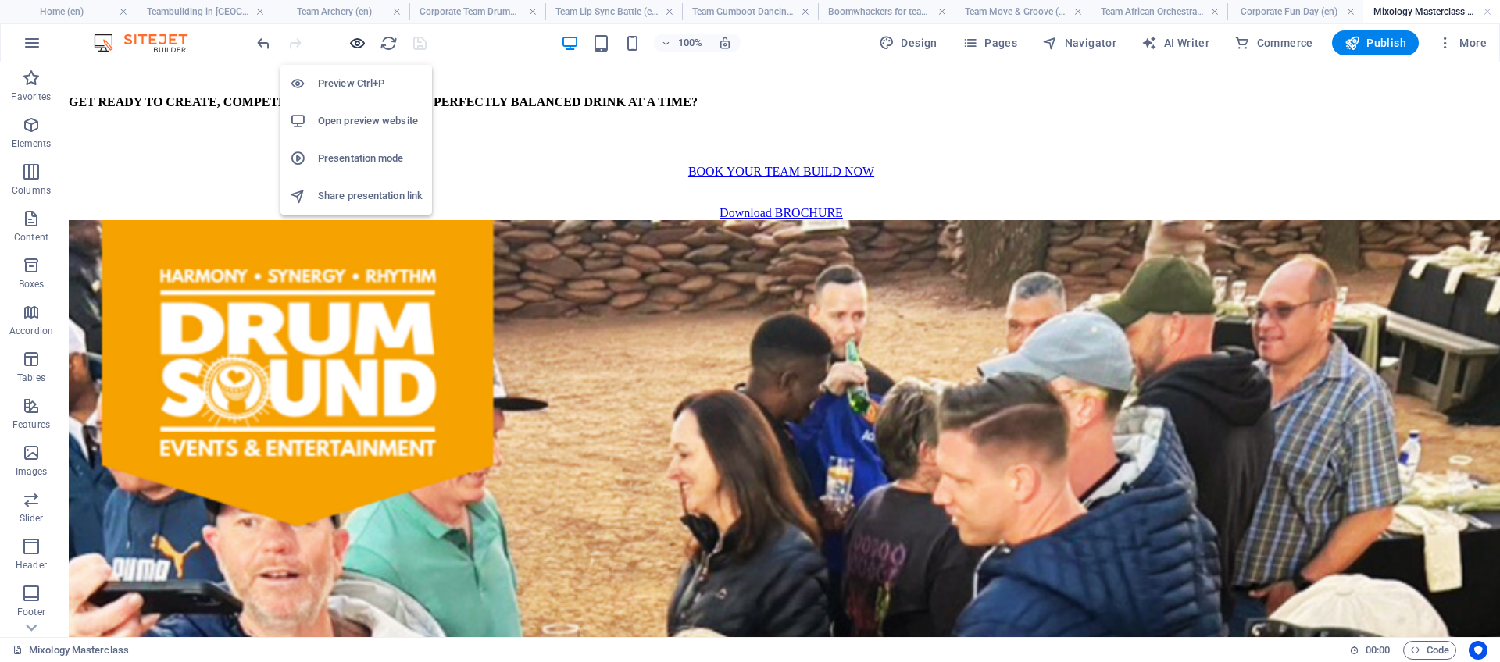
click at [353, 41] on icon "button" at bounding box center [357, 43] width 18 height 18
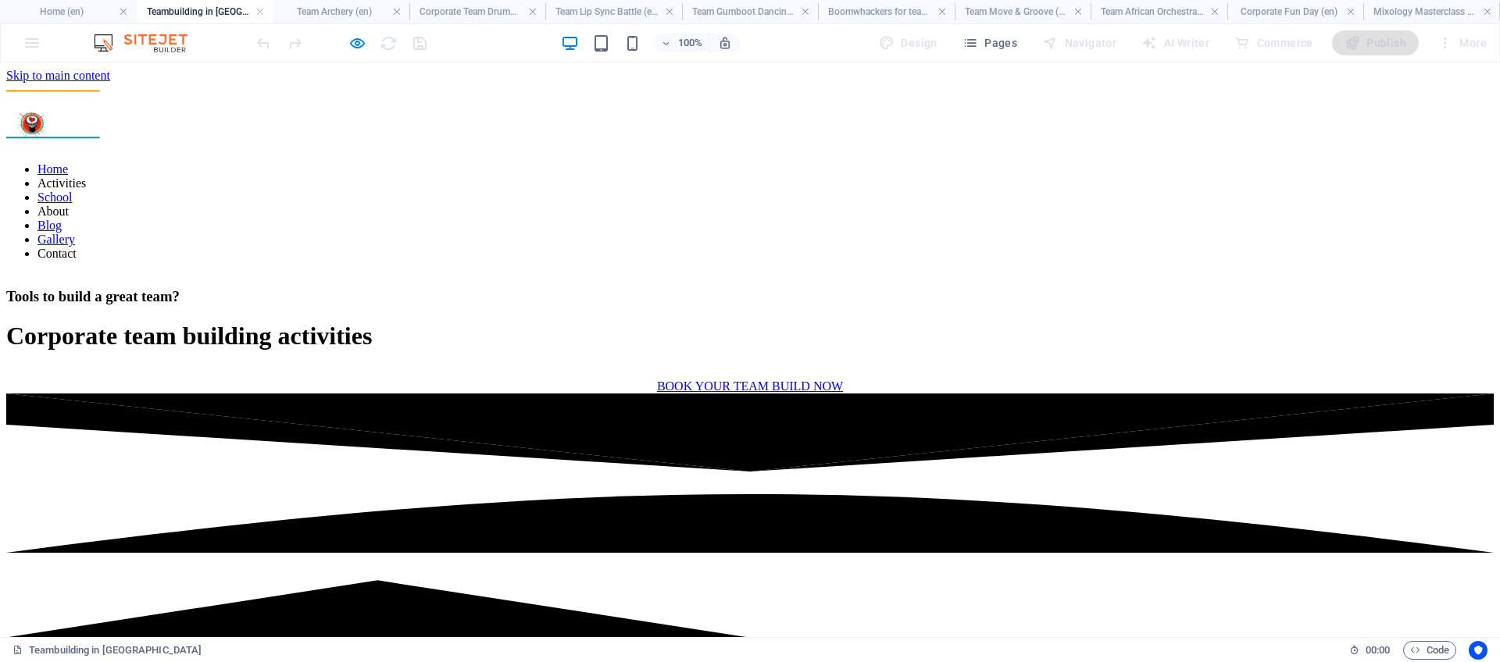
scroll to position [2083, 0]
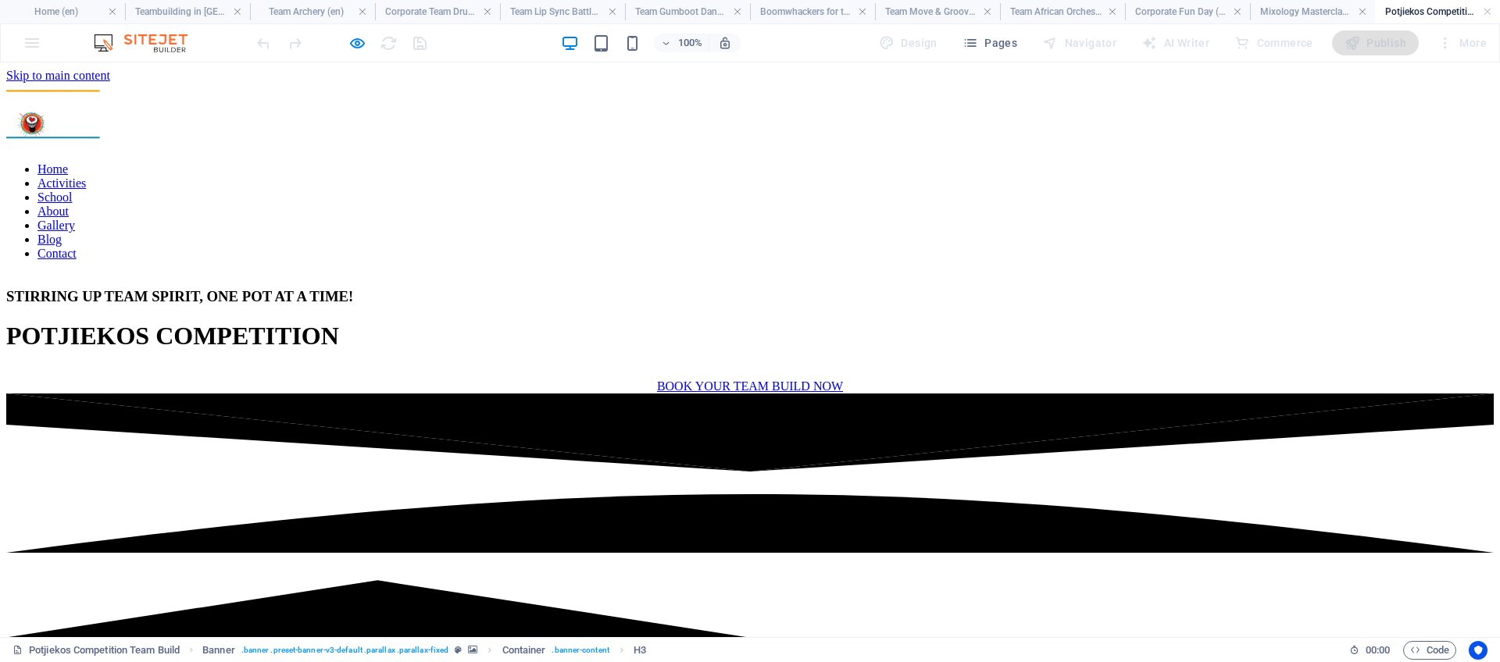
scroll to position [1434, 0]
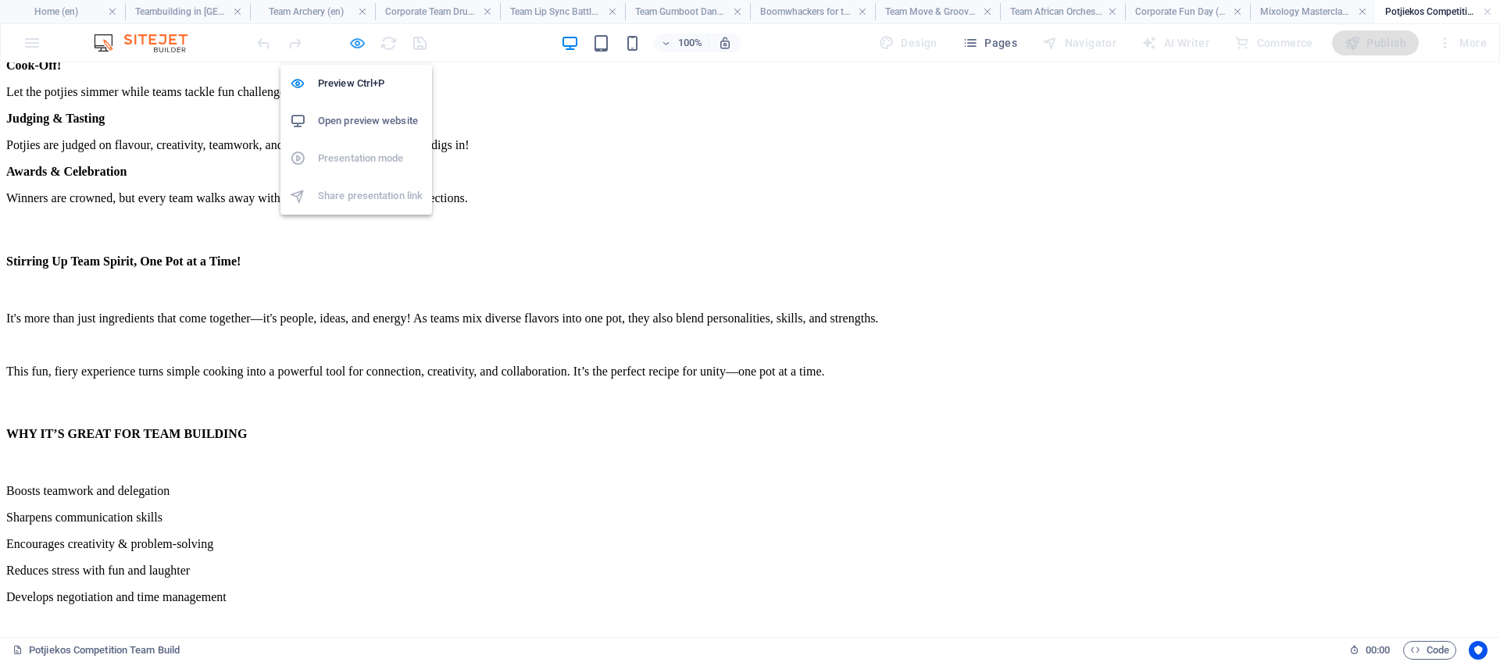
drag, startPoint x: 359, startPoint y: 44, endPoint x: 671, endPoint y: 266, distance: 383.2
click at [359, 44] on icon "button" at bounding box center [357, 43] width 18 height 18
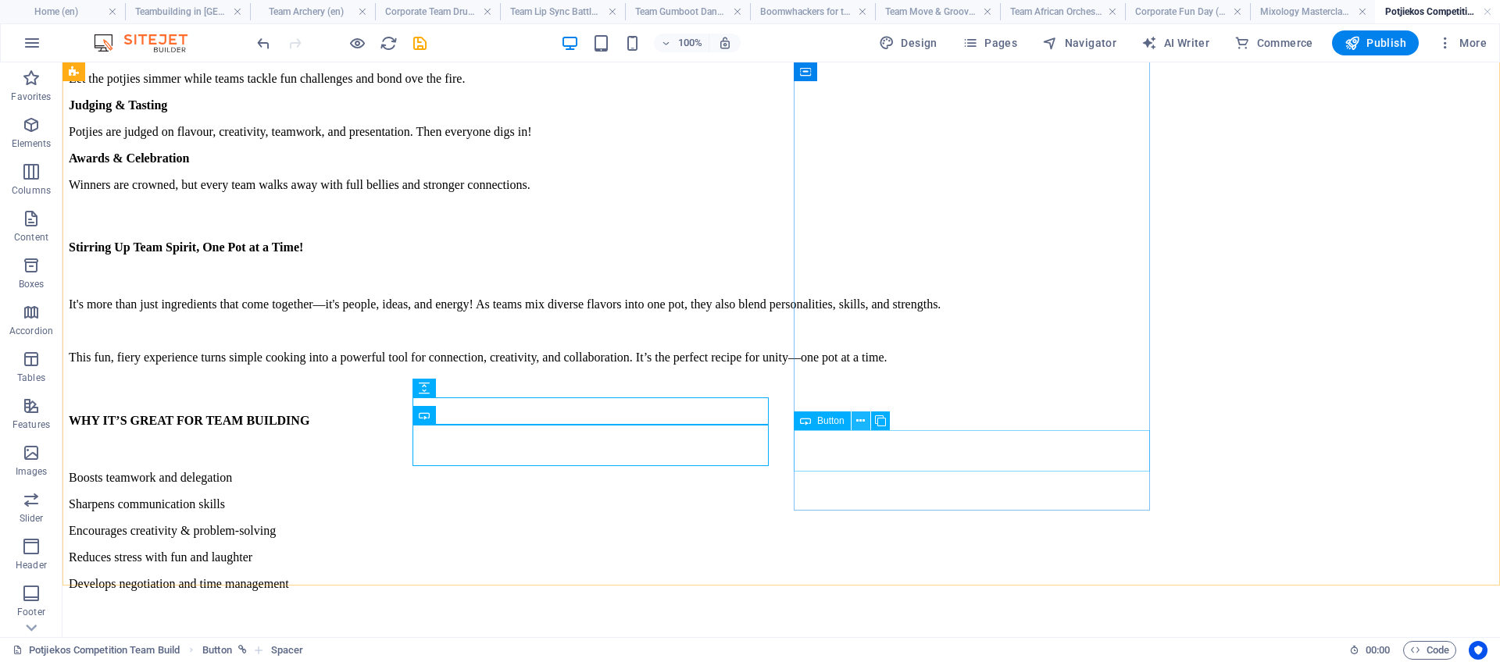
click at [866, 426] on button at bounding box center [861, 421] width 19 height 19
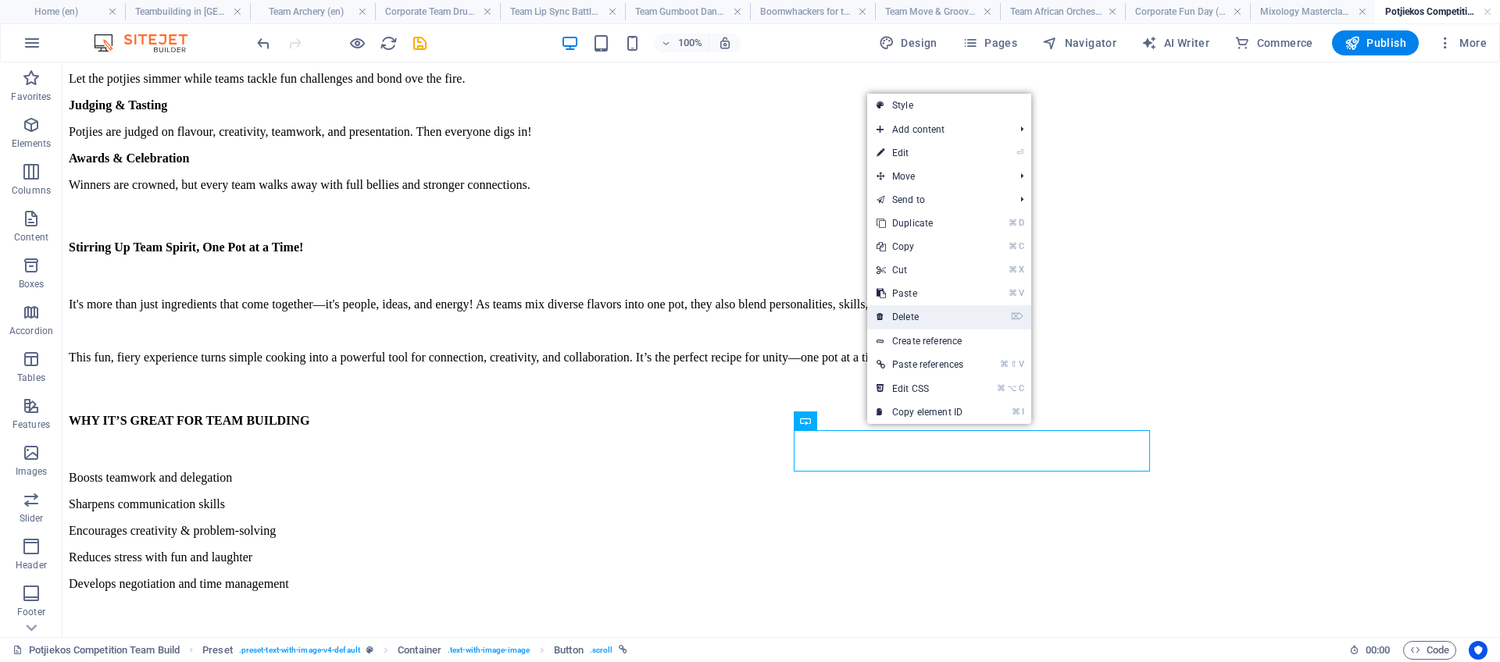
drag, startPoint x: 930, startPoint y: 317, endPoint x: 868, endPoint y: 255, distance: 88.4
click at [930, 317] on link "⌦ Delete" at bounding box center [919, 316] width 105 height 23
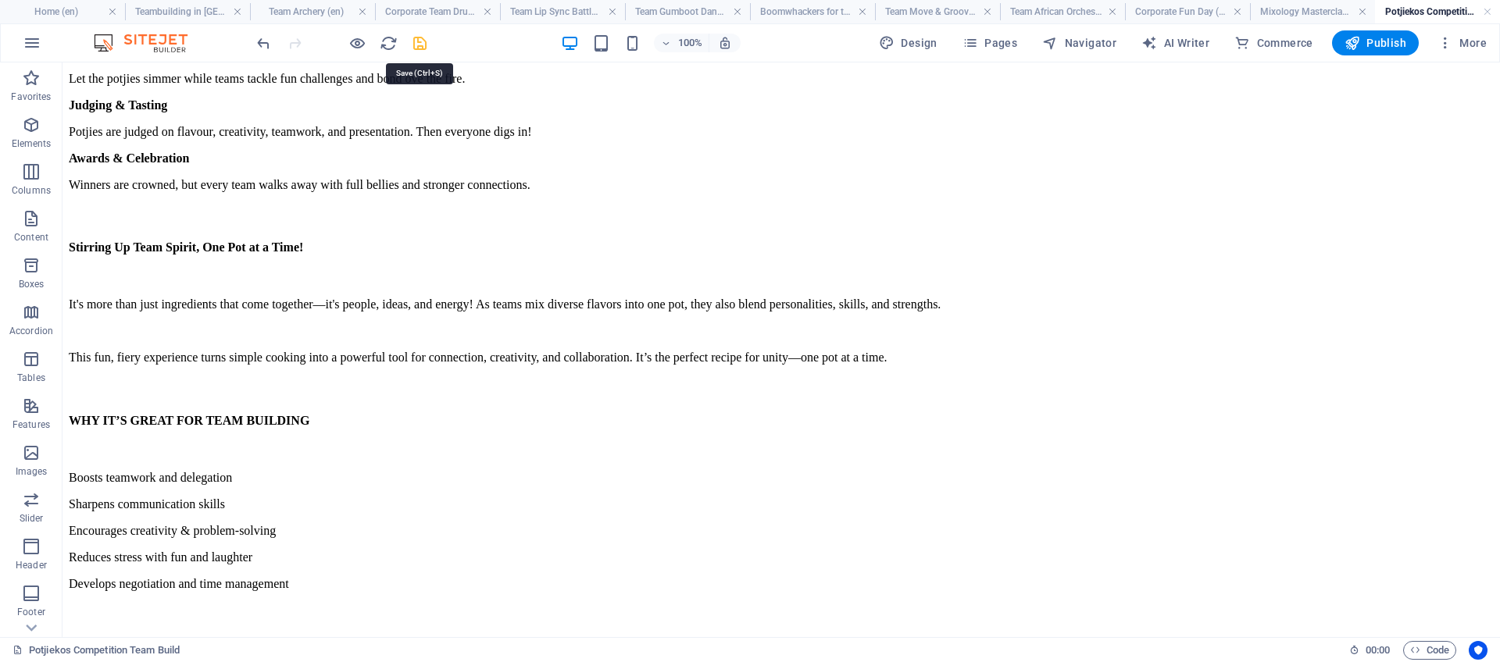
drag, startPoint x: 422, startPoint y: 44, endPoint x: 730, endPoint y: 241, distance: 365.8
click at [422, 44] on icon "save" at bounding box center [420, 43] width 18 height 18
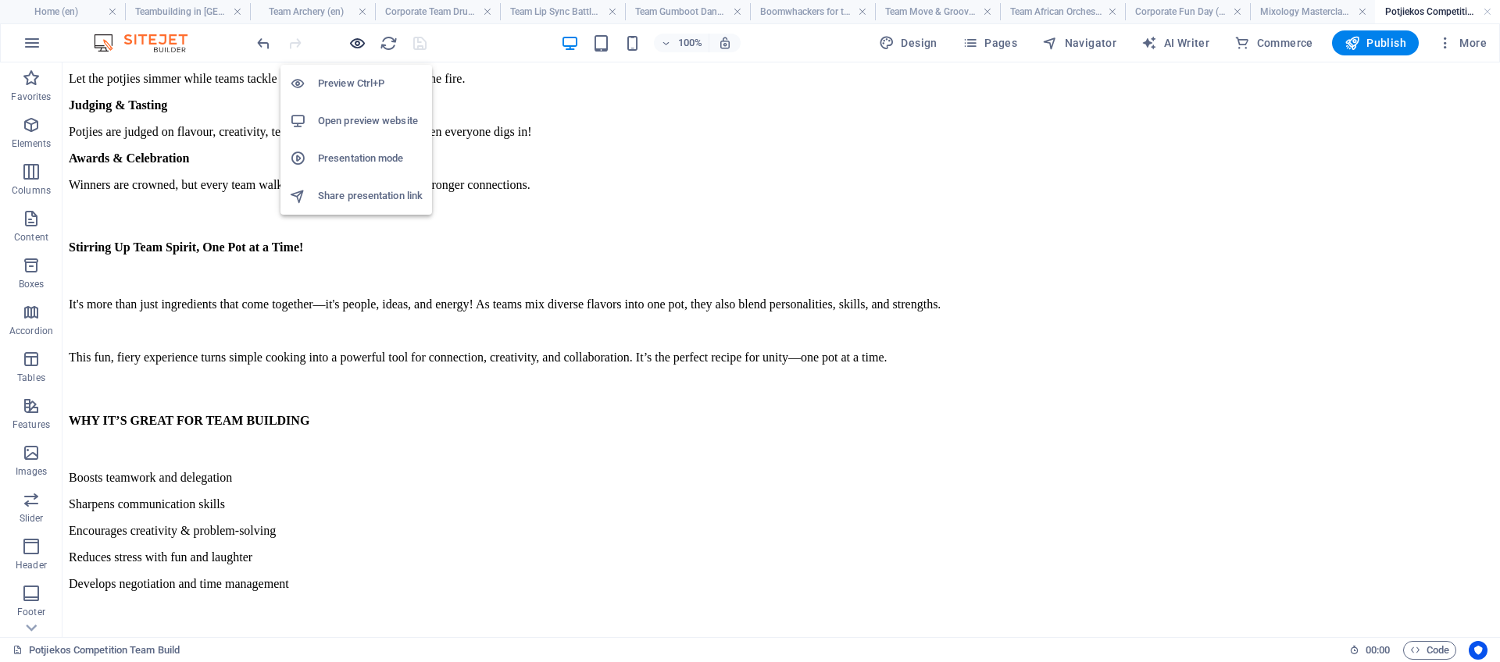
click at [362, 38] on icon "button" at bounding box center [357, 43] width 18 height 18
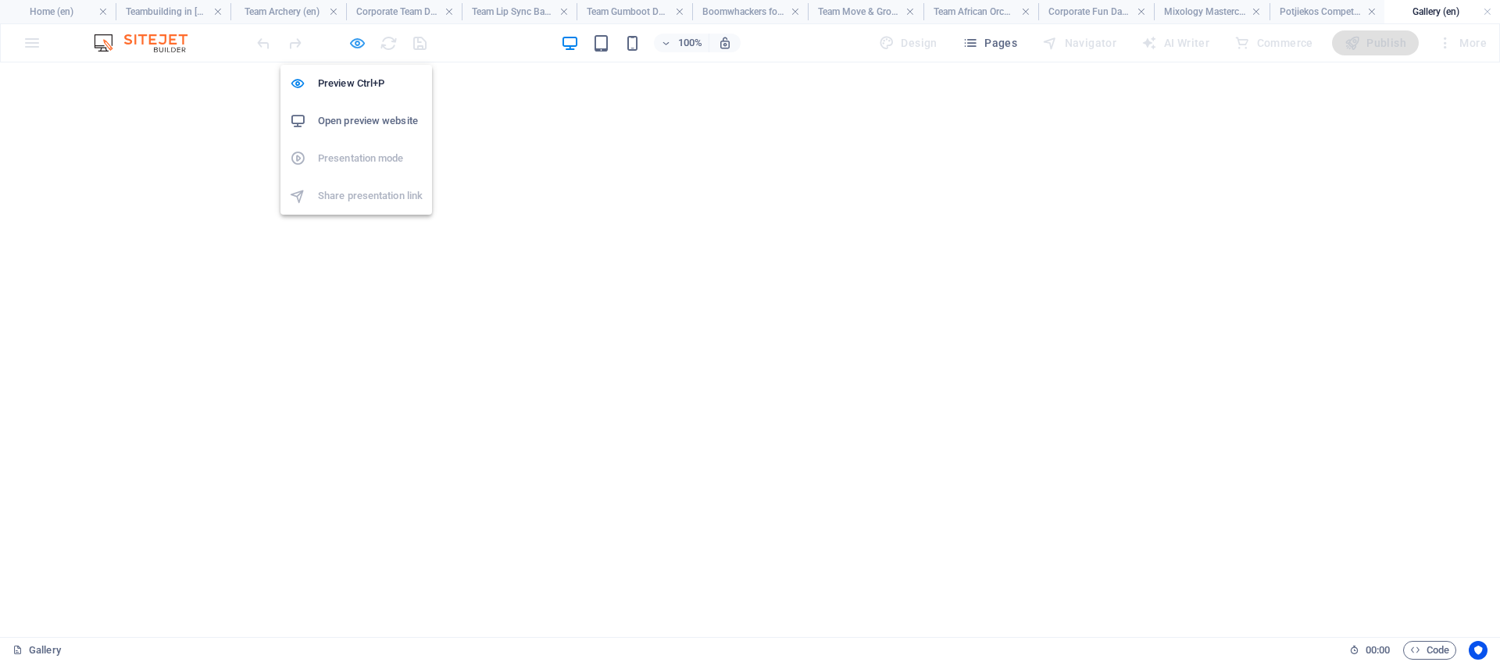
click at [358, 37] on icon "button" at bounding box center [357, 43] width 18 height 18
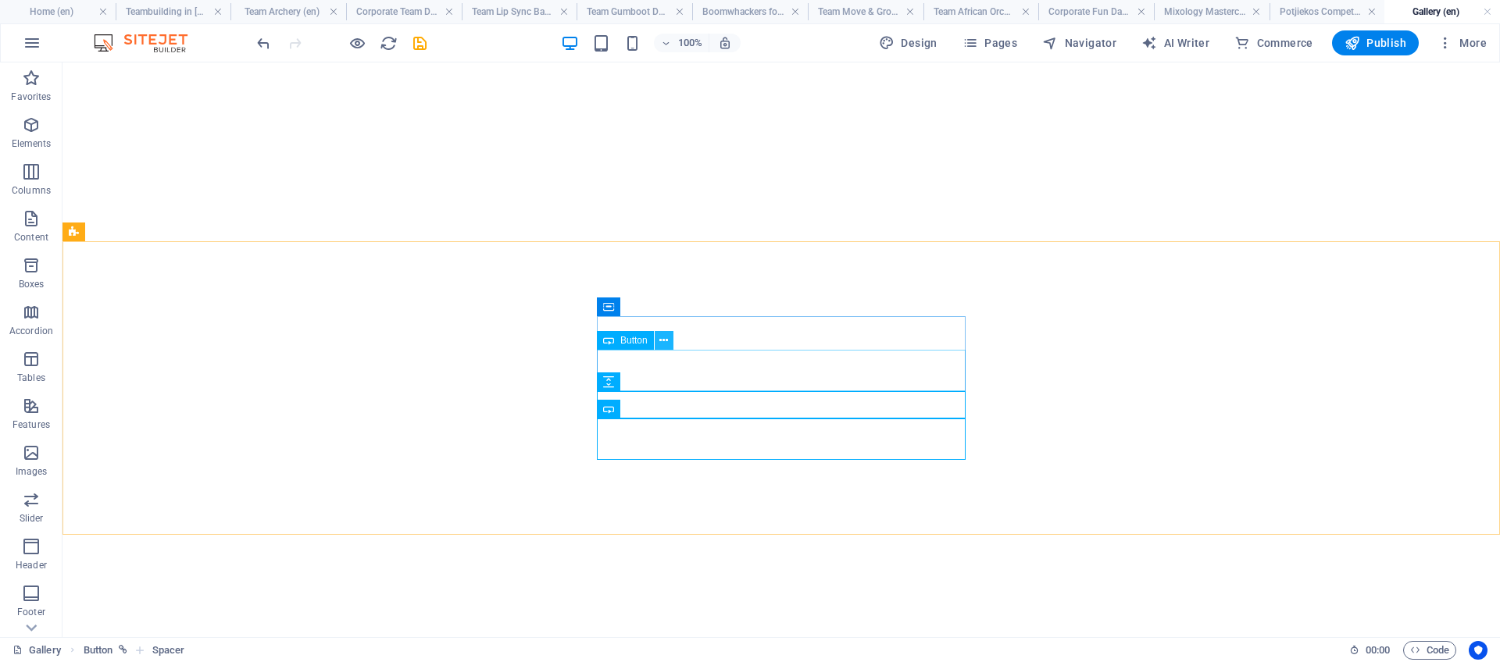
click at [667, 346] on icon at bounding box center [663, 341] width 9 height 16
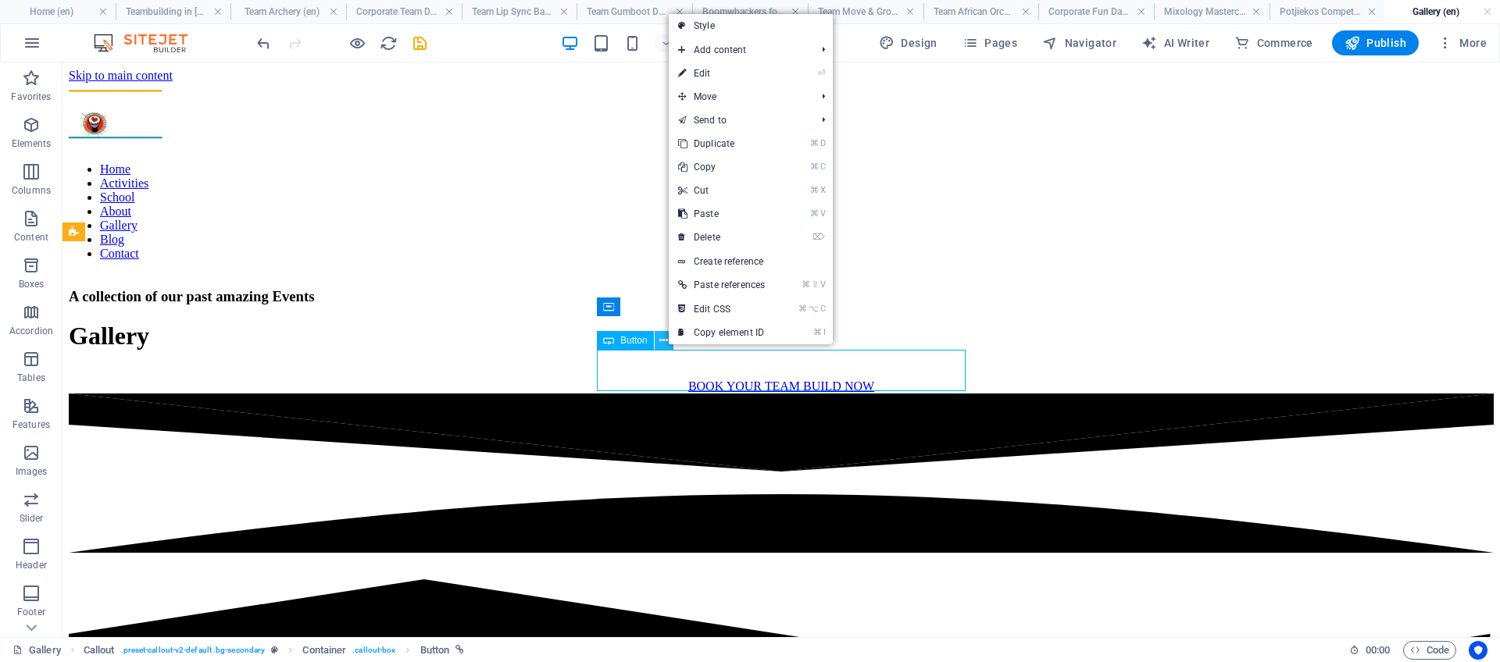
scroll to position [8463, 0]
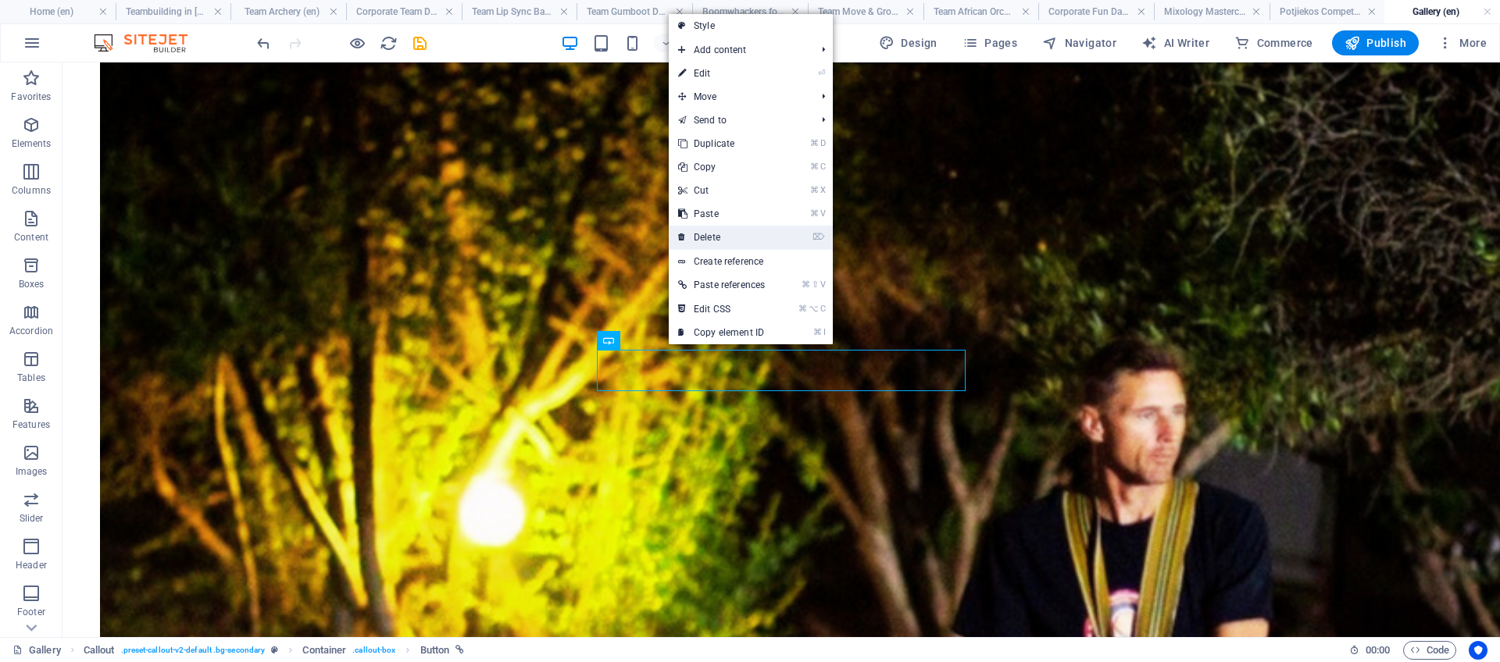
click at [722, 231] on link "⌦ Delete" at bounding box center [721, 237] width 105 height 23
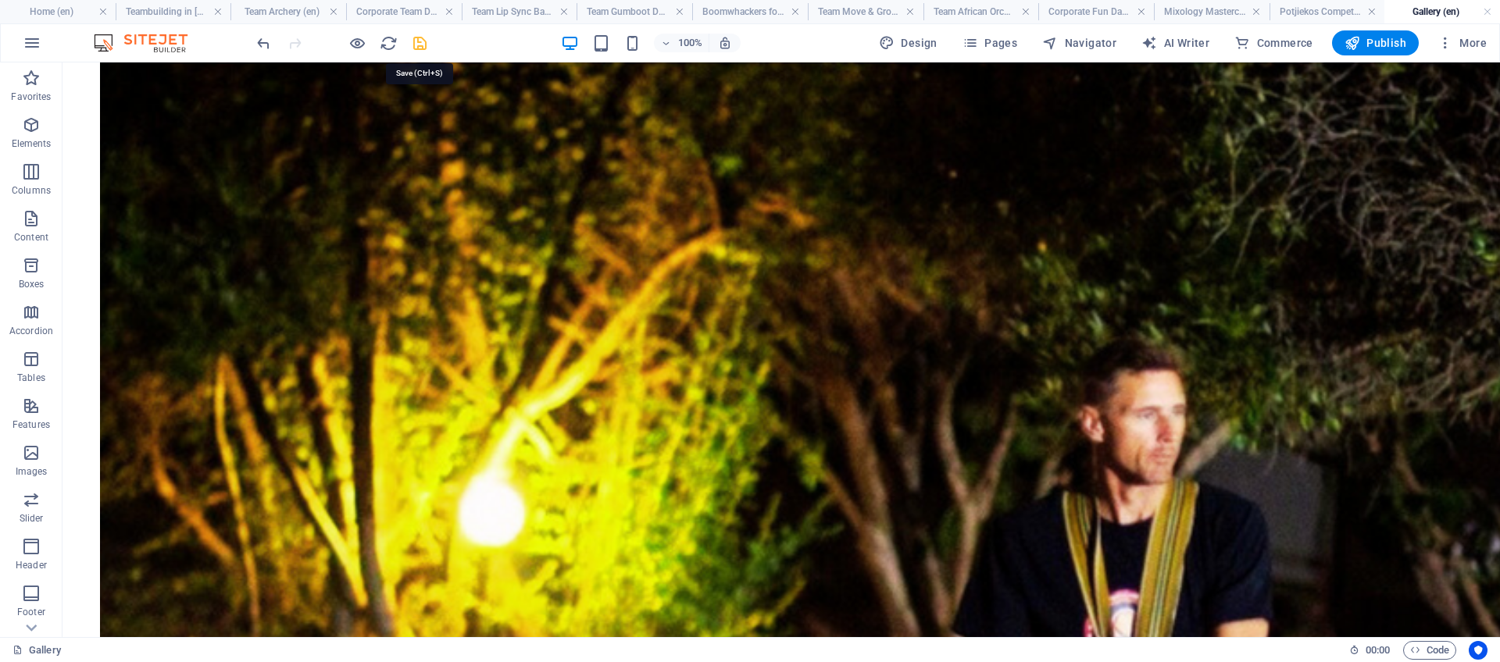
click at [418, 39] on icon "save" at bounding box center [420, 43] width 18 height 18
drag, startPoint x: 1365, startPoint y: 46, endPoint x: 1123, endPoint y: 133, distance: 257.2
click at [1365, 46] on span "Publish" at bounding box center [1375, 43] width 62 height 16
